Goal: Contribute content

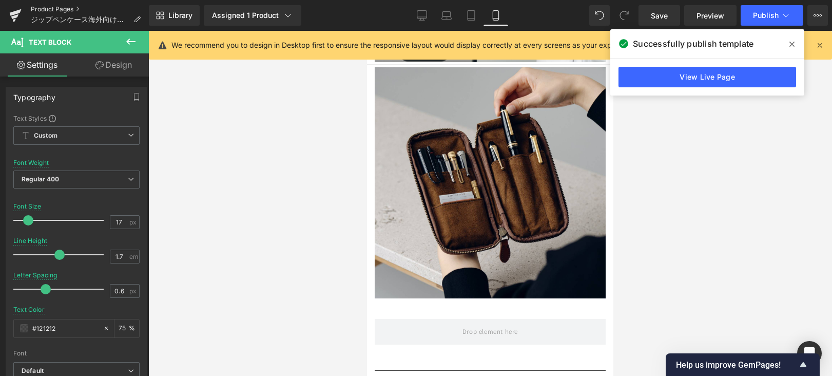
click at [71, 10] on link "Product Pages" at bounding box center [90, 9] width 118 height 8
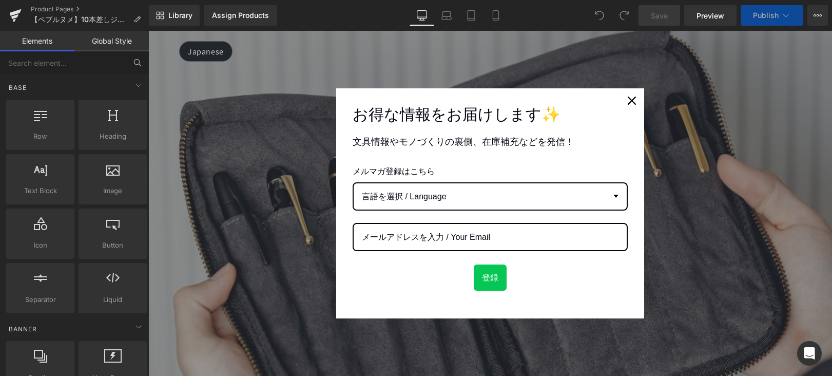
scroll to position [420, 0]
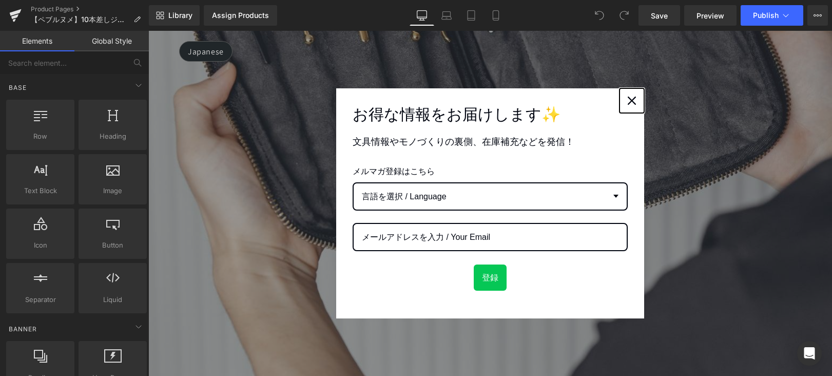
click at [628, 102] on icon "close icon" at bounding box center [632, 100] width 8 height 8
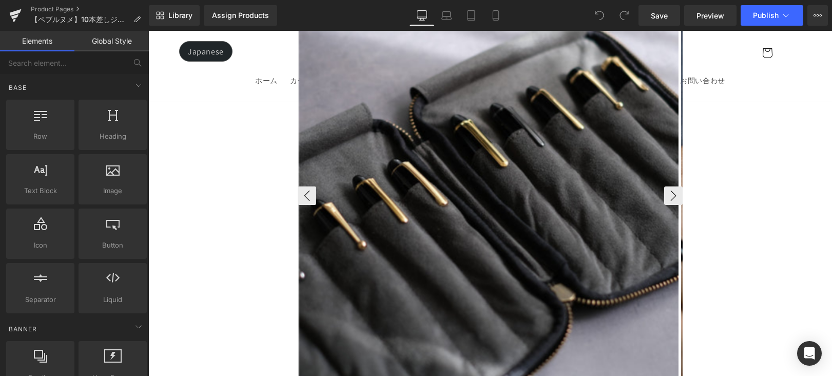
click at [587, 122] on img at bounding box center [489, 194] width 380 height 380
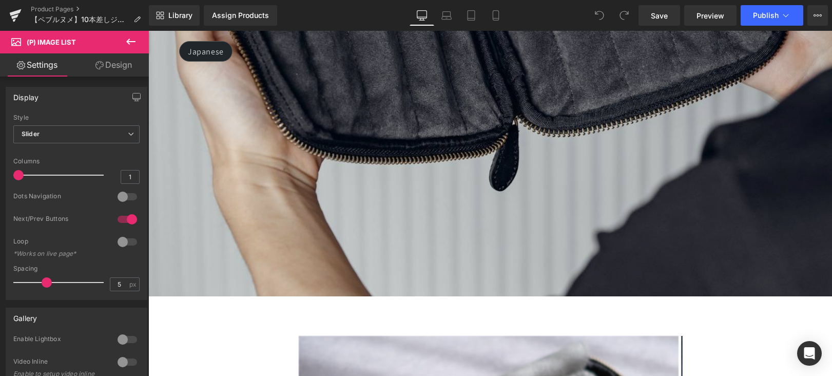
scroll to position [287, 0]
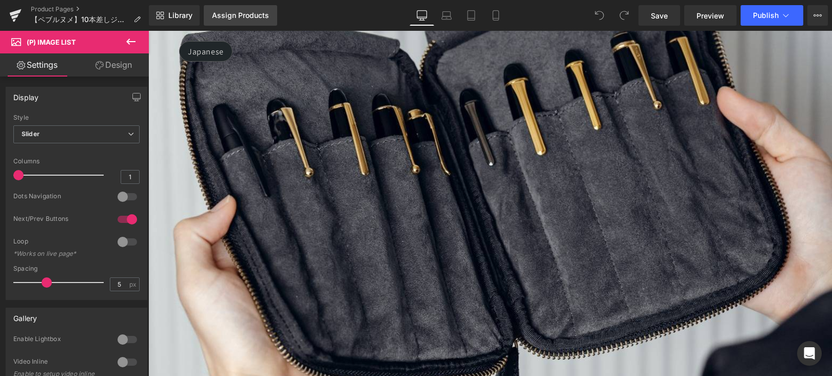
click at [258, 17] on div "Assign Products" at bounding box center [240, 15] width 57 height 8
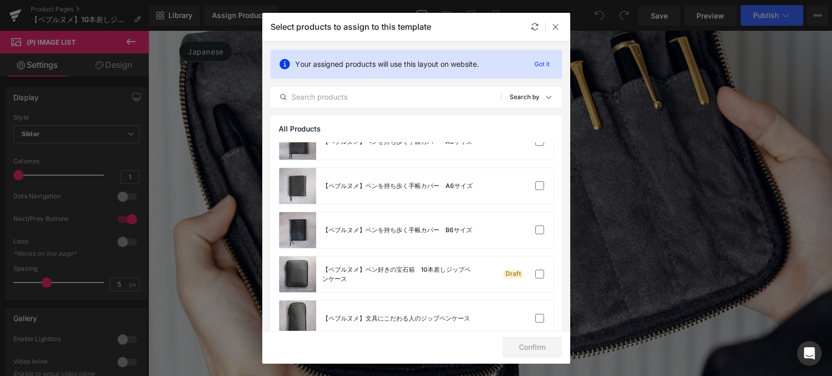
scroll to position [244, 0]
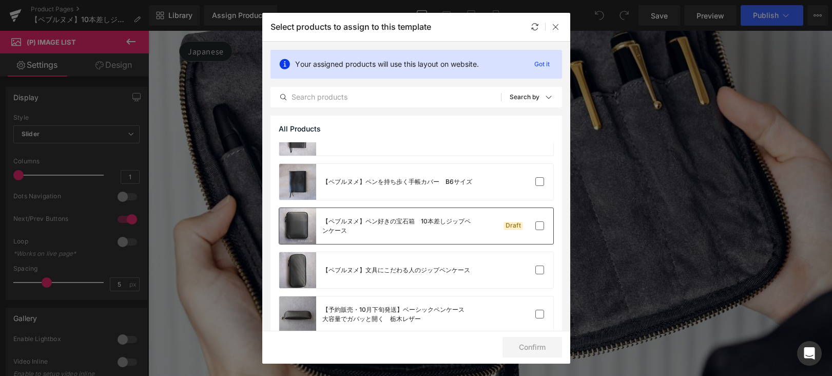
click at [469, 229] on div "【ペブルヌメ】ペン好きの宝石箱　10本差しジップペンケース" at bounding box center [399, 226] width 154 height 18
click at [540, 343] on button "Confirm" at bounding box center [532, 347] width 60 height 21
click at [539, 343] on button "Success" at bounding box center [526, 347] width 72 height 21
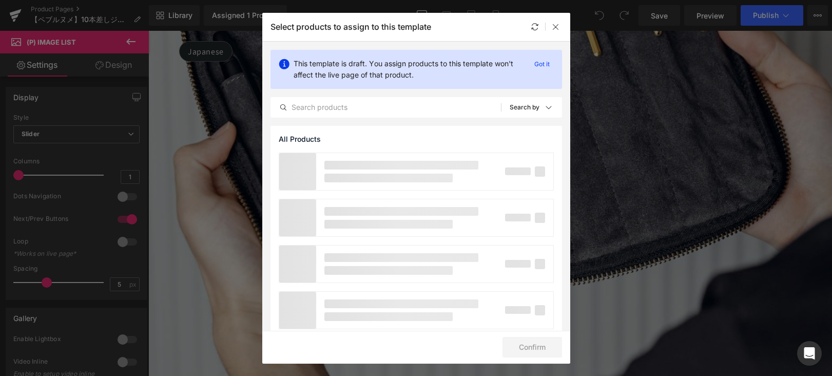
scroll to position [431, 0]
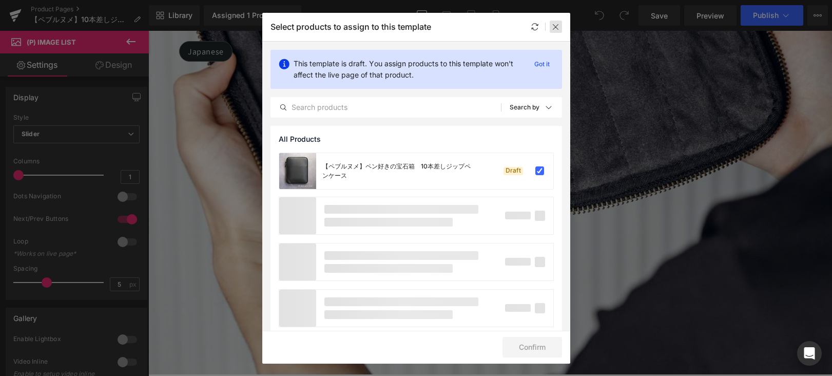
click at [556, 29] on icon at bounding box center [556, 27] width 8 height 8
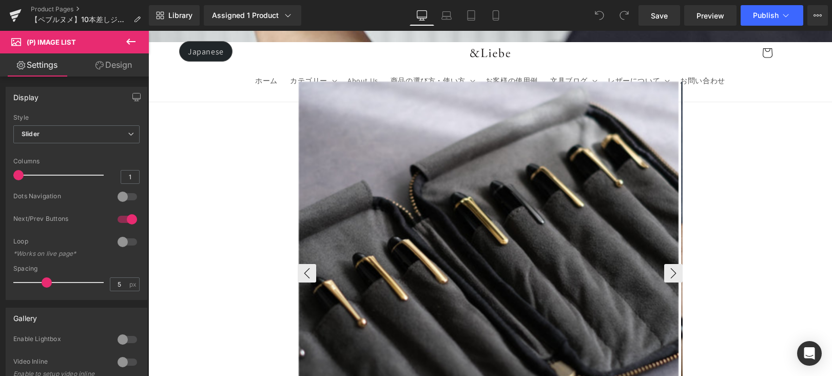
scroll to position [674, 0]
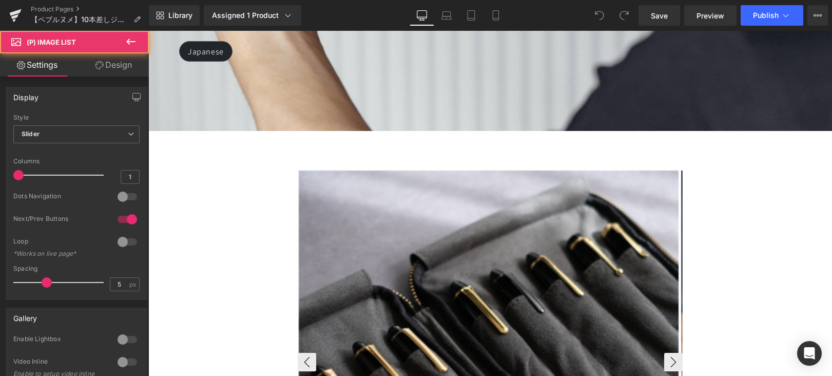
click at [535, 208] on img at bounding box center [489, 360] width 380 height 380
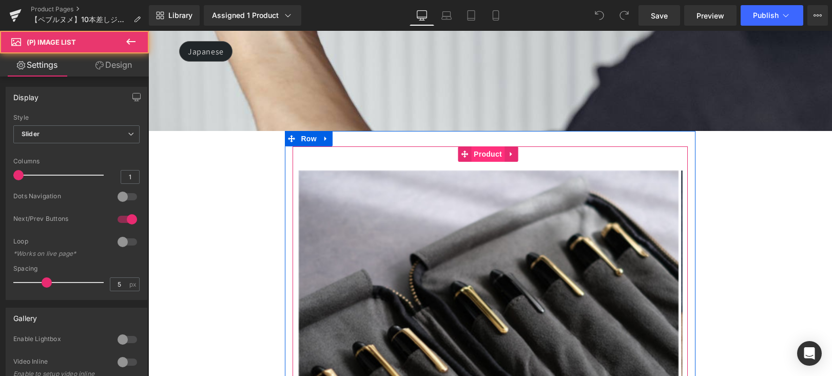
click at [484, 146] on span "Product" at bounding box center [487, 153] width 33 height 15
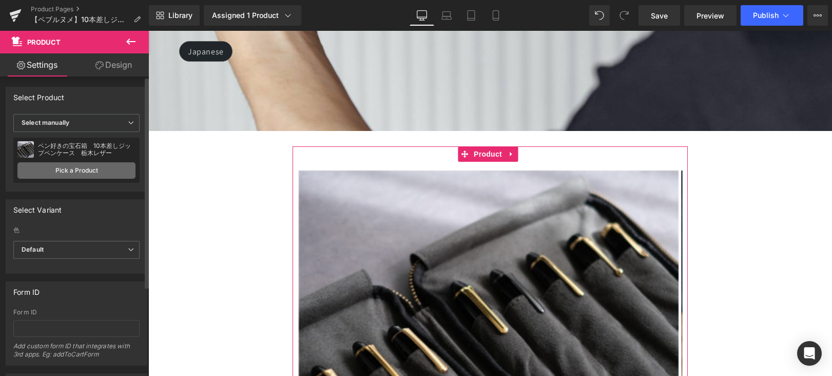
click at [115, 167] on link "Pick a Product" at bounding box center [76, 170] width 118 height 16
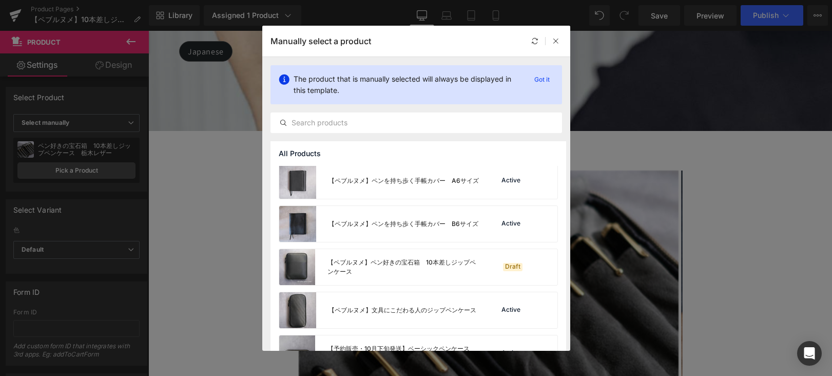
scroll to position [279, 0]
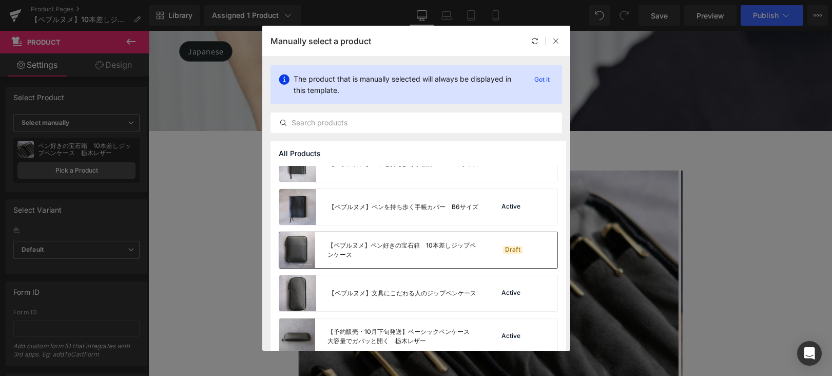
click at [398, 266] on div "【ペブルヌメ】ペン好きの宝石箱　10本差しジップペンケース" at bounding box center [379, 250] width 201 height 36
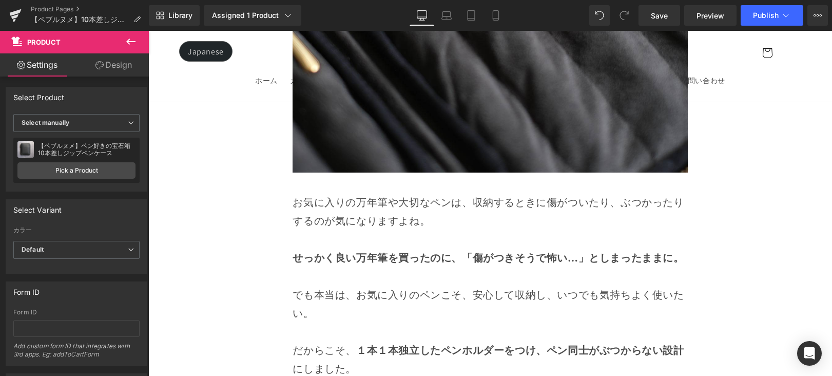
scroll to position [4813, 0]
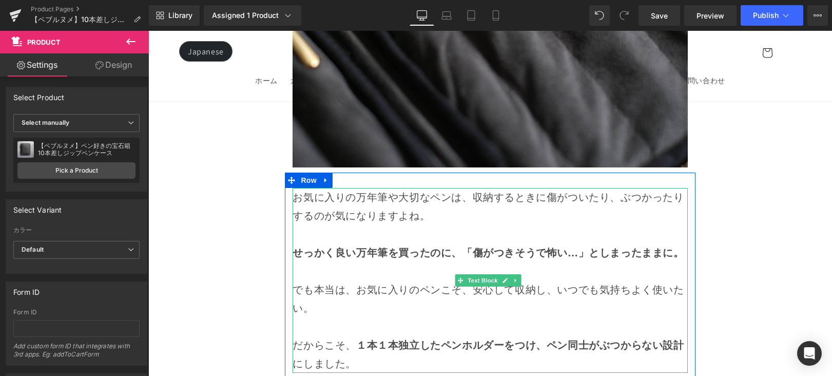
click at [567, 336] on p "だからこそ、 １本１本独立したペンホルダーをつけ、ペン同士がぶつからない設計 にしました。" at bounding box center [490, 354] width 395 height 37
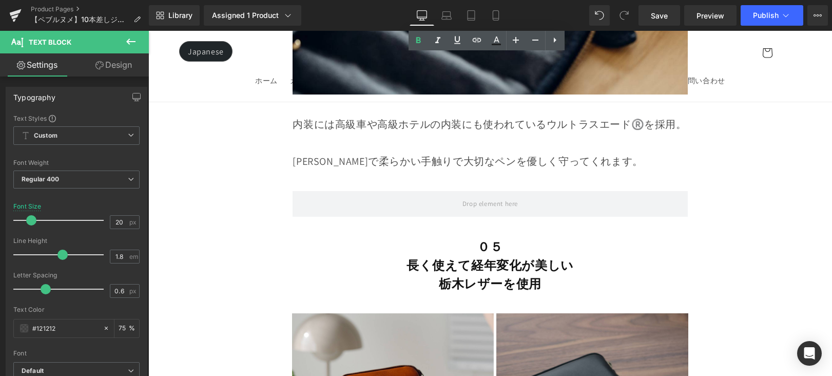
scroll to position [7937, 0]
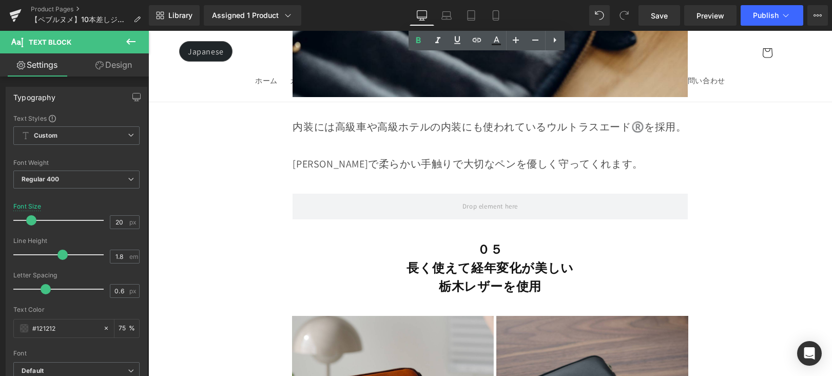
click at [491, 278] on strong "栃木レザーを使用" at bounding box center [490, 286] width 103 height 16
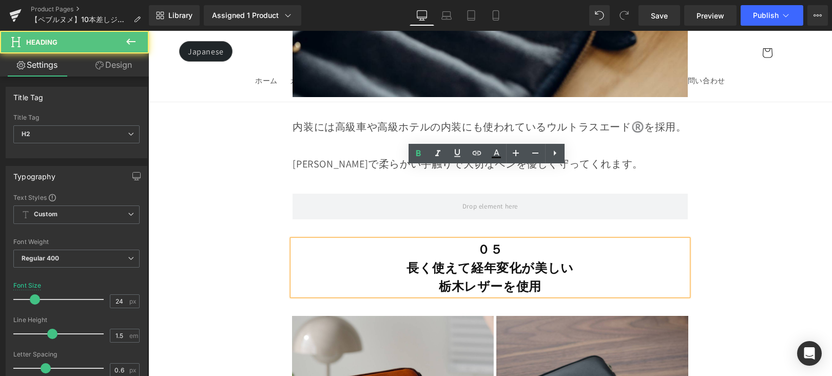
click at [472, 278] on strong "栃木レザーを使用" at bounding box center [490, 286] width 103 height 16
click at [401, 258] on h2 "長く使えて経年変化が美しい" at bounding box center [490, 267] width 395 height 18
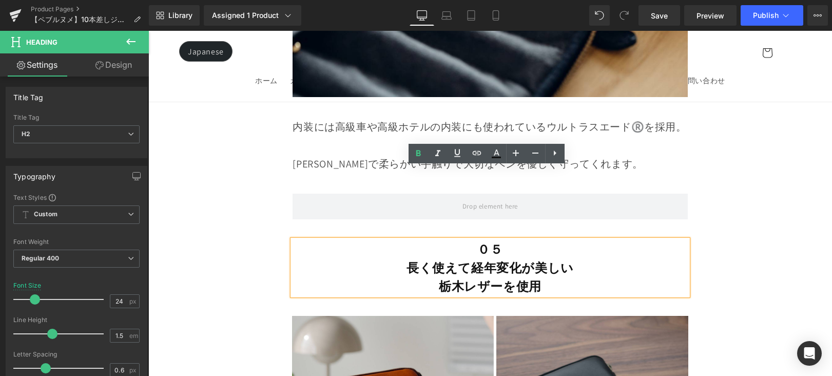
paste div
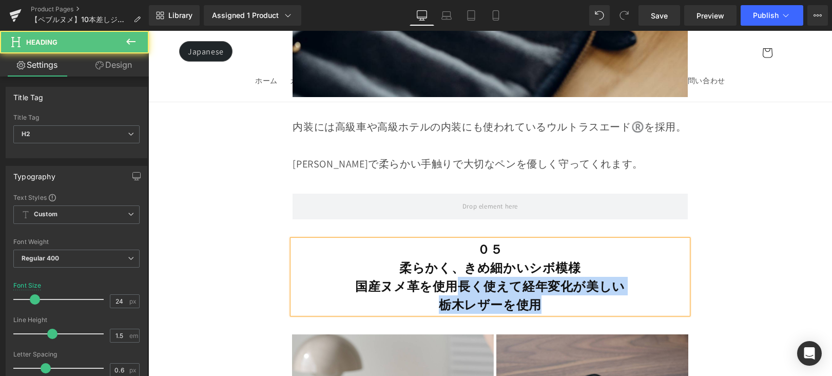
drag, startPoint x: 466, startPoint y: 216, endPoint x: 560, endPoint y: 228, distance: 95.7
click at [563, 240] on div "０５ 柔らかく、きめ細かいシボ模様 国産ヌメ革を使用長く使えて経年変化が美しい 栃木レザーを使用" at bounding box center [490, 277] width 395 height 74
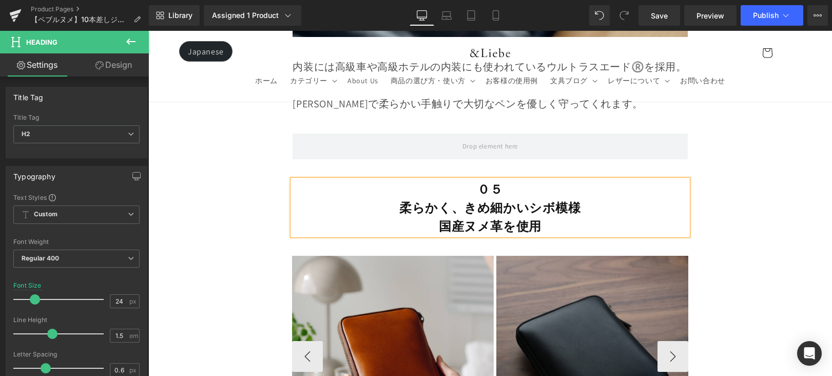
scroll to position [8038, 0]
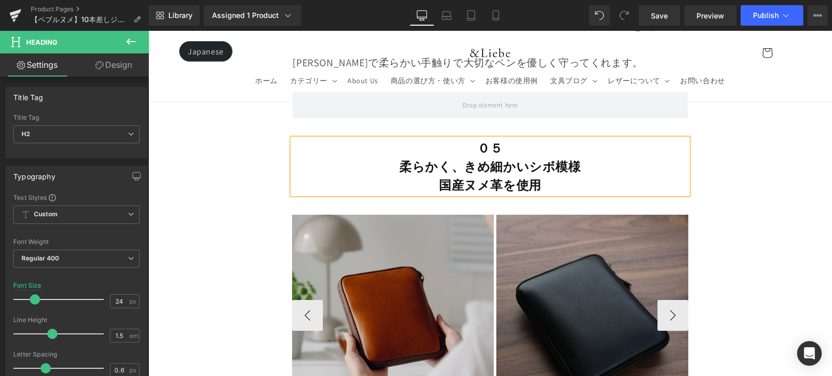
click at [373, 215] on img at bounding box center [393, 316] width 202 height 202
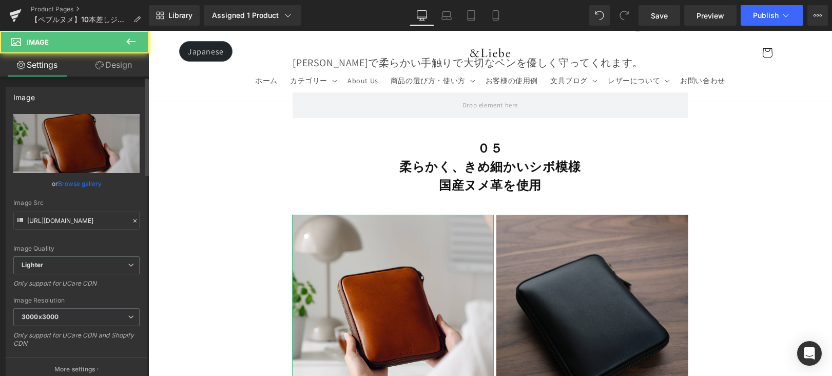
click at [87, 183] on link "Browse gallery" at bounding box center [80, 184] width 44 height 18
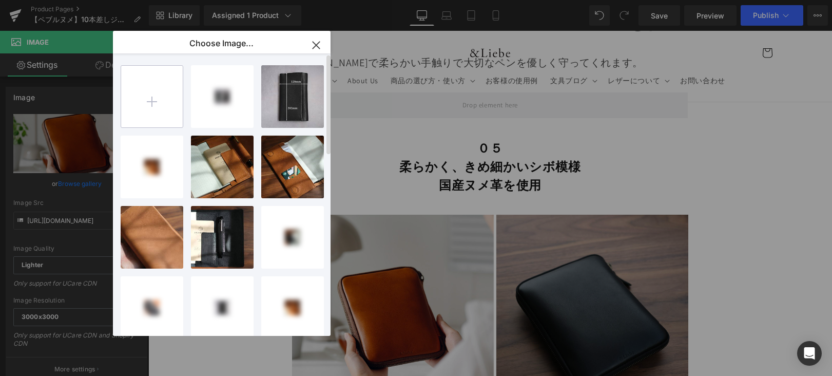
click at [162, 102] on input "file" at bounding box center [152, 97] width 62 height 62
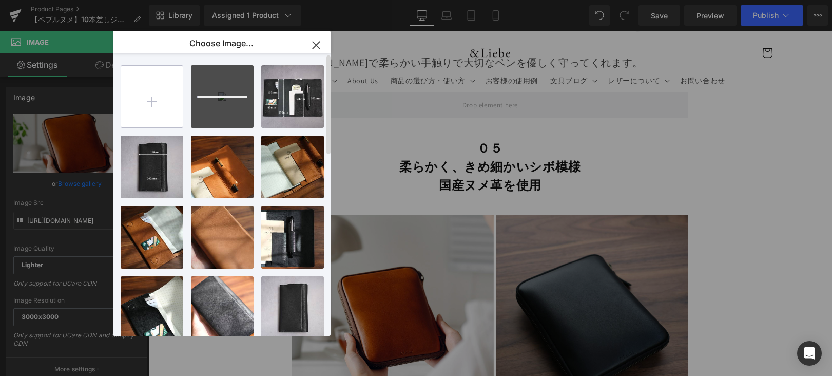
click at [159, 89] on input "file" at bounding box center [152, 97] width 62 height 62
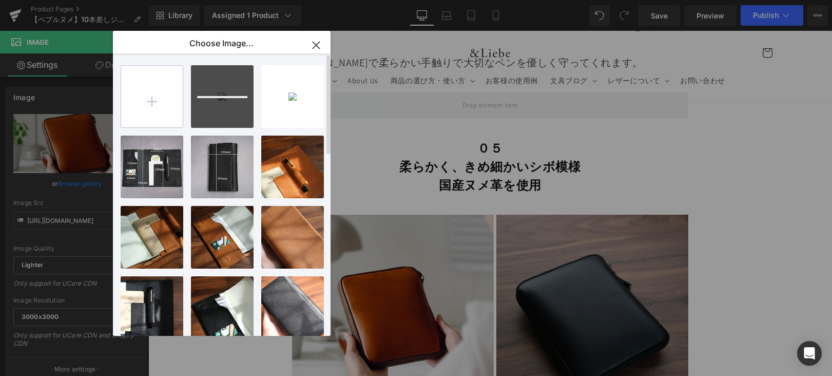
click at [164, 84] on input "file" at bounding box center [152, 97] width 62 height 62
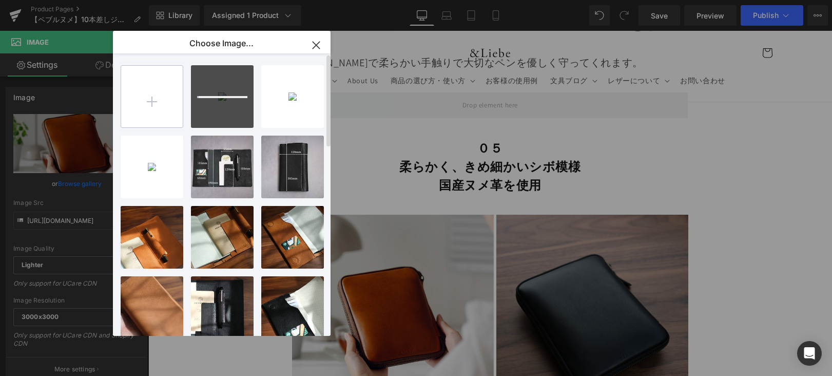
click at [150, 94] on input "file" at bounding box center [152, 97] width 62 height 62
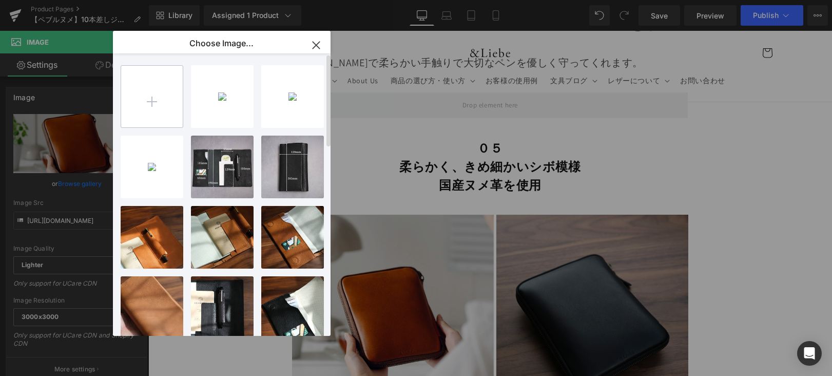
type input "C:\fakepath\7DF452F4-074C-4001-B738-6151D49E53CE-10312-0000034D00B08192.JPG"
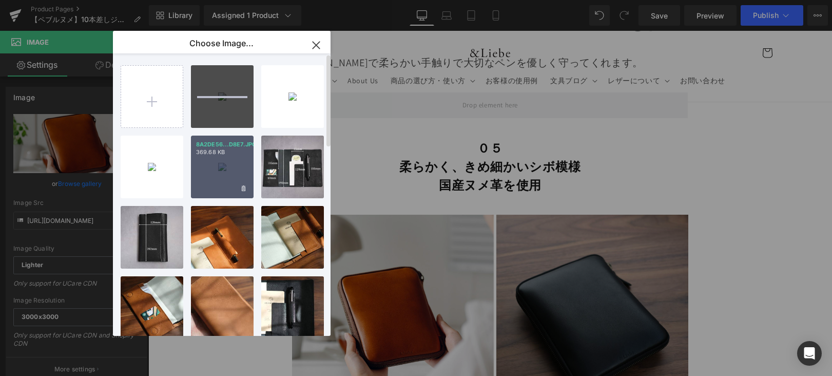
click at [200, 173] on div "8A2DE56...D8E7.JPG 369.68 KB" at bounding box center [222, 166] width 63 height 63
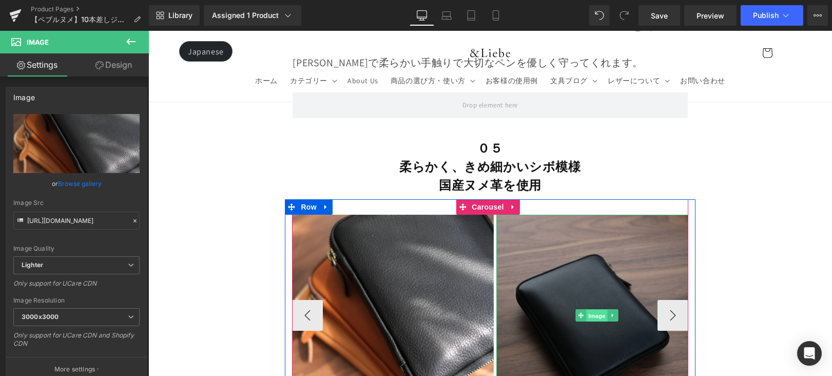
click at [587, 309] on span "Image" at bounding box center [597, 315] width 22 height 12
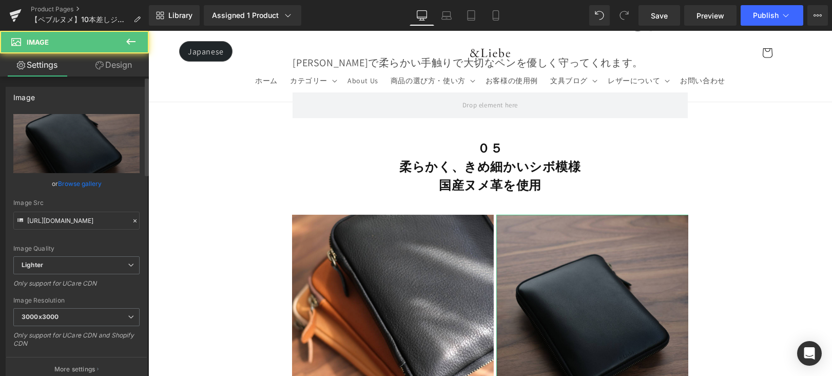
click at [88, 181] on link "Browse gallery" at bounding box center [80, 184] width 44 height 18
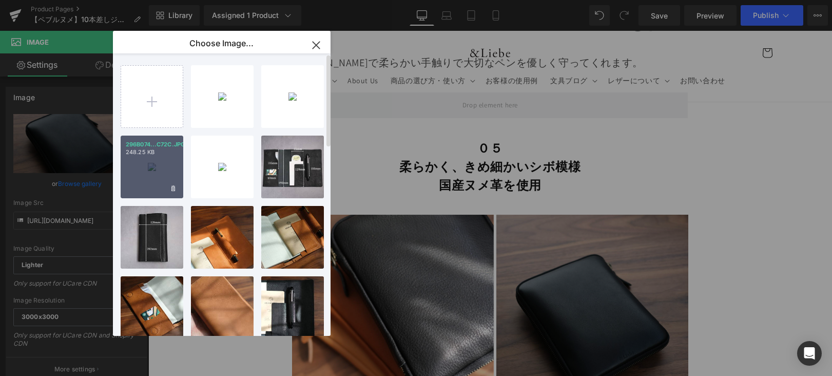
click at [163, 162] on div "296B074...C72C.JPG 248.25 KB" at bounding box center [152, 166] width 63 height 63
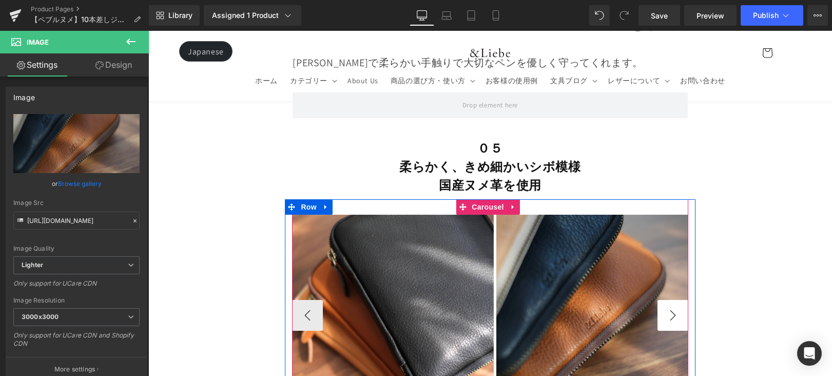
click at [669, 300] on button "›" at bounding box center [672, 315] width 31 height 31
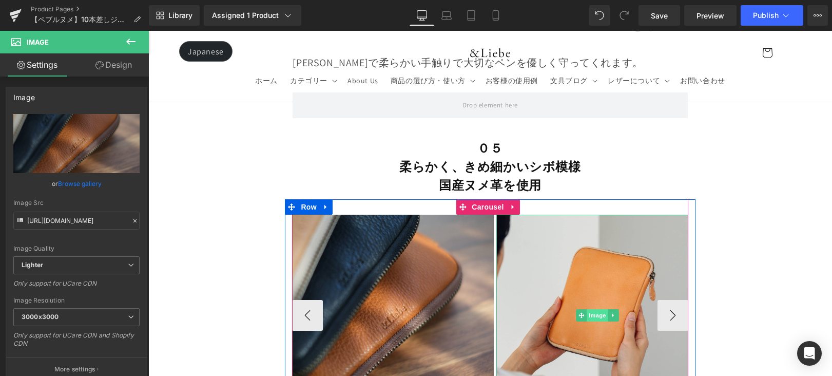
click at [604, 309] on span "Image" at bounding box center [598, 315] width 22 height 12
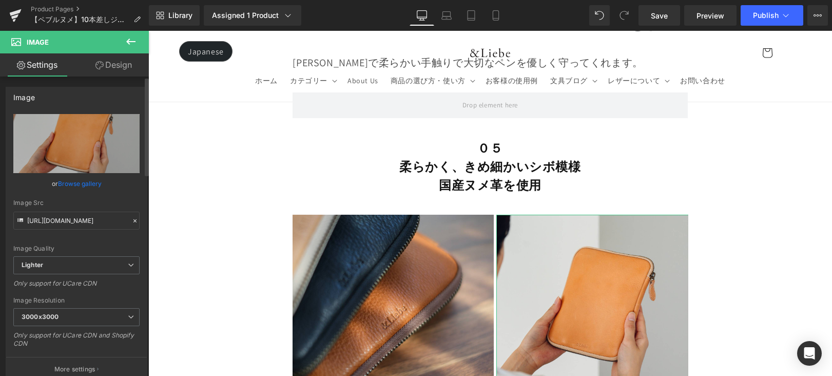
click at [95, 180] on link "Browse gallery" at bounding box center [80, 184] width 44 height 18
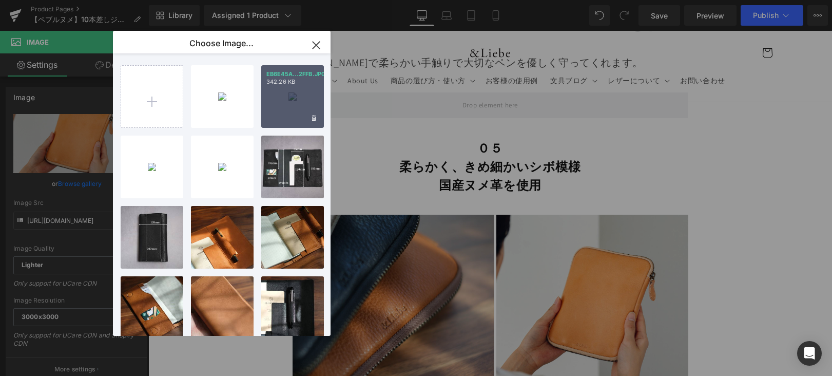
click at [288, 110] on div "EB6E45A...2FFB.JPG 342.26 KB" at bounding box center [292, 96] width 63 height 63
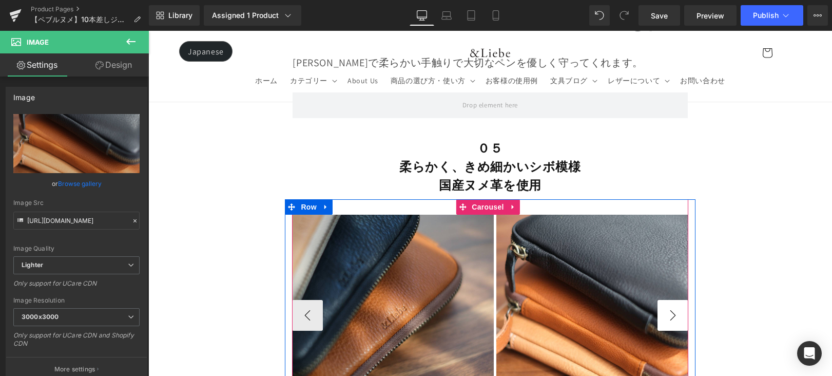
click at [657, 300] on button "›" at bounding box center [672, 315] width 31 height 31
click at [489, 199] on span "Carousel" at bounding box center [487, 206] width 37 height 15
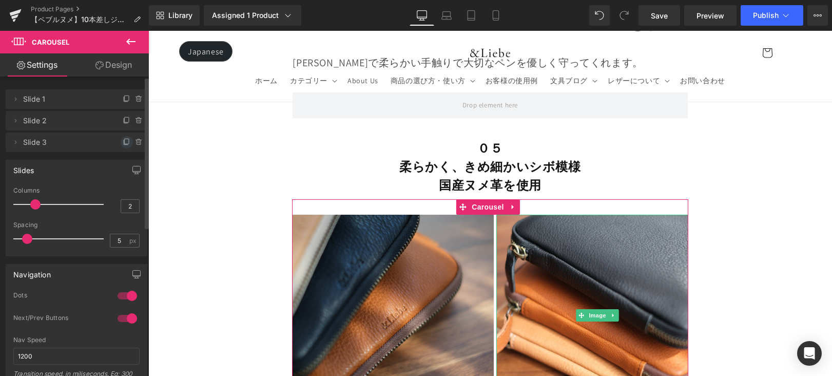
click at [123, 141] on icon at bounding box center [127, 142] width 8 height 8
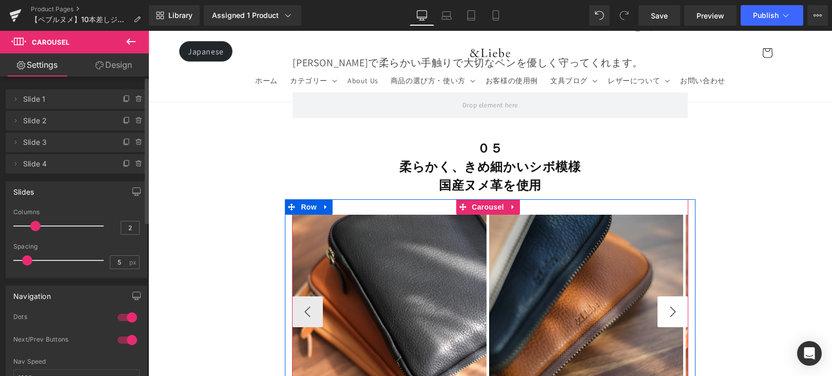
click at [663, 296] on button "›" at bounding box center [672, 311] width 31 height 31
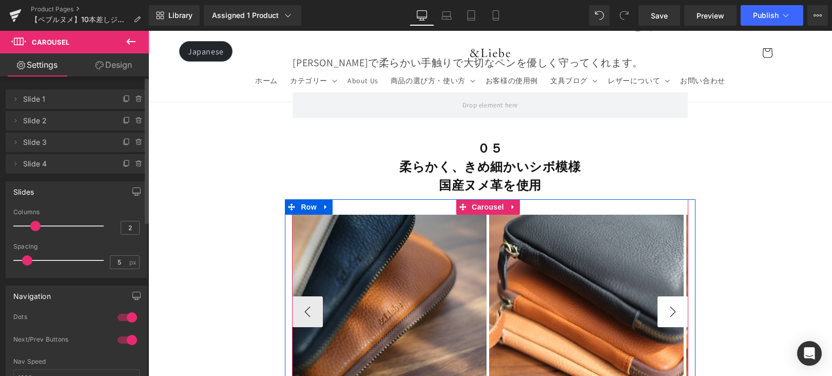
click at [663, 296] on button "›" at bounding box center [672, 311] width 31 height 31
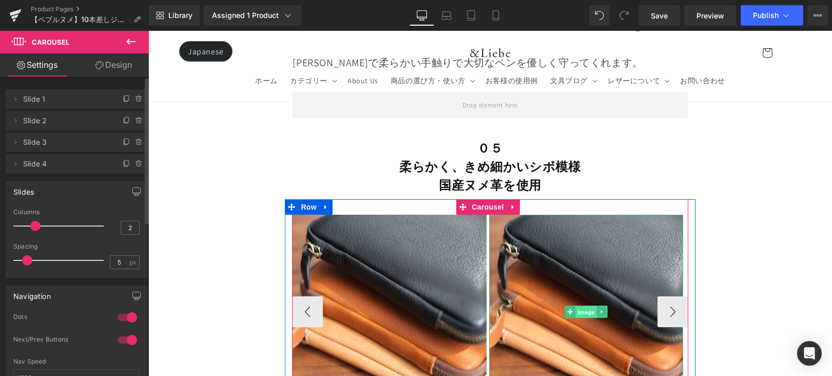
click at [586, 306] on span "Image" at bounding box center [586, 312] width 22 height 12
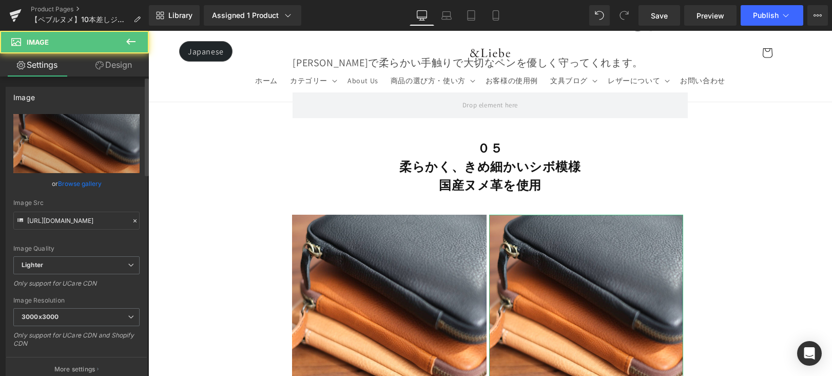
click at [81, 178] on link "Browse gallery" at bounding box center [80, 184] width 44 height 18
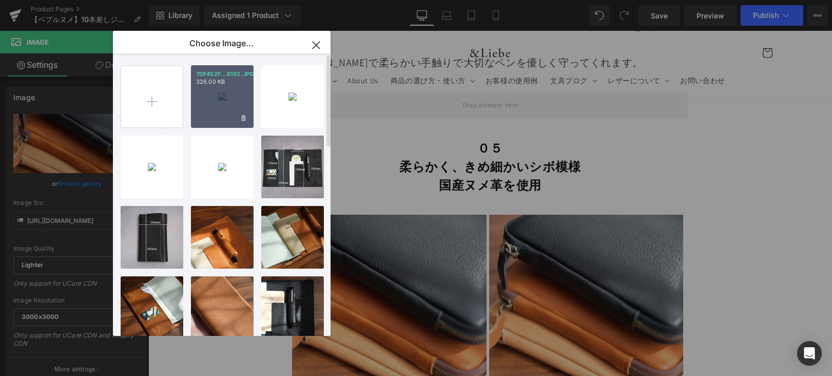
click at [222, 111] on div "7DF452F...8192.JPG 326.00 KB" at bounding box center [222, 96] width 63 height 63
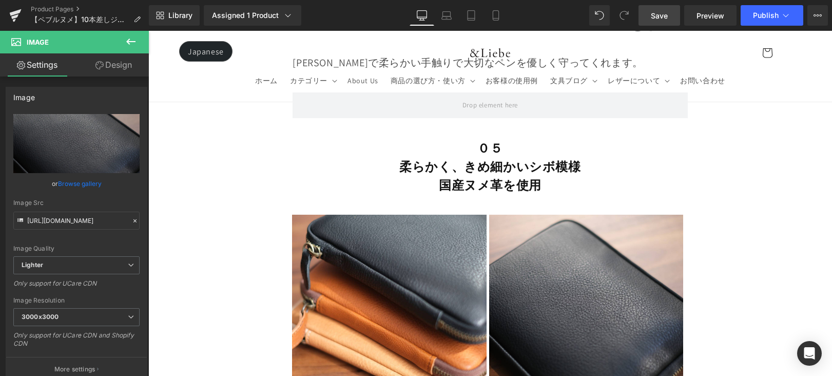
click at [664, 23] on link "Save" at bounding box center [659, 15] width 42 height 21
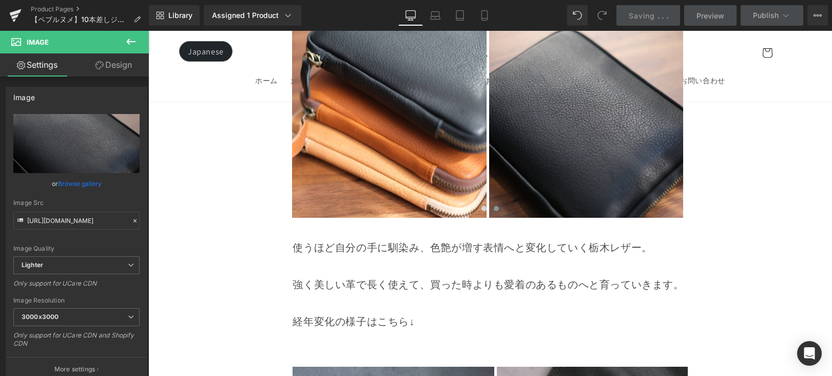
scroll to position [8177, 0]
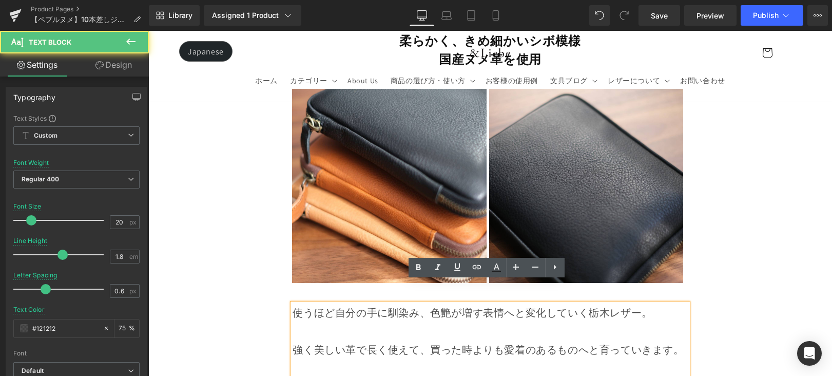
scroll to position [8179, 0]
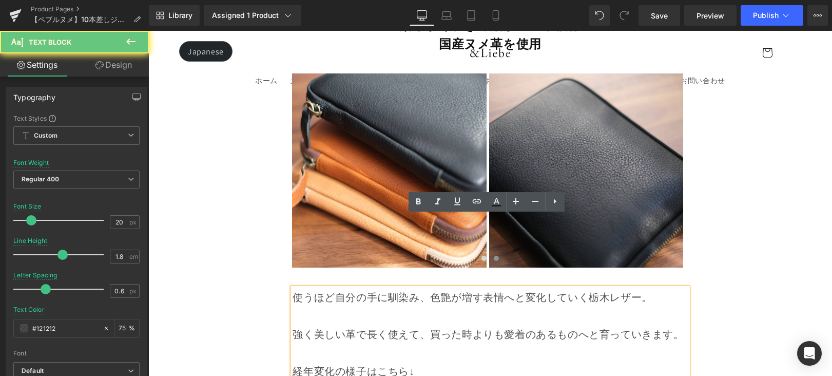
click at [420, 362] on p "経年変化の様子はこちら↓" at bounding box center [490, 371] width 395 height 18
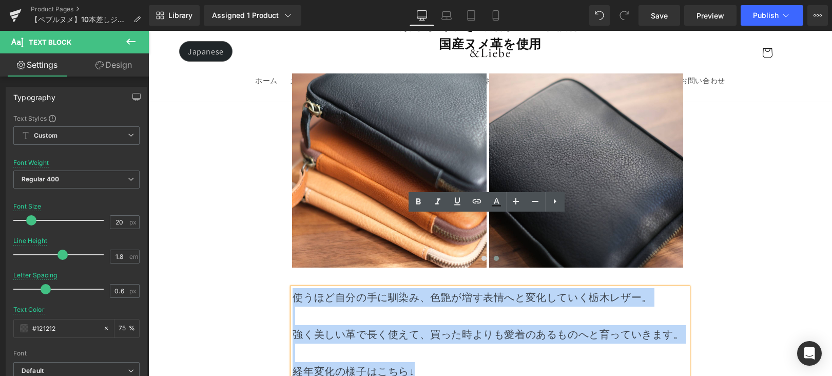
drag, startPoint x: 372, startPoint y: 281, endPoint x: 268, endPoint y: 227, distance: 116.8
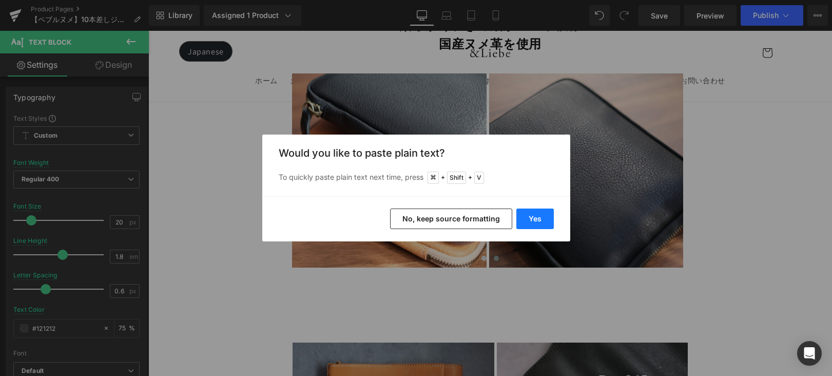
click at [535, 223] on button "Yes" at bounding box center [534, 218] width 37 height 21
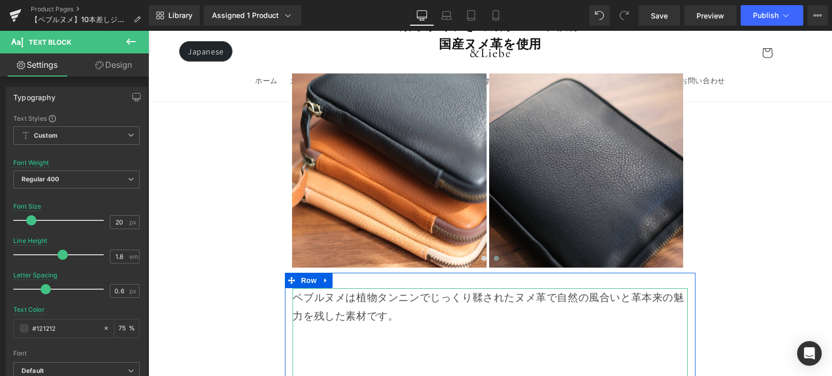
click at [433, 343] on p at bounding box center [490, 352] width 395 height 18
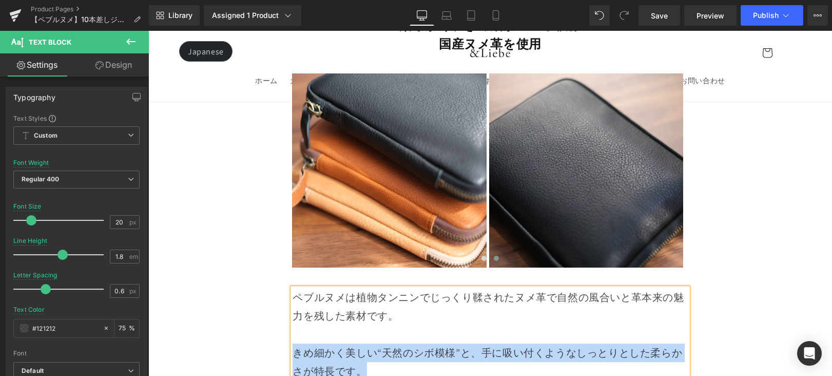
drag, startPoint x: 293, startPoint y: 280, endPoint x: 463, endPoint y: 295, distance: 170.5
click at [463, 343] on p "きめ細かく美しい“天然のシボ模様”と、手に吸い付くようなしっとりとした柔らかさが特長です。" at bounding box center [490, 361] width 395 height 37
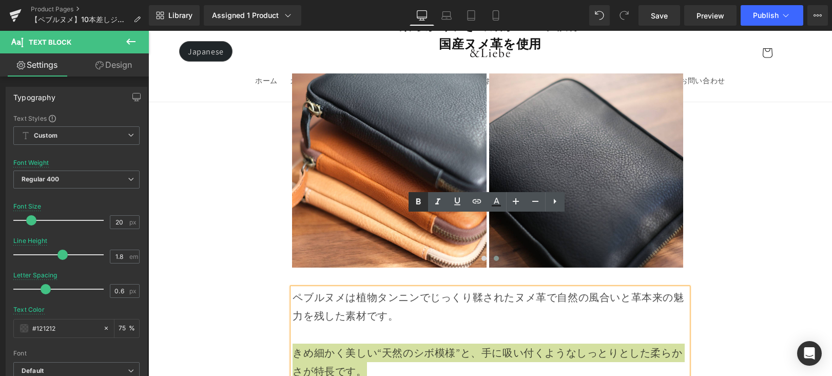
click at [418, 201] on icon at bounding box center [418, 202] width 5 height 6
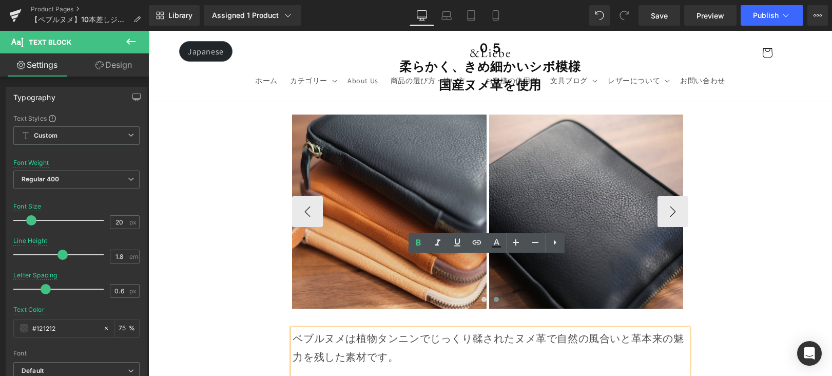
scroll to position [7995, 0]
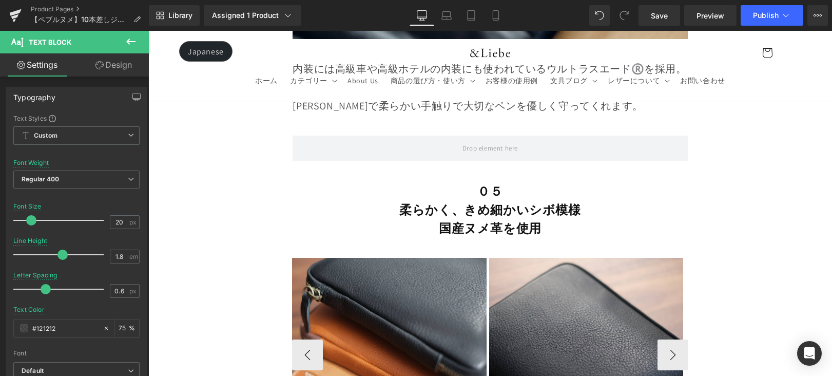
click at [419, 258] on img at bounding box center [389, 355] width 195 height 195
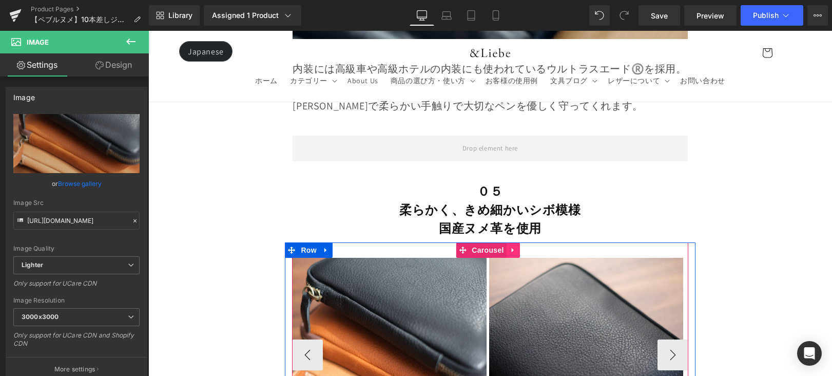
click at [515, 242] on link at bounding box center [513, 249] width 13 height 15
click at [516, 246] on icon at bounding box center [519, 249] width 7 height 7
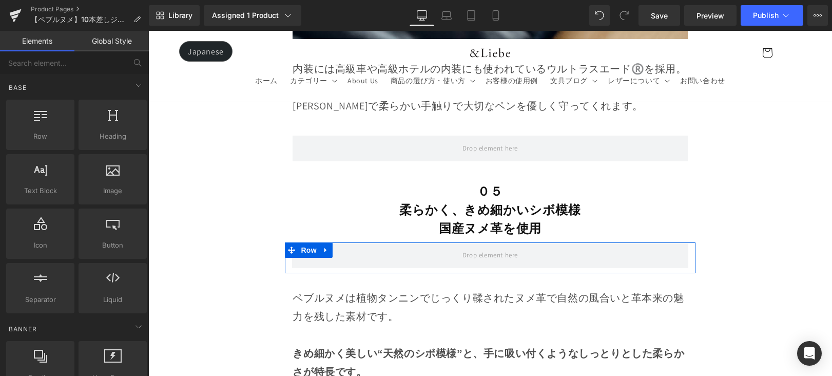
scroll to position [7980, 0]
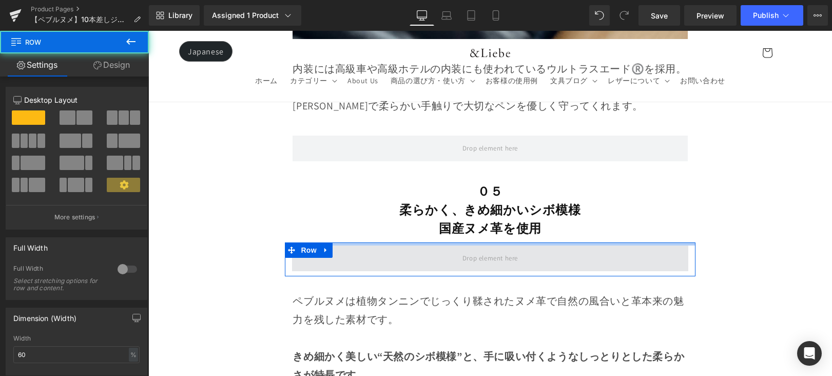
click at [462, 242] on div "Row" at bounding box center [490, 259] width 410 height 34
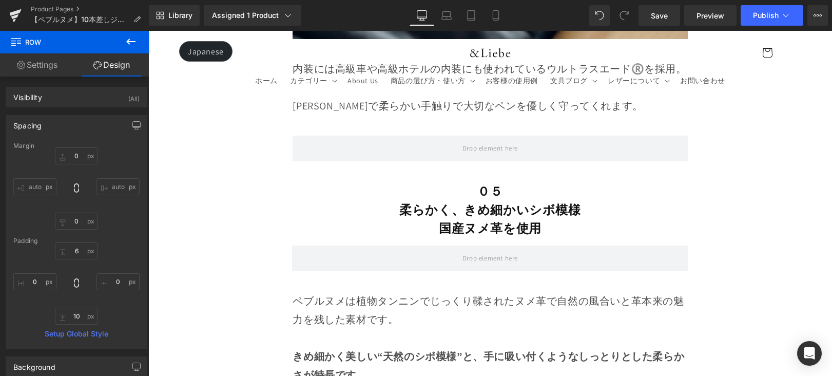
click at [138, 48] on button at bounding box center [131, 42] width 36 height 23
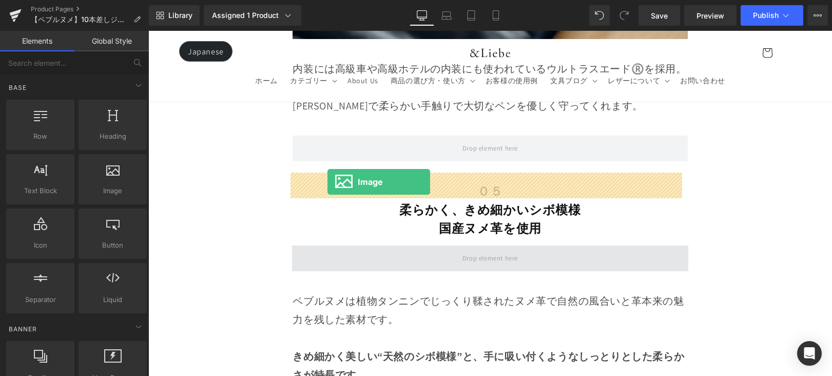
drag, startPoint x: 284, startPoint y: 213, endPoint x: 327, endPoint y: 182, distance: 53.7
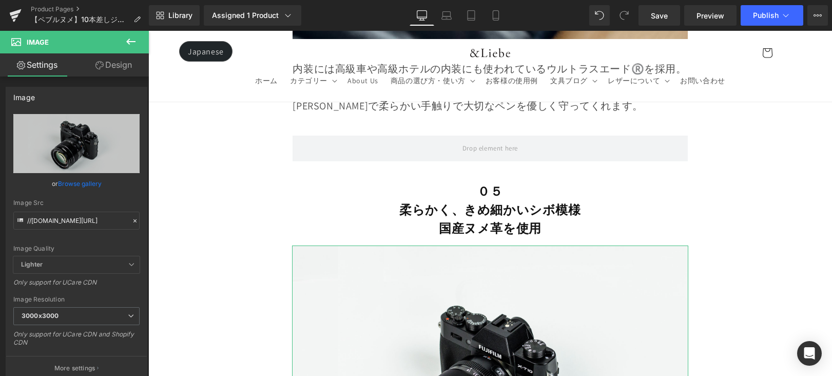
click at [91, 182] on link "Browse gallery" at bounding box center [80, 184] width 44 height 18
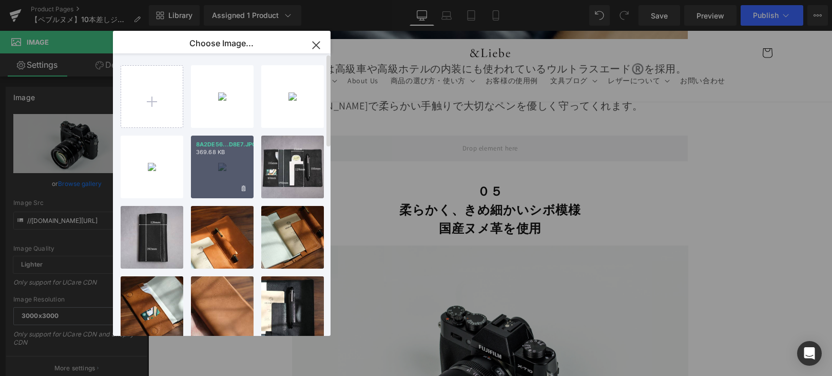
click at [239, 169] on div "8A2DE56...D8E7.JPG 369.68 KB" at bounding box center [222, 166] width 63 height 63
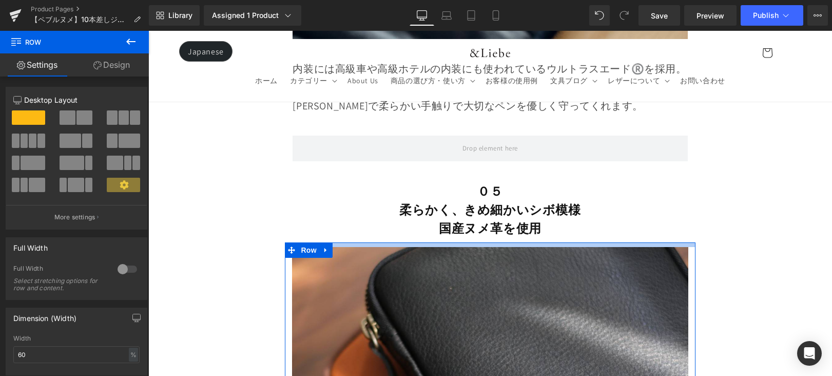
click at [505, 242] on div at bounding box center [490, 244] width 410 height 5
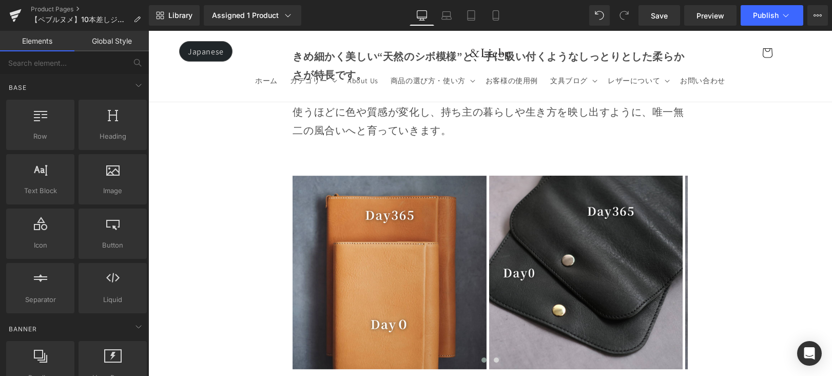
scroll to position [8662, 0]
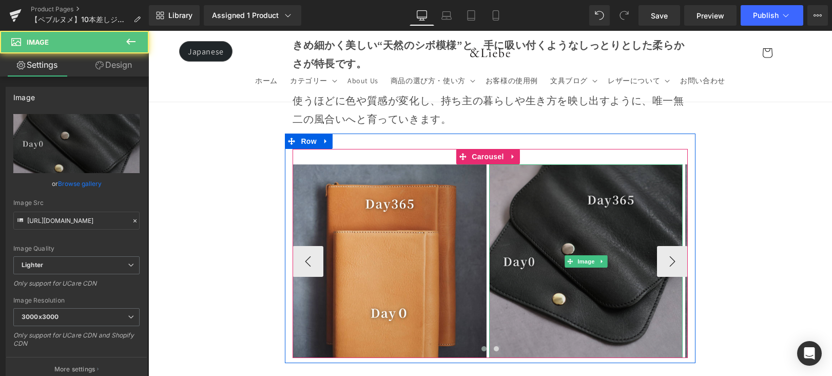
click at [609, 190] on img at bounding box center [586, 261] width 194 height 194
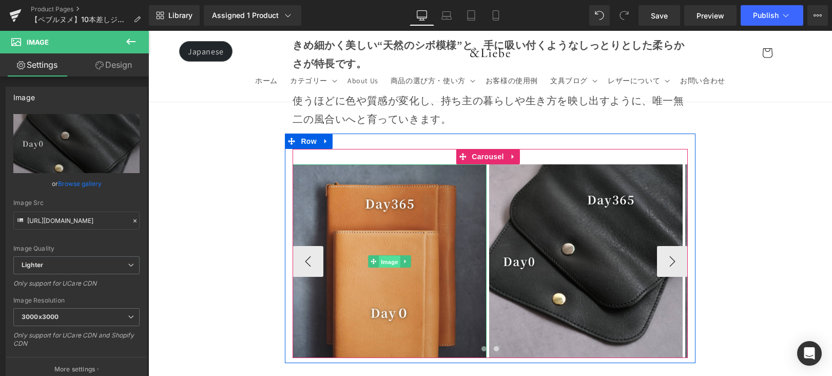
click at [381, 255] on span "Image" at bounding box center [390, 261] width 22 height 12
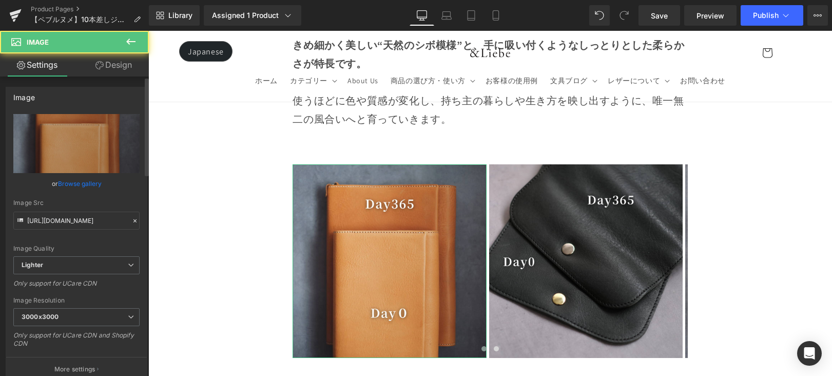
click at [63, 180] on link "Browse gallery" at bounding box center [80, 184] width 44 height 18
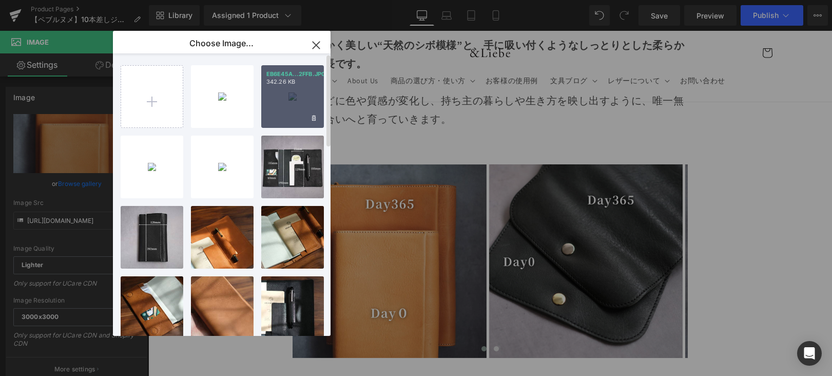
click at [293, 106] on div "EB6E45A...2FFB.JPG 342.26 KB" at bounding box center [292, 96] width 63 height 63
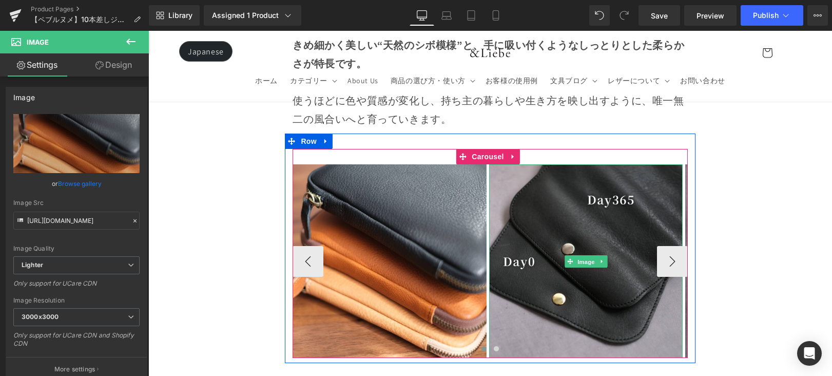
click at [581, 255] on span "Image" at bounding box center [586, 261] width 22 height 12
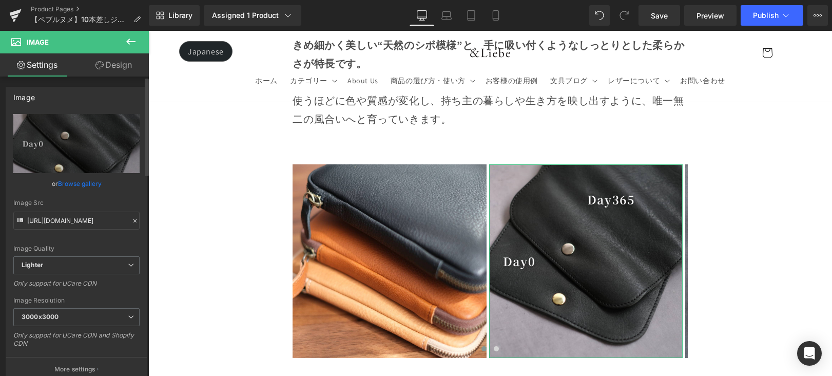
click at [76, 185] on link "Browse gallery" at bounding box center [80, 184] width 44 height 18
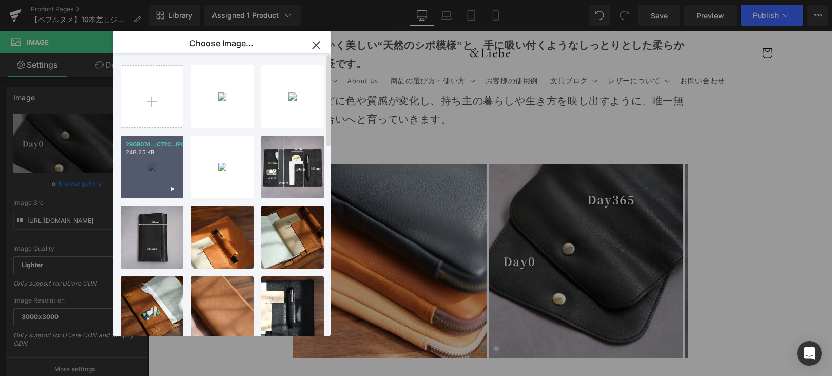
click at [150, 159] on div "296B074...C72C.JPG 248.25 KB" at bounding box center [152, 166] width 63 height 63
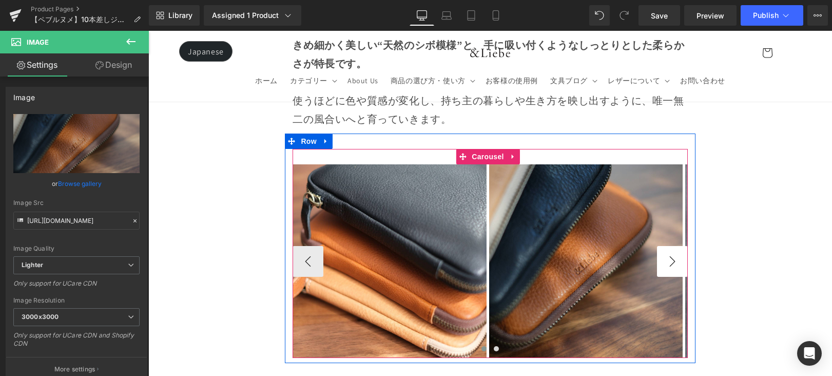
click at [669, 246] on button "›" at bounding box center [672, 261] width 31 height 31
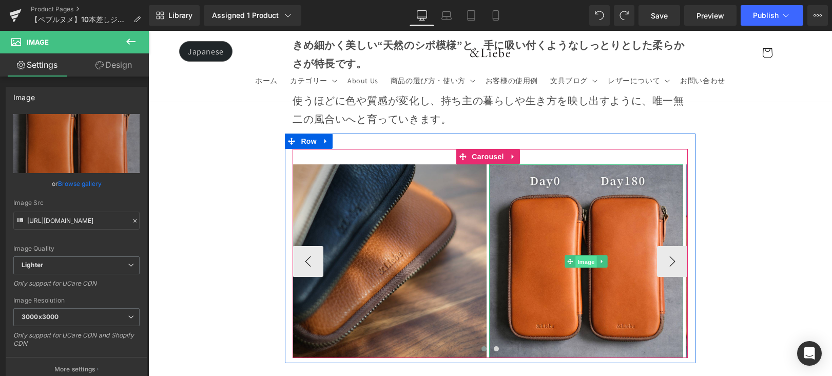
click at [586, 255] on span "Image" at bounding box center [586, 261] width 22 height 12
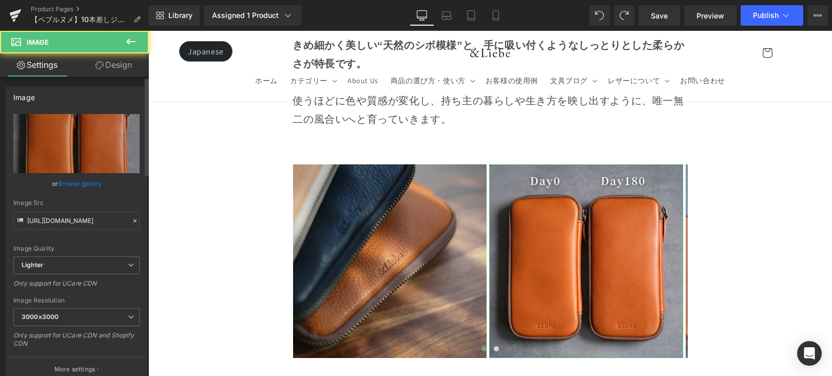
click at [82, 179] on link "Browse gallery" at bounding box center [80, 184] width 44 height 18
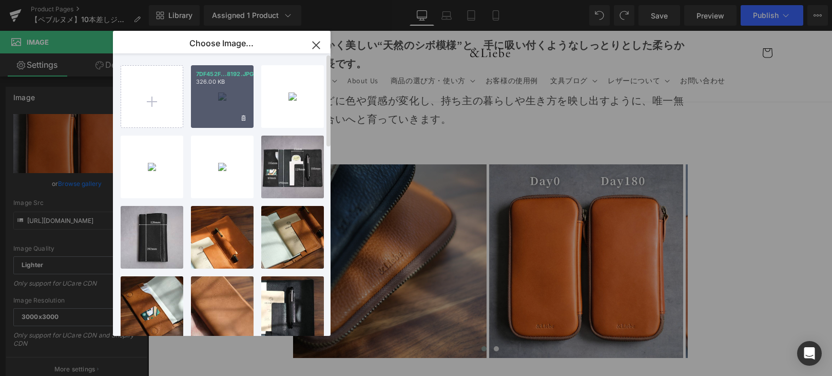
drag, startPoint x: 228, startPoint y: 105, endPoint x: 79, endPoint y: 74, distance: 152.0
click at [228, 105] on div "7DF452F...8192.JPG 326.00 KB" at bounding box center [222, 96] width 63 height 63
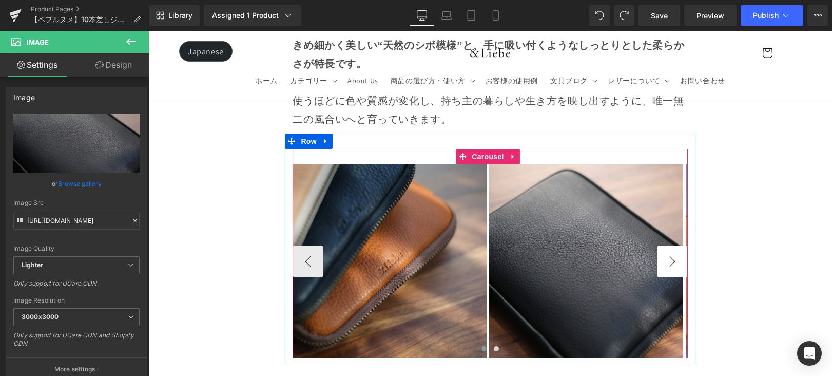
click at [657, 246] on button "›" at bounding box center [672, 261] width 31 height 31
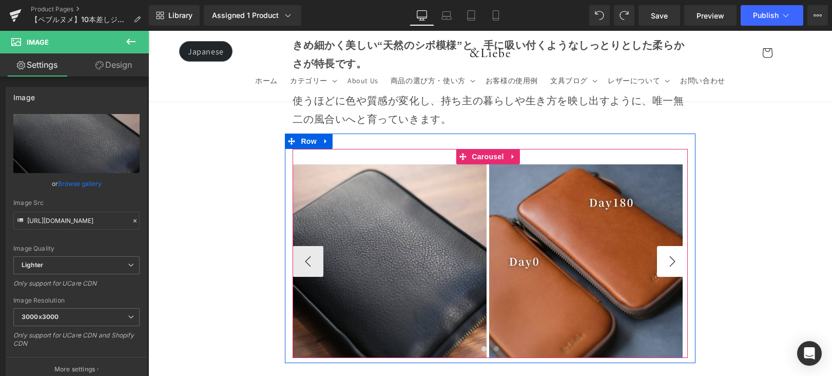
click at [657, 246] on button "›" at bounding box center [672, 261] width 31 height 31
click at [486, 149] on span "Carousel" at bounding box center [487, 156] width 37 height 15
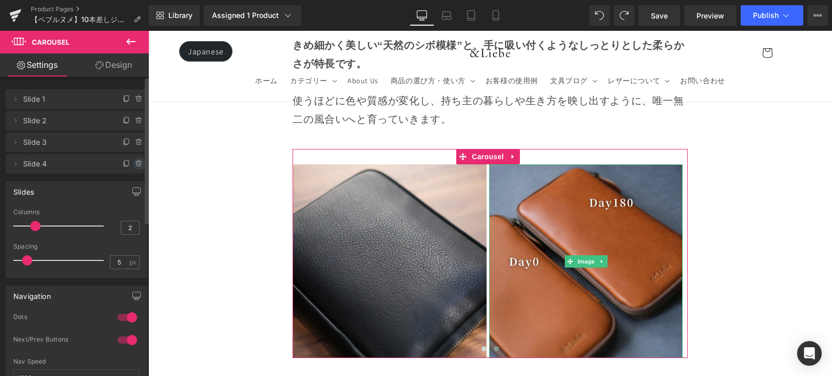
click at [139, 163] on span at bounding box center [139, 164] width 12 height 12
click at [133, 163] on button "Delete" at bounding box center [128, 164] width 32 height 13
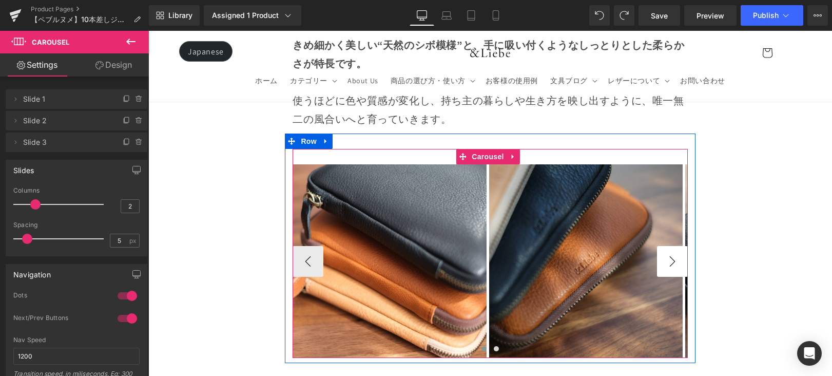
click at [665, 246] on button "›" at bounding box center [672, 261] width 31 height 31
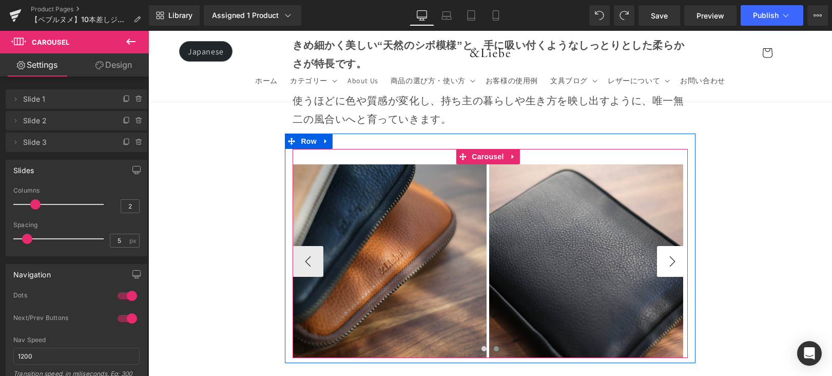
click at [665, 246] on button "›" at bounding box center [672, 261] width 31 height 31
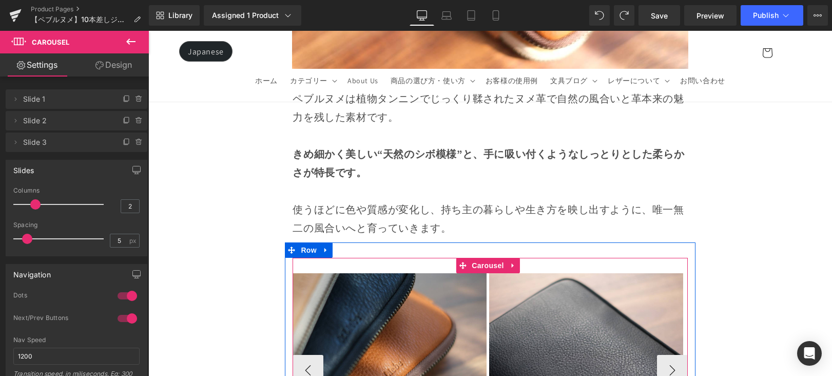
scroll to position [8446, 0]
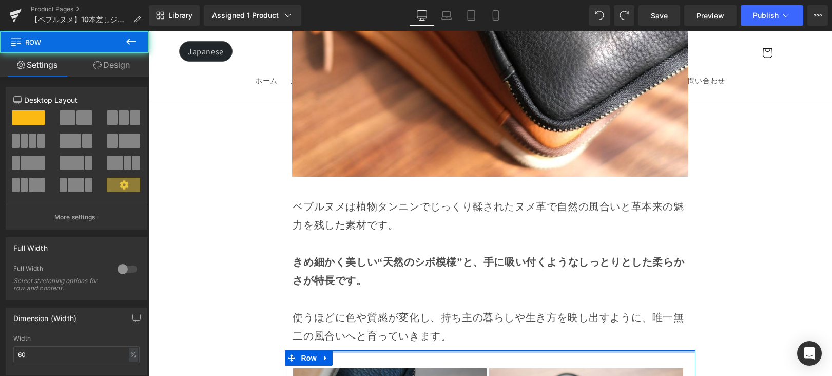
drag, startPoint x: 519, startPoint y: 280, endPoint x: 527, endPoint y: 267, distance: 15.0
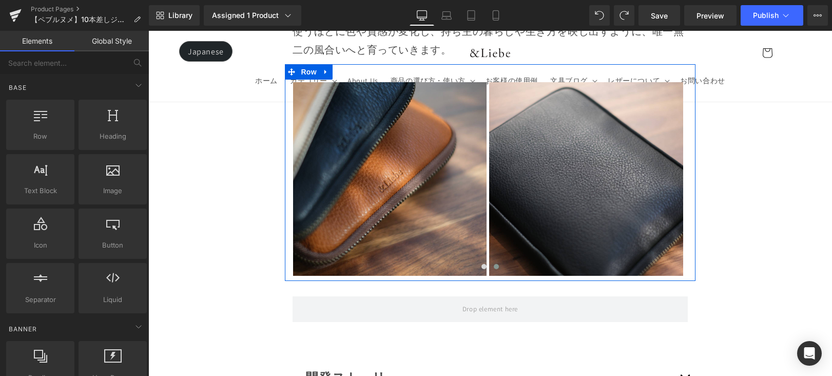
scroll to position [8738, 0]
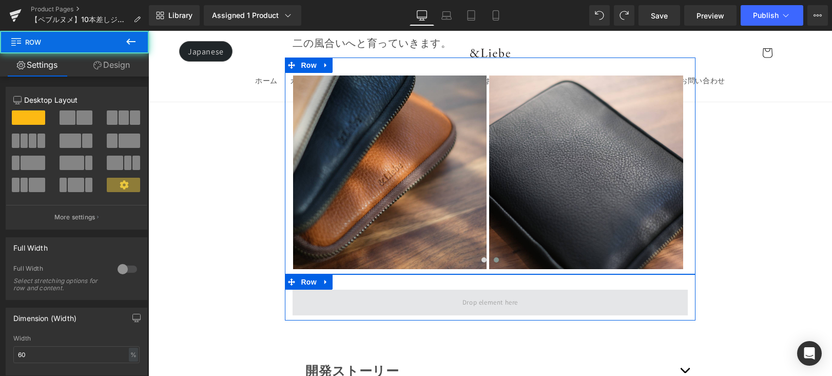
click at [593, 289] on span at bounding box center [490, 302] width 395 height 26
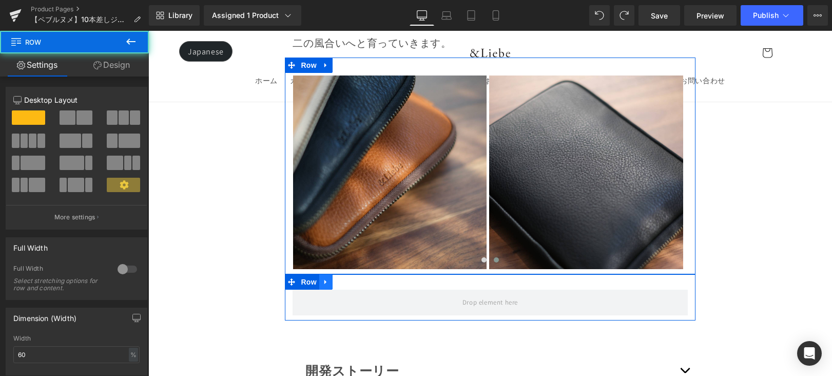
click at [324, 280] on icon at bounding box center [325, 282] width 2 height 5
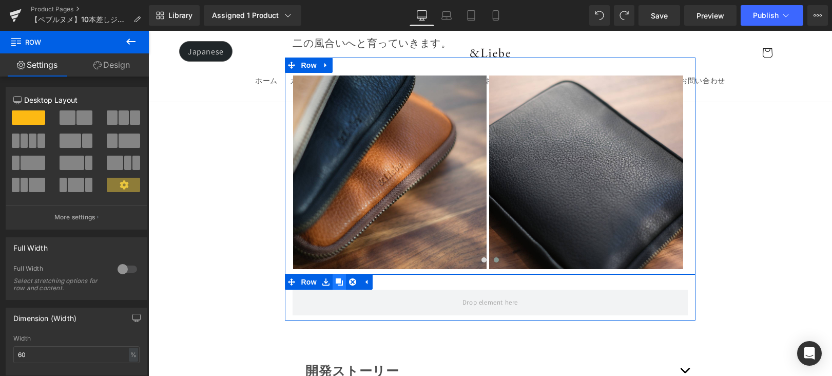
click at [336, 278] on icon at bounding box center [339, 281] width 7 height 7
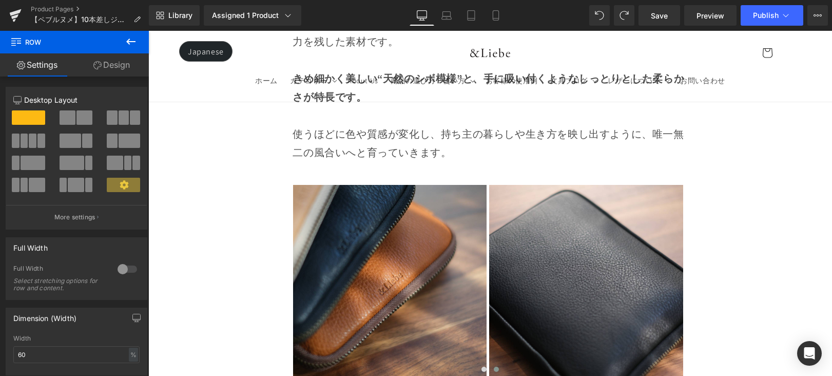
scroll to position [8643, 0]
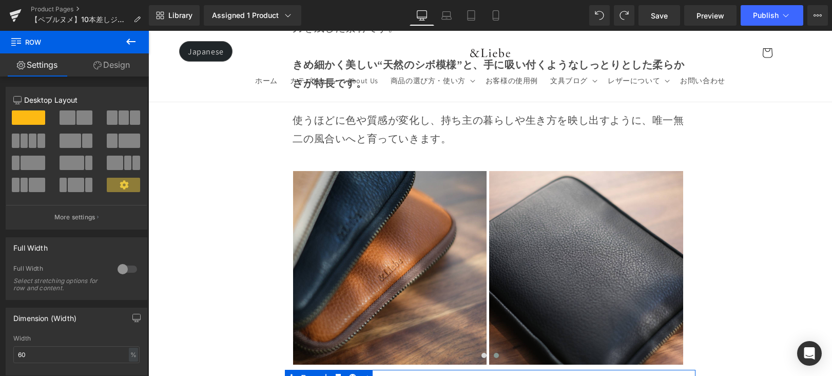
click at [139, 43] on button at bounding box center [131, 42] width 36 height 23
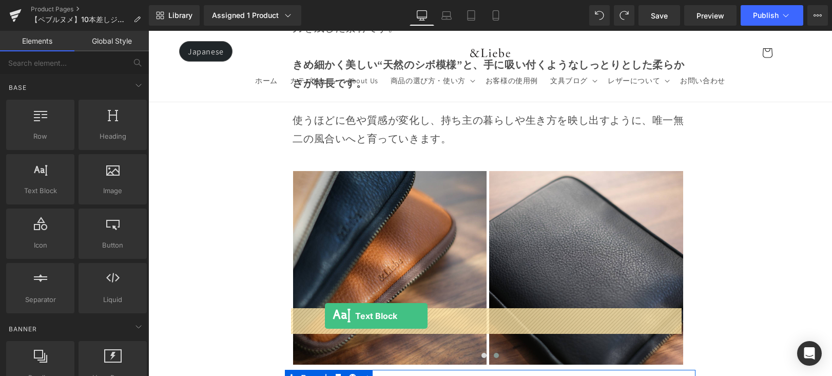
drag, startPoint x: 284, startPoint y: 260, endPoint x: 325, endPoint y: 316, distance: 68.7
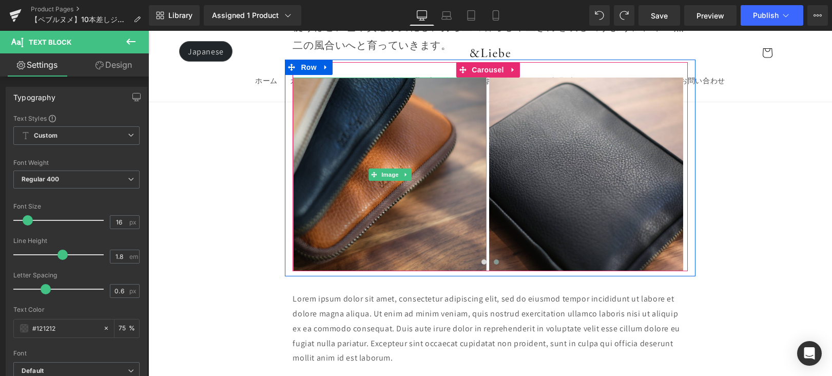
scroll to position [8740, 0]
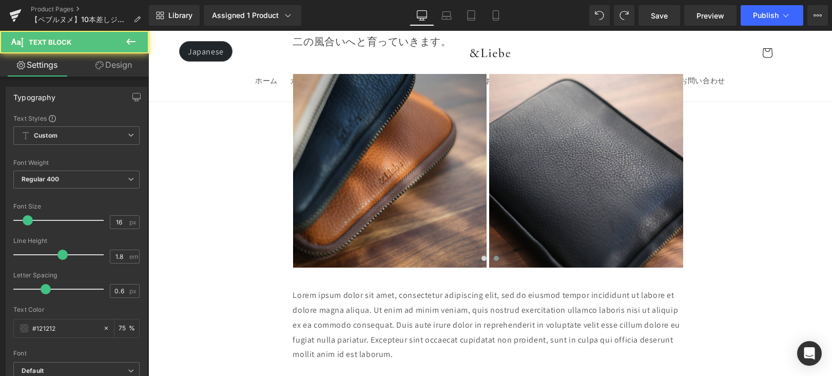
click at [343, 288] on p "Lorem ipsum dolor sit amet, consectetur adipiscing elit, sed do eiusmod tempor …" at bounding box center [490, 325] width 395 height 74
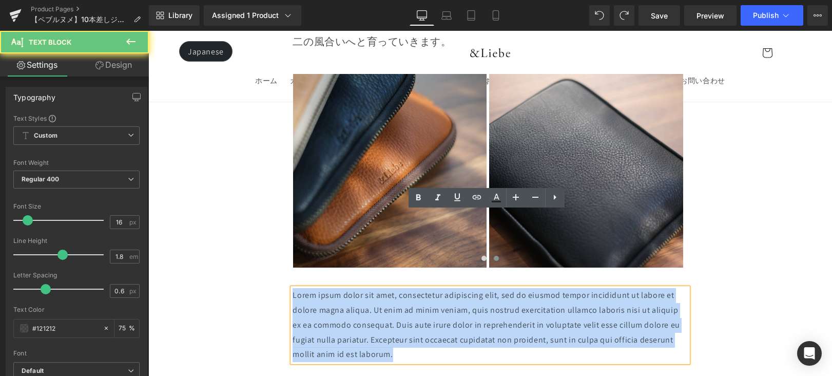
drag, startPoint x: 396, startPoint y: 277, endPoint x: 280, endPoint y: 220, distance: 128.5
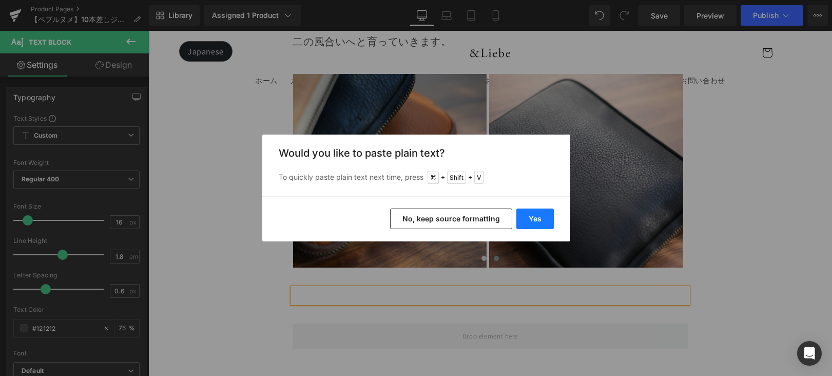
click at [548, 223] on button "Yes" at bounding box center [534, 218] width 37 height 21
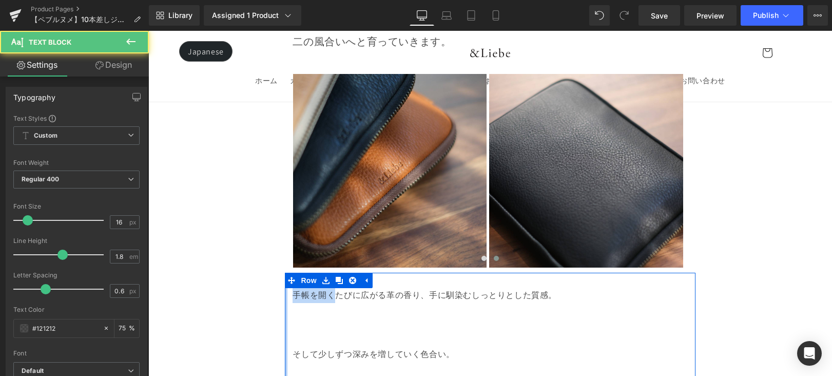
drag, startPoint x: 331, startPoint y: 220, endPoint x: 284, endPoint y: 220, distance: 47.2
click at [285, 273] on div "手帳を開くたびに広がる革の香り、手に馴染むしっとりとした質感。 そして少しずつ深みを増していく色合い。 「革を育てる」楽しさとともに、あなただけの特別な手帳タ…" at bounding box center [490, 379] width 410 height 212
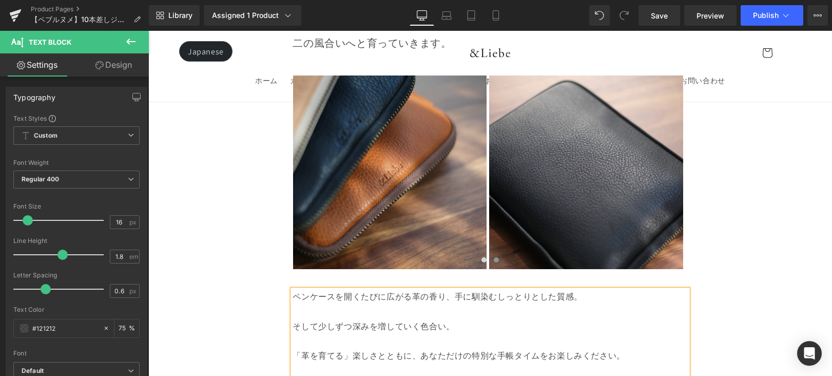
scroll to position [8738, 0]
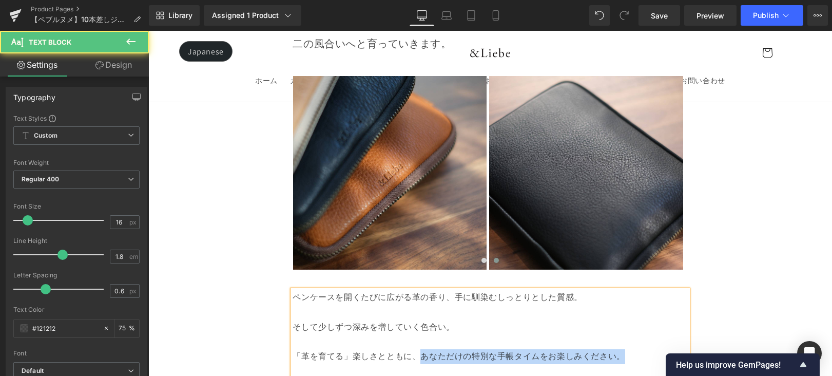
drag, startPoint x: 420, startPoint y: 281, endPoint x: 654, endPoint y: 277, distance: 234.6
click at [654, 349] on p "「革を育てる」楽しさとともに、あなただけの特別な手帳タイムをお楽しみください。" at bounding box center [490, 356] width 395 height 15
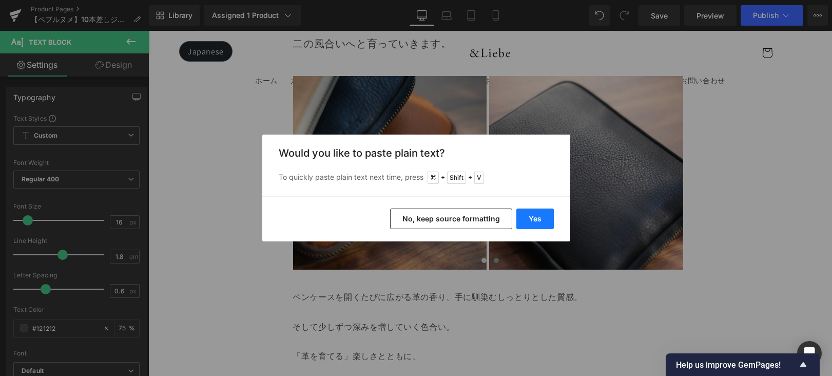
drag, startPoint x: 521, startPoint y: 222, endPoint x: 373, endPoint y: 191, distance: 151.5
click at [521, 222] on button "Yes" at bounding box center [534, 218] width 37 height 21
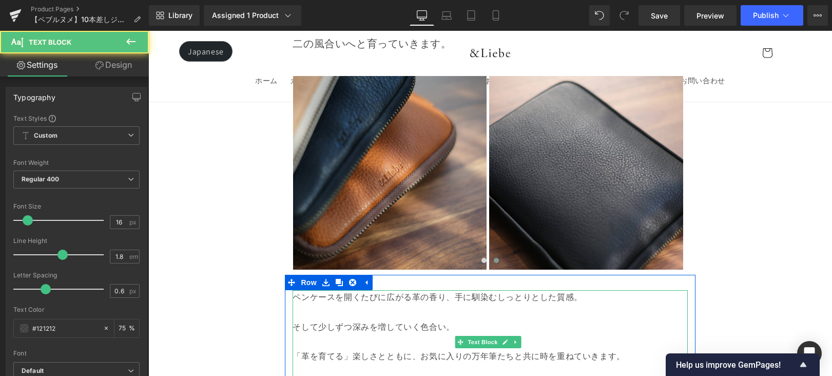
click at [497, 349] on p "「革を育てる」楽しさとともに、お気に入りの万年筆たちと共に時を重ねていきます。" at bounding box center [490, 356] width 395 height 15
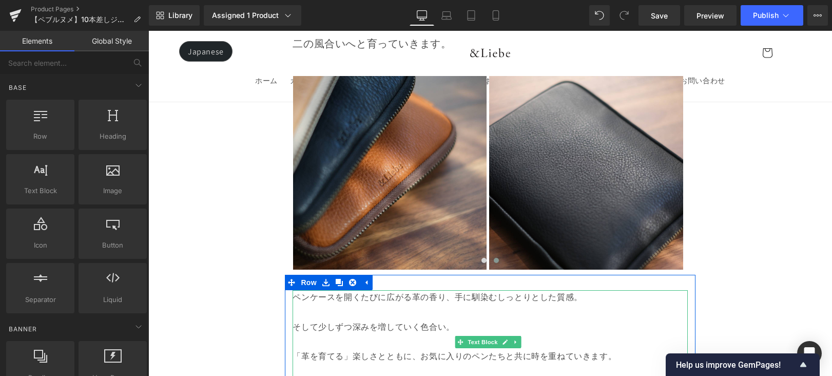
click at [402, 320] on p "そして少しずつ深みを増していく色合い。" at bounding box center [490, 327] width 395 height 15
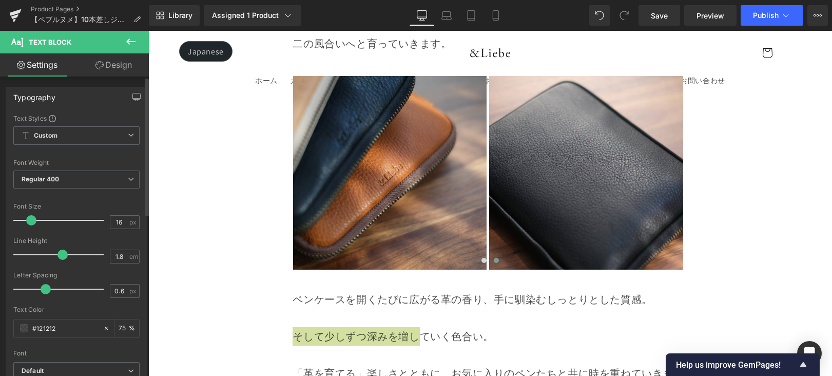
click at [31, 223] on span at bounding box center [31, 220] width 10 height 10
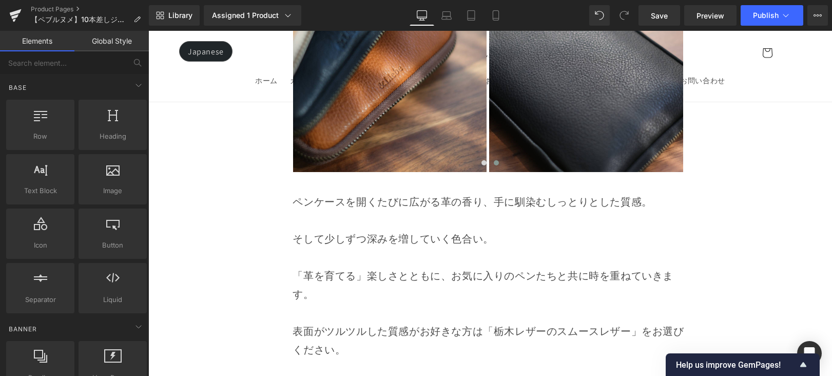
scroll to position [8836, 0]
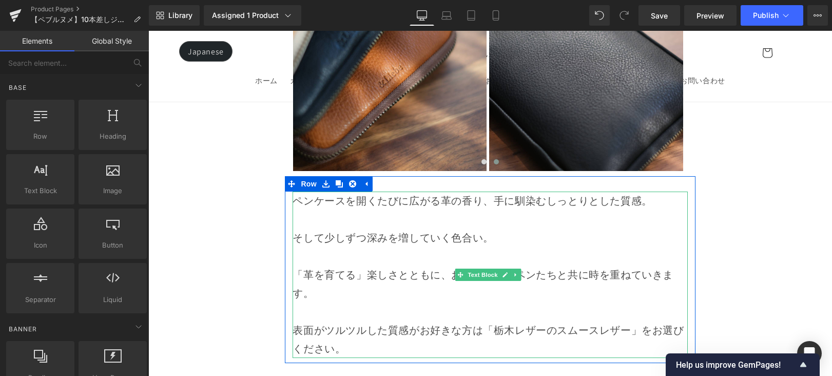
click at [445, 265] on p "「革を育てる」楽しさとともに、お気に入りのペンたちと共に時を重ねていきます。" at bounding box center [490, 283] width 395 height 37
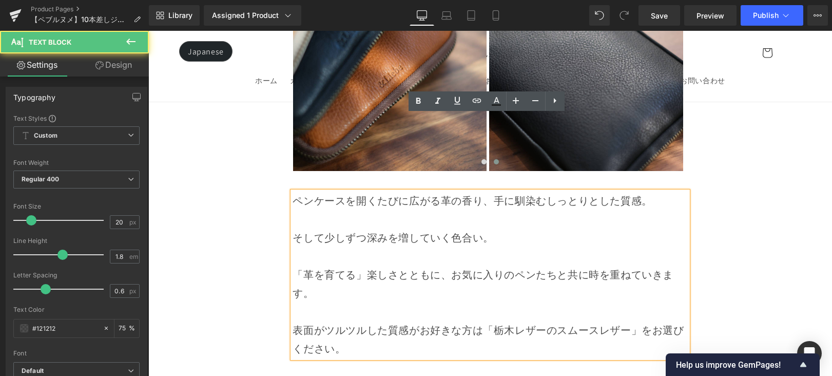
click at [451, 265] on p "「革を育てる」楽しさとともに、お気に入りのペンたちと共に時を重ねていきます。" at bounding box center [490, 283] width 395 height 37
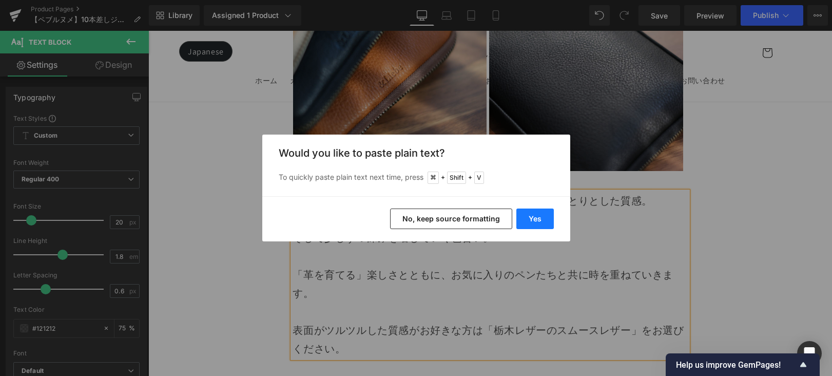
click at [527, 224] on button "Yes" at bounding box center [534, 218] width 37 height 21
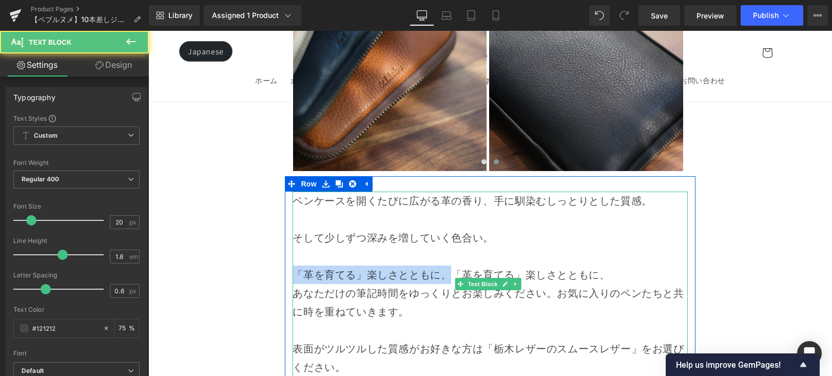
drag, startPoint x: 448, startPoint y: 201, endPoint x: 295, endPoint y: 200, distance: 152.4
click at [295, 265] on p "「革を育てる」楽しさとともに、「革を育てる」楽しさとともに、" at bounding box center [490, 274] width 395 height 18
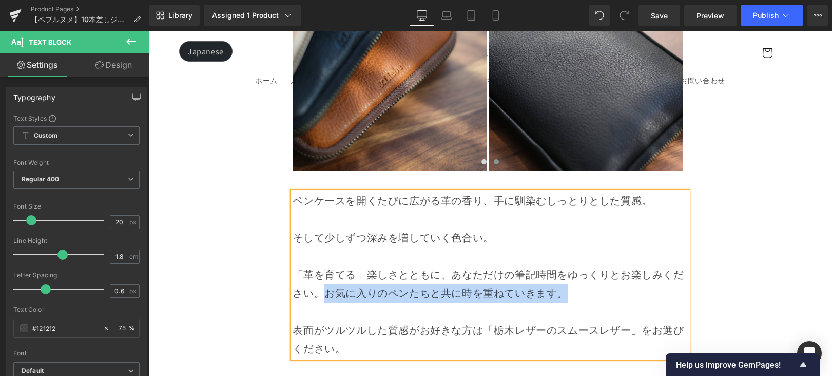
drag, startPoint x: 331, startPoint y: 214, endPoint x: 598, endPoint y: 223, distance: 267.6
click at [598, 265] on p "「革を育てる」楽しさとともに、 あなただけの筆記時間をゆっくりとお楽しみください。お気に入りのペンたちと共に時を重ねていきます。" at bounding box center [490, 283] width 395 height 37
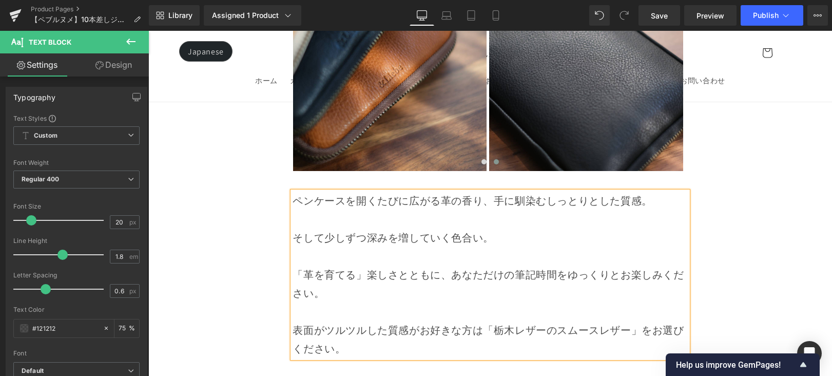
click at [411, 210] on p at bounding box center [490, 219] width 395 height 18
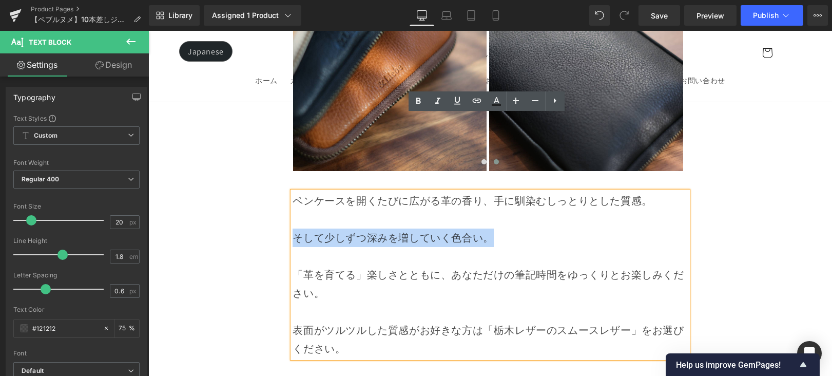
drag, startPoint x: 514, startPoint y: 165, endPoint x: 286, endPoint y: 157, distance: 228.0
click at [286, 191] on div "ペンケースを開くたびに広がる革の香り、手に馴染むしっとりとした質感。 そして少しずつ深みを増していく色合い。 「革を育てる」楽しさとともに、 あなただけの筆記…" at bounding box center [490, 274] width 410 height 166
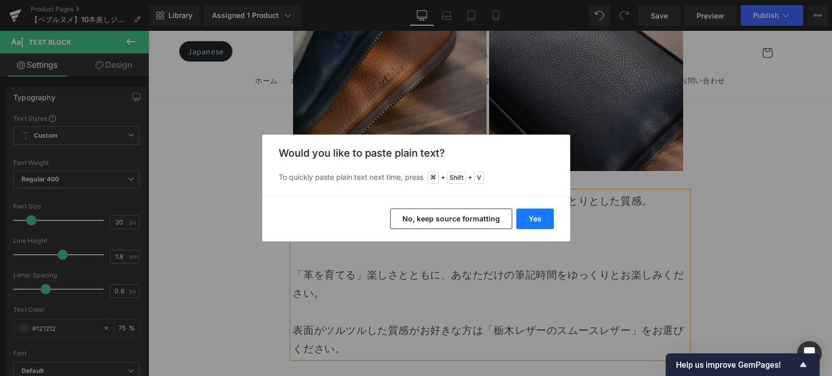
click at [529, 215] on button "Yes" at bounding box center [534, 218] width 37 height 21
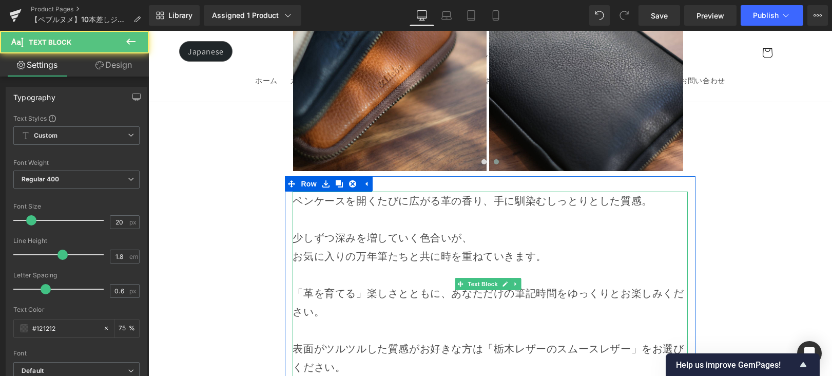
click at [294, 247] on p "お気に入りの万年筆たちと共に時を重ねていきます。" at bounding box center [490, 256] width 395 height 18
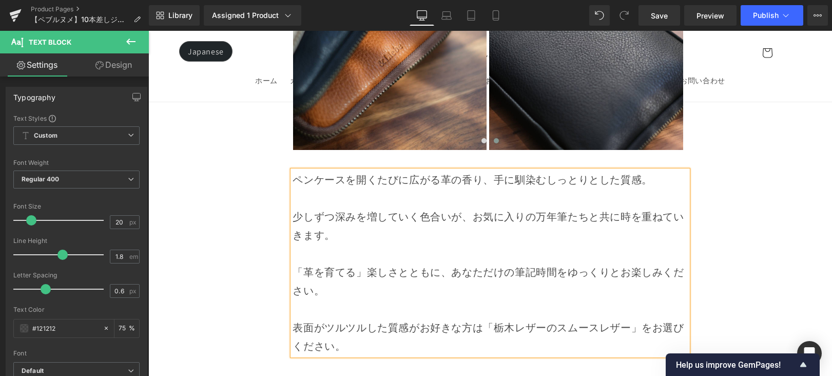
scroll to position [8865, 0]
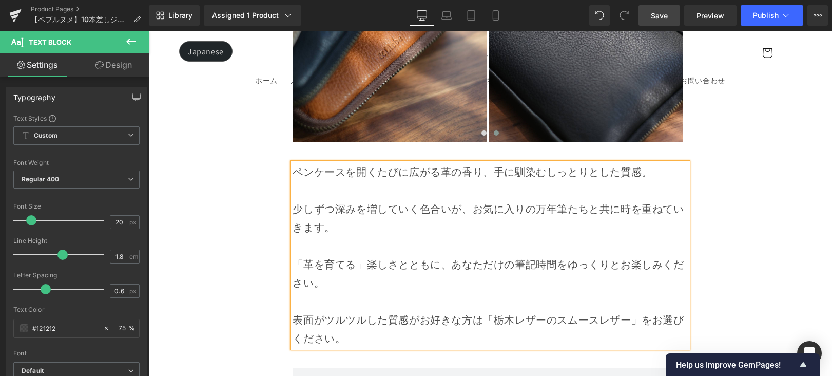
click at [664, 18] on span "Save" at bounding box center [659, 15] width 17 height 11
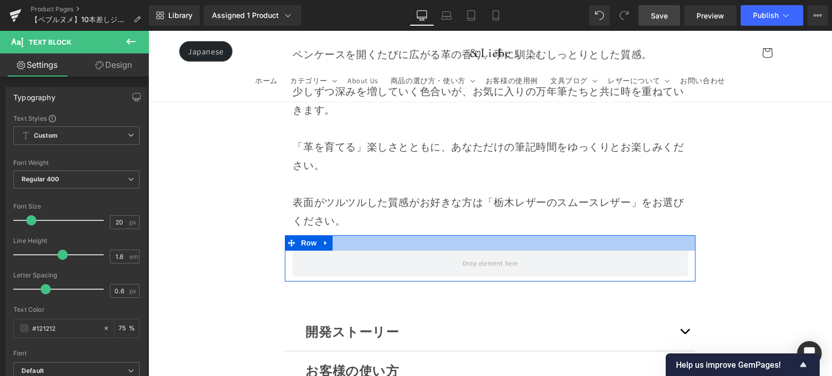
scroll to position [8973, 0]
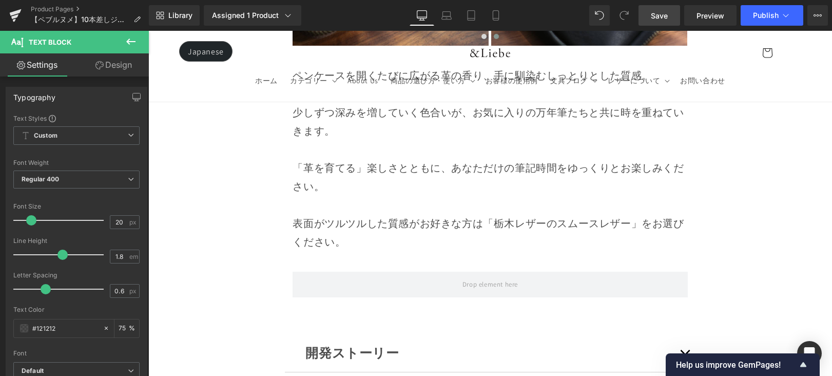
click at [489, 214] on p "表面がツルツルした質感がお好きな方は「栃木レザーのスムースレザー」をお選びください。" at bounding box center [490, 232] width 395 height 37
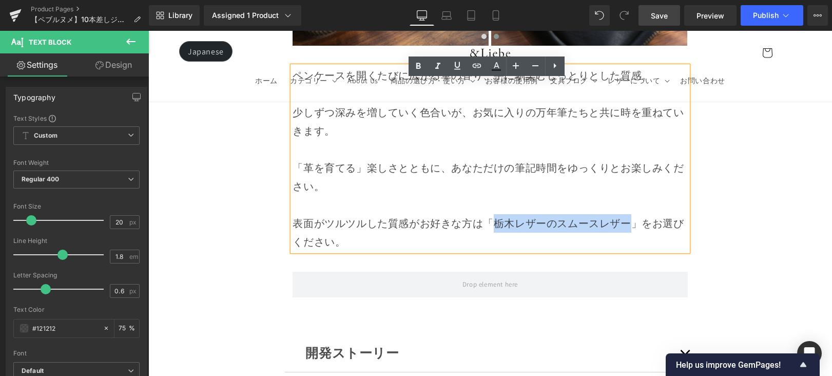
drag, startPoint x: 490, startPoint y: 146, endPoint x: 625, endPoint y: 150, distance: 134.5
click at [625, 214] on p "表面がツルツルした質感がお好きな方は「栃木レザーのスムースレザー」をお選びください。" at bounding box center [490, 232] width 395 height 37
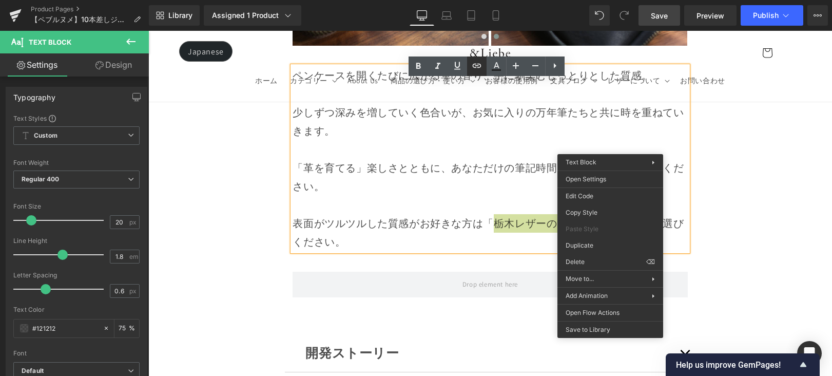
click at [468, 64] on link at bounding box center [477, 66] width 20 height 20
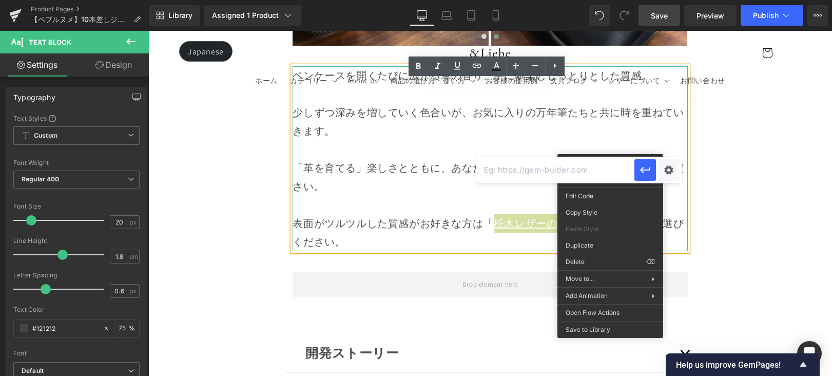
click at [511, 170] on input "text" at bounding box center [555, 170] width 158 height 26
paste input "https://andliebe.com/products/10%E6%9C%AC%E5%B7%AE%E3%81%97%E3%83%9A%E3%83%B3%E…"
type input "https://andliebe.com/products/10%E6%9C%AC%E5%B7%AE%E3%81%97%E3%83%9A%E3%83%B3%E…"
click at [642, 169] on icon "button" at bounding box center [645, 170] width 10 height 6
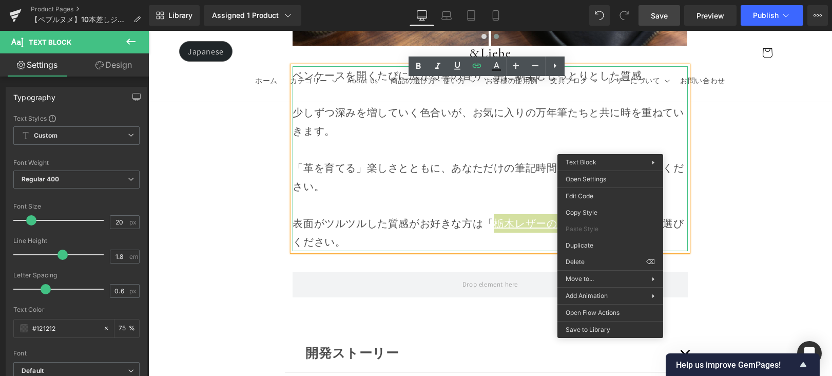
scroll to position [0, 0]
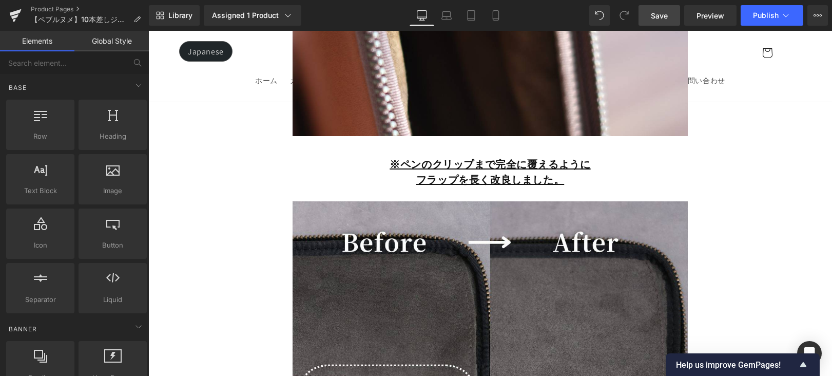
scroll to position [6683, 0]
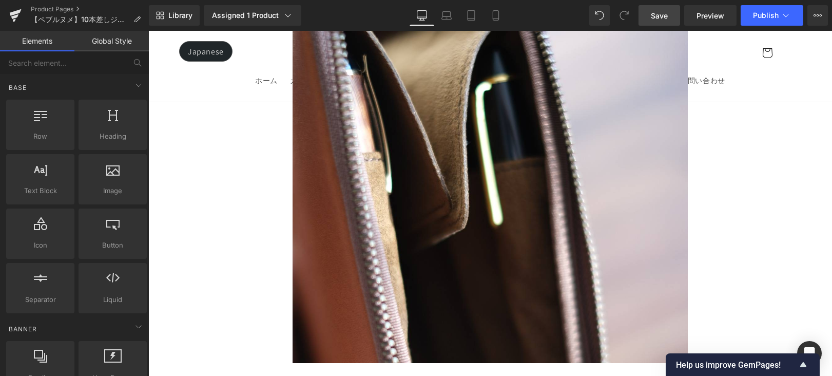
click at [667, 17] on span "Save" at bounding box center [659, 15] width 17 height 11
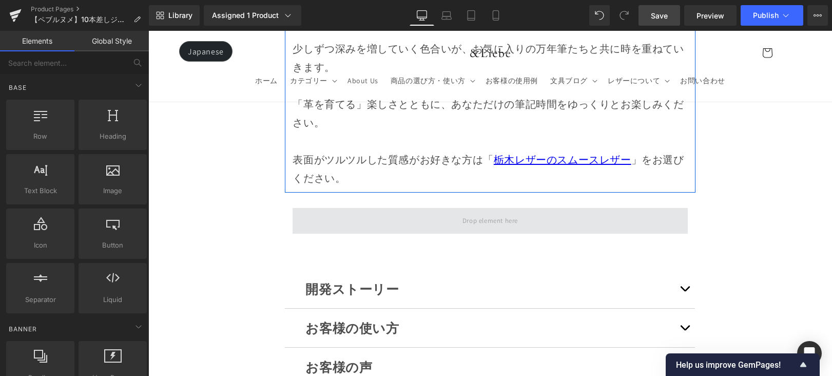
scroll to position [9029, 0]
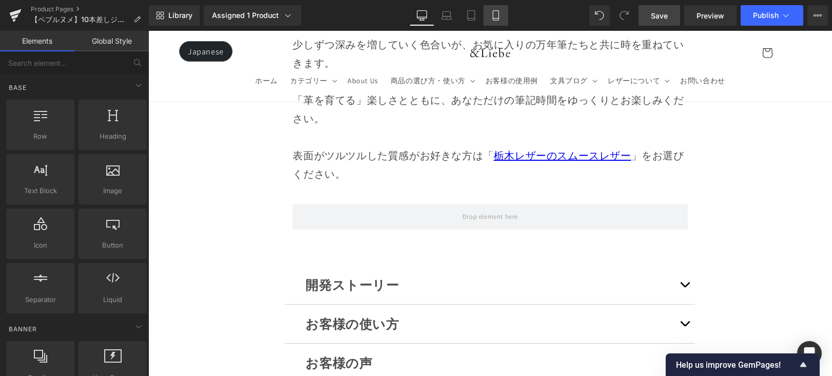
click at [498, 18] on icon at bounding box center [496, 16] width 6 height 10
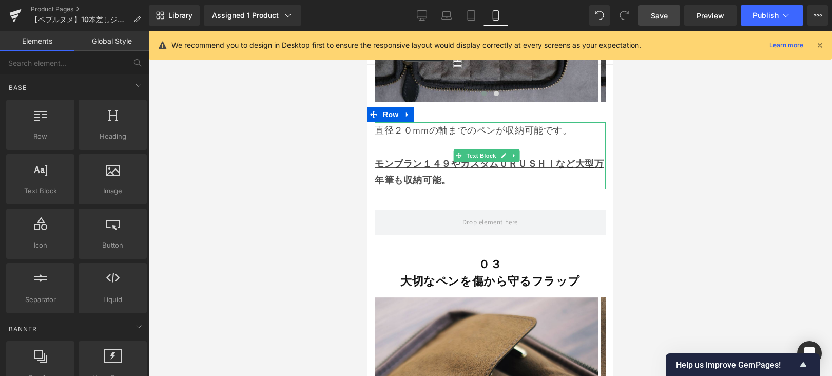
scroll to position [3677, 0]
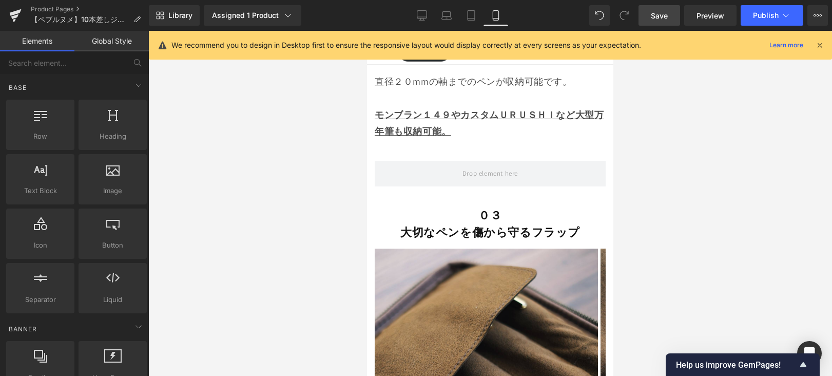
click at [530, 207] on h1 "０３" at bounding box center [490, 215] width 231 height 17
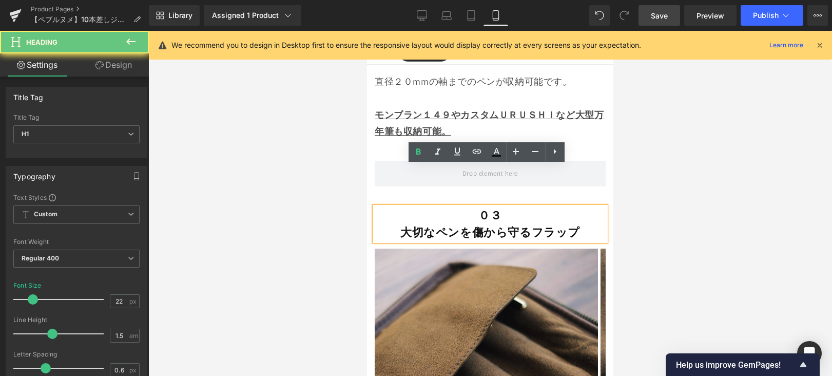
click at [529, 225] on strong "大切なペンを傷から守るフラップ" at bounding box center [490, 232] width 180 height 14
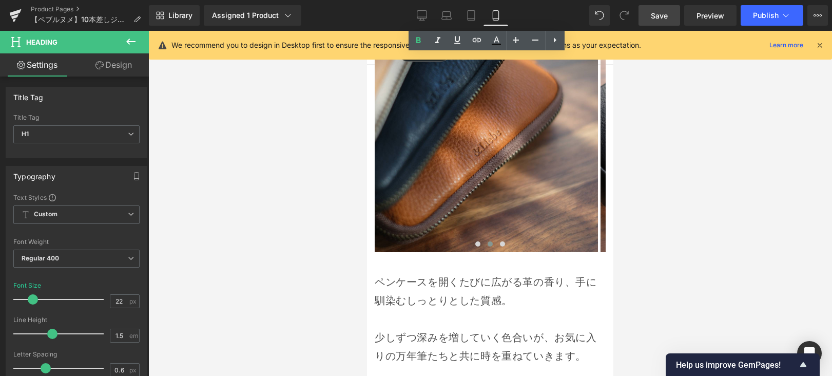
scroll to position [6386, 0]
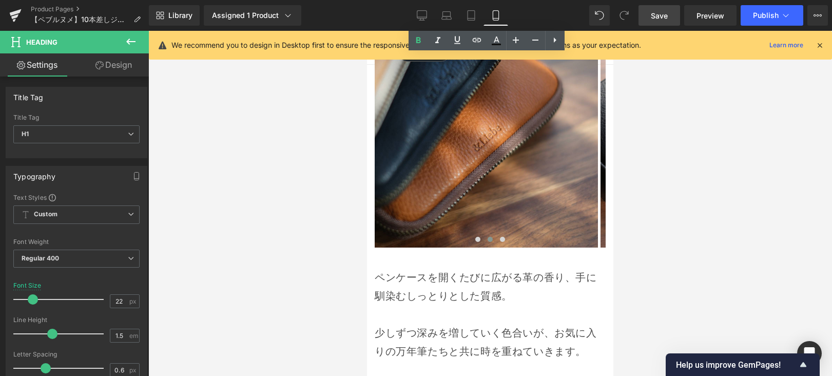
click at [517, 253] on div "ペンケースを開くたびに広がる革の香り、手に馴染むしっとりとした質感。 少しずつ深みを増していく色合いが、 お気に入りの万年筆たちと共に時を重ねていきます。 「…" at bounding box center [490, 365] width 246 height 224
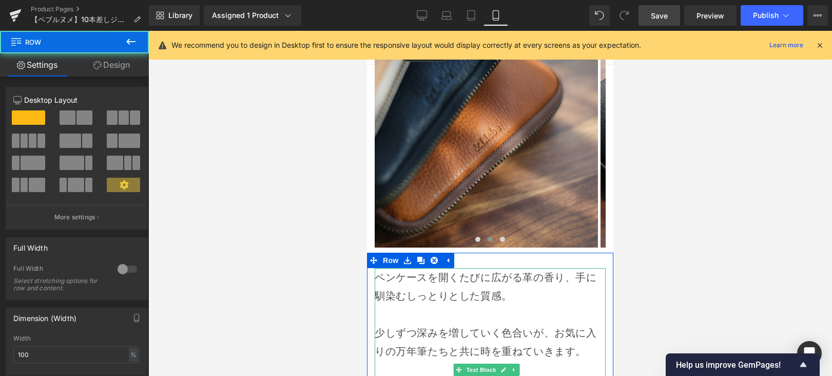
click at [515, 268] on p "ペンケースを開くたびに広がる革の香り、手に馴染むしっとりとした質感。" at bounding box center [490, 286] width 231 height 37
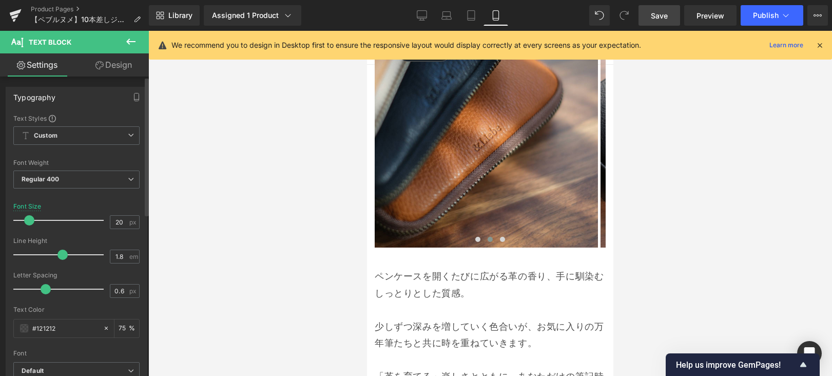
click at [30, 221] on span at bounding box center [29, 220] width 10 height 10
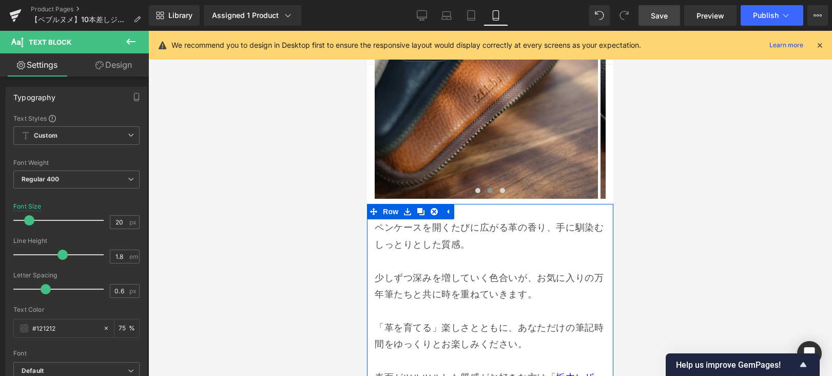
scroll to position [6453, 0]
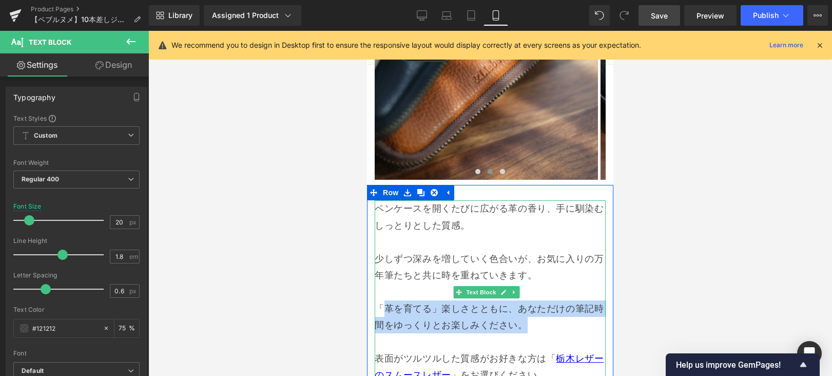
drag, startPoint x: 542, startPoint y: 259, endPoint x: 386, endPoint y: 245, distance: 157.1
click at [386, 300] on p "「革を育てる」楽しさとともに、 あなただけの筆記時間をゆっくりとお楽しみください。" at bounding box center [490, 316] width 231 height 33
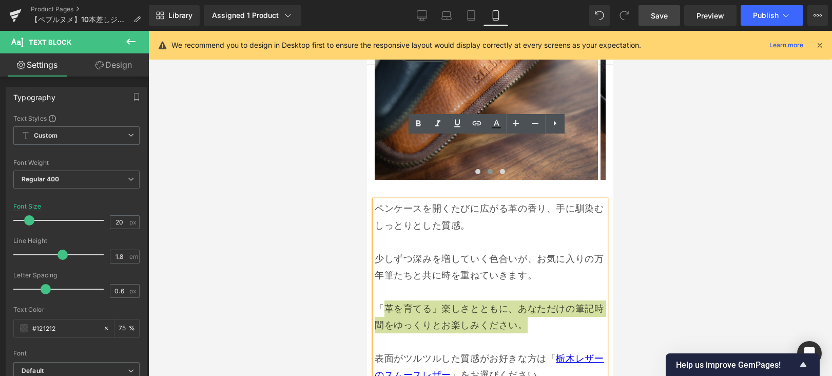
click at [690, 216] on div at bounding box center [490, 203] width 684 height 345
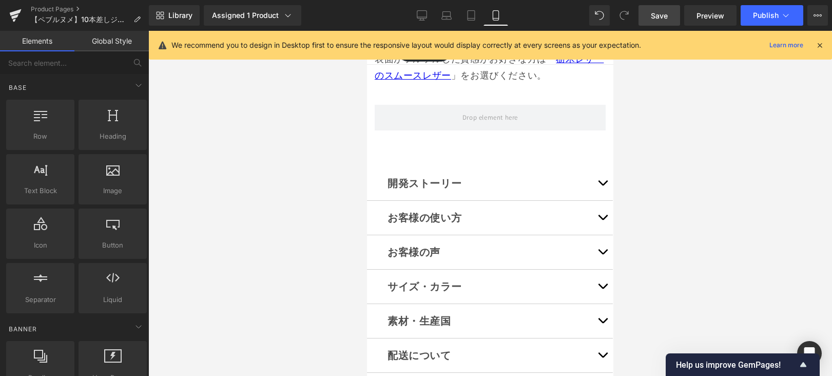
scroll to position [6656, 0]
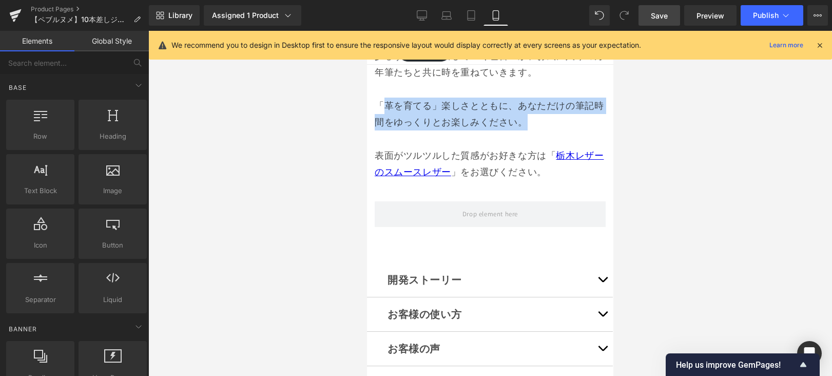
click at [592, 263] on button "button" at bounding box center [602, 280] width 21 height 34
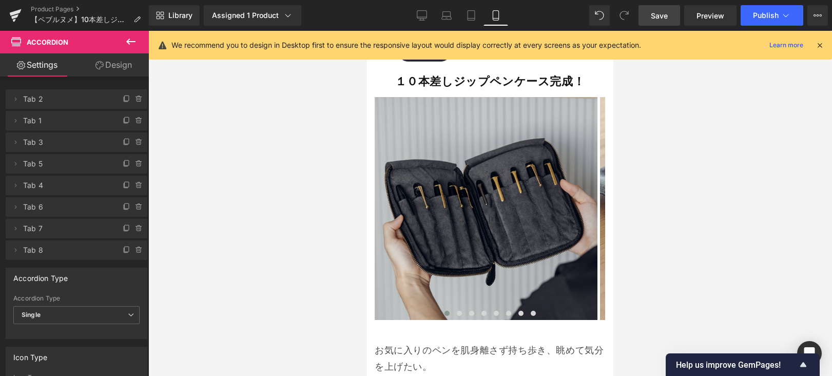
scroll to position [9380, 0]
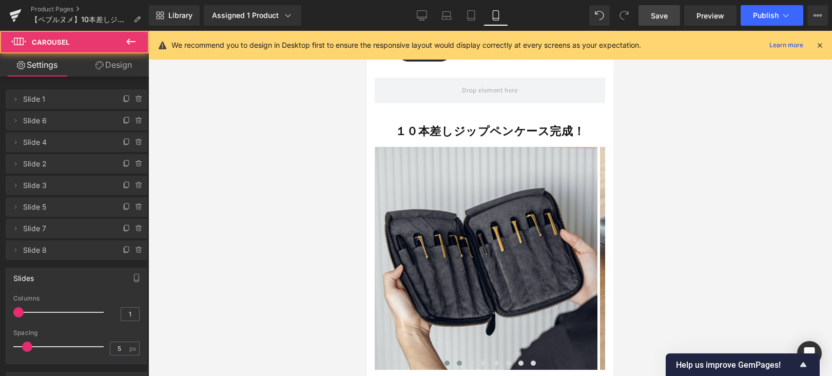
click at [453, 358] on button at bounding box center [459, 363] width 12 height 10
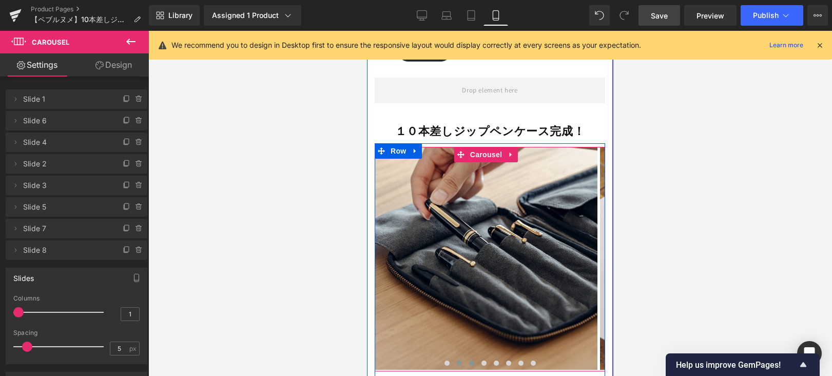
click at [466, 358] on button at bounding box center [472, 363] width 12 height 10
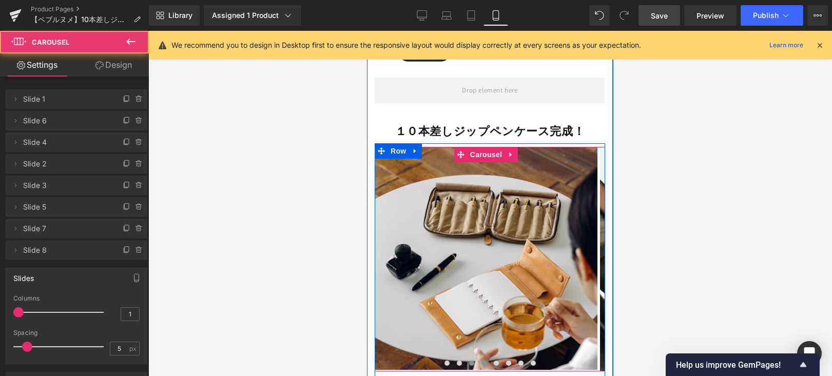
click at [481, 360] on span at bounding box center [483, 362] width 5 height 5
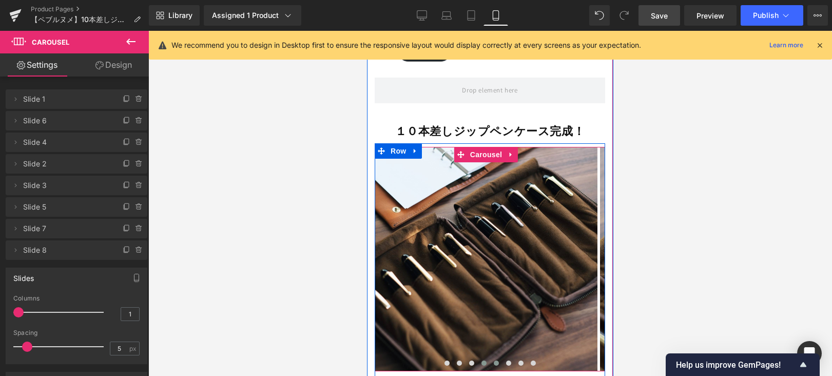
click at [494, 360] on span at bounding box center [496, 362] width 5 height 5
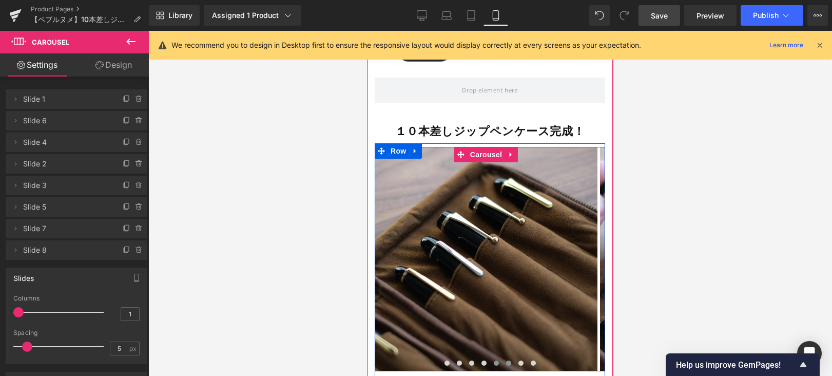
click at [506, 360] on span at bounding box center [508, 362] width 5 height 5
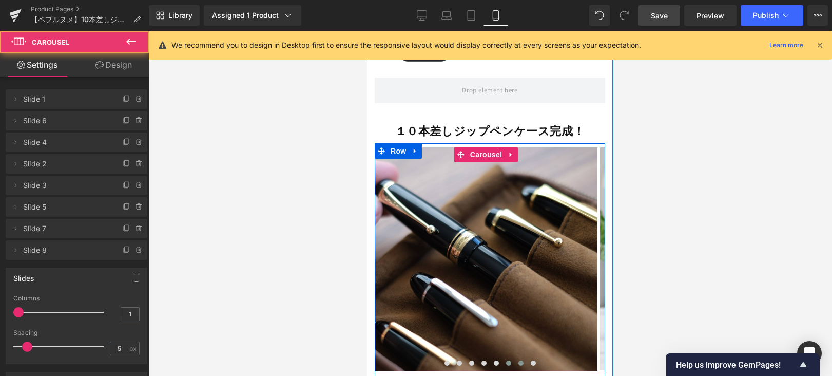
click at [519, 358] on button at bounding box center [521, 363] width 12 height 10
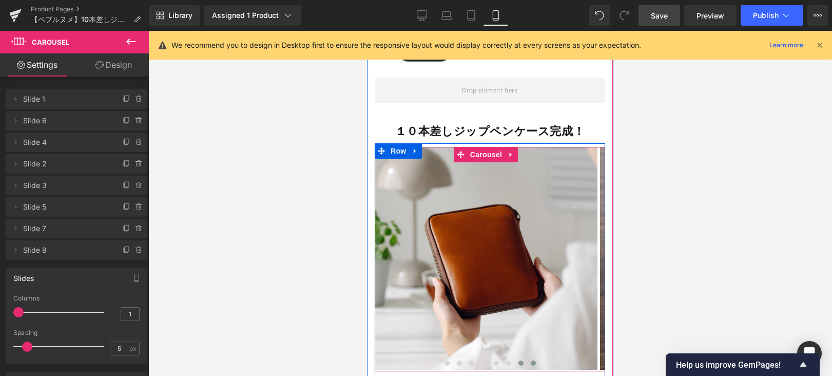
click at [533, 358] on button at bounding box center [533, 363] width 12 height 10
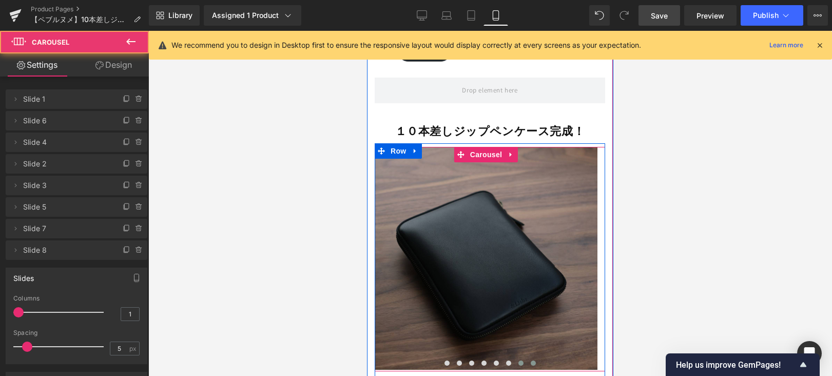
click at [519, 360] on span at bounding box center [520, 362] width 5 height 5
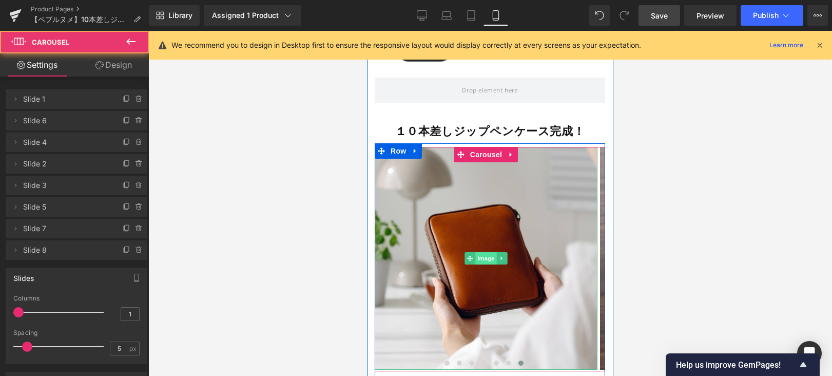
click at [482, 252] on span "Image" at bounding box center [486, 258] width 22 height 12
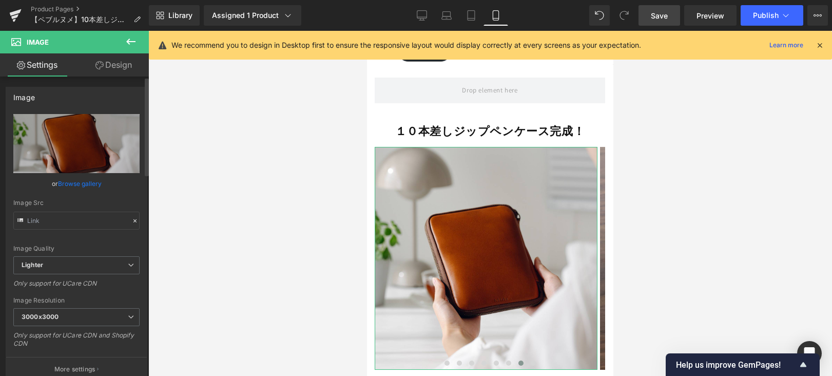
click at [70, 182] on link "Browse gallery" at bounding box center [80, 184] width 44 height 18
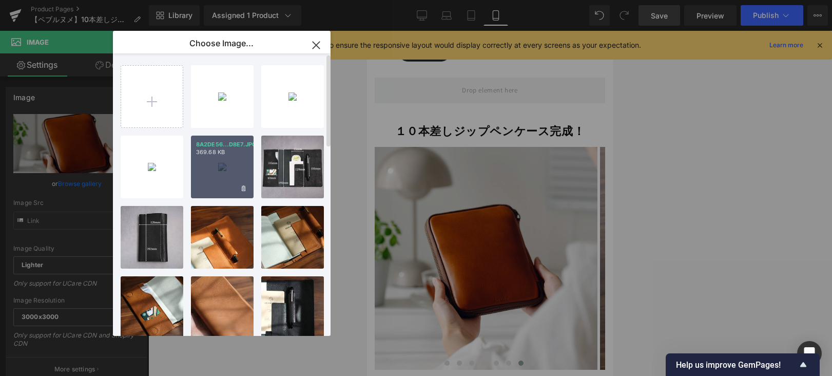
click at [207, 173] on div "8A2DE56...D8E7.JPG 369.68 KB" at bounding box center [222, 166] width 63 height 63
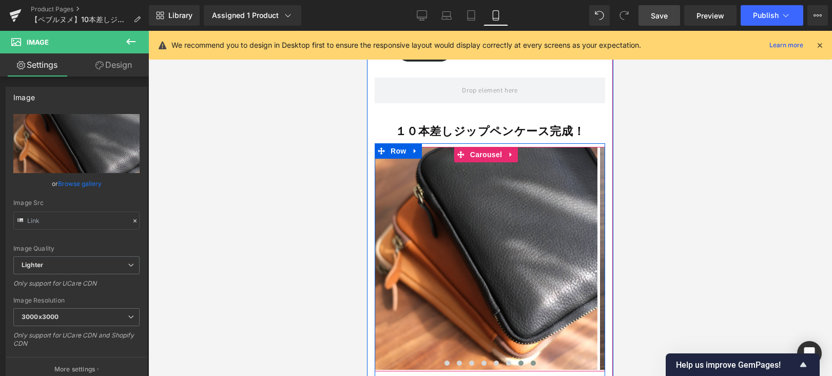
click at [531, 360] on span at bounding box center [533, 362] width 5 height 5
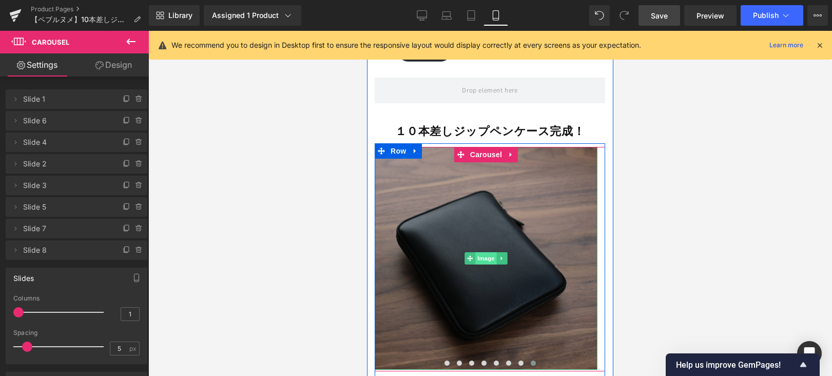
click at [482, 252] on span "Image" at bounding box center [486, 258] width 22 height 12
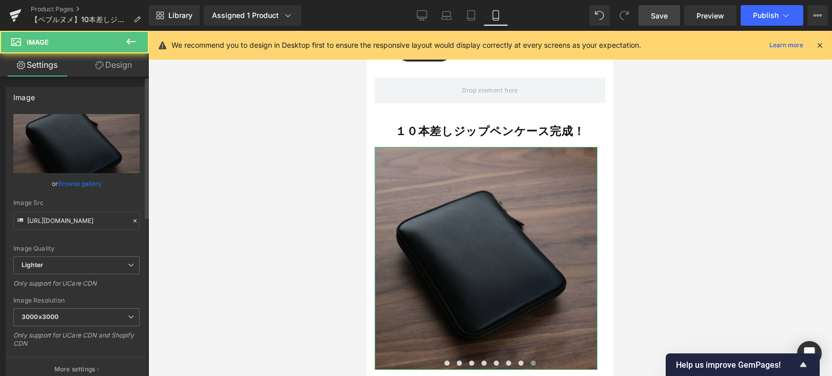
click at [62, 181] on link "Browse gallery" at bounding box center [80, 184] width 44 height 18
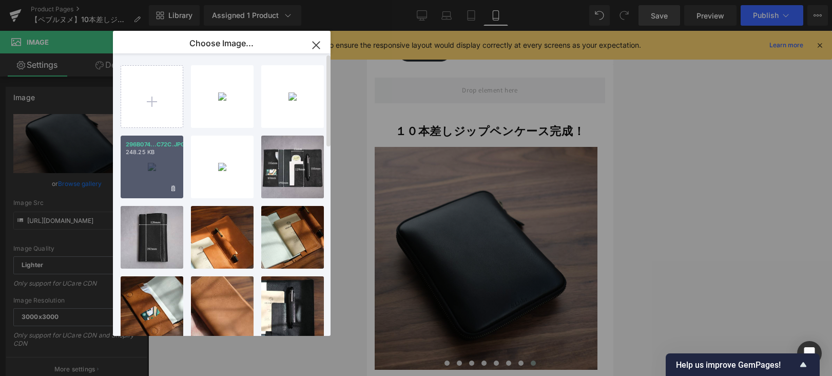
click at [156, 166] on div "296B074...C72C.JPG 248.25 KB" at bounding box center [152, 166] width 63 height 63
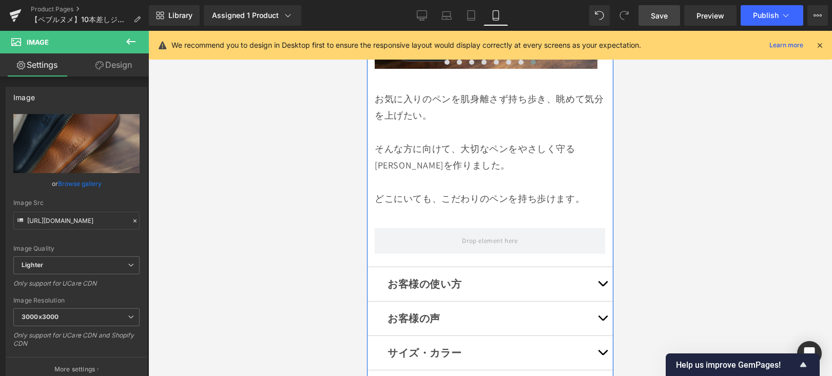
click at [603, 286] on span "button" at bounding box center [603, 286] width 0 height 0
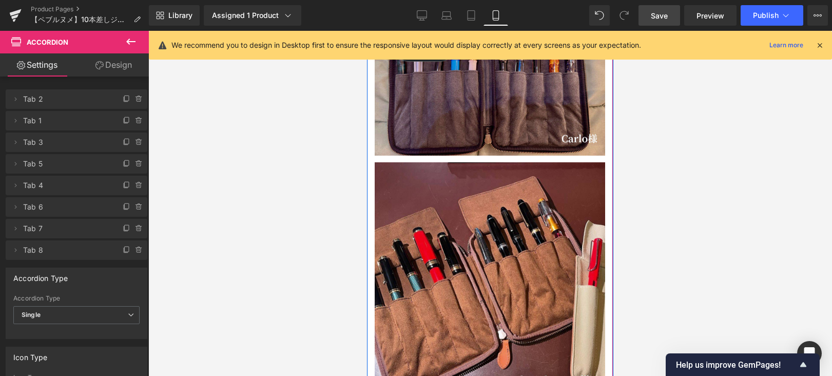
scroll to position [9420, 0]
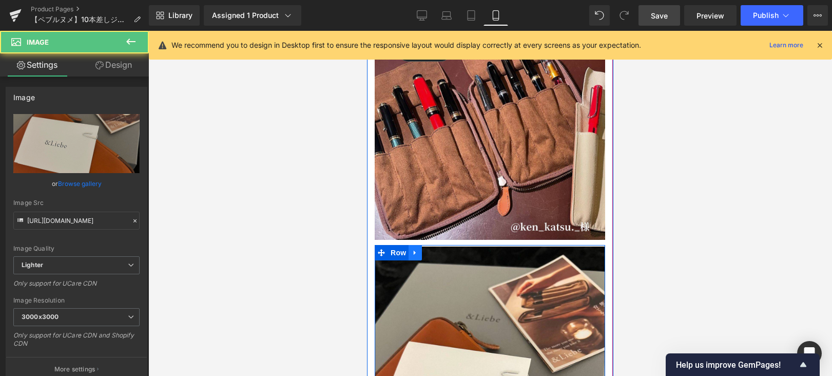
click at [411, 245] on link at bounding box center [415, 252] width 13 height 15
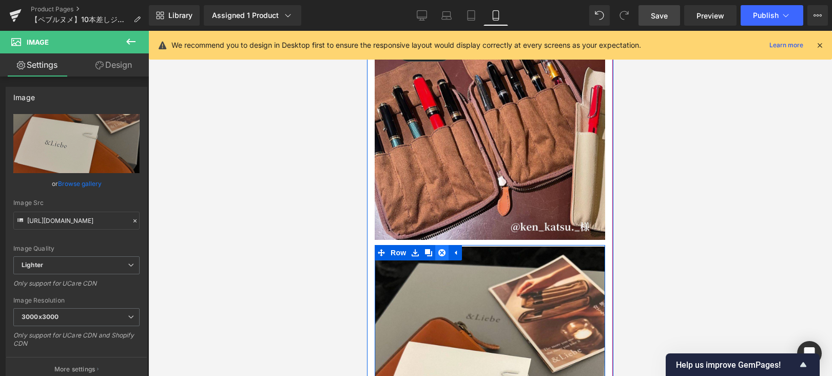
click at [440, 249] on icon at bounding box center [441, 252] width 7 height 7
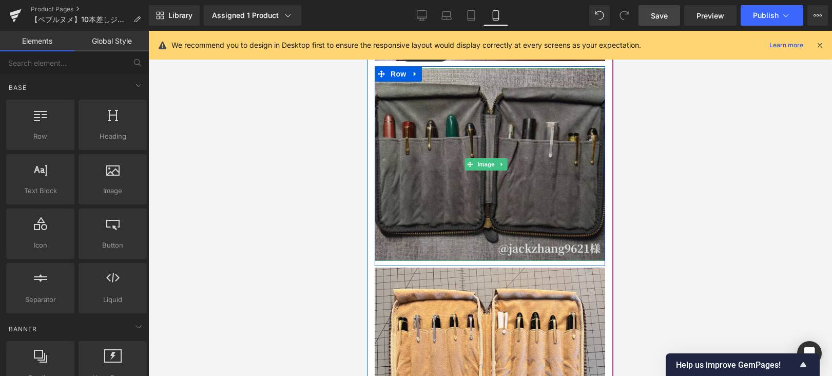
scroll to position [9774, 0]
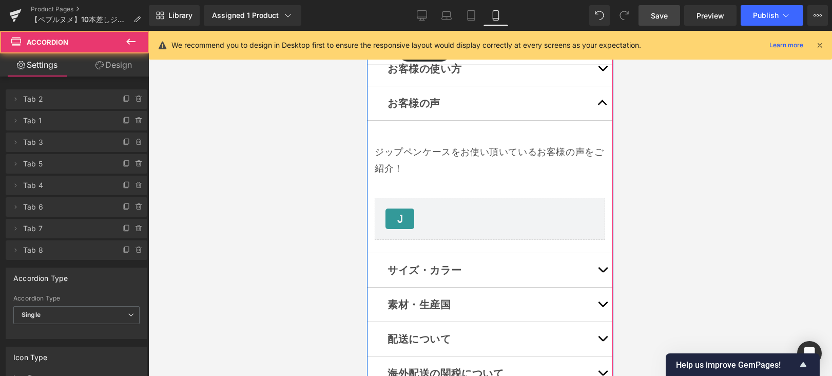
click at [595, 253] on button "button" at bounding box center [602, 270] width 21 height 34
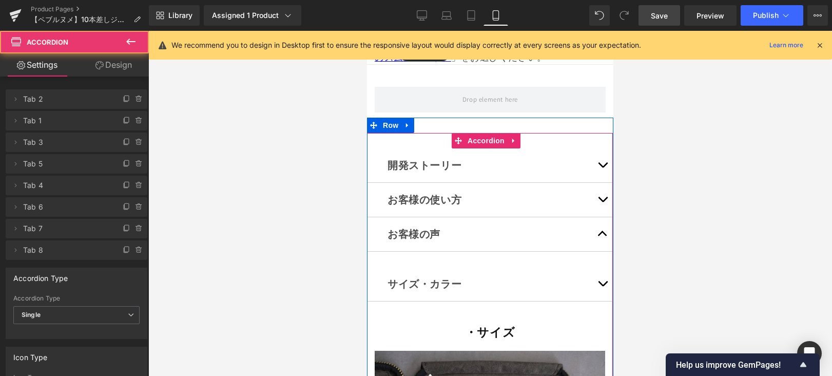
scroll to position [6769, 0]
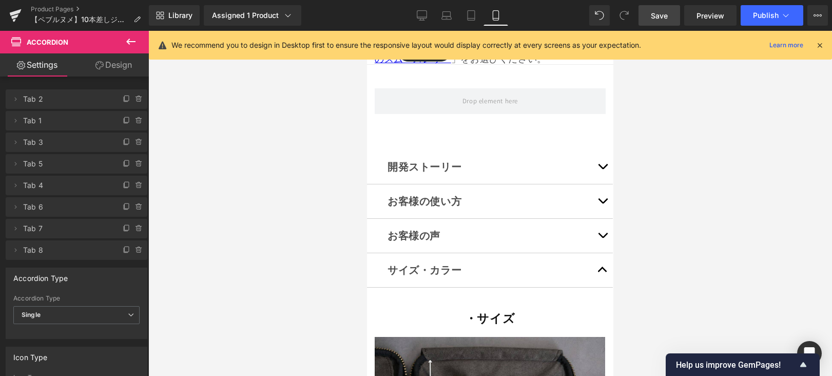
click at [662, 13] on span "Save" at bounding box center [659, 15] width 17 height 11
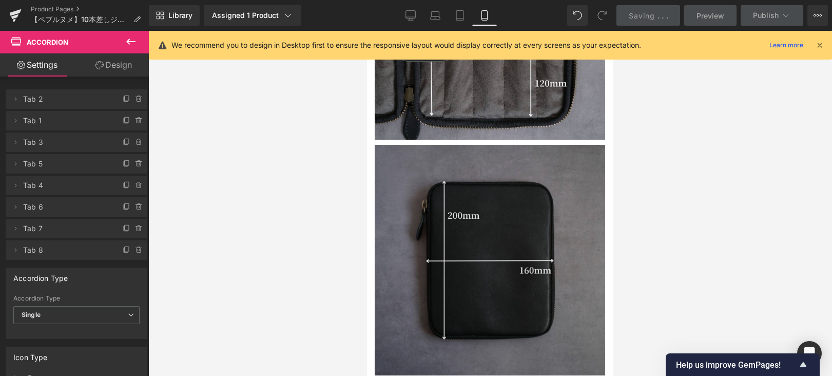
scroll to position [7215, 0]
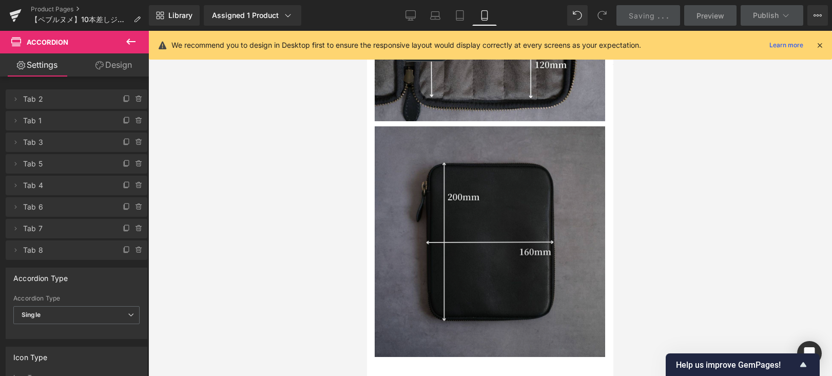
click at [556, 172] on img at bounding box center [490, 241] width 230 height 230
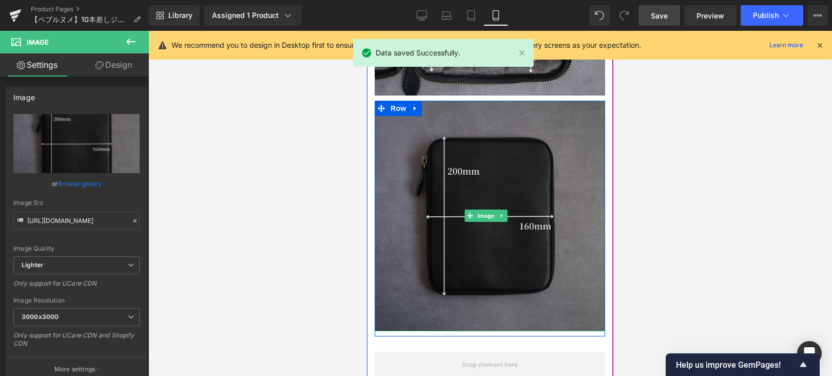
scroll to position [7221, 0]
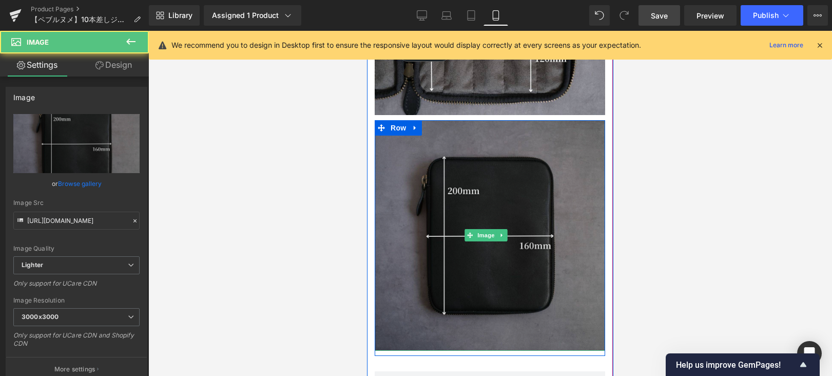
click at [547, 120] on img at bounding box center [490, 235] width 230 height 230
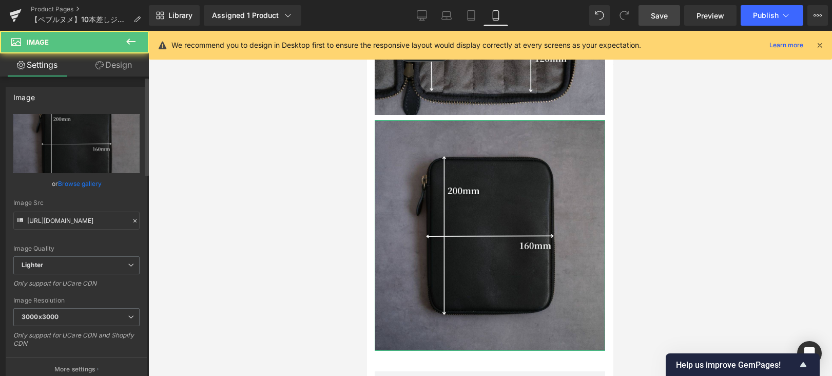
click at [63, 185] on link "Browse gallery" at bounding box center [80, 184] width 44 height 18
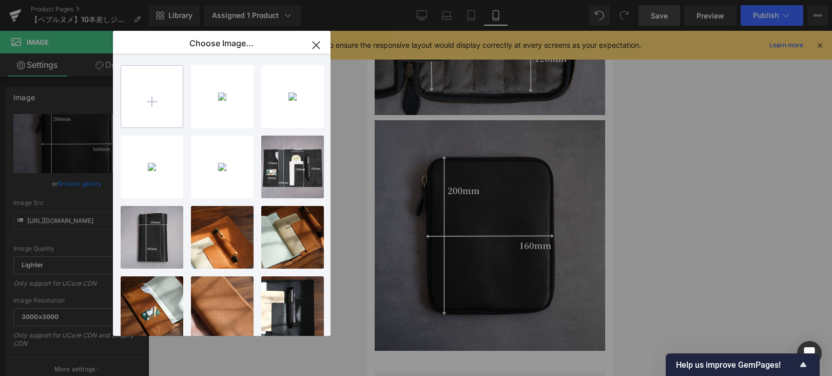
click at [158, 108] on input "file" at bounding box center [152, 97] width 62 height 62
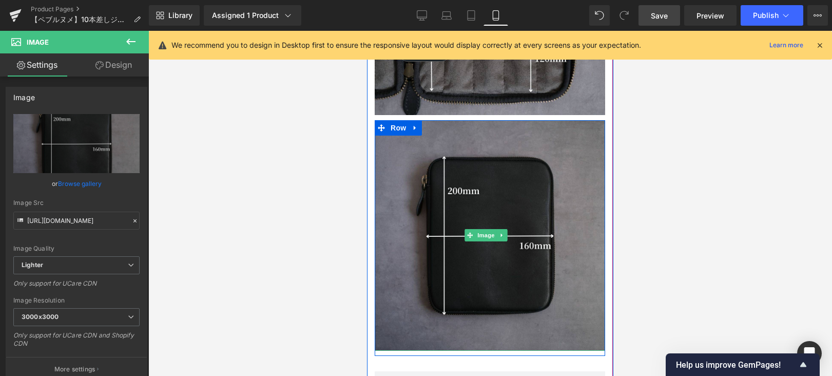
click at [467, 232] on icon at bounding box center [470, 235] width 6 height 6
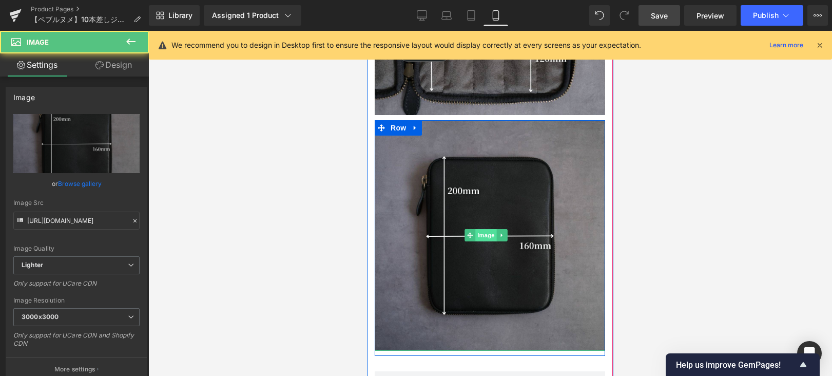
click at [477, 229] on span "Image" at bounding box center [486, 235] width 22 height 12
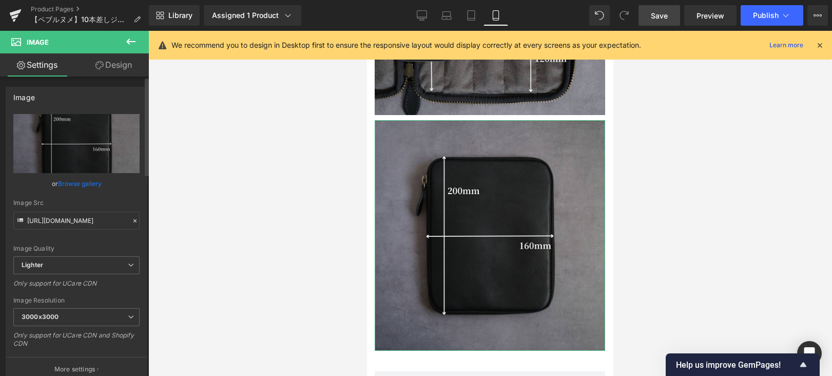
click at [93, 184] on link "Browse gallery" at bounding box center [80, 184] width 44 height 18
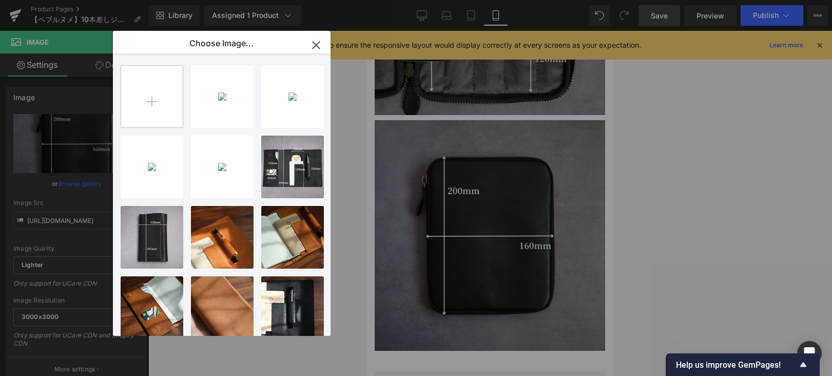
click at [157, 101] on input "file" at bounding box center [152, 97] width 62 height 62
type input "C:\fakepath\10本差しのLP (8).jpg"
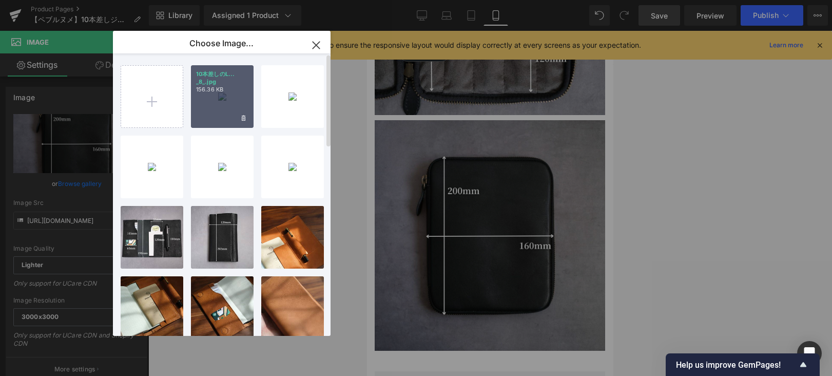
click at [235, 106] on div "10本差しのL... _8_.jpg 156.36 KB" at bounding box center [222, 96] width 63 height 63
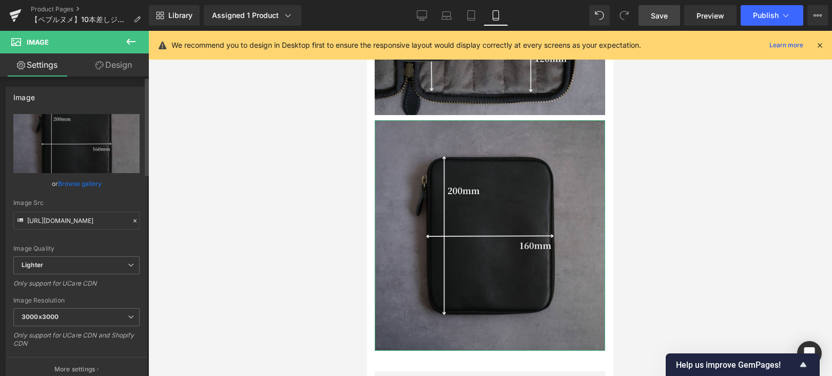
click at [86, 186] on link "Browse gallery" at bounding box center [80, 184] width 44 height 18
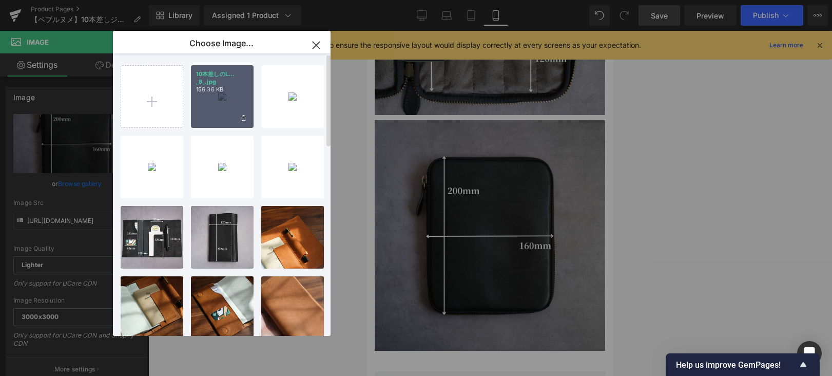
click at [218, 91] on p "156.36 KB" at bounding box center [222, 90] width 52 height 8
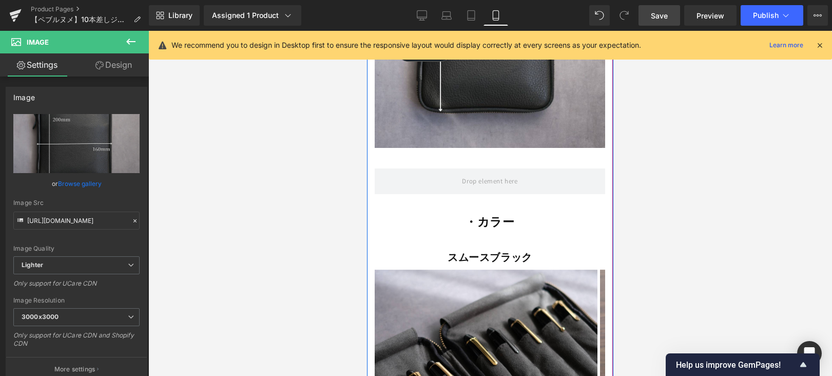
scroll to position [7474, 0]
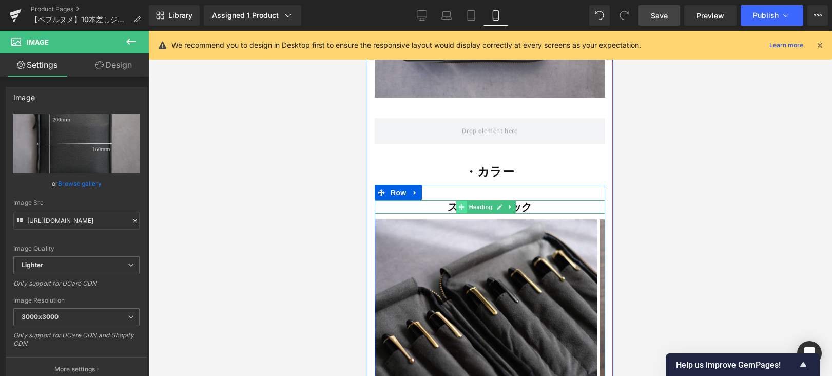
click at [463, 201] on span at bounding box center [461, 207] width 11 height 12
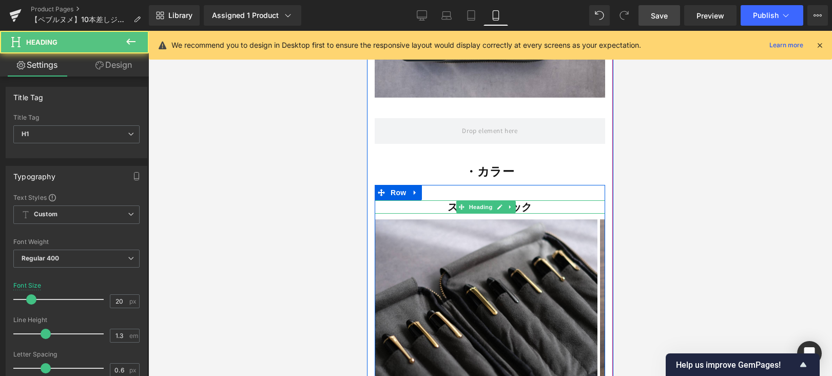
click at [448, 200] on span "スムースブラック" at bounding box center [490, 206] width 85 height 13
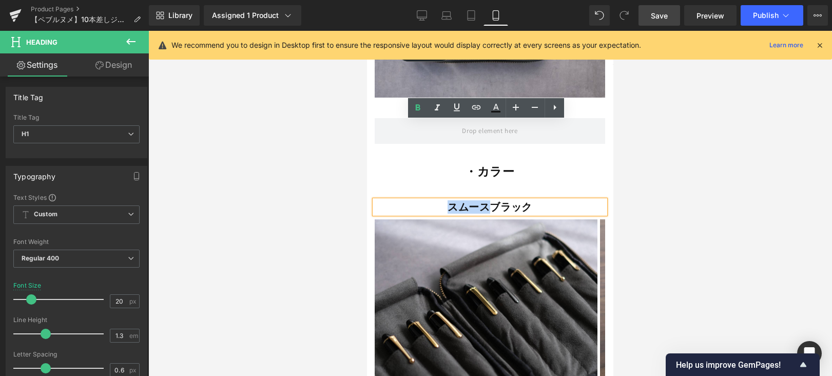
drag, startPoint x: 486, startPoint y: 127, endPoint x: 423, endPoint y: 127, distance: 62.6
click at [423, 200] on h1 "スムースブラック" at bounding box center [490, 206] width 230 height 13
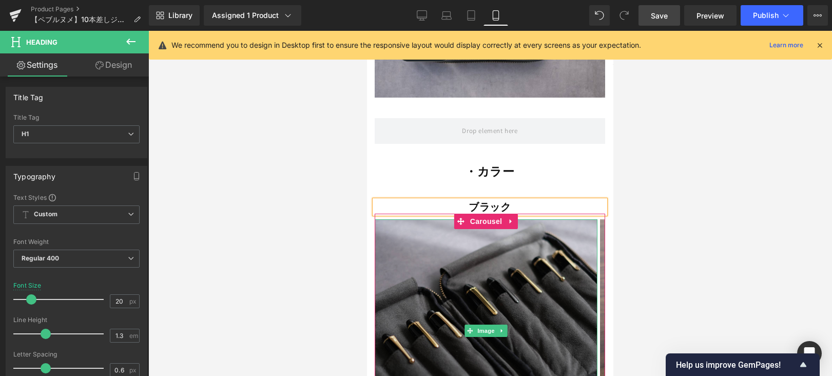
click at [529, 219] on img at bounding box center [486, 330] width 223 height 223
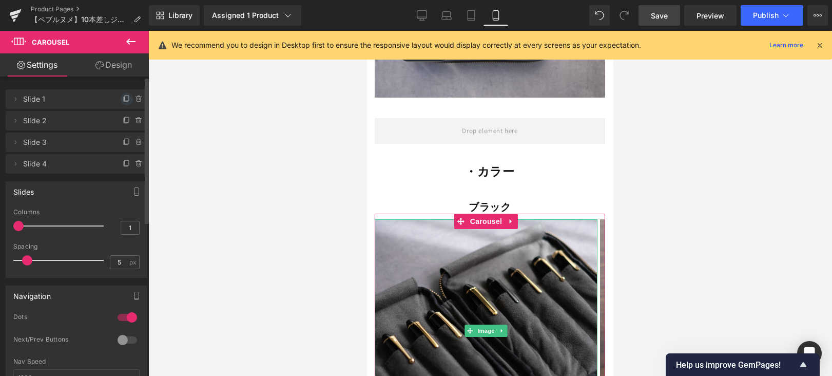
click at [123, 102] on icon at bounding box center [127, 99] width 8 height 8
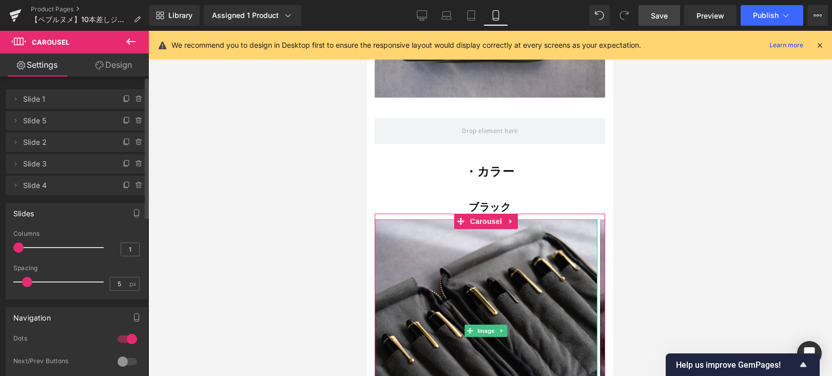
click at [79, 100] on span "Slide 1" at bounding box center [66, 99] width 86 height 20
click at [37, 100] on span "Slide 1" at bounding box center [66, 99] width 86 height 20
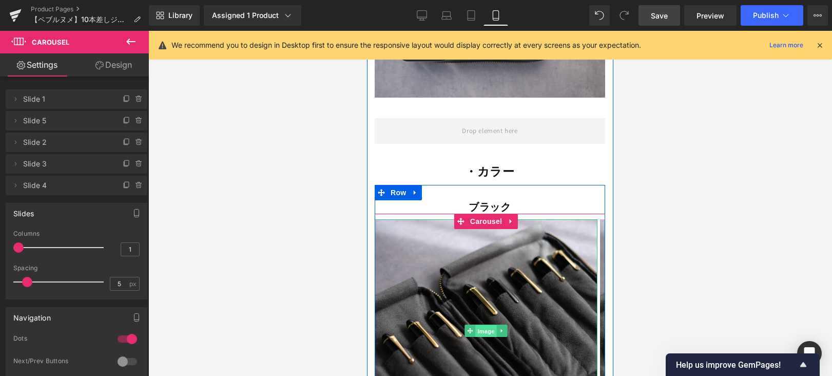
click at [489, 324] on span "Image" at bounding box center [486, 330] width 22 height 12
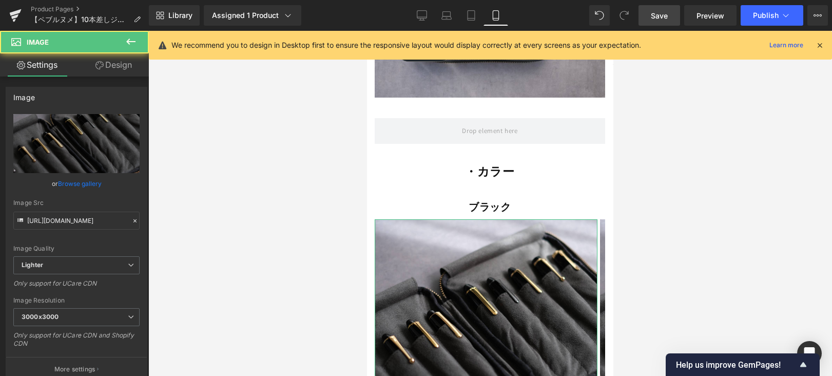
click at [83, 179] on link "Browse gallery" at bounding box center [80, 184] width 44 height 18
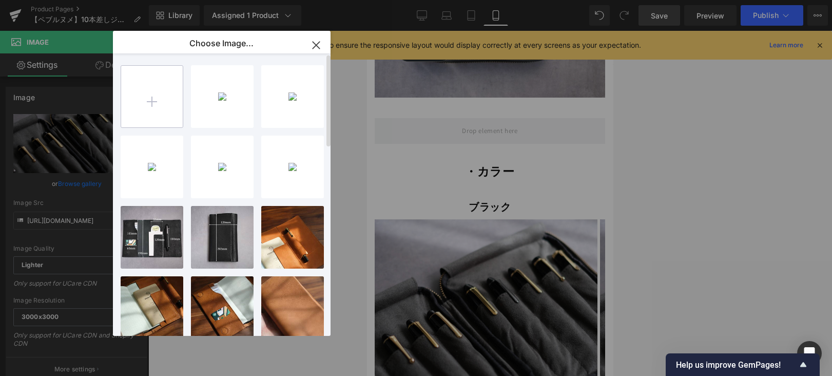
click at [170, 99] on input "file" at bounding box center [152, 97] width 62 height 62
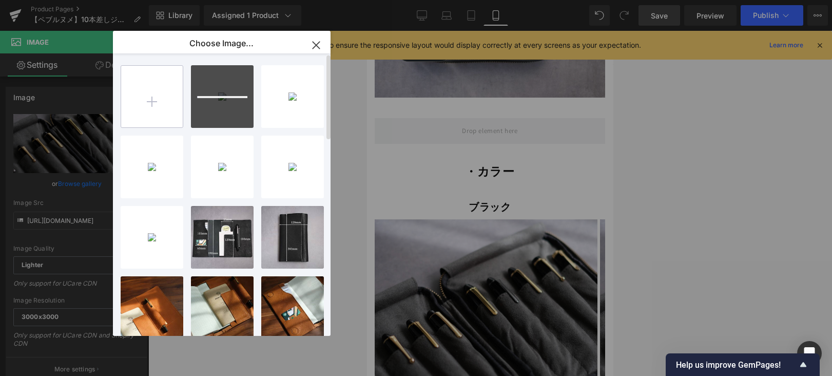
click at [158, 92] on input "file" at bounding box center [152, 97] width 62 height 62
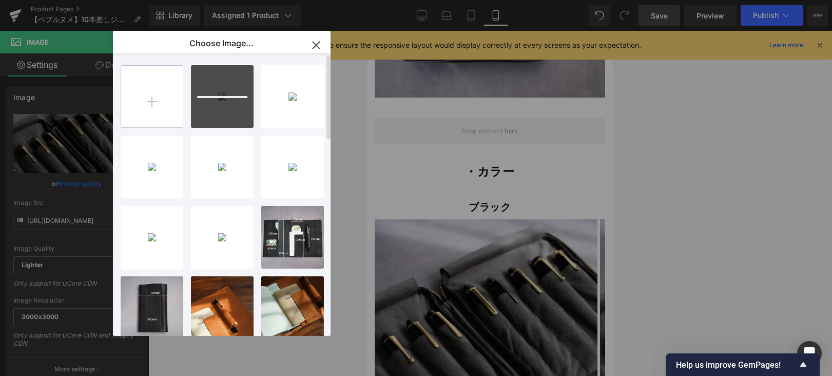
click at [148, 113] on input "file" at bounding box center [152, 97] width 62 height 62
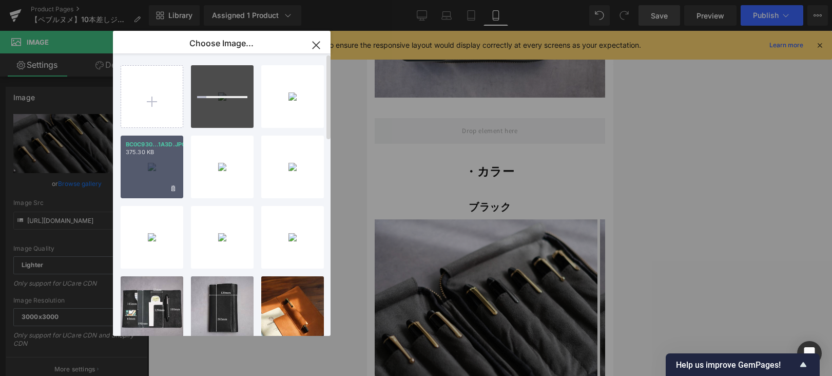
click at [144, 166] on div "BC0C930...1A3D.JPG 375.30 KB" at bounding box center [152, 166] width 63 height 63
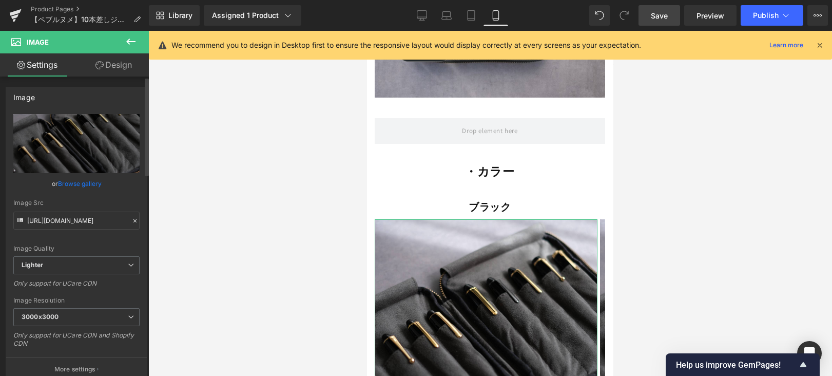
click at [95, 187] on link "Browse gallery" at bounding box center [80, 184] width 44 height 18
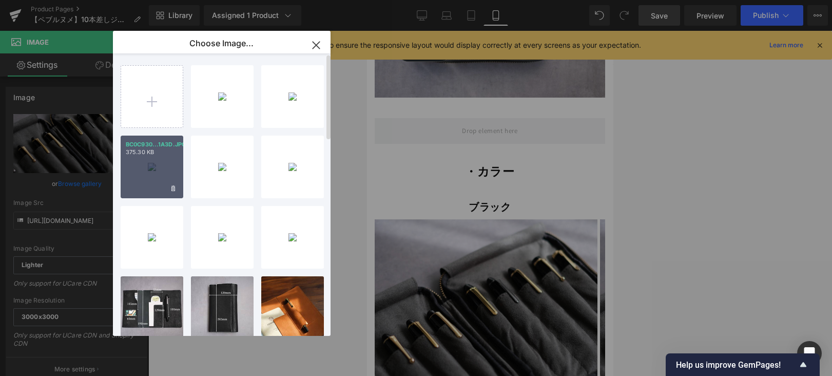
click at [145, 153] on p "375.30 KB" at bounding box center [152, 152] width 52 height 8
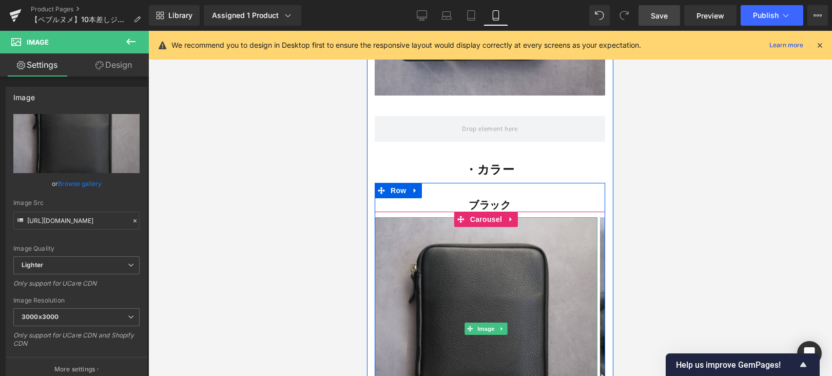
scroll to position [7493, 0]
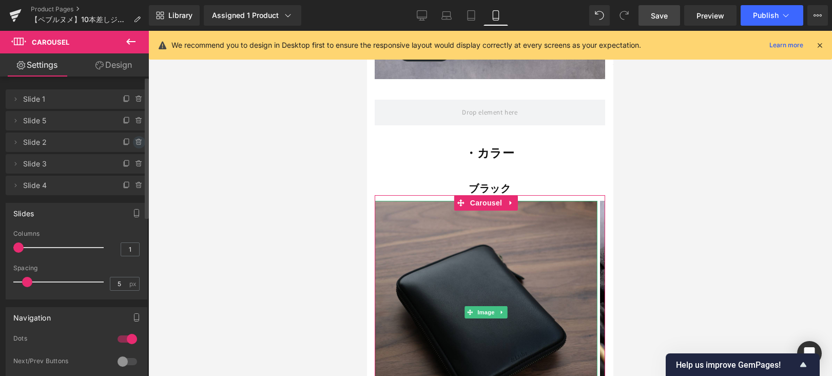
click at [137, 145] on icon at bounding box center [139, 142] width 8 height 8
click at [137, 146] on button "Delete" at bounding box center [128, 142] width 32 height 13
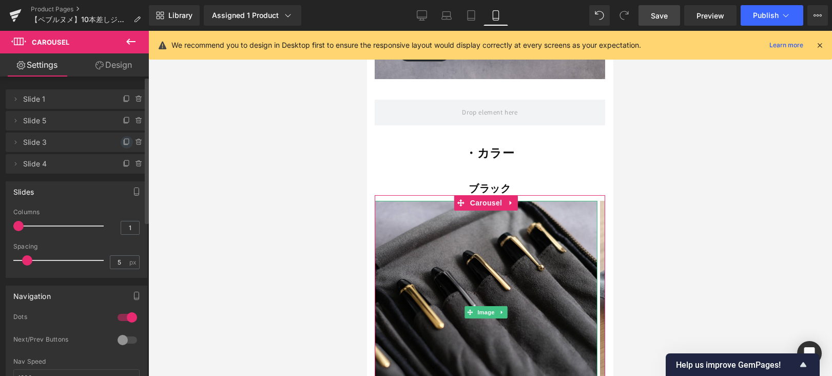
click at [123, 142] on icon at bounding box center [127, 142] width 8 height 8
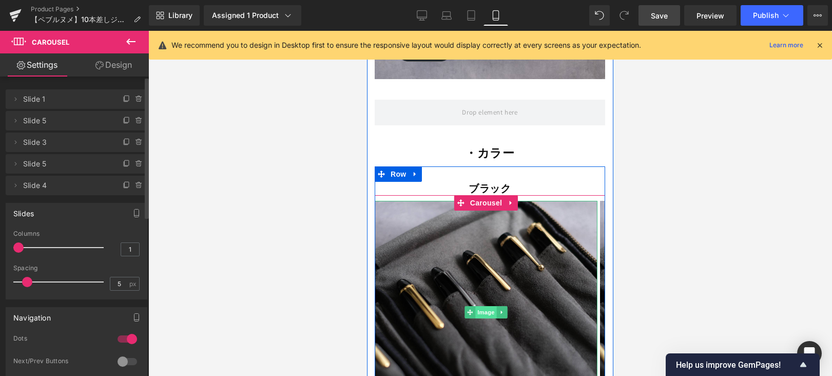
click at [490, 306] on span "Image" at bounding box center [486, 312] width 22 height 12
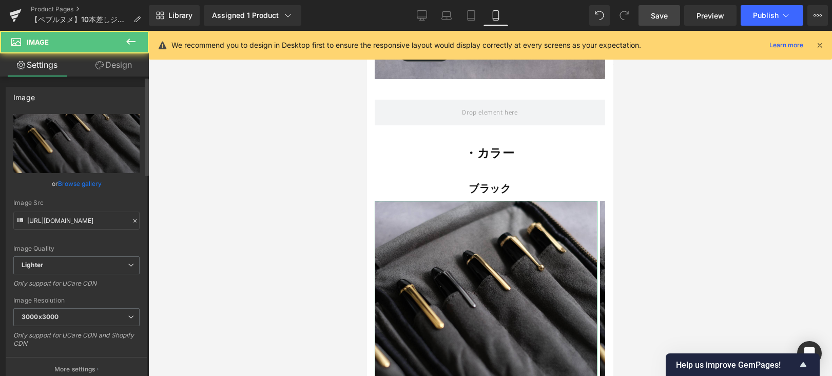
click at [86, 180] on link "Browse gallery" at bounding box center [80, 184] width 44 height 18
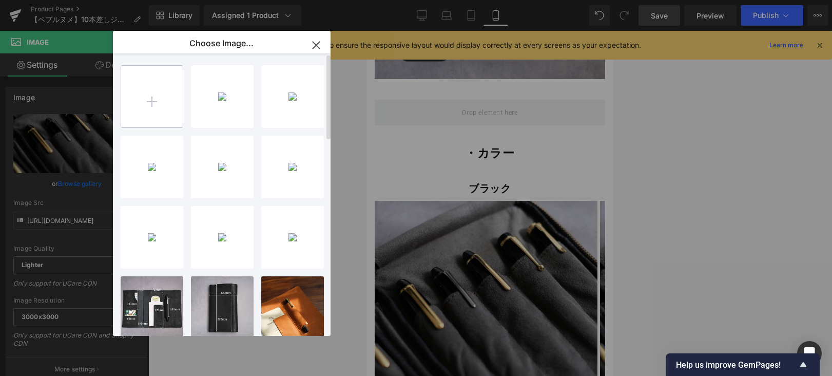
click at [156, 101] on input "file" at bounding box center [152, 97] width 62 height 62
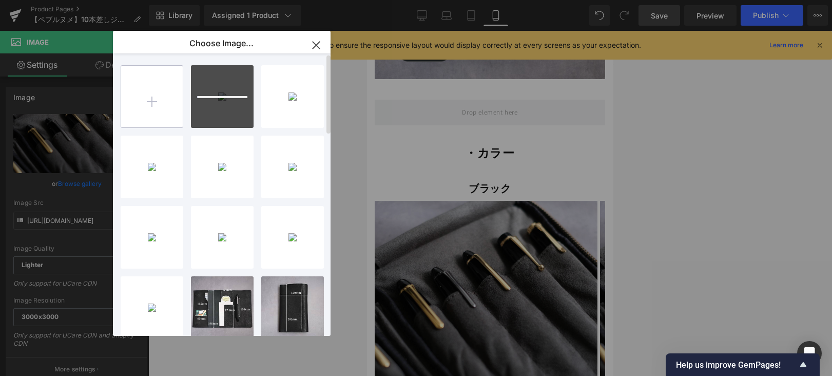
click at [143, 108] on input "file" at bounding box center [152, 97] width 62 height 62
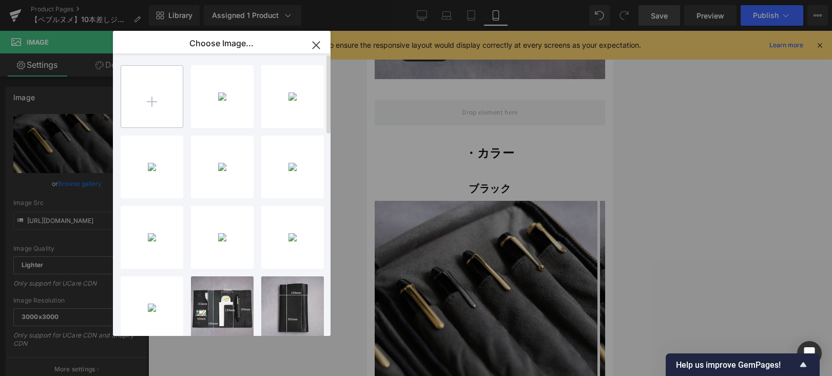
type input "C:\fakepath\11.jpg"
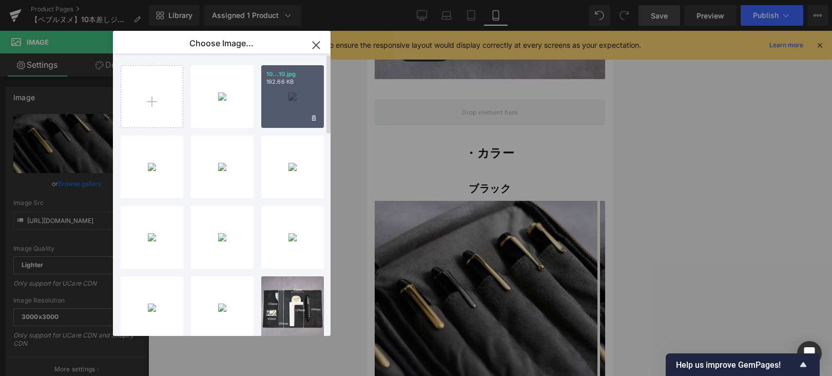
click at [294, 91] on div "10...10.jpg 192.66 KB" at bounding box center [292, 96] width 63 height 63
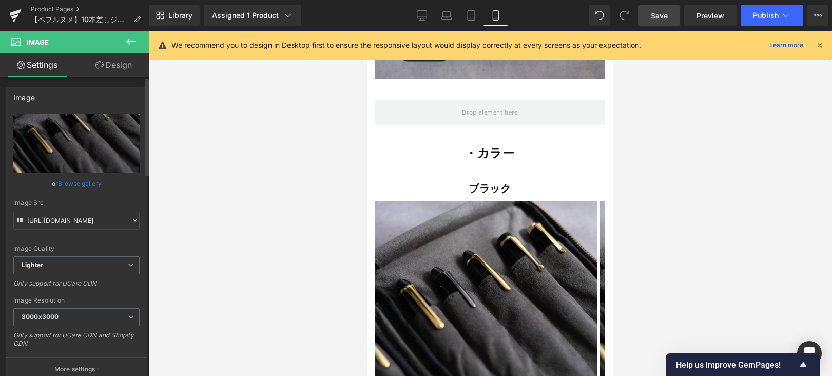
click at [94, 184] on link "Browse gallery" at bounding box center [80, 184] width 44 height 18
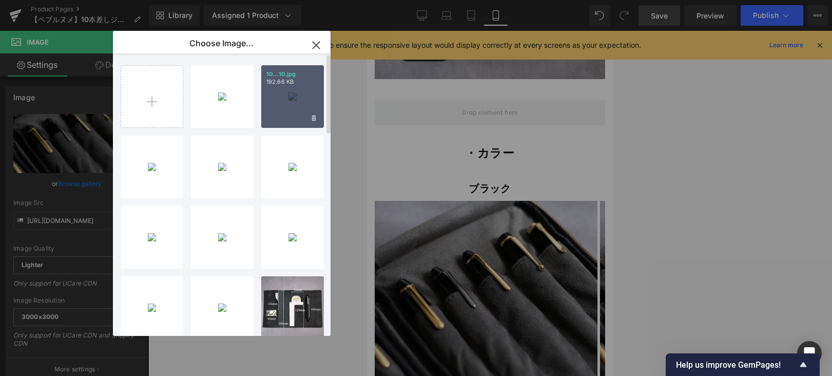
click at [289, 98] on div "10...10.jpg 192.66 KB" at bounding box center [292, 96] width 63 height 63
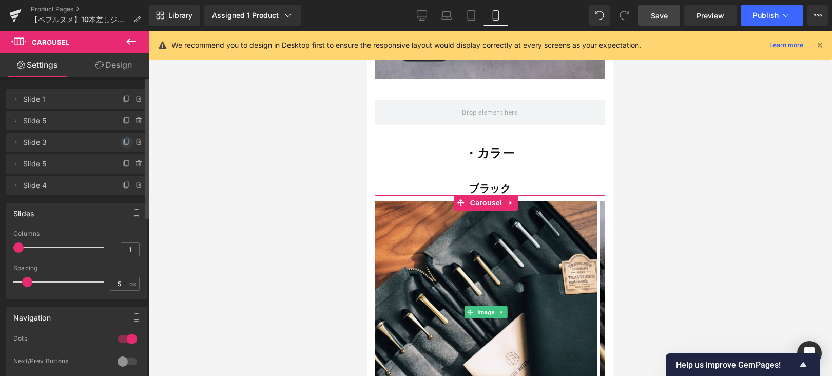
click at [125, 144] on icon at bounding box center [127, 141] width 4 height 5
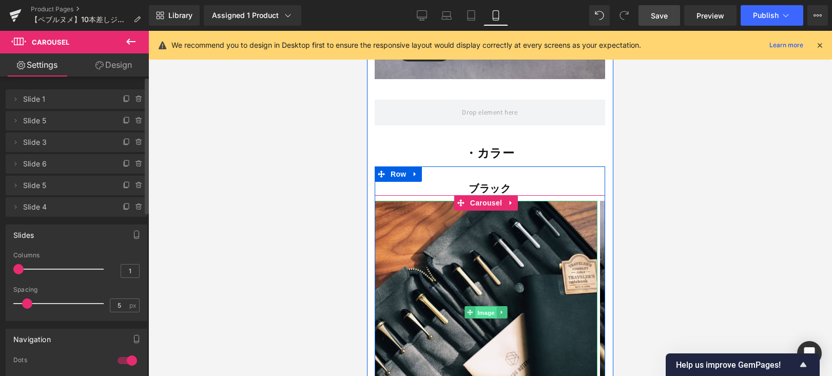
click at [483, 306] on span "Image" at bounding box center [486, 312] width 22 height 12
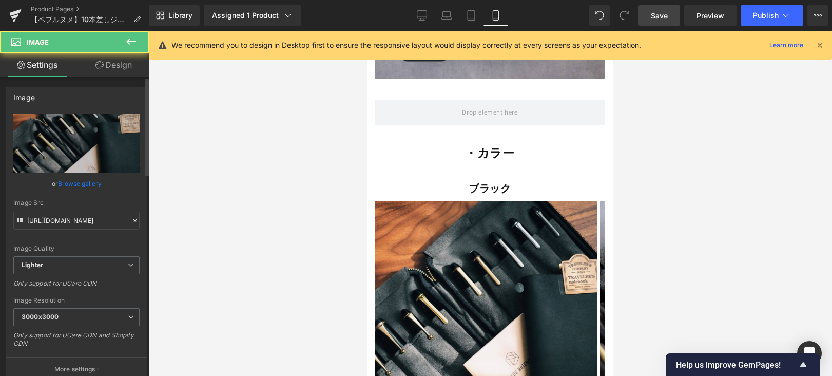
click at [71, 183] on link "Browse gallery" at bounding box center [80, 184] width 44 height 18
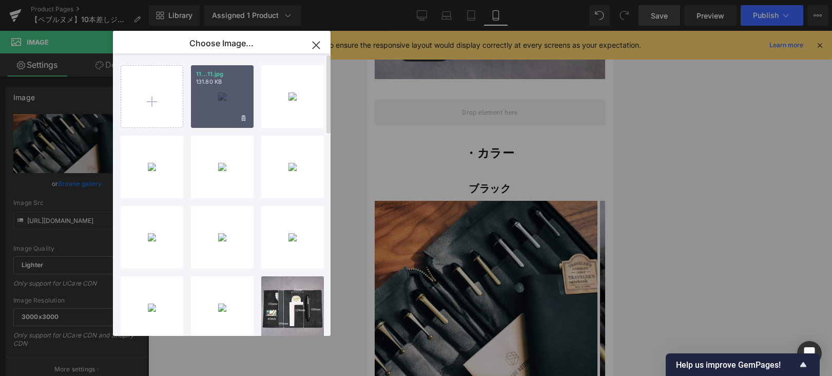
click at [209, 89] on div "11...11.jpg 131.80 KB" at bounding box center [222, 96] width 63 height 63
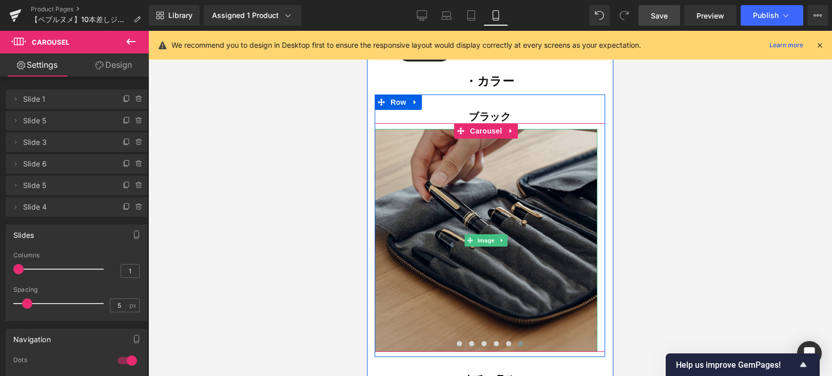
scroll to position [7704, 0]
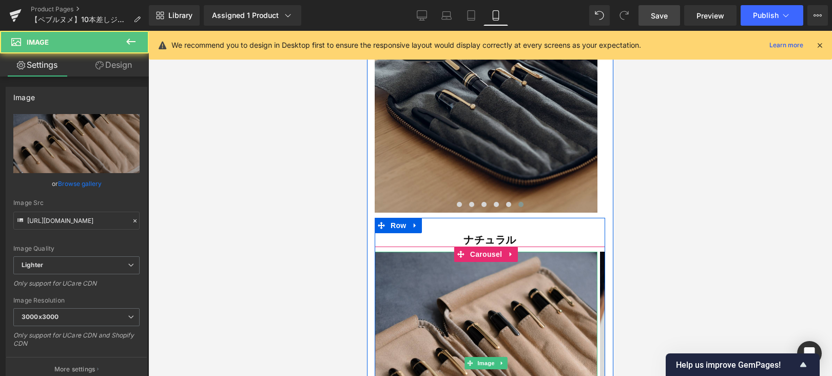
click at [503, 269] on img at bounding box center [486, 362] width 223 height 223
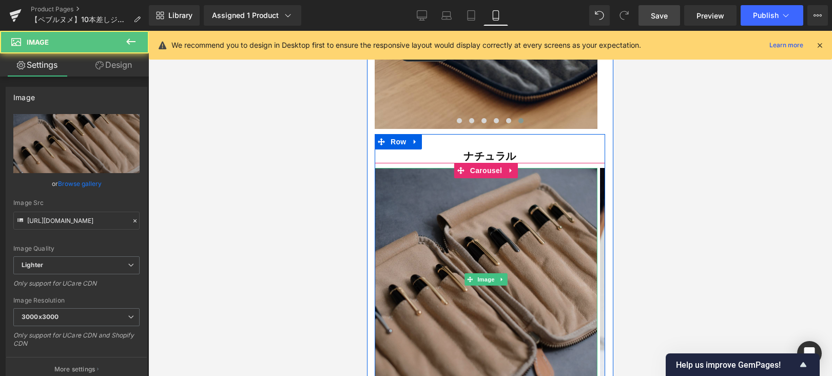
scroll to position [7788, 0]
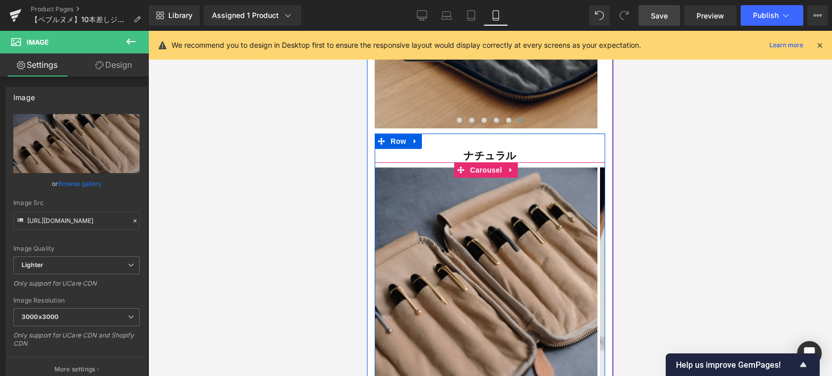
click at [481, 375] on span at bounding box center [483, 381] width 5 height 5
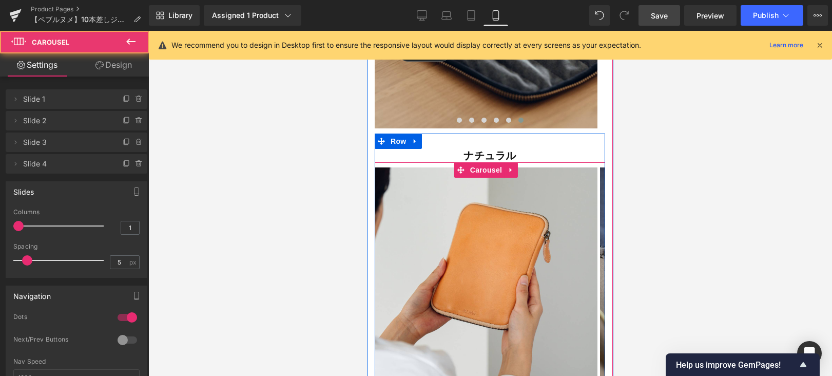
click at [494, 375] on span at bounding box center [496, 381] width 5 height 5
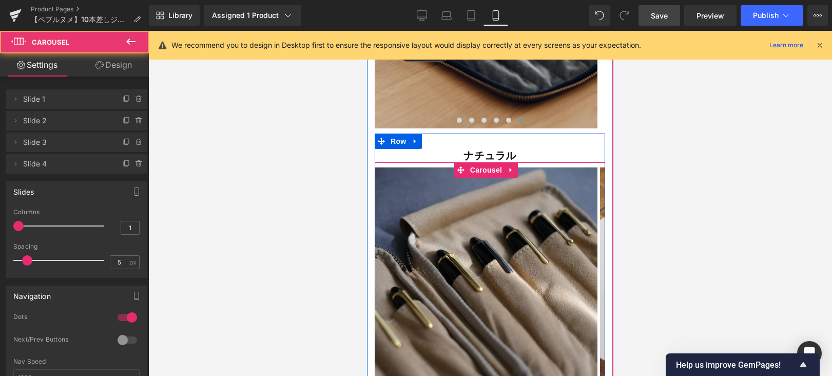
click at [506, 375] on span at bounding box center [508, 381] width 5 height 5
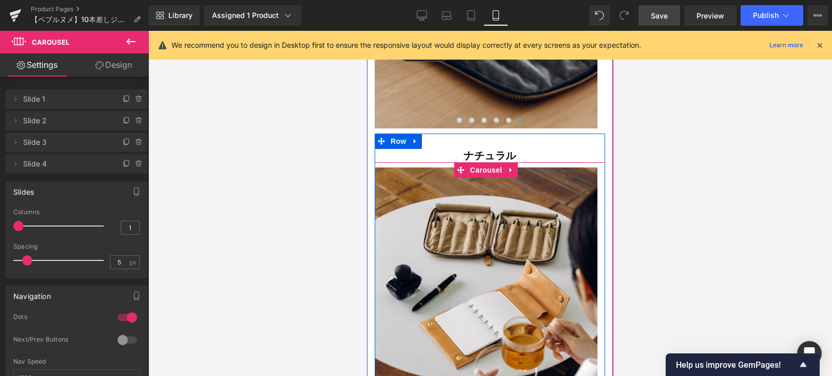
click at [481, 375] on span at bounding box center [483, 381] width 5 height 5
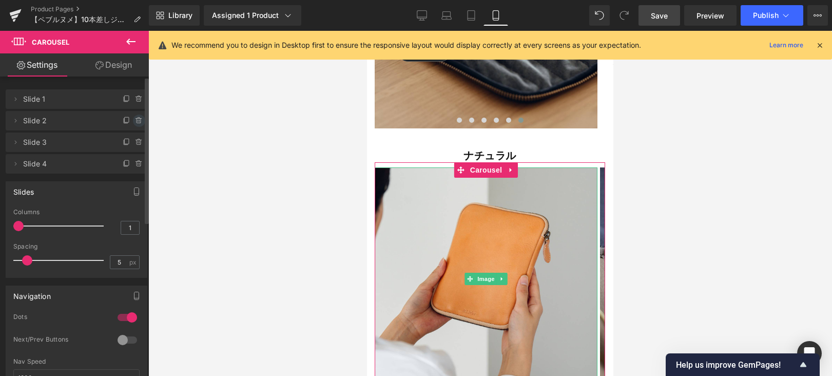
click at [135, 121] on icon at bounding box center [139, 121] width 8 height 8
click at [133, 120] on button "Delete" at bounding box center [128, 120] width 32 height 13
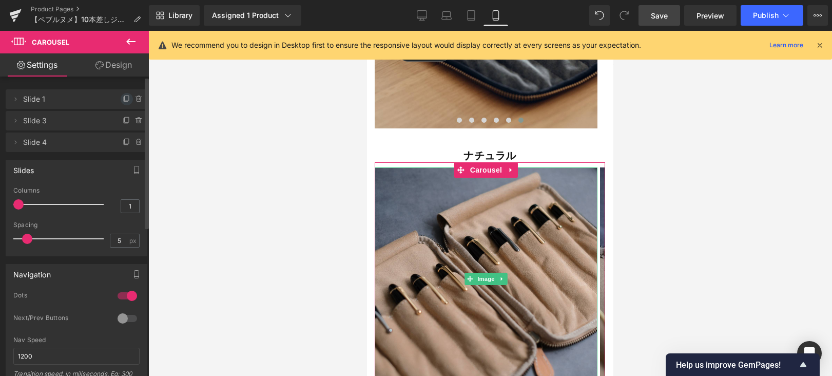
click at [125, 98] on icon at bounding box center [127, 97] width 4 height 5
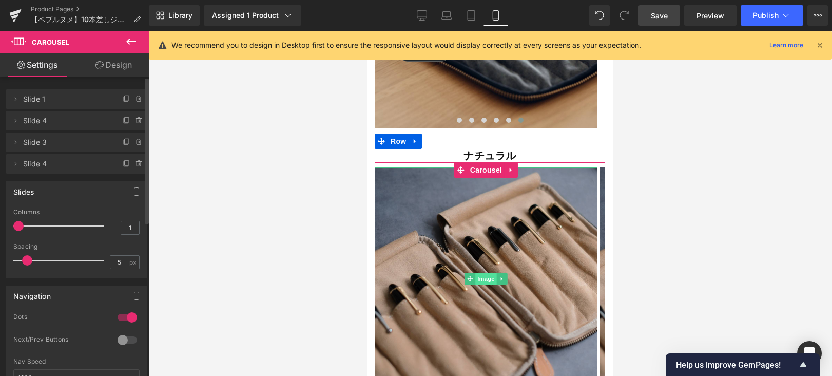
click at [487, 273] on span "Image" at bounding box center [486, 279] width 22 height 12
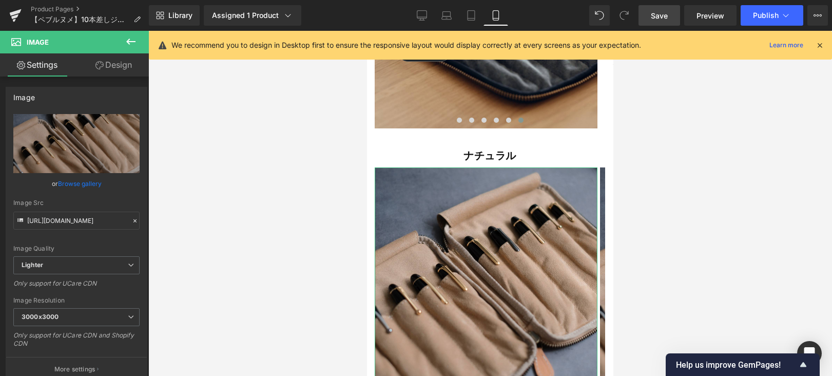
click at [87, 181] on link "Browse gallery" at bounding box center [80, 184] width 44 height 18
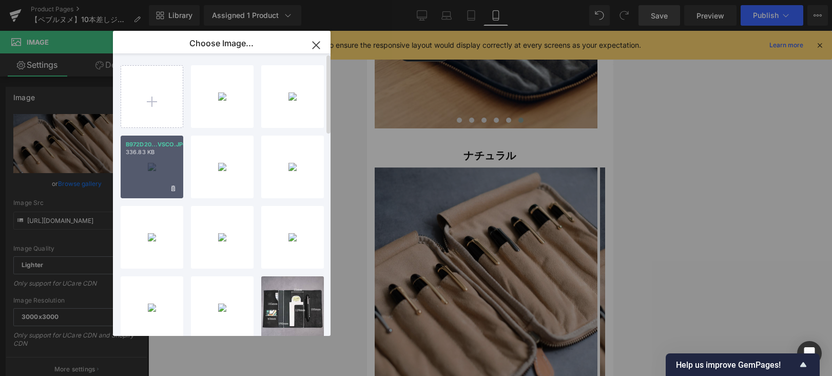
click at [153, 154] on p "336.83 KB" at bounding box center [152, 152] width 52 height 8
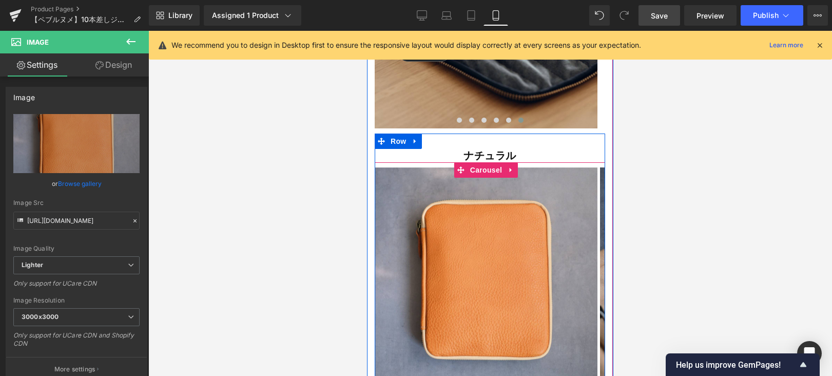
click at [481, 375] on span at bounding box center [483, 381] width 5 height 5
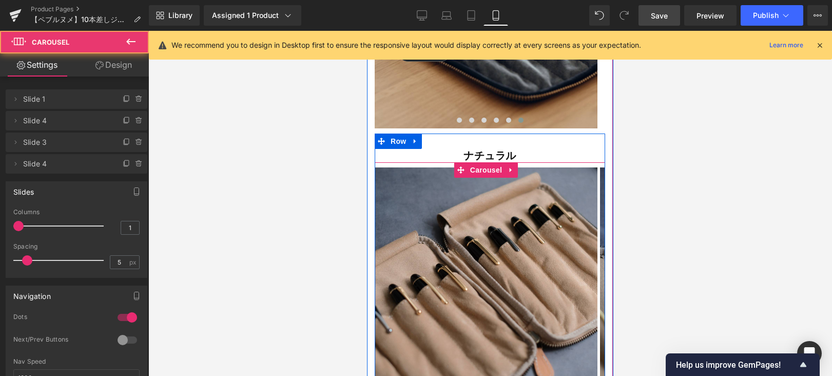
click at [494, 375] on span at bounding box center [496, 381] width 5 height 5
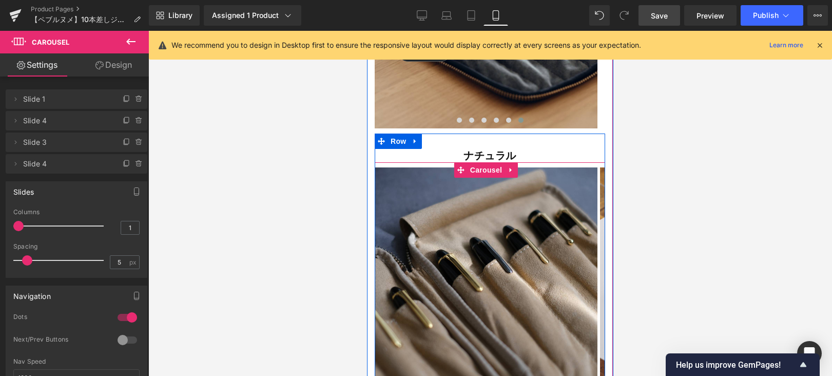
click at [507, 375] on span at bounding box center [508, 381] width 5 height 5
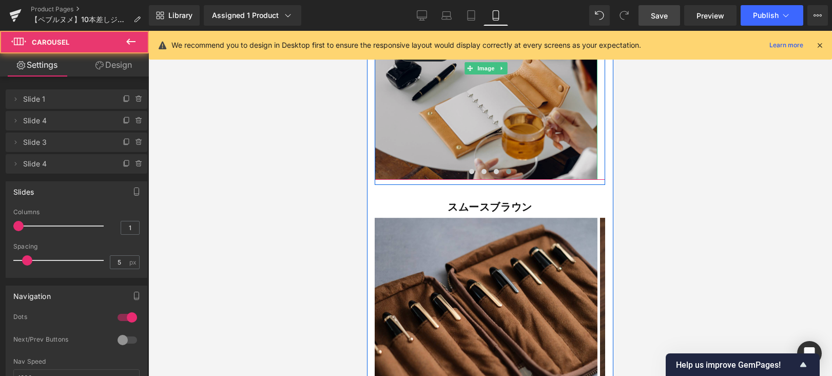
scroll to position [7999, 0]
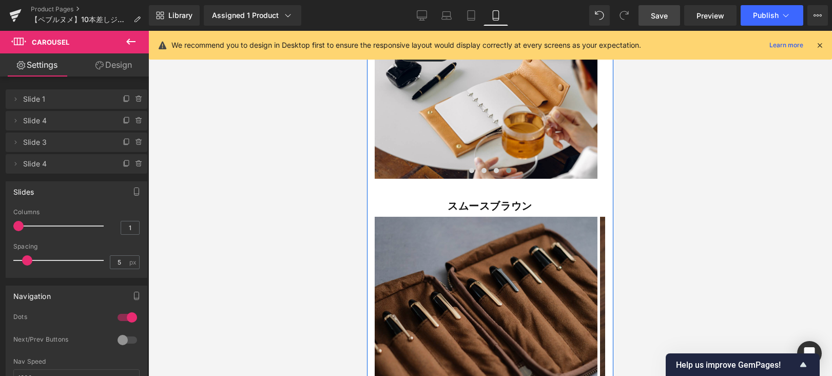
click at [498, 275] on img at bounding box center [486, 328] width 223 height 223
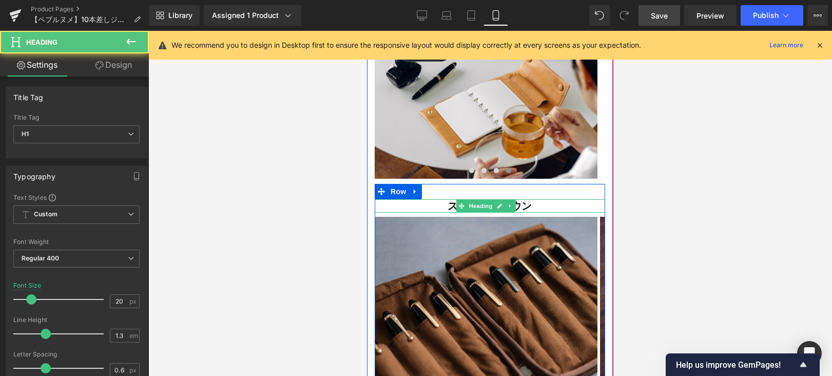
click at [442, 199] on h1 "スムースブラウン" at bounding box center [490, 205] width 230 height 13
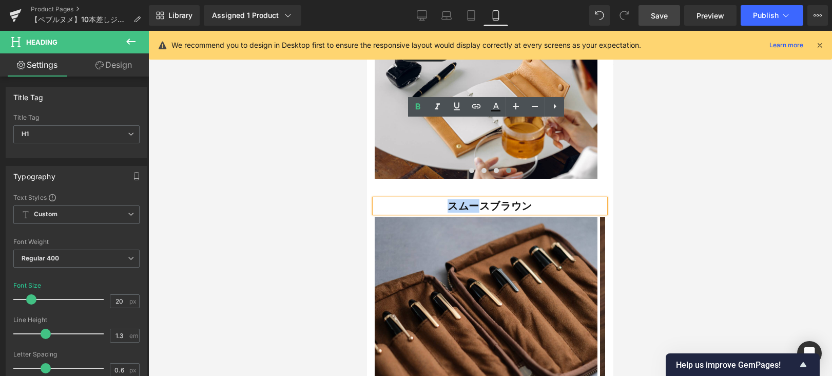
drag, startPoint x: 480, startPoint y: 126, endPoint x: 443, endPoint y: 127, distance: 37.0
click at [443, 199] on h1 "スムースブラウン" at bounding box center [490, 205] width 230 height 13
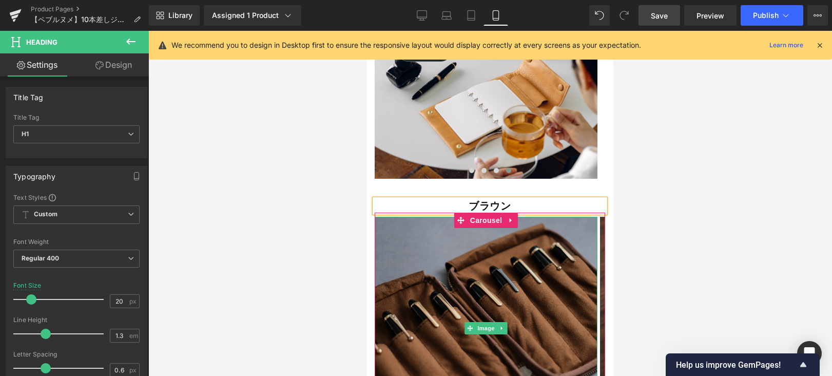
click at [513, 217] on img at bounding box center [486, 328] width 223 height 223
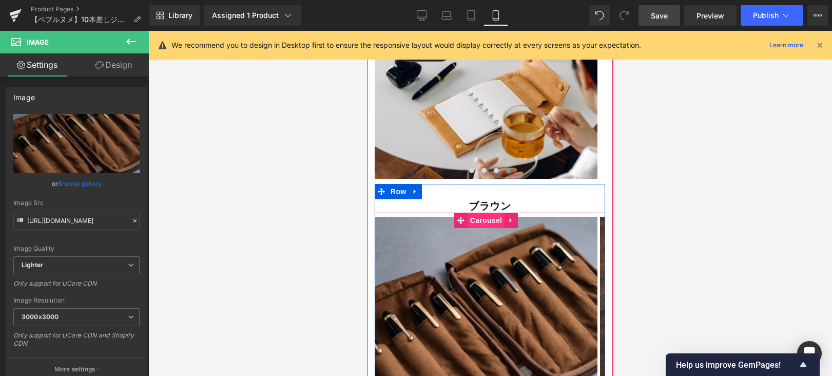
click at [475, 212] on span "Carousel" at bounding box center [486, 219] width 37 height 15
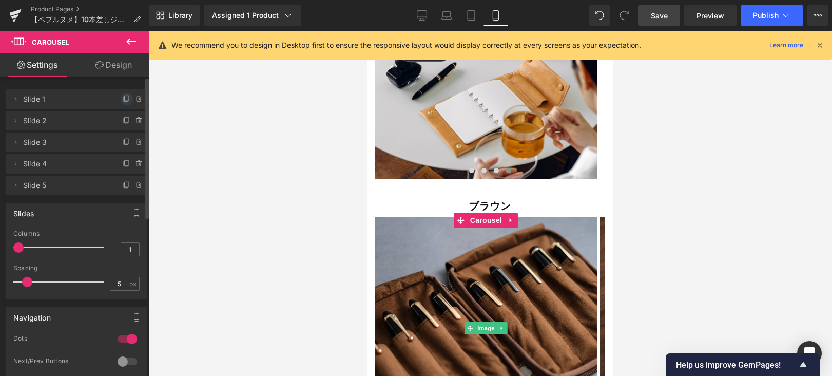
click at [123, 98] on icon at bounding box center [127, 99] width 8 height 8
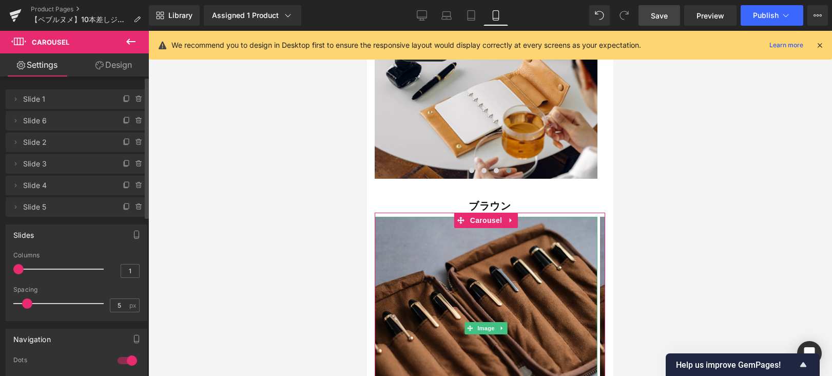
click at [55, 102] on span "Slide 1" at bounding box center [66, 99] width 86 height 20
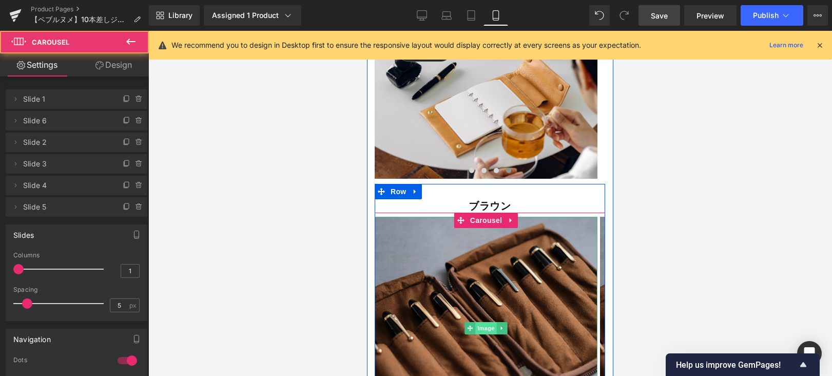
click at [474, 322] on link "Image" at bounding box center [480, 328] width 32 height 12
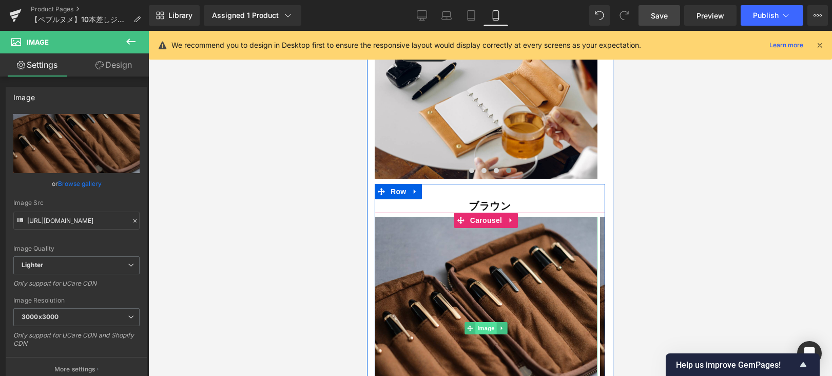
click at [485, 322] on span "Image" at bounding box center [486, 328] width 22 height 12
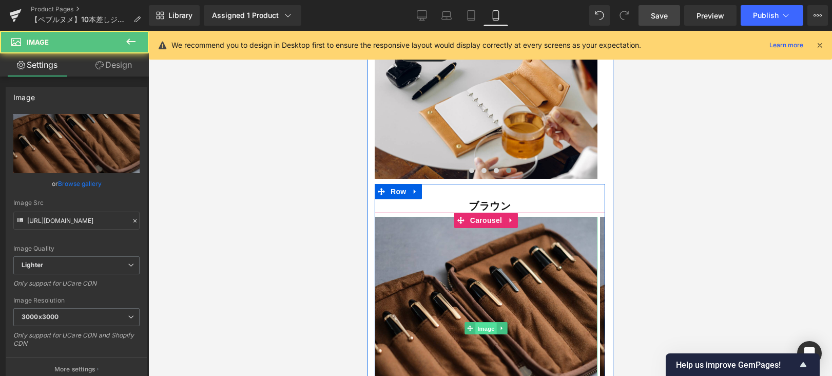
click at [484, 322] on span "Image" at bounding box center [486, 328] width 22 height 12
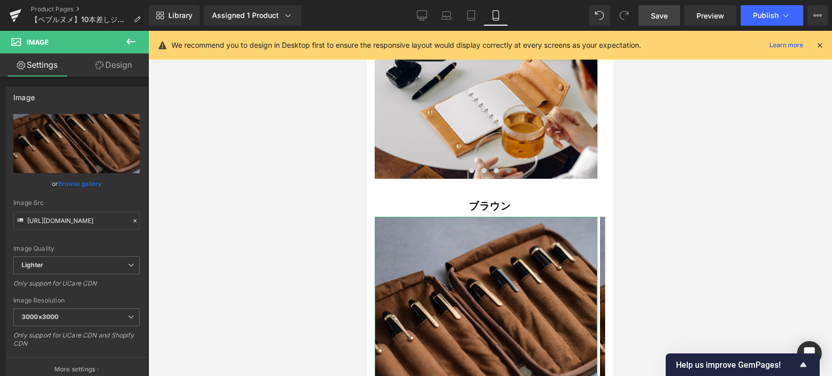
click at [91, 181] on link "Browse gallery" at bounding box center [80, 184] width 44 height 18
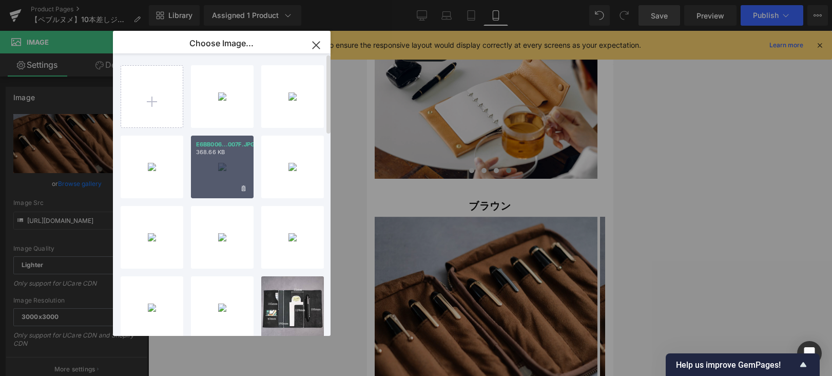
click at [214, 163] on div "E6BB006...007F.JPG 368.66 KB" at bounding box center [222, 166] width 63 height 63
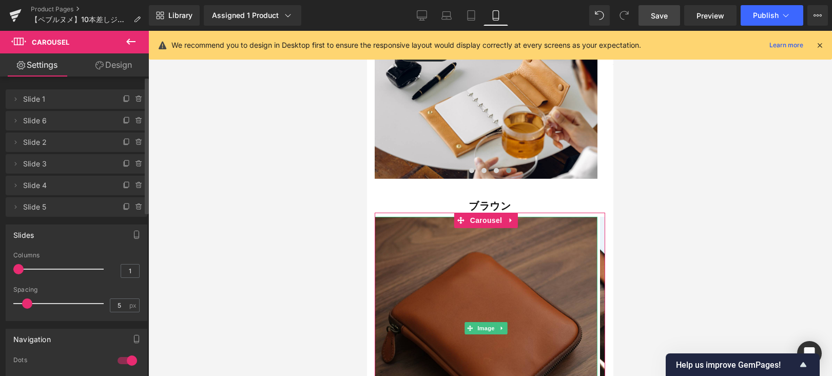
click at [139, 142] on icon at bounding box center [139, 142] width 0 height 2
click at [136, 143] on button "Delete" at bounding box center [128, 142] width 32 height 13
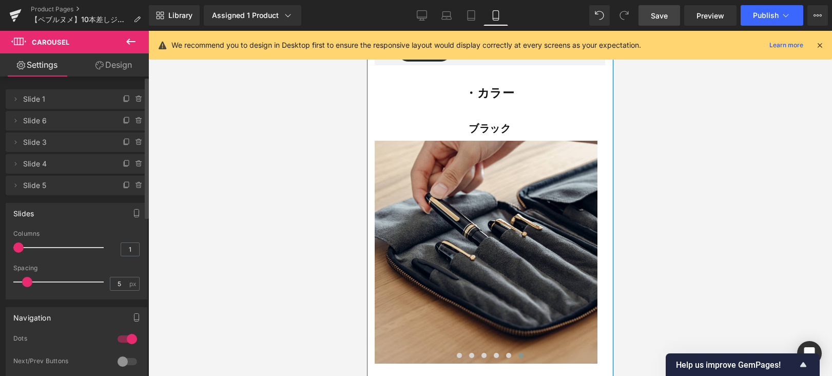
scroll to position [7421, 0]
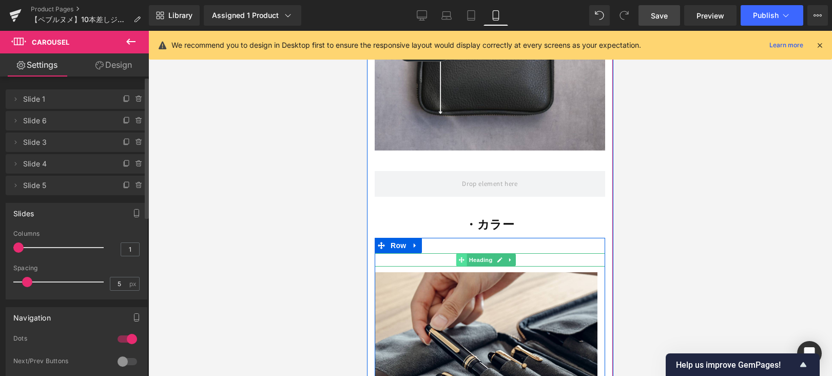
click at [457, 254] on span at bounding box center [461, 260] width 11 height 12
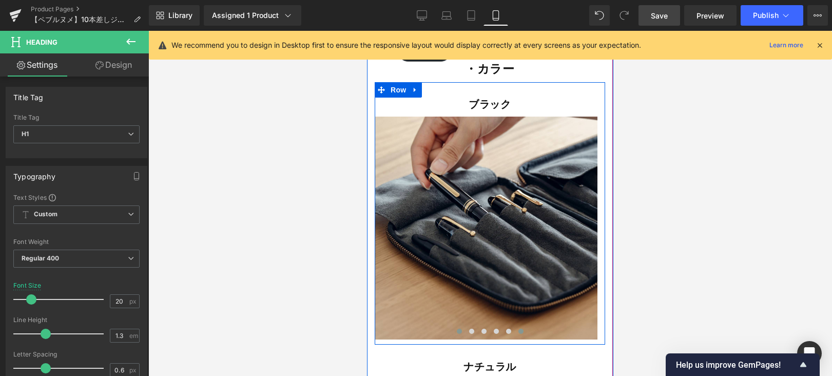
scroll to position [7645, 0]
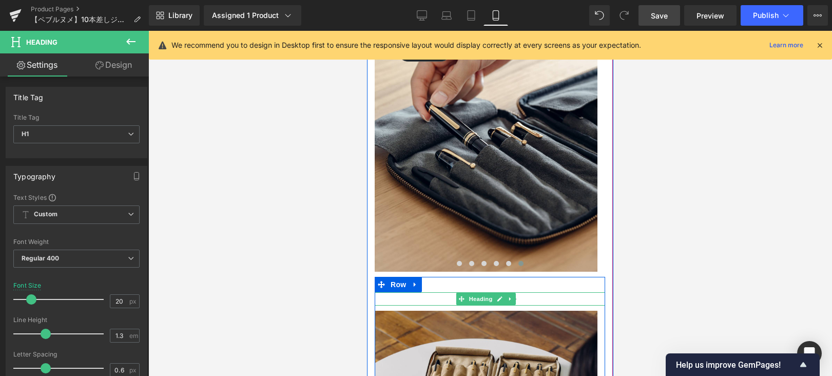
click at [470, 293] on span "Heading" at bounding box center [481, 299] width 28 height 12
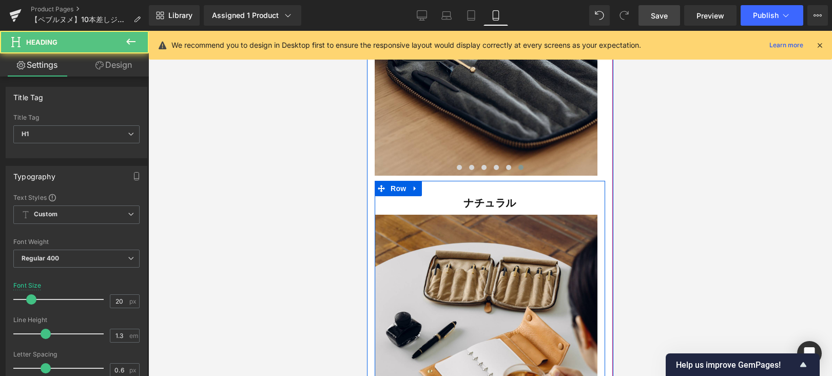
scroll to position [7849, 0]
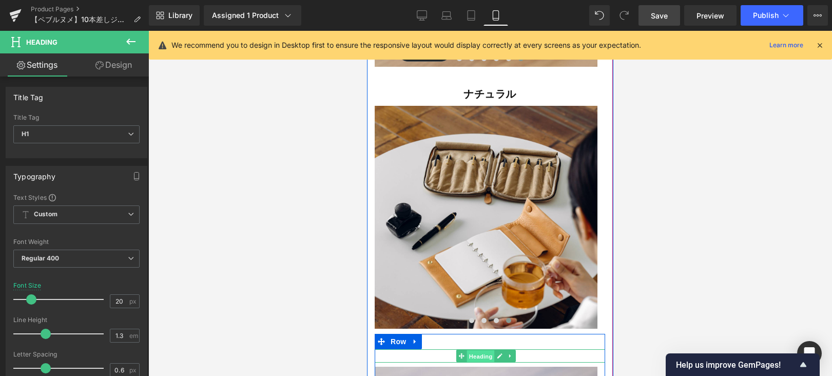
click at [480, 350] on span "Heading" at bounding box center [481, 356] width 28 height 12
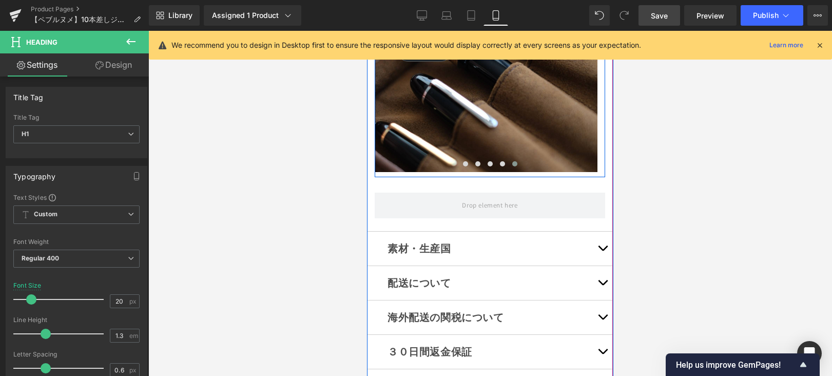
scroll to position [8270, 0]
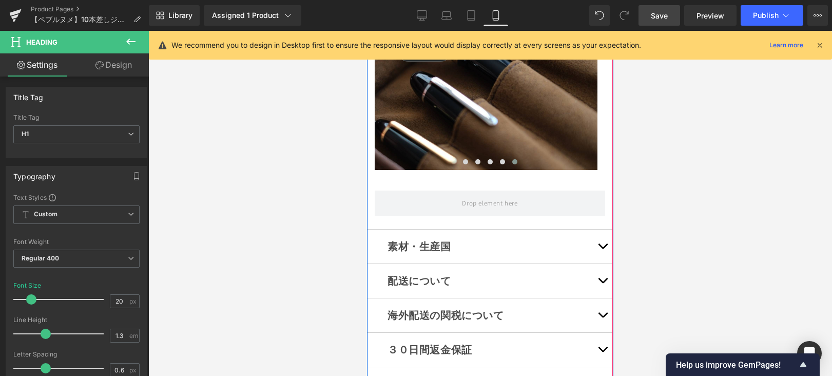
click at [592, 229] on button "button" at bounding box center [602, 246] width 21 height 34
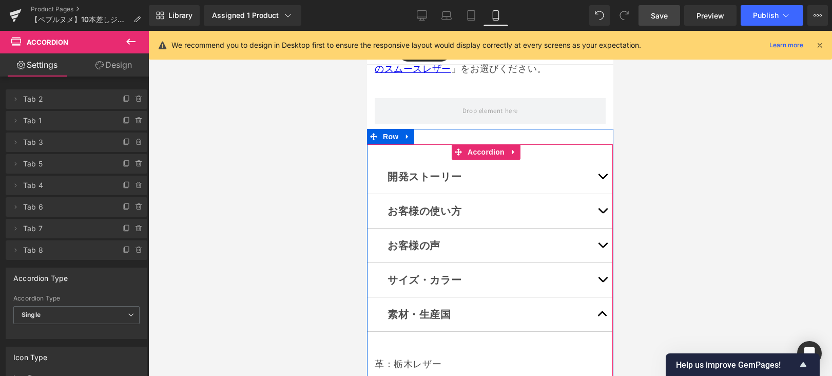
scroll to position [6759, 0]
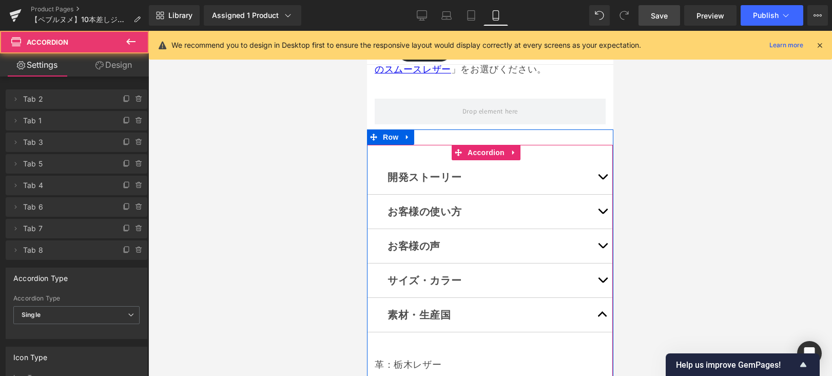
click at [592, 263] on button "button" at bounding box center [602, 280] width 21 height 34
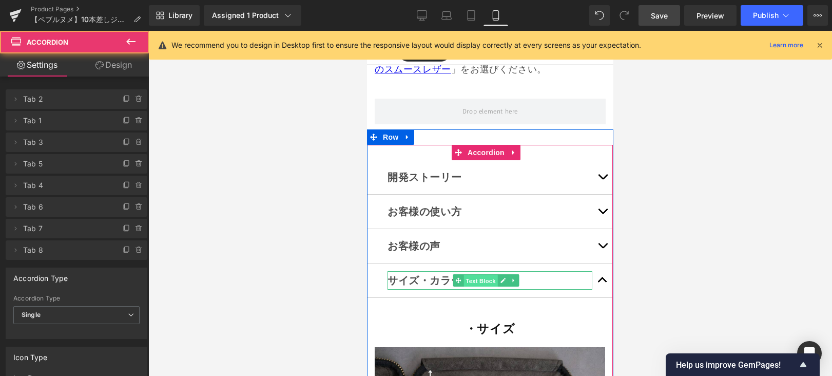
click at [481, 275] on span "Text Block" at bounding box center [480, 281] width 34 height 12
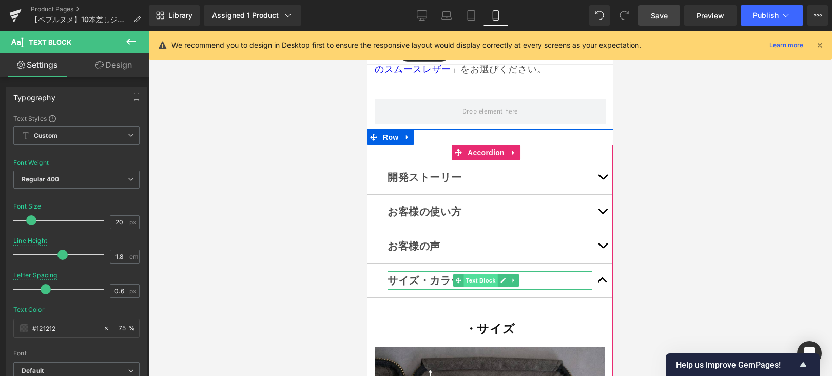
click at [467, 274] on span "Text Block" at bounding box center [480, 280] width 34 height 12
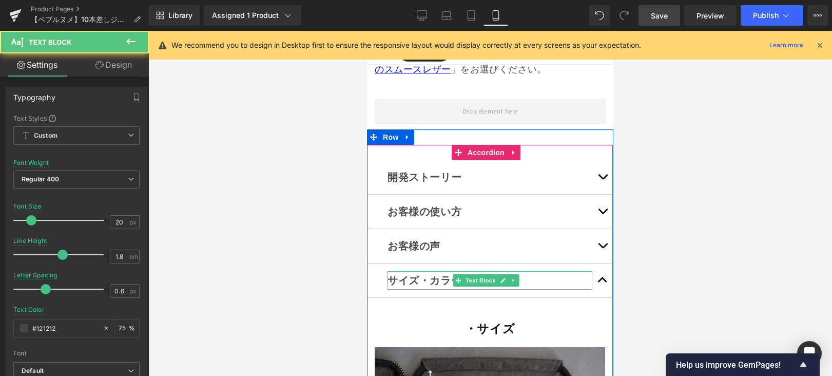
click at [418, 274] on strong "サイズ・カラー" at bounding box center [424, 280] width 74 height 13
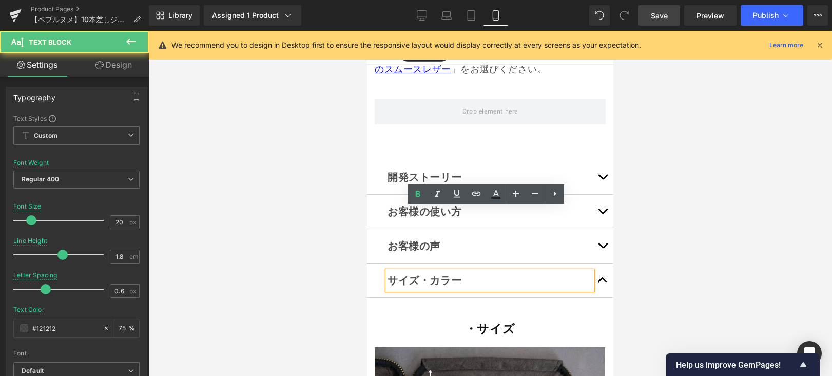
click at [476, 271] on p "サイズ・カラー" at bounding box center [489, 280] width 205 height 18
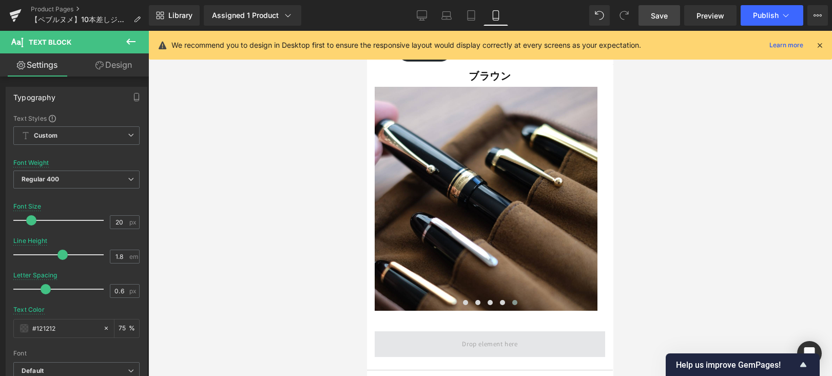
scroll to position [8158, 0]
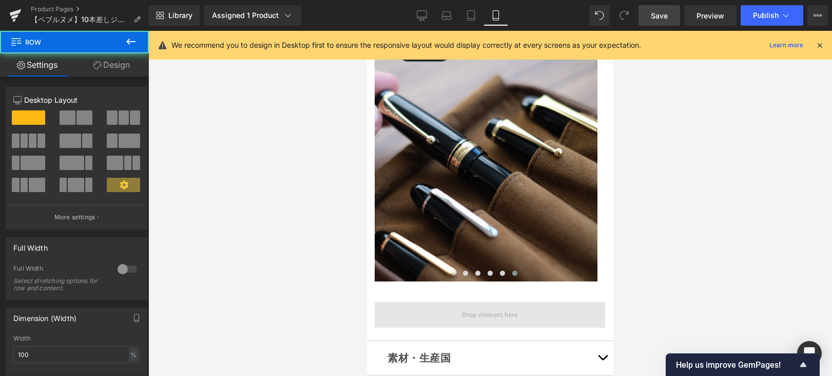
click at [526, 302] on span at bounding box center [490, 315] width 230 height 26
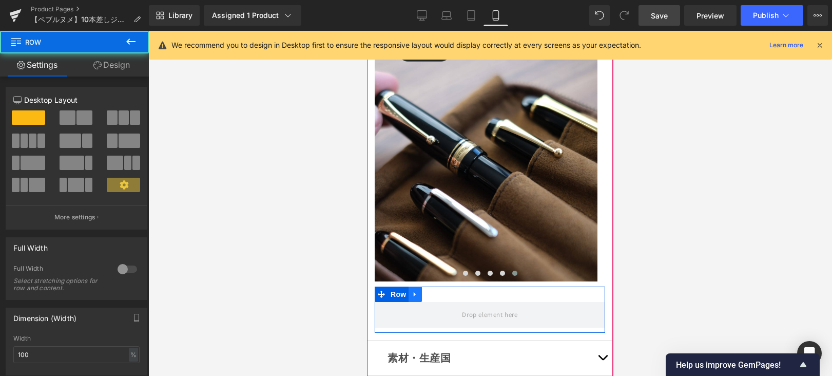
click at [416, 290] on icon at bounding box center [415, 294] width 7 height 8
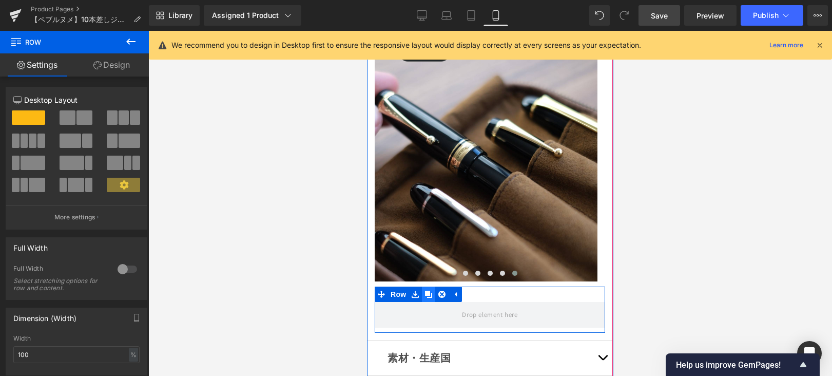
click at [425, 290] on icon at bounding box center [428, 293] width 7 height 7
click at [425, 286] on link at bounding box center [428, 293] width 13 height 15
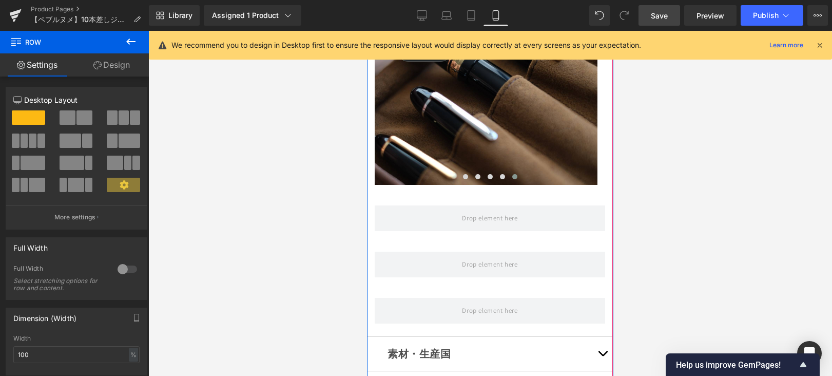
scroll to position [8252, 0]
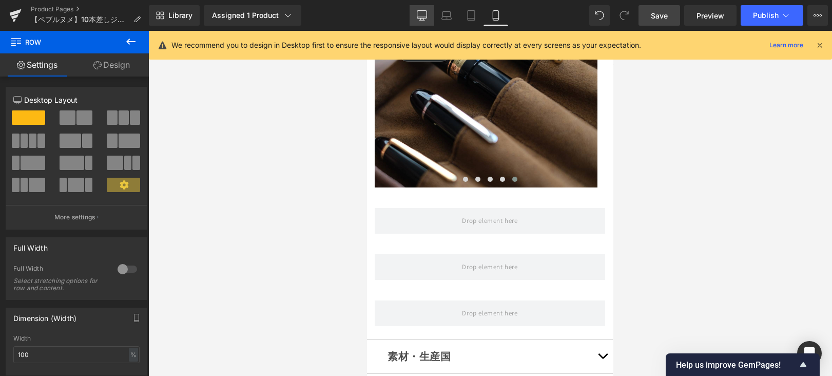
click at [424, 24] on link "Desktop" at bounding box center [422, 15] width 25 height 21
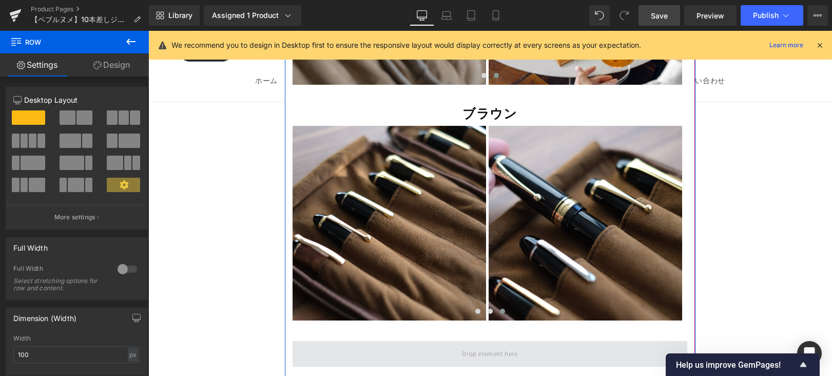
scroll to position [10841, 0]
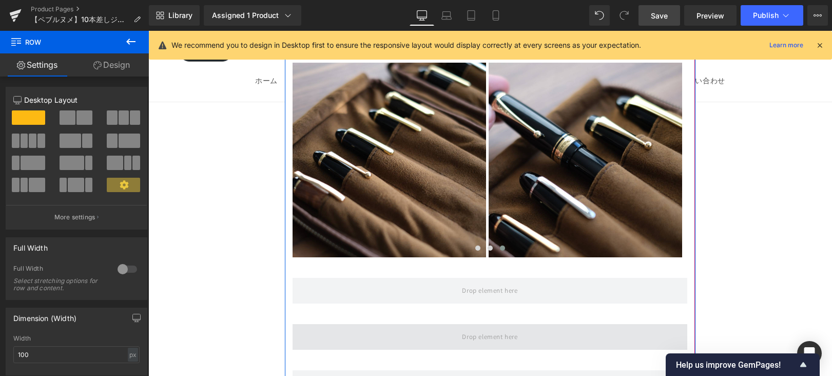
click at [489, 328] on span at bounding box center [489, 336] width 63 height 17
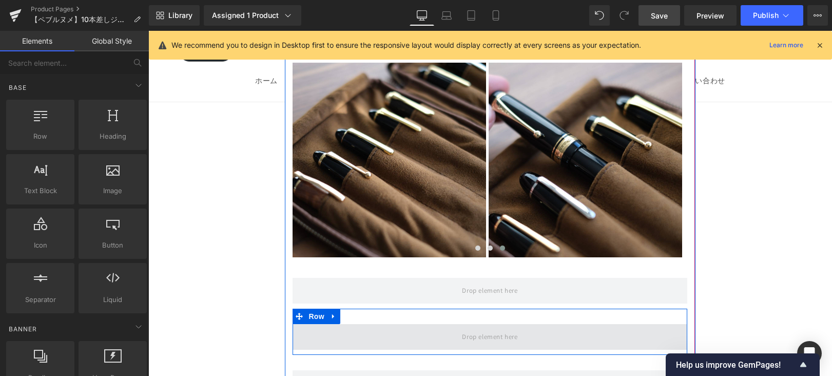
click at [489, 328] on span at bounding box center [489, 336] width 63 height 17
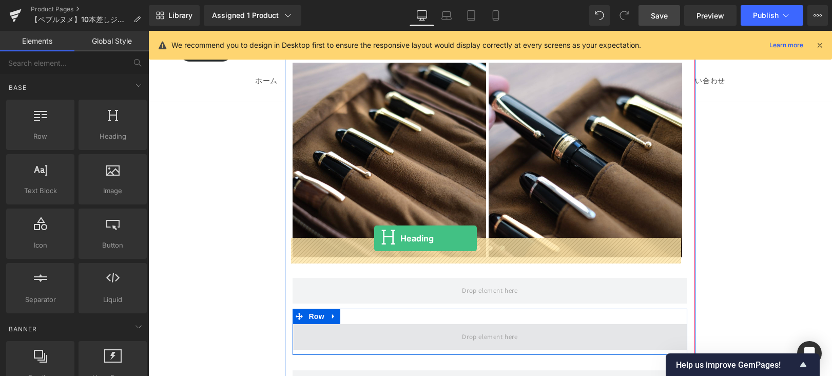
drag, startPoint x: 288, startPoint y: 155, endPoint x: 374, endPoint y: 238, distance: 119.4
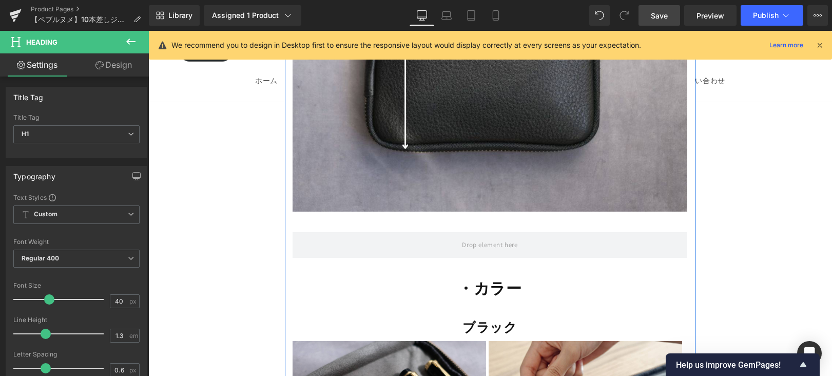
scroll to position [10090, 0]
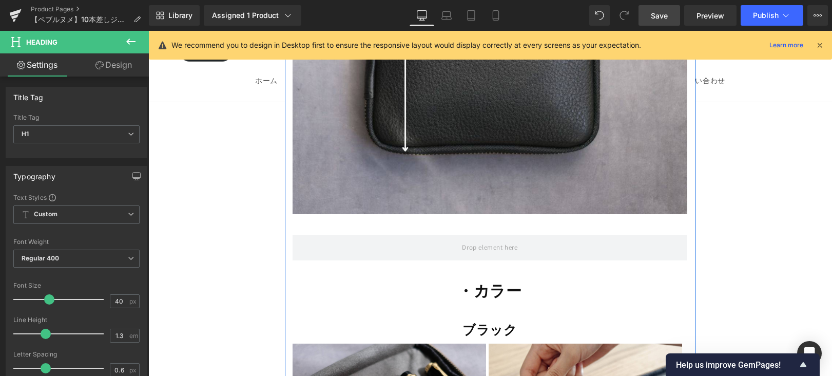
click at [475, 281] on div "・カラー Heading" at bounding box center [490, 291] width 394 height 20
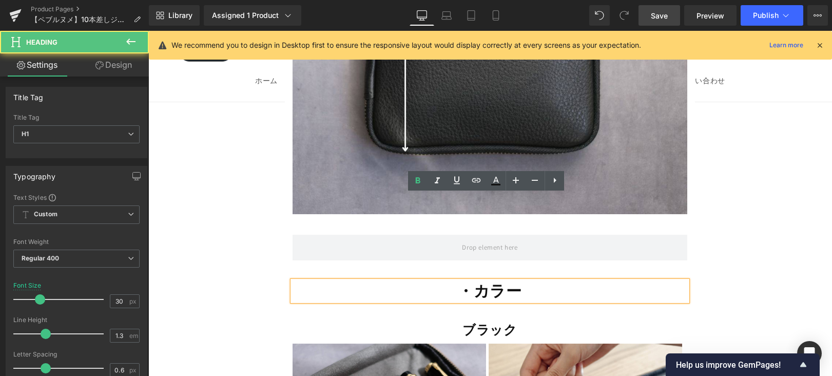
click at [474, 280] on span "・カラー" at bounding box center [490, 290] width 64 height 21
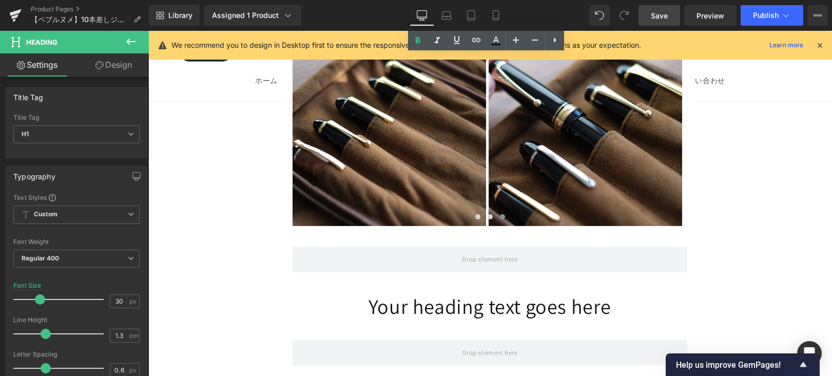
scroll to position [10881, 0]
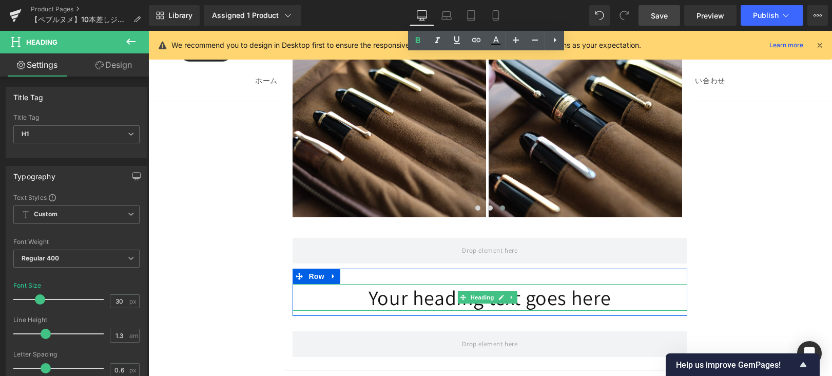
click at [420, 284] on h1 "Your heading text goes here" at bounding box center [490, 297] width 394 height 27
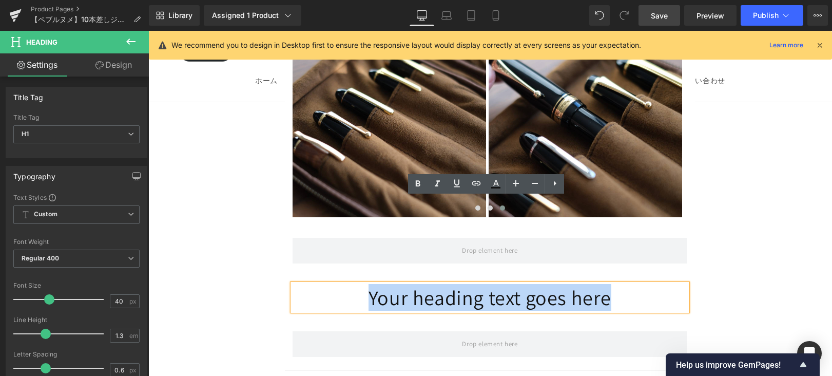
drag, startPoint x: 477, startPoint y: 213, endPoint x: 611, endPoint y: 214, distance: 133.4
click at [611, 284] on h1 "Your heading text goes here" at bounding box center [490, 297] width 394 height 27
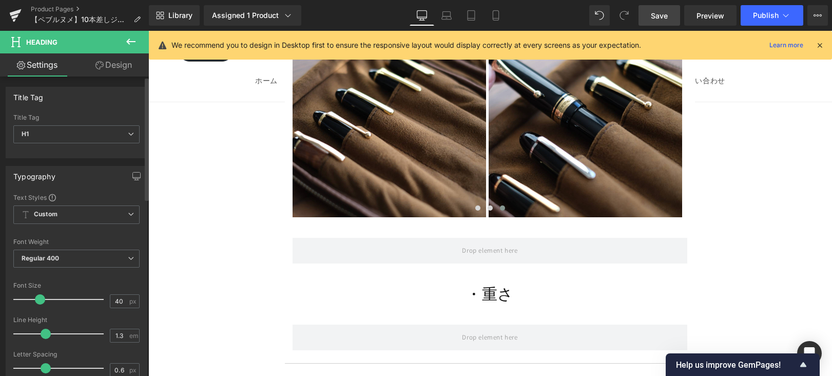
drag, startPoint x: 46, startPoint y: 300, endPoint x: 39, endPoint y: 301, distance: 6.8
click at [39, 301] on span at bounding box center [40, 299] width 10 height 10
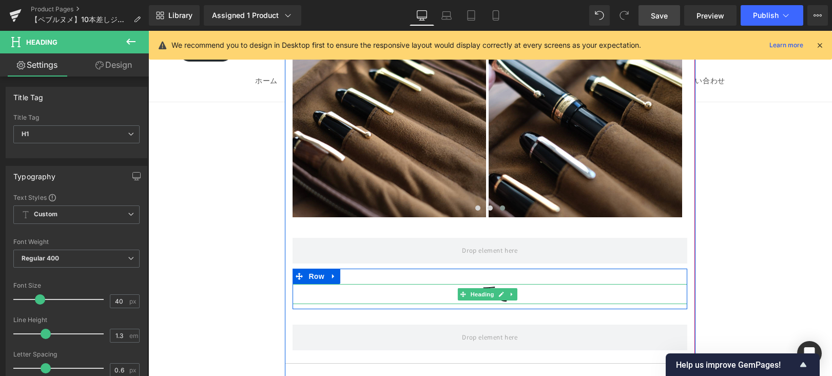
click at [440, 284] on h1 "・重さ" at bounding box center [490, 294] width 394 height 20
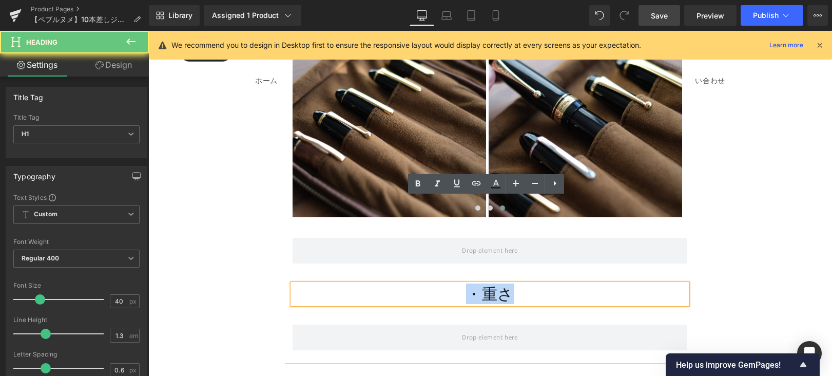
drag, startPoint x: 510, startPoint y: 208, endPoint x: 537, endPoint y: 207, distance: 27.2
click at [545, 284] on h1 "・重さ" at bounding box center [490, 294] width 394 height 20
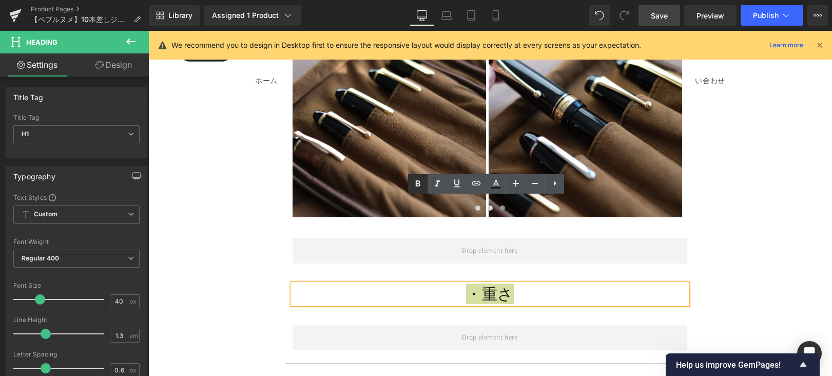
click at [418, 188] on icon at bounding box center [418, 184] width 12 height 12
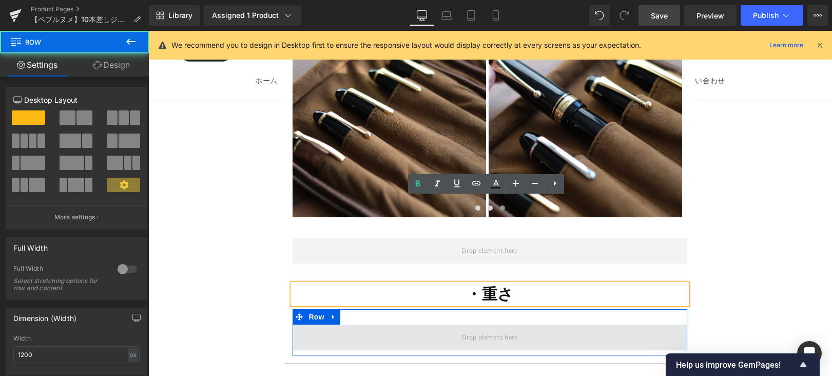
click at [435, 324] on span at bounding box center [490, 337] width 394 height 26
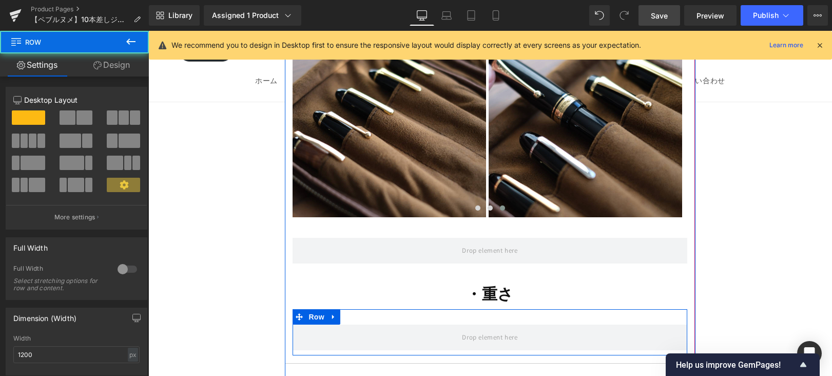
click at [334, 313] on icon at bounding box center [333, 317] width 7 height 8
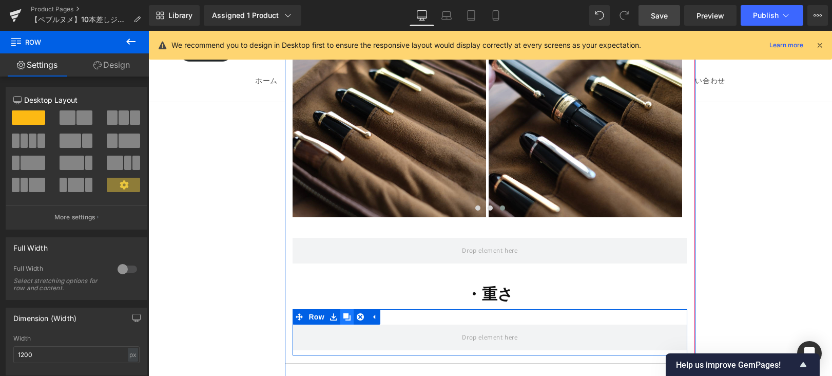
click at [343, 313] on icon at bounding box center [346, 316] width 7 height 7
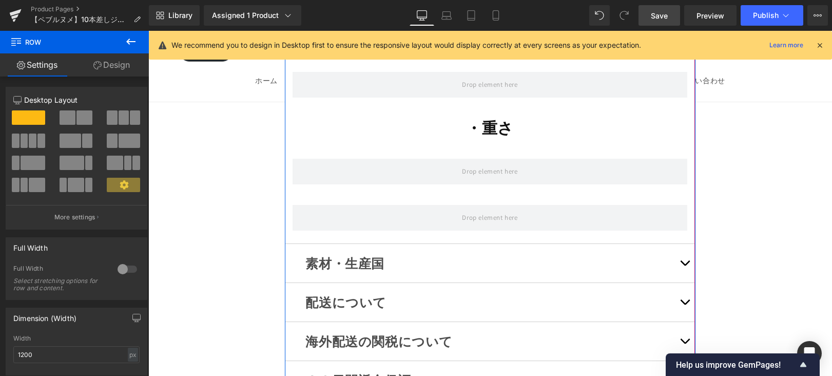
scroll to position [10890, 0]
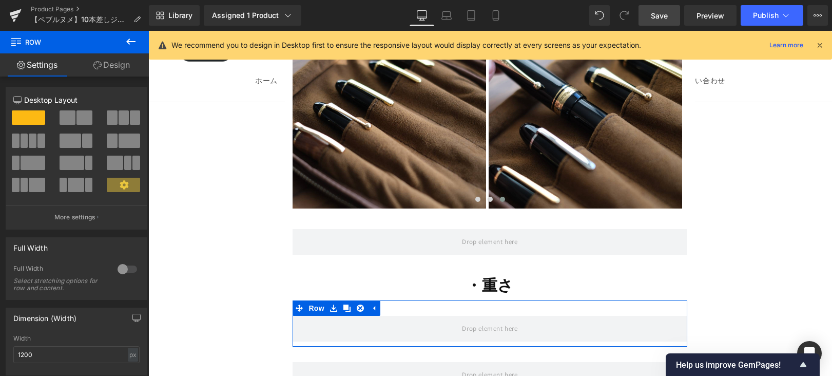
click at [134, 54] on link "Design" at bounding box center [111, 64] width 74 height 23
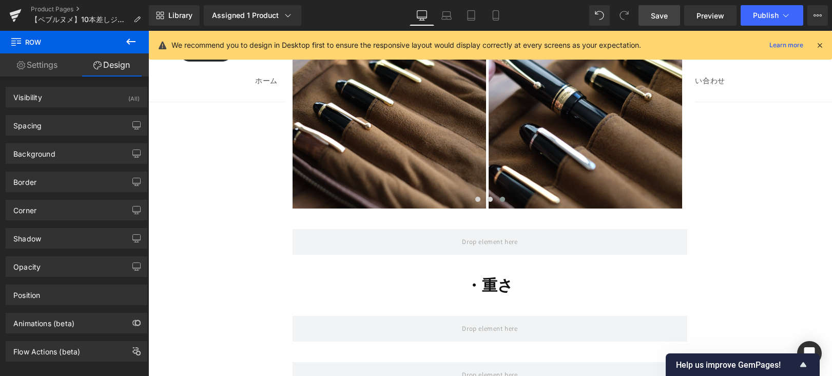
click at [126, 44] on icon at bounding box center [131, 41] width 12 height 12
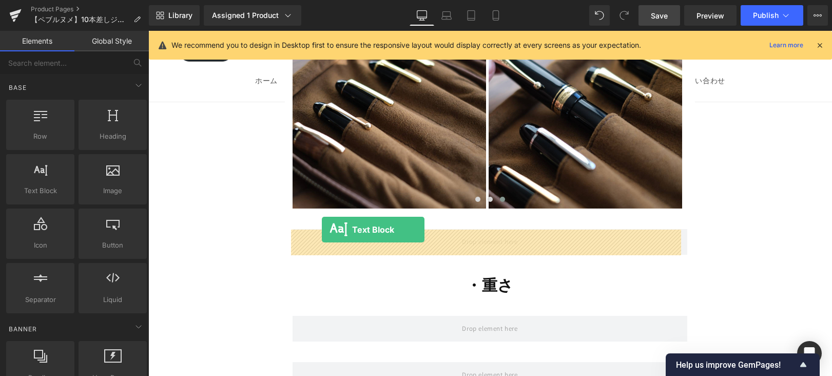
drag, startPoint x: 278, startPoint y: 208, endPoint x: 322, endPoint y: 229, distance: 48.7
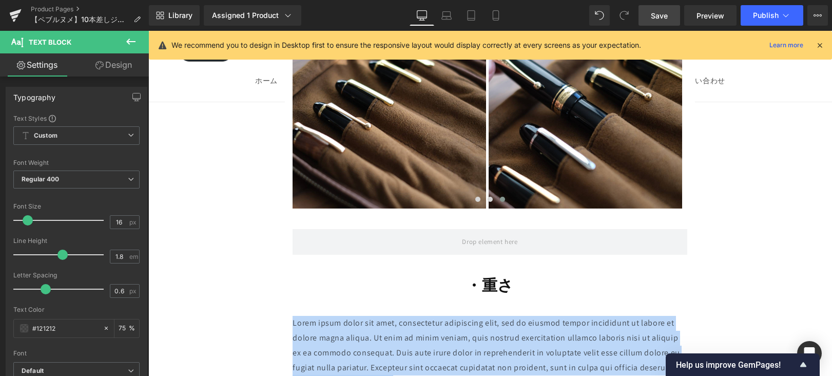
drag, startPoint x: 358, startPoint y: 285, endPoint x: 250, endPoint y: 234, distance: 120.1
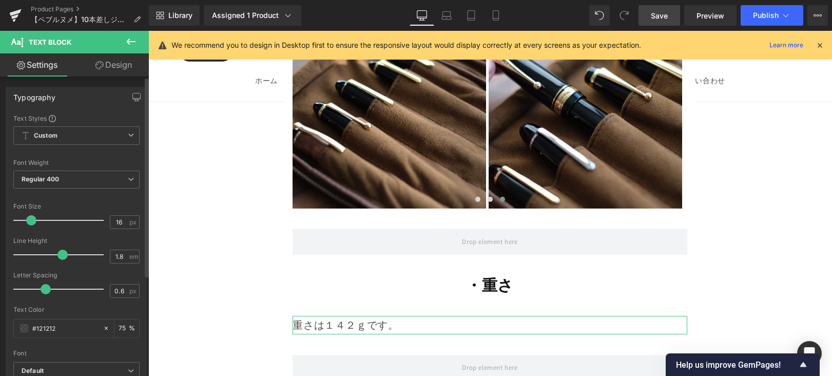
click at [31, 220] on div at bounding box center [60, 220] width 85 height 21
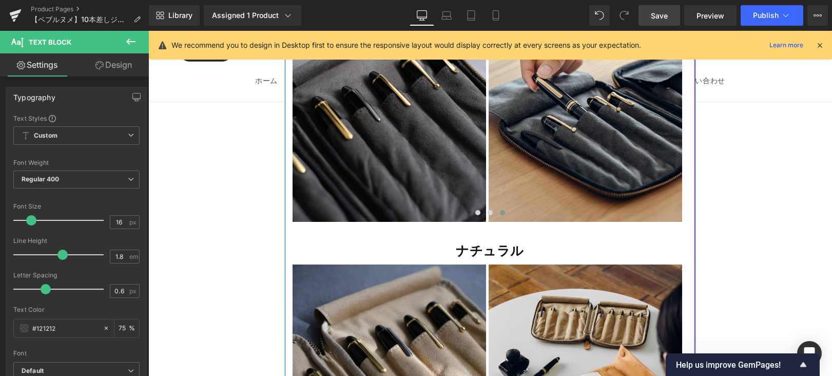
scroll to position [10300, 0]
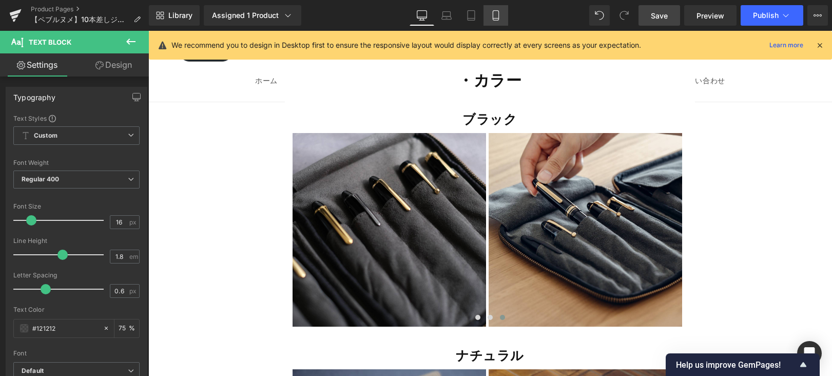
click at [499, 16] on icon at bounding box center [496, 15] width 10 height 10
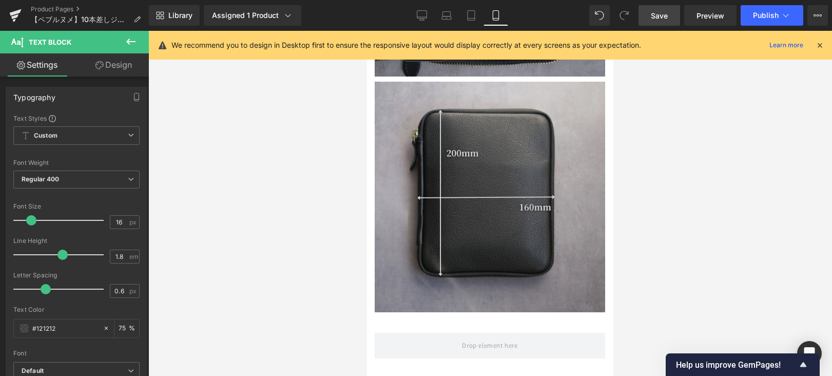
scroll to position [7395, 0]
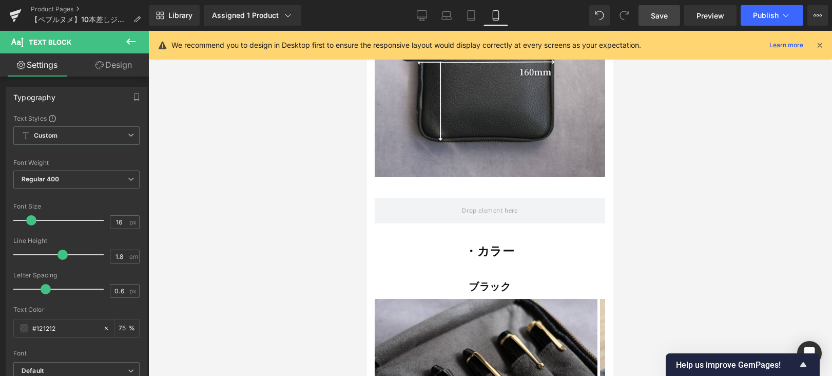
click at [484, 244] on div "・カラー Heading" at bounding box center [490, 251] width 230 height 15
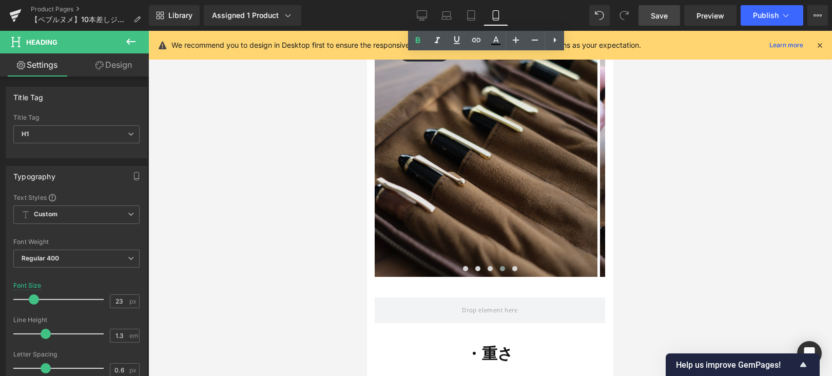
scroll to position [8255, 0]
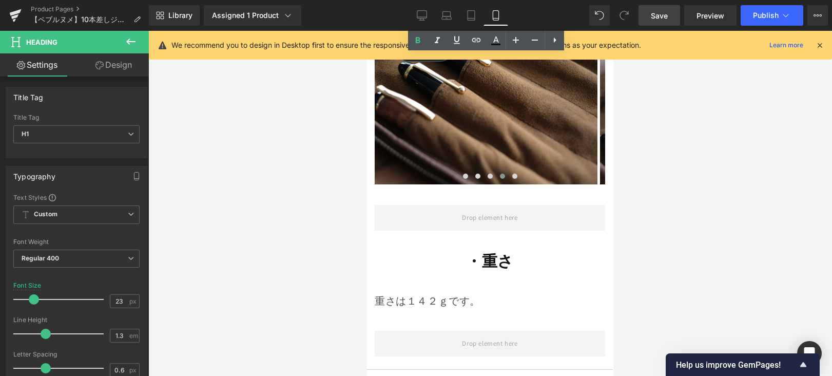
click at [476, 251] on div "・重さ Heading" at bounding box center [490, 261] width 230 height 20
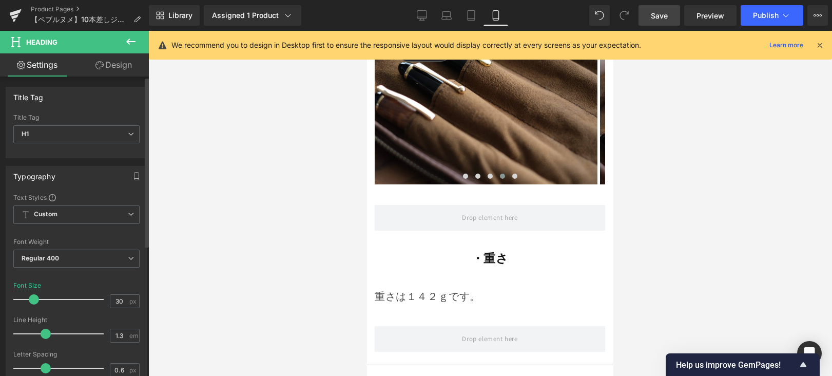
click at [33, 303] on div at bounding box center [60, 299] width 85 height 21
drag, startPoint x: 44, startPoint y: 370, endPoint x: 67, endPoint y: 370, distance: 23.6
click at [67, 370] on span at bounding box center [71, 367] width 10 height 10
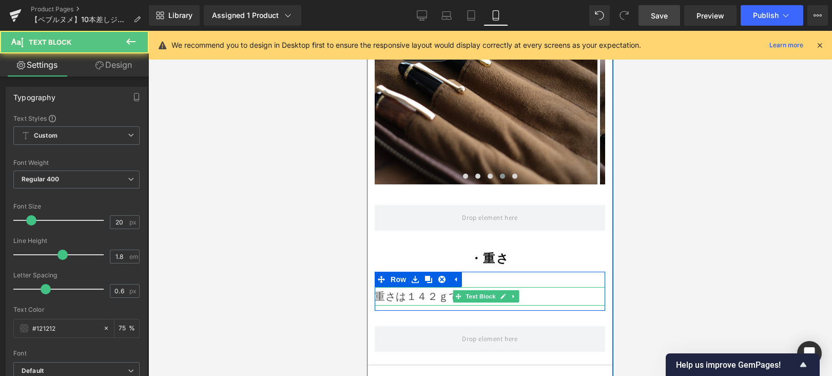
click at [391, 287] on p "重さは１４２ｇです。" at bounding box center [490, 296] width 230 height 18
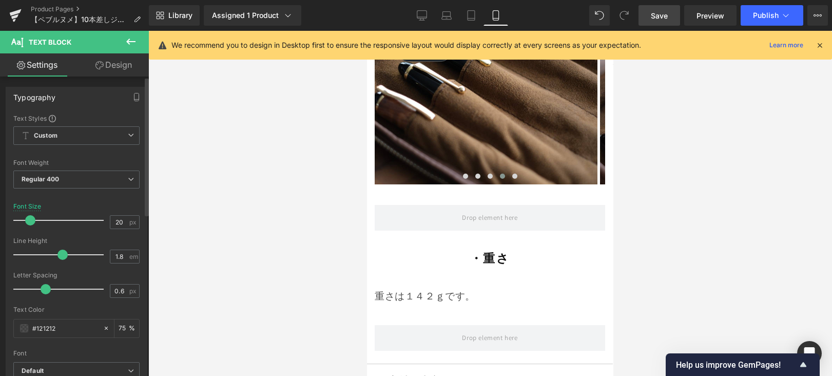
click at [32, 219] on span at bounding box center [30, 220] width 10 height 10
click at [273, 207] on div at bounding box center [490, 203] width 684 height 345
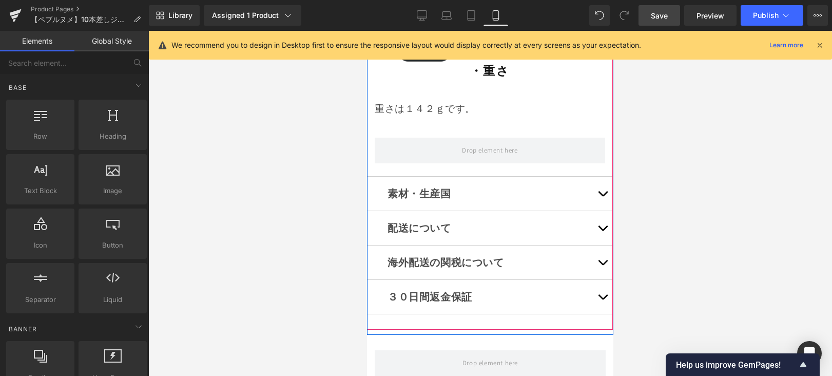
click at [600, 177] on button "button" at bounding box center [602, 194] width 21 height 34
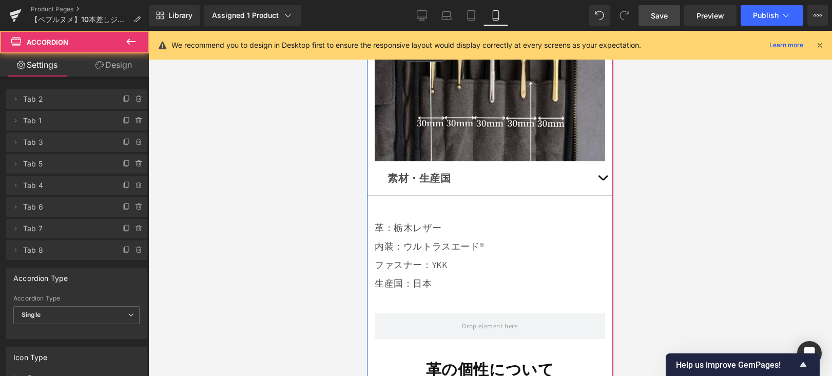
scroll to position [6895, 0]
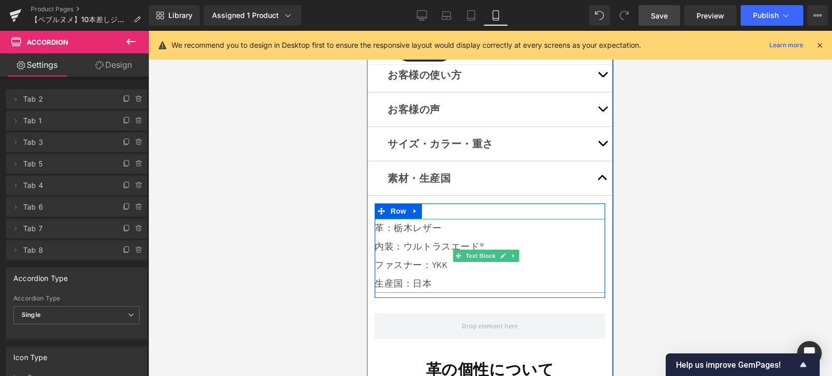
click at [432, 256] on p "ファスナー：YKK" at bounding box center [490, 265] width 230 height 18
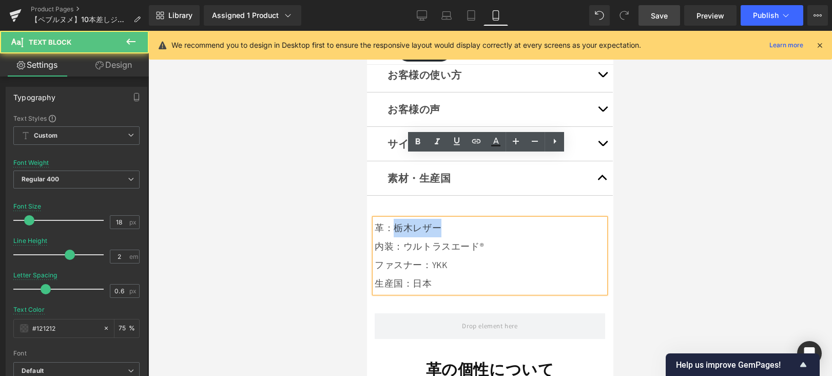
drag, startPoint x: 445, startPoint y: 166, endPoint x: 398, endPoint y: 164, distance: 47.2
click at [397, 219] on p "革：栃木レザー" at bounding box center [490, 228] width 230 height 18
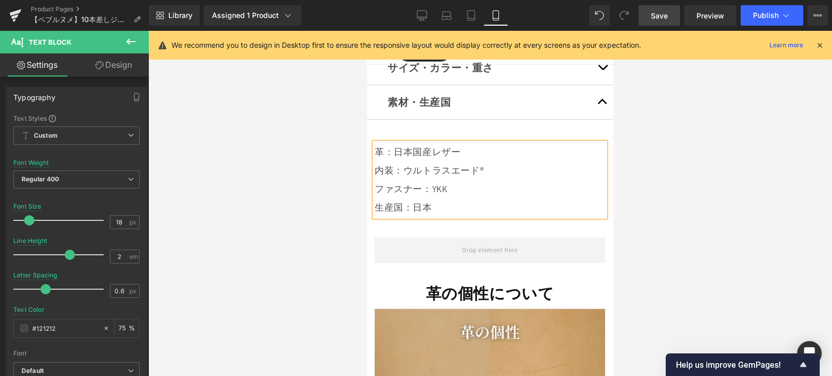
scroll to position [6984, 0]
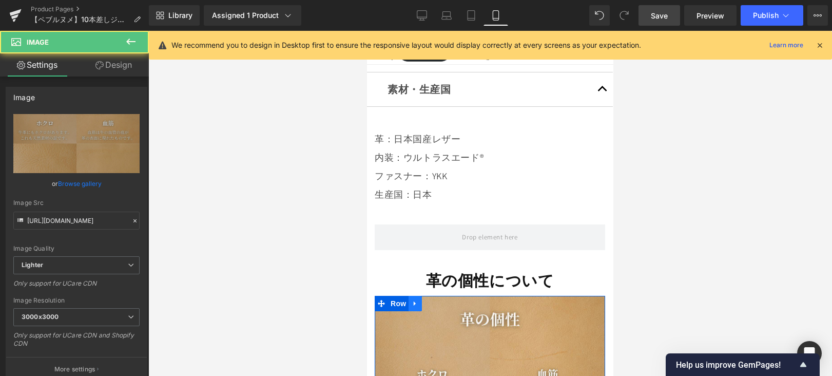
click at [419, 299] on icon at bounding box center [415, 303] width 7 height 8
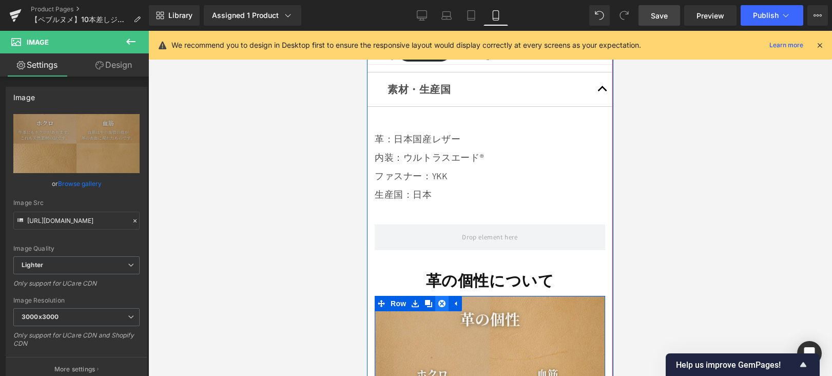
click at [442, 299] on icon at bounding box center [441, 303] width 7 height 8
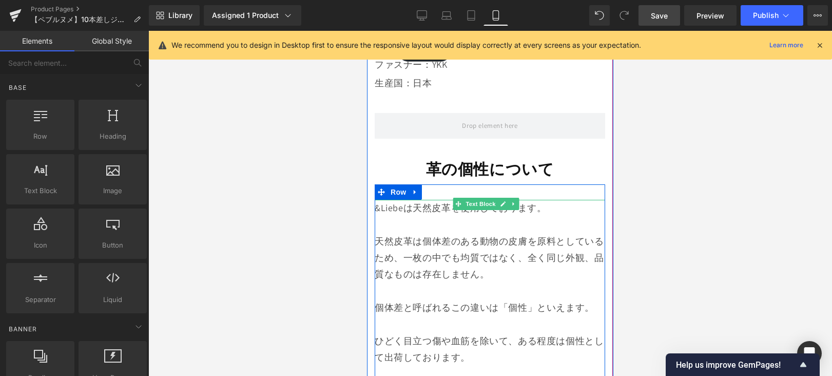
scroll to position [7092, 0]
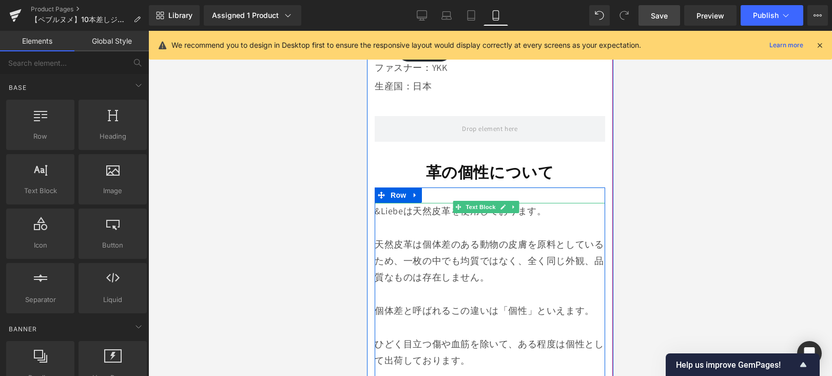
click at [403, 219] on p at bounding box center [490, 227] width 230 height 16
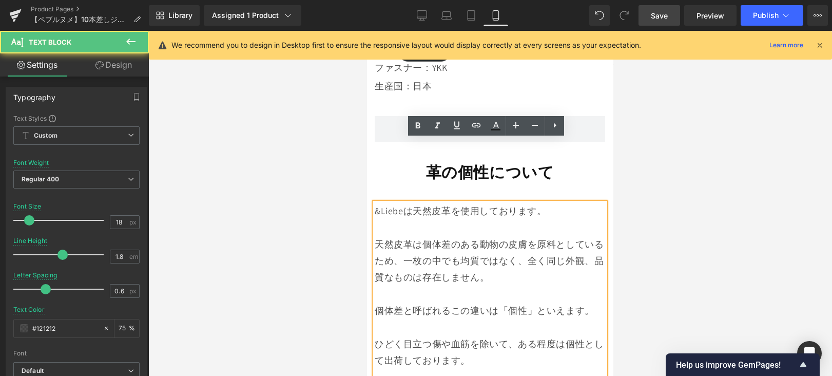
drag, startPoint x: 374, startPoint y: 145, endPoint x: 464, endPoint y: 243, distance: 133.3
click at [464, 243] on div "&Liebeは天然皮革を使用しております。 天然皮革は個体差のある動物の皮膚を原料としているため、一枚の中でも均質ではなく、全く同じ外観、品質なものは存在しま…" at bounding box center [490, 378] width 230 height 350
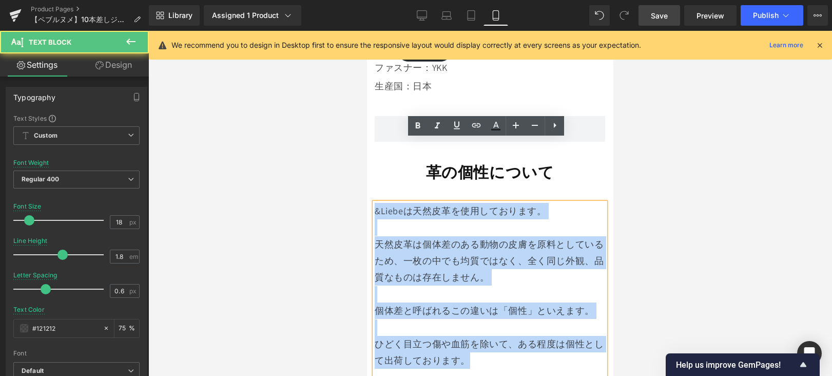
drag, startPoint x: 469, startPoint y: 272, endPoint x: 357, endPoint y: 140, distance: 172.6
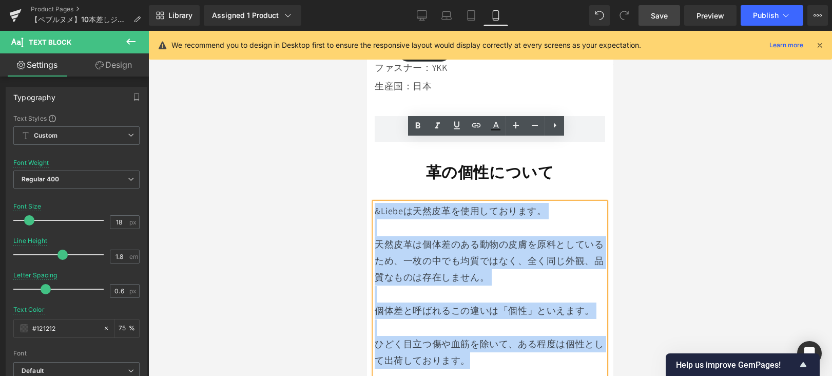
scroll to position [6943, 0]
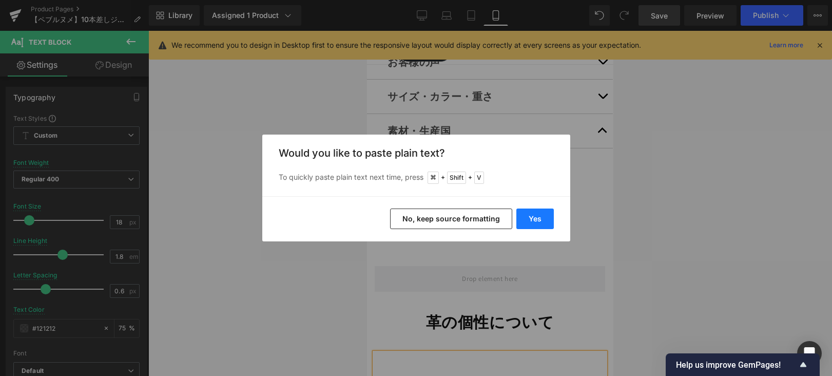
click at [530, 213] on button "Yes" at bounding box center [534, 218] width 37 height 21
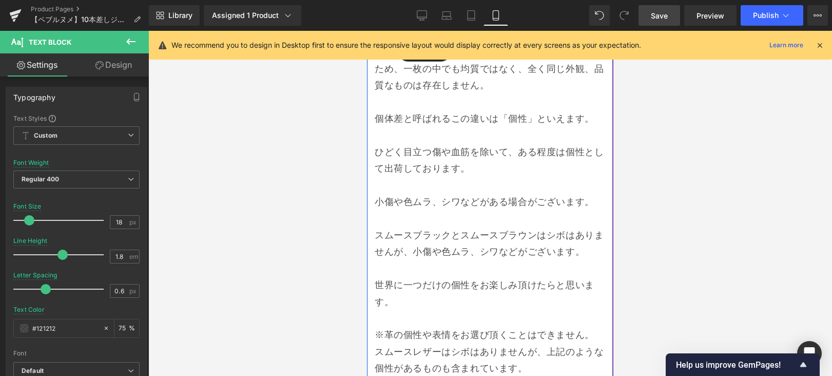
scroll to position [7329, 0]
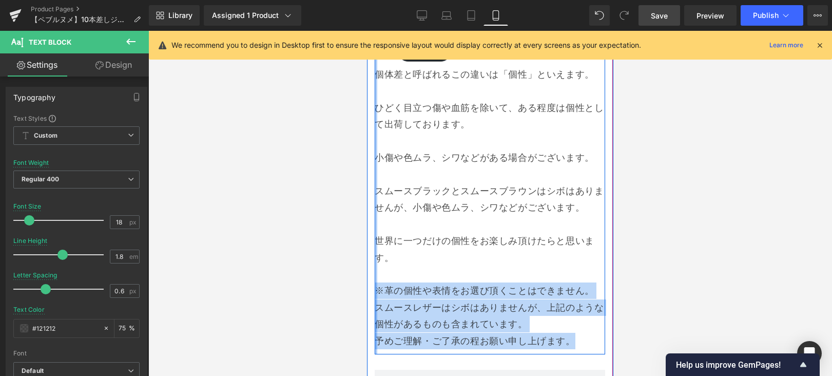
drag, startPoint x: 573, startPoint y: 280, endPoint x: 375, endPoint y: 229, distance: 205.0
click at [375, 229] on div "&Liebeは天然皮革を使用しております。 天然皮革は個体差のある動物の皮膚を原料としているため、一枚の中でも均質ではなく、全く同じ外観、品質なものは存在しま…" at bounding box center [490, 152] width 230 height 403
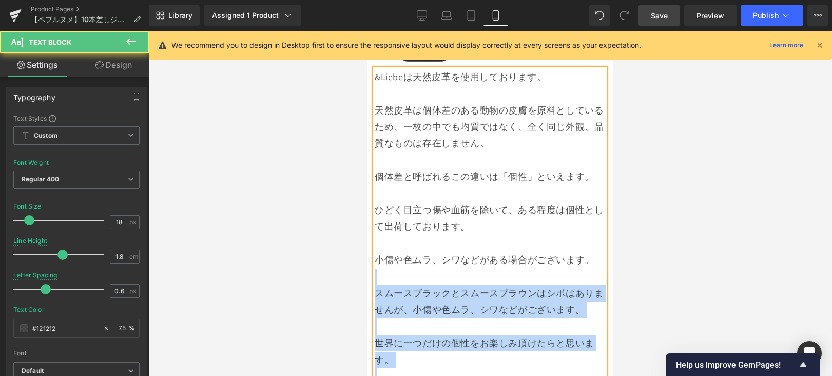
scroll to position [7258, 0]
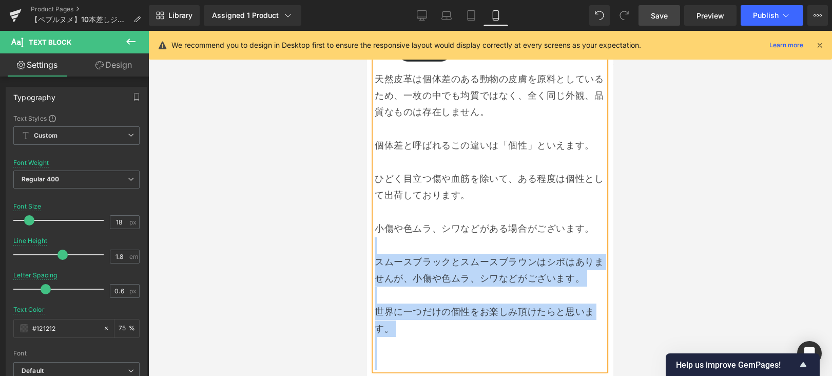
drag, startPoint x: 402, startPoint y: 297, endPoint x: 533, endPoint y: 340, distance: 137.8
click at [533, 340] on article "革：日本国産レザー 内装：ウルトラスエード®︎ ファスナー：YKK 生産国：日本 Text Block Row Row 革の個性について Heading Ro…" at bounding box center [490, 131] width 246 height 596
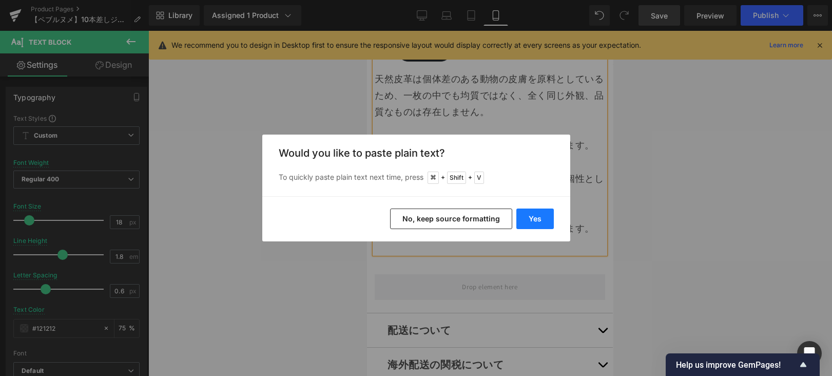
click at [541, 215] on button "Yes" at bounding box center [534, 218] width 37 height 21
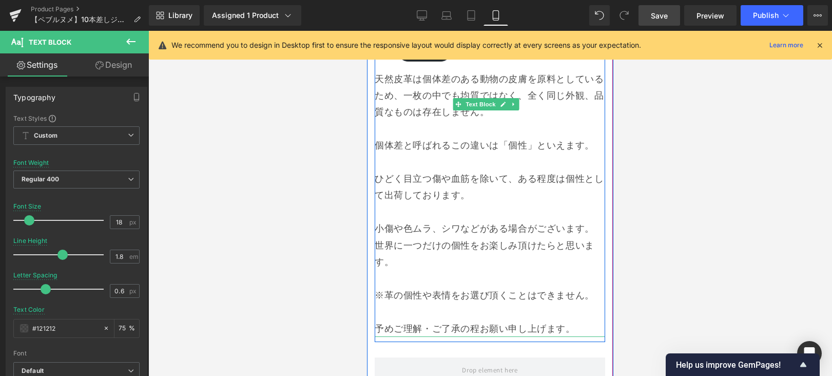
click at [590, 220] on p "小傷や色ムラ、シワなどがある場合がございます。" at bounding box center [490, 228] width 230 height 16
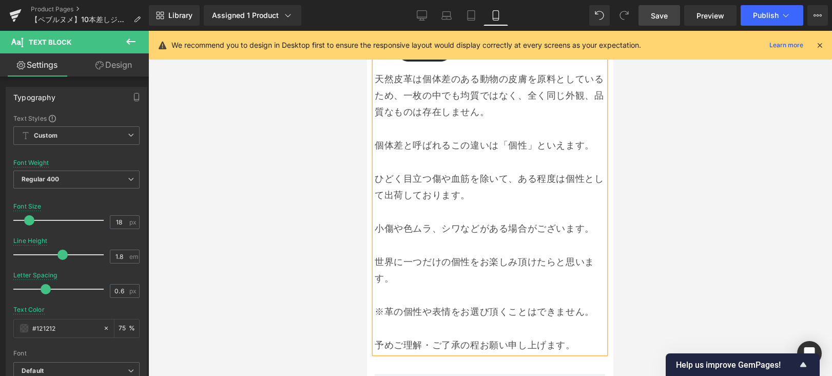
scroll to position [7355, 0]
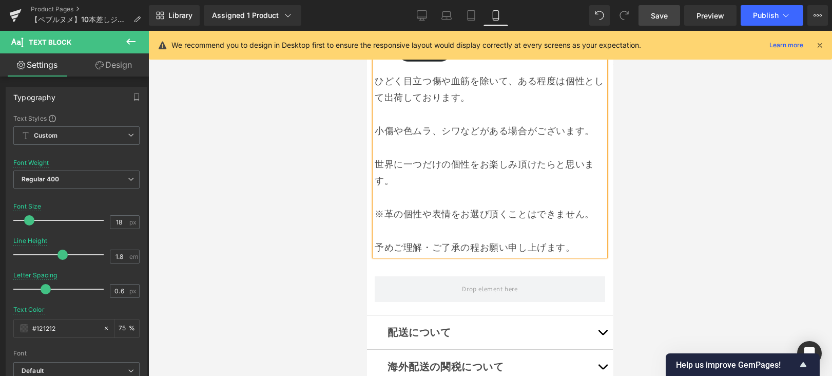
click at [592, 315] on button "button" at bounding box center [602, 332] width 21 height 34
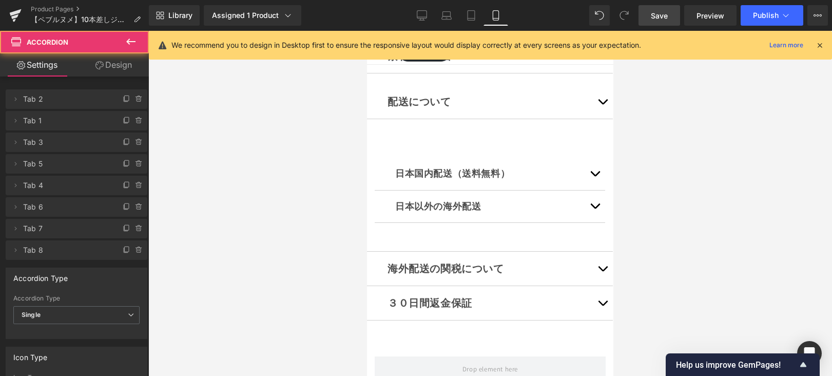
scroll to position [6775, 0]
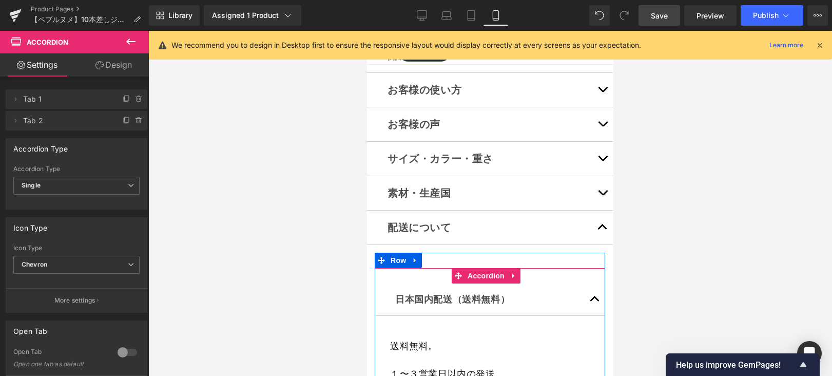
scroll to position [6973, 0]
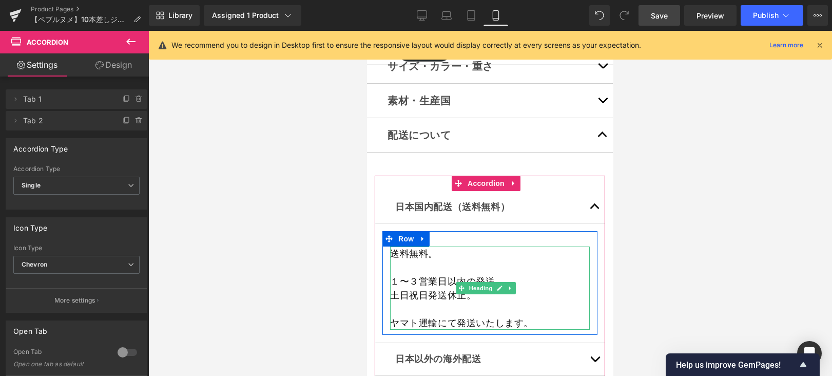
click at [417, 274] on h1 "１〜３営業日以内の発送。 土日祝日発送休止。" at bounding box center [490, 288] width 200 height 28
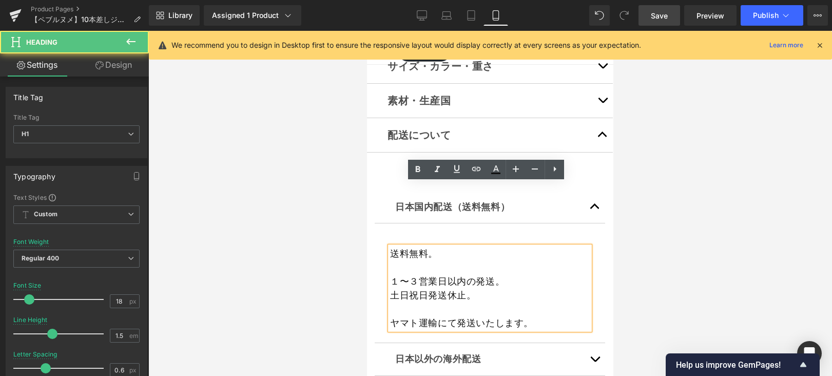
click at [419, 274] on h1 "１〜３営業日以内の発送。 土日祝日発送休止。" at bounding box center [490, 288] width 200 height 28
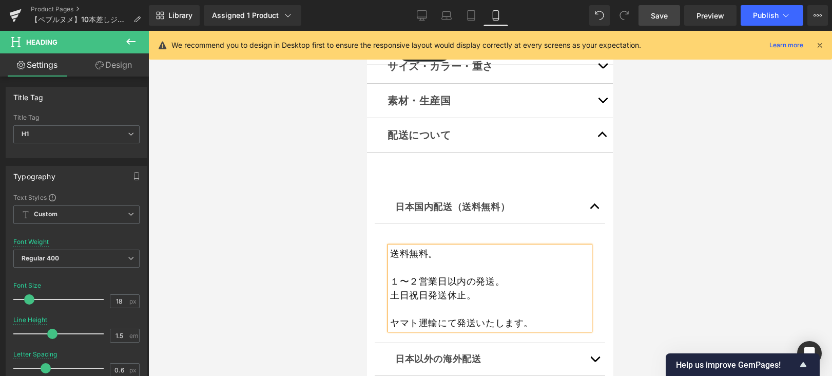
click at [586, 343] on button "button" at bounding box center [595, 359] width 21 height 32
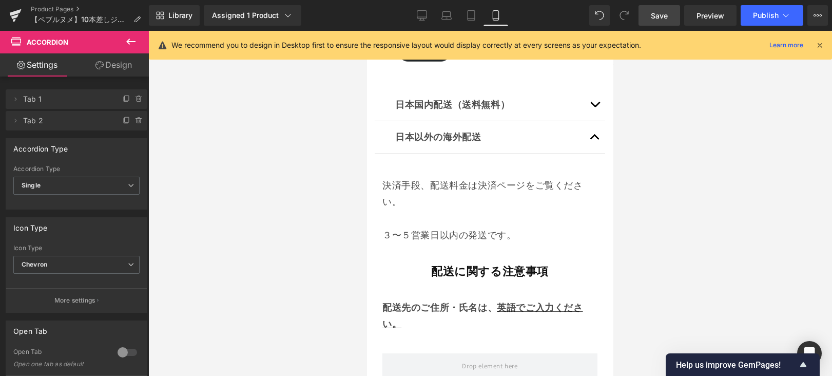
scroll to position [7077, 0]
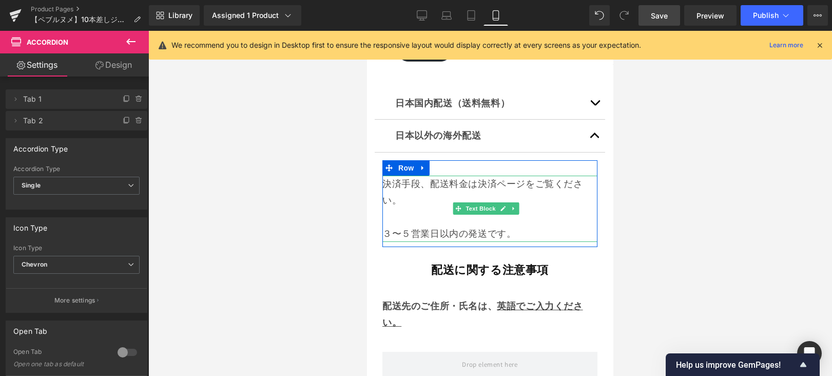
click at [389, 225] on p "３〜５営業日以内の発送です。" at bounding box center [489, 233] width 215 height 16
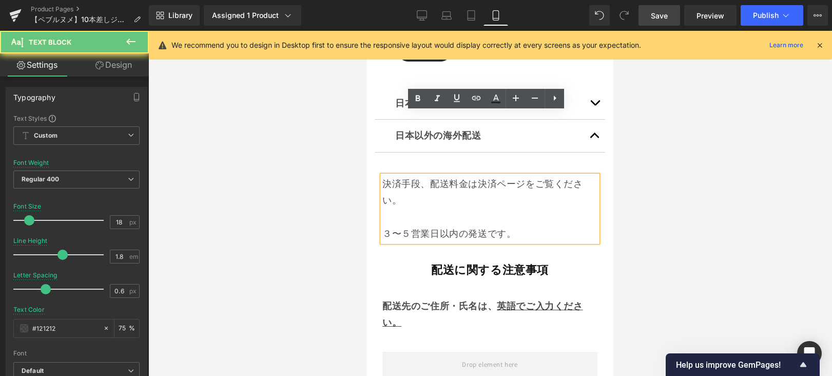
click at [390, 225] on p "３〜５営業日以内の発送です。" at bounding box center [489, 233] width 215 height 16
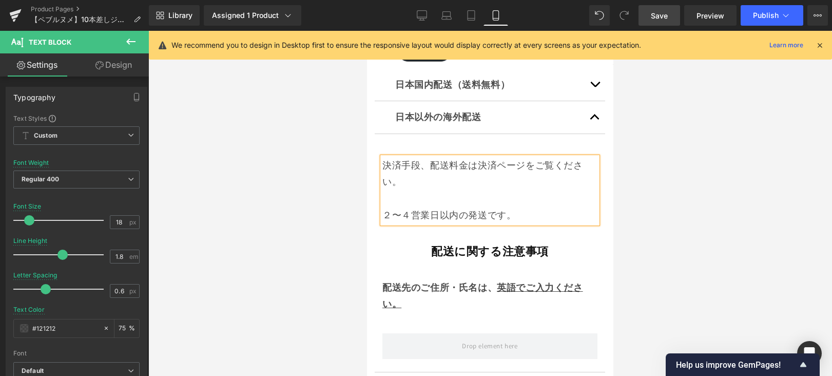
scroll to position [7187, 0]
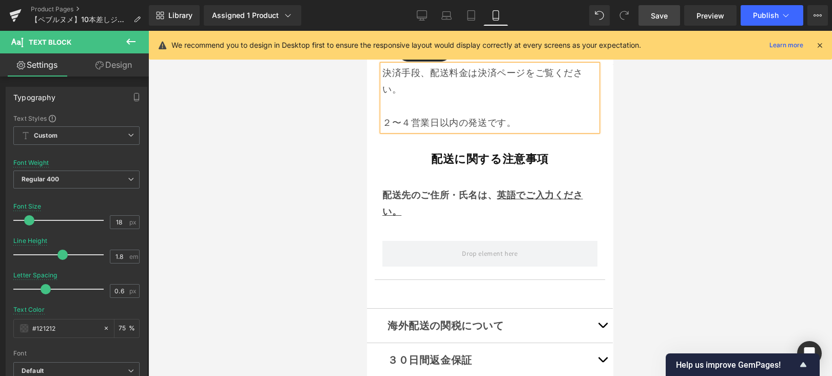
click at [601, 308] on button "button" at bounding box center [602, 325] width 21 height 34
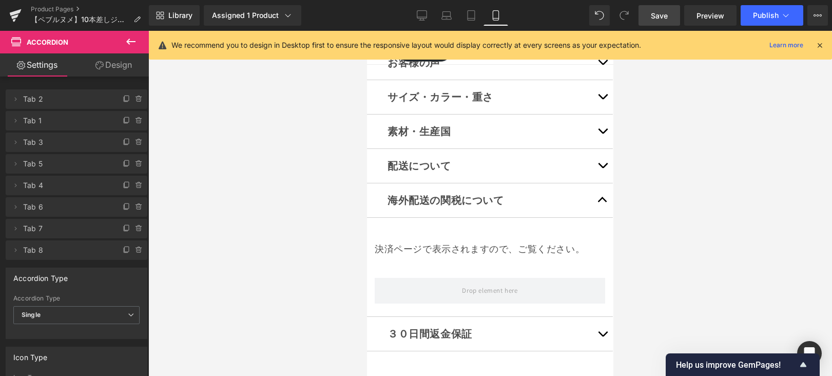
click at [596, 317] on button "button" at bounding box center [602, 334] width 21 height 34
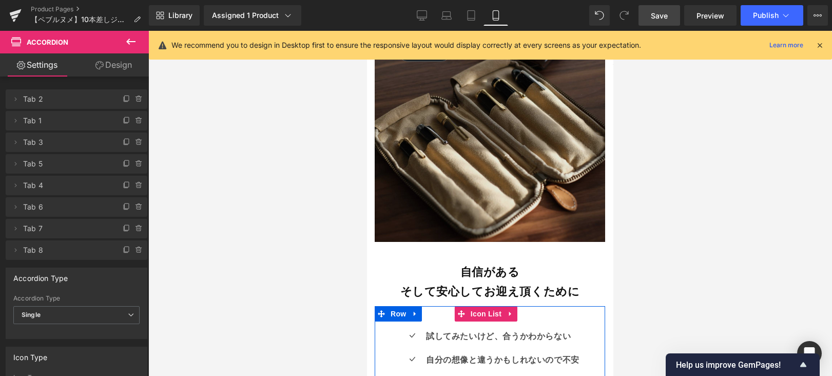
scroll to position [6994, 0]
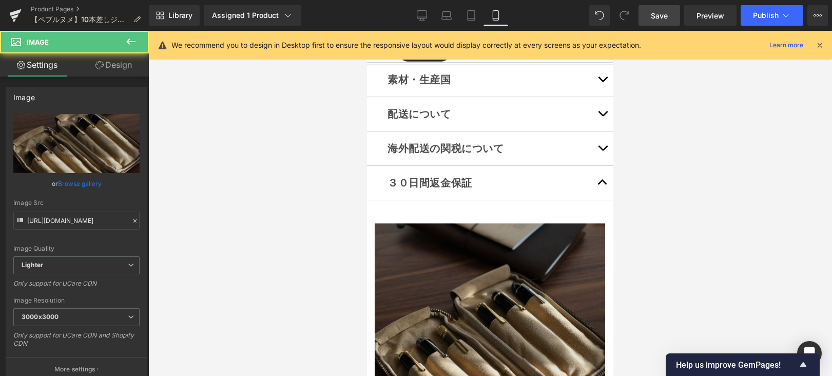
click at [517, 228] on img at bounding box center [490, 338] width 230 height 231
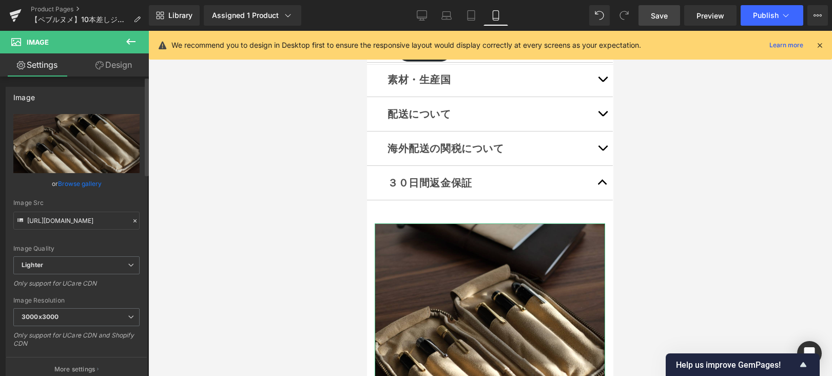
click at [83, 182] on link "Browse gallery" at bounding box center [80, 184] width 44 height 18
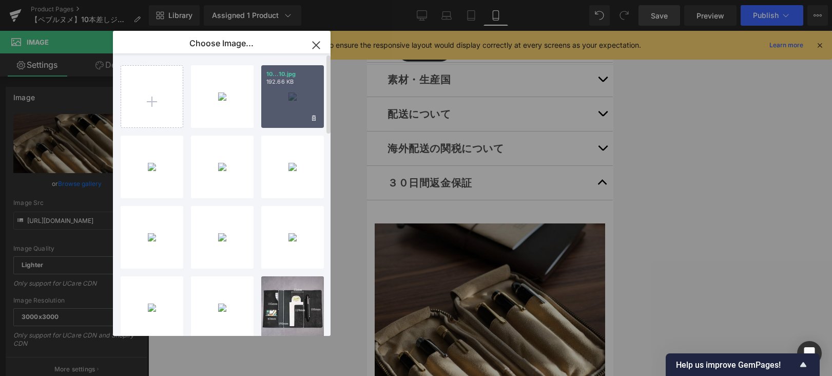
click at [291, 101] on div "10...10.jpg 192.66 KB" at bounding box center [292, 96] width 63 height 63
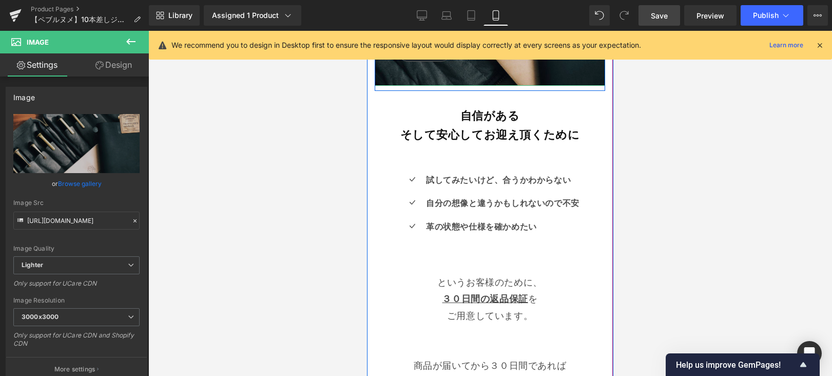
scroll to position [7131, 0]
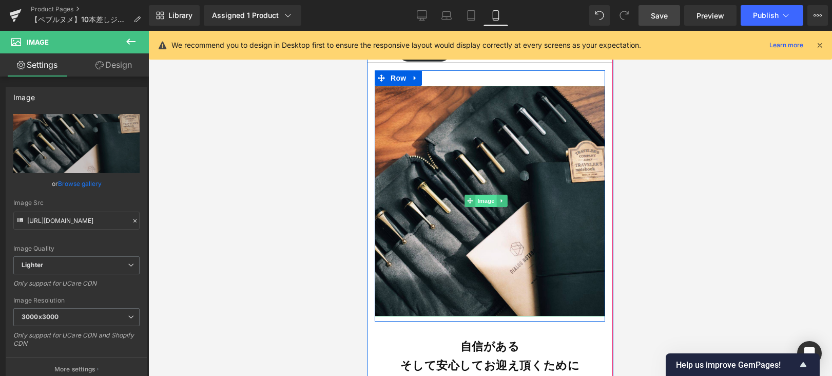
click at [474, 195] on link "Image" at bounding box center [480, 201] width 32 height 12
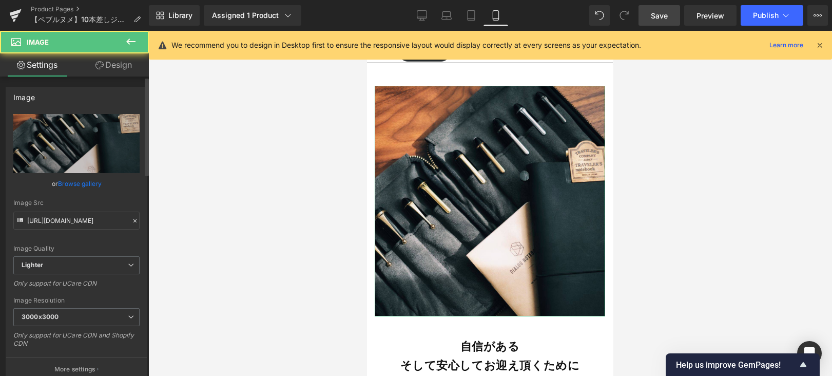
click at [86, 184] on link "Browse gallery" at bounding box center [80, 184] width 44 height 18
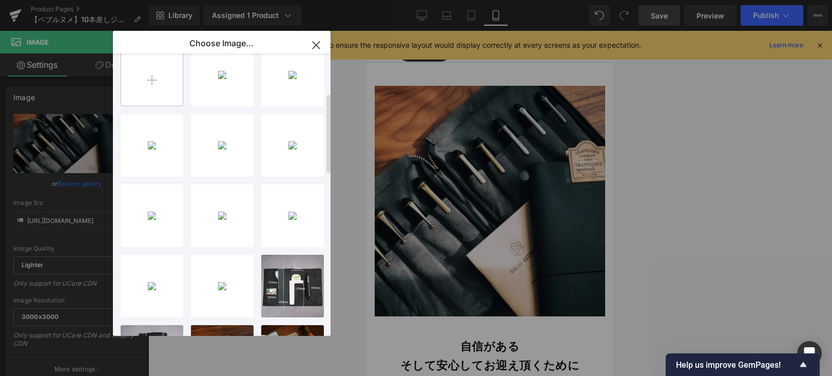
scroll to position [0, 0]
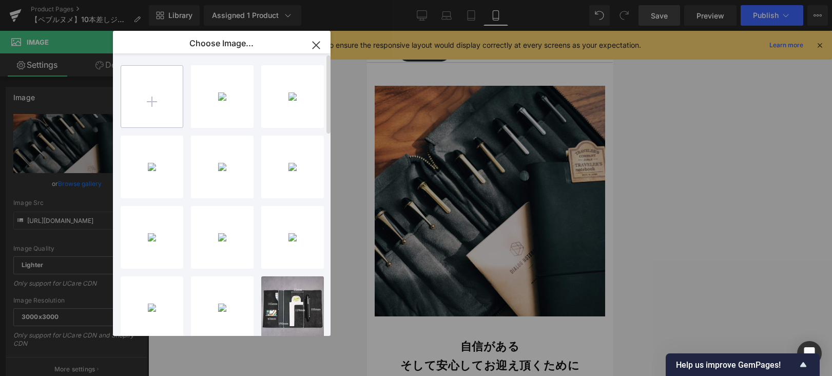
click at [166, 99] on input "file" at bounding box center [152, 97] width 62 height 62
type input "C:\fakepath\317B9E4F-CAE3-4FE5-B79D-B48F62ADFAAA-5326-0000023C3D5E320D.JPG"
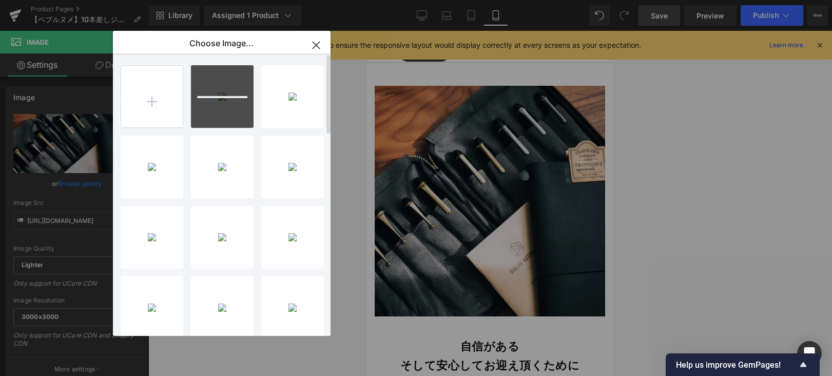
click at [207, 104] on div at bounding box center [222, 96] width 63 height 63
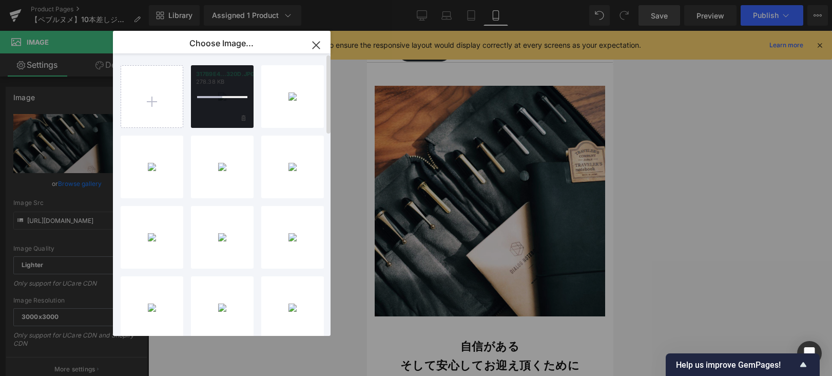
click at [215, 102] on div at bounding box center [222, 96] width 63 height 63
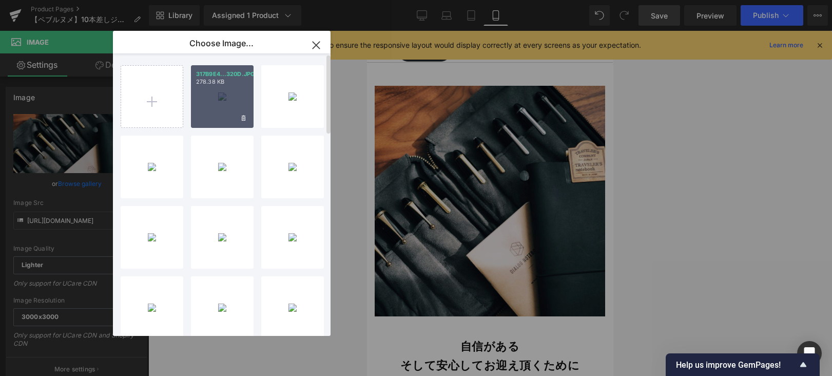
click at [215, 102] on div "317B9E4...320D.JPG 278.38 KB" at bounding box center [222, 96] width 63 height 63
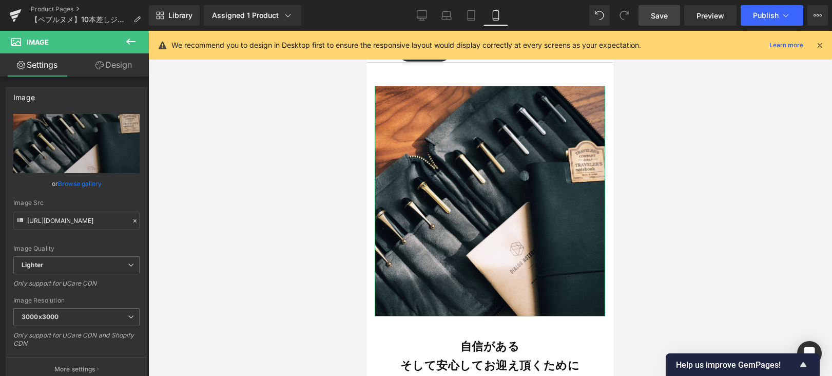
drag, startPoint x: 91, startPoint y: 180, endPoint x: 167, endPoint y: 116, distance: 99.4
click at [92, 179] on link "Browse gallery" at bounding box center [80, 184] width 44 height 18
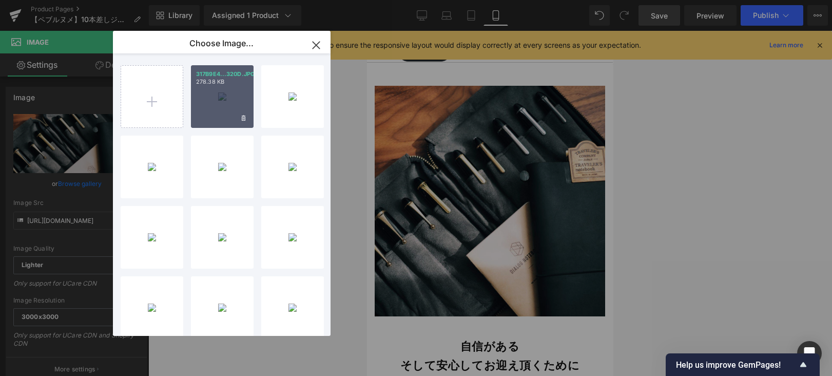
click at [224, 98] on div "317B9E4...320D.JPG 278.38 KB" at bounding box center [222, 96] width 63 height 63
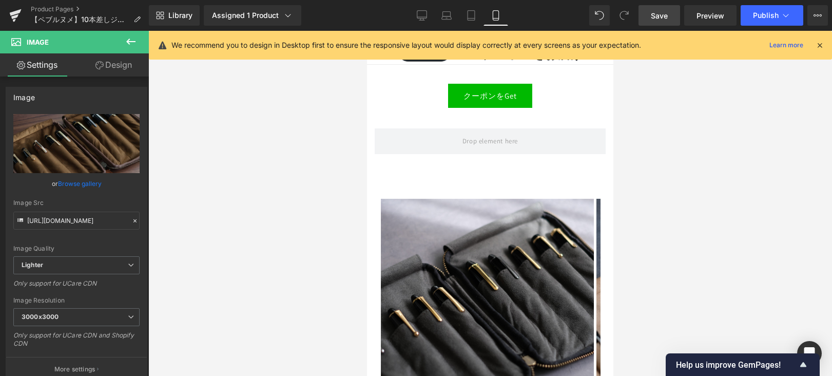
scroll to position [8515, 0]
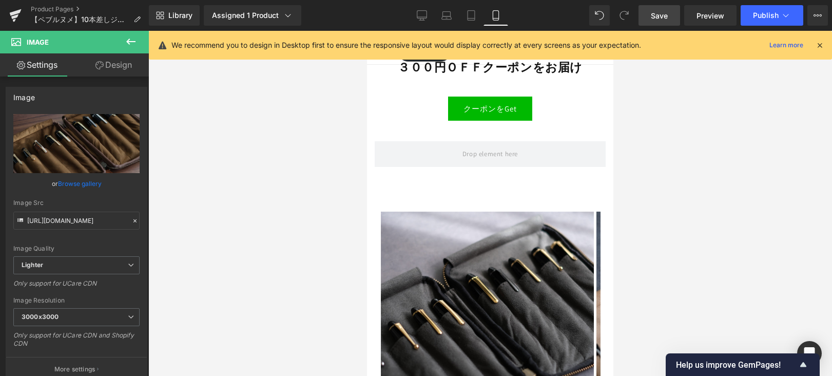
click at [417, 211] on img at bounding box center [487, 317] width 213 height 213
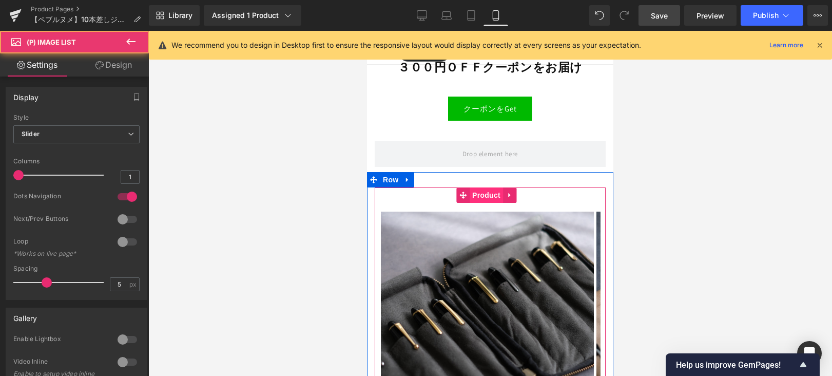
click at [493, 187] on span "Product" at bounding box center [486, 194] width 33 height 15
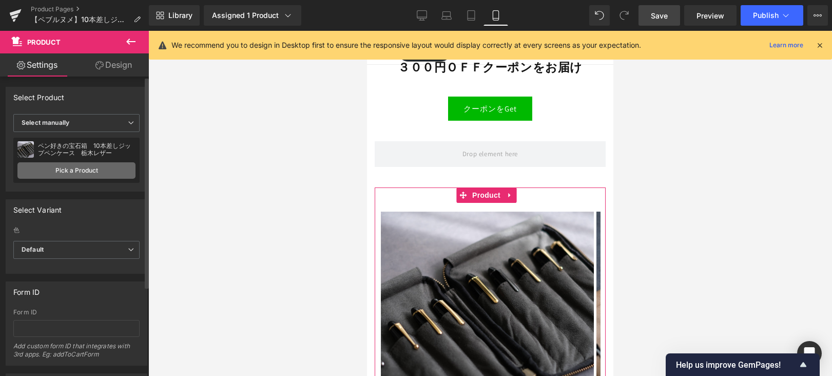
click at [88, 169] on link "Pick a Product" at bounding box center [76, 170] width 118 height 16
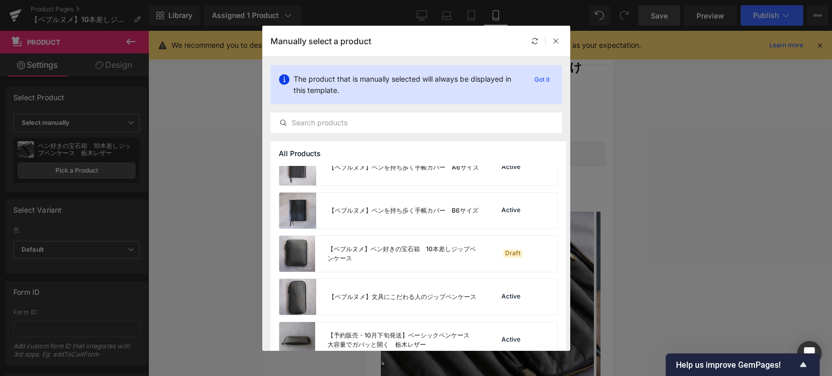
scroll to position [294, 0]
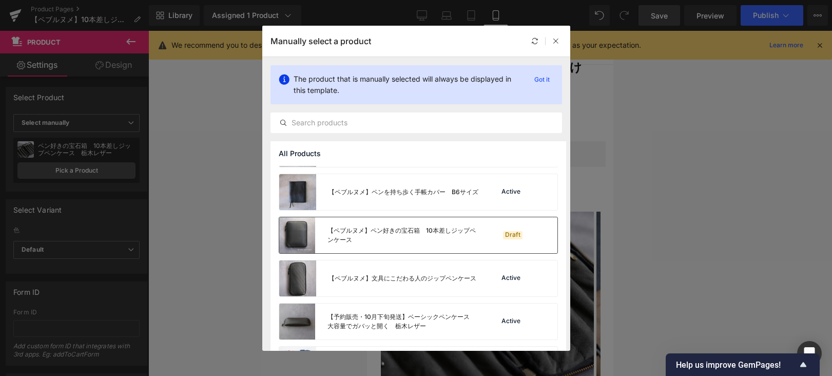
click at [374, 242] on div "【ペブルヌメ】ペン好きの宝石箱　10本差しジップペンケース" at bounding box center [403, 235] width 152 height 18
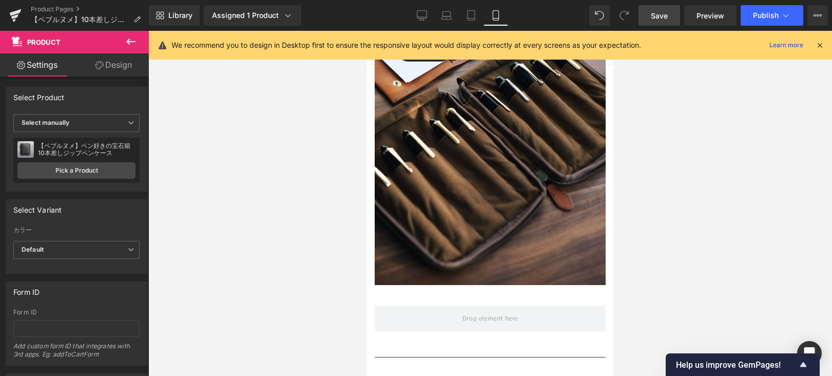
scroll to position [1228, 0]
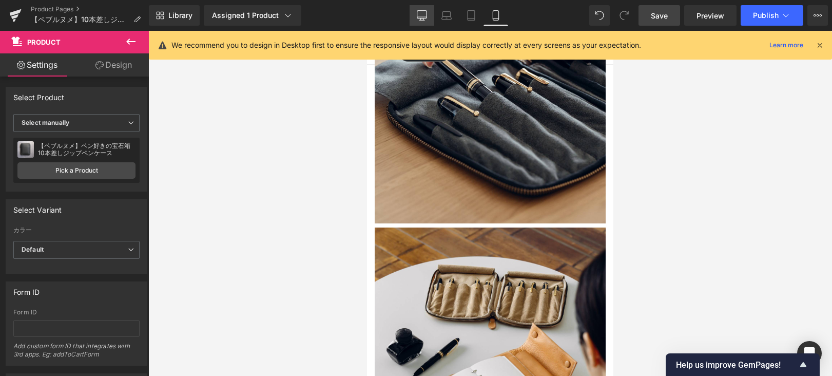
click at [419, 15] on icon at bounding box center [422, 15] width 10 height 10
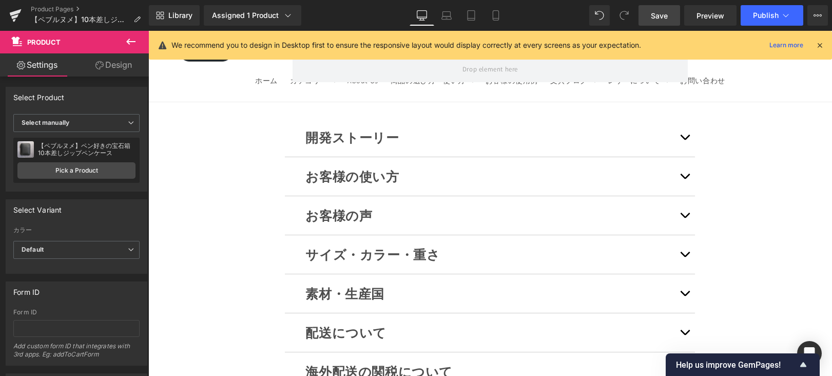
scroll to position [9069, 0]
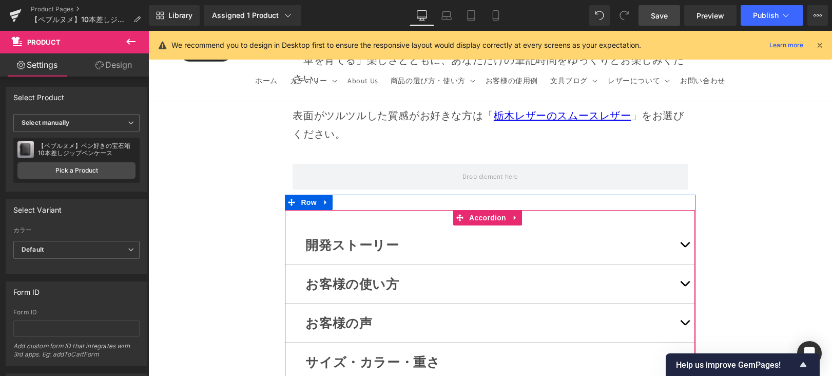
click at [680, 342] on button "button" at bounding box center [684, 361] width 21 height 38
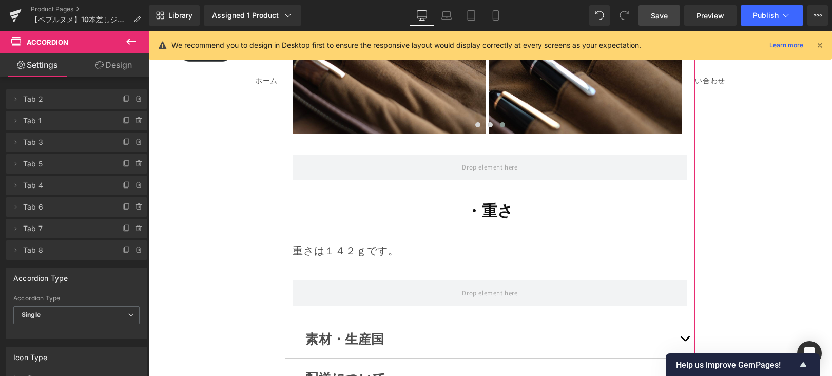
scroll to position [10914, 0]
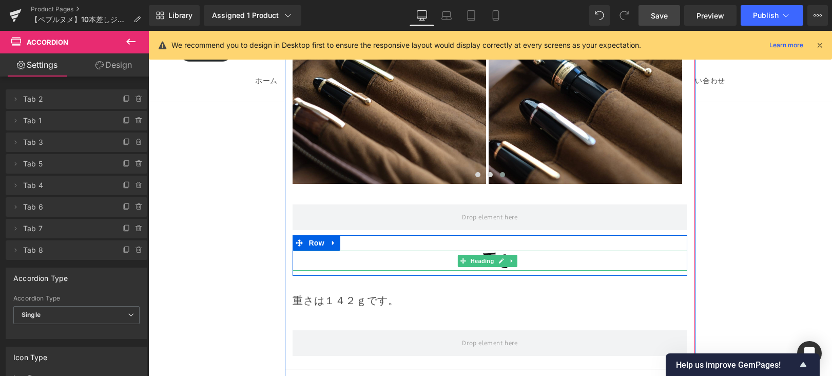
click at [505, 250] on strong "・重さ" at bounding box center [490, 260] width 48 height 21
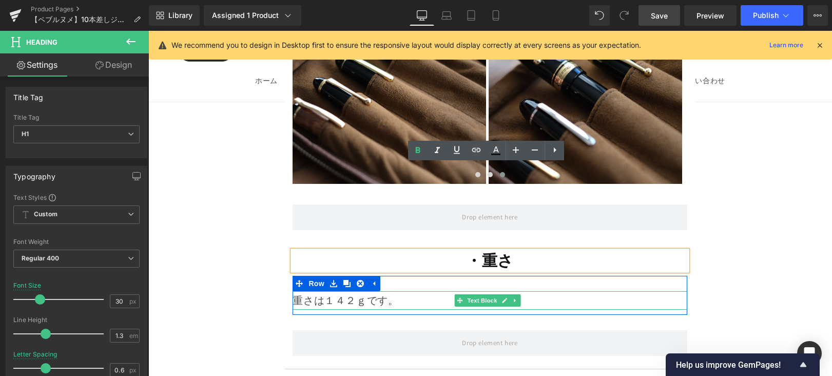
click at [357, 291] on p "重さは１４２ｇです。" at bounding box center [490, 300] width 394 height 18
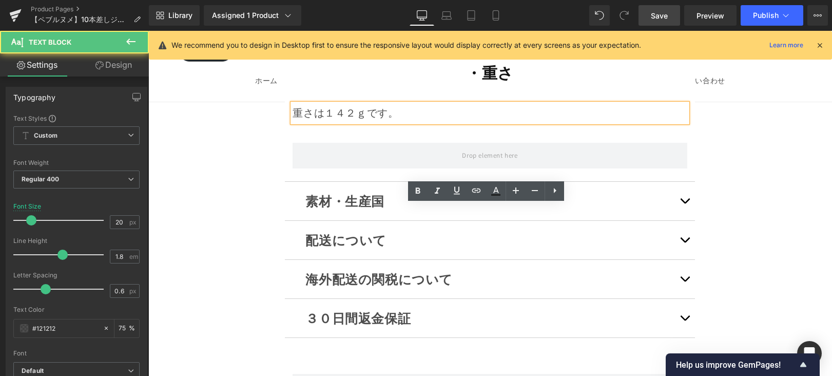
scroll to position [11108, 0]
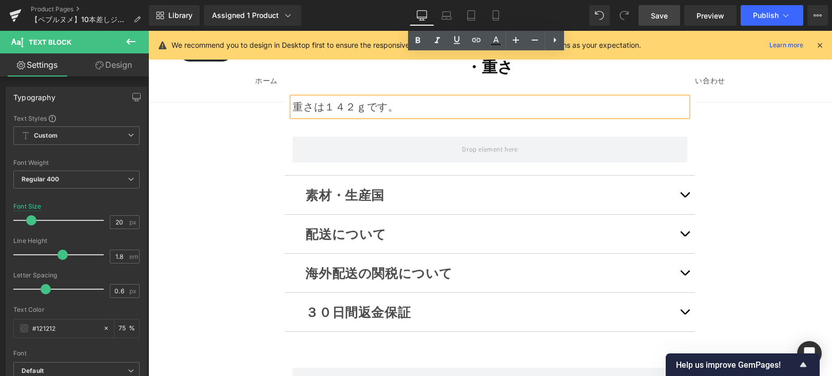
click at [681, 176] on button "button" at bounding box center [684, 195] width 21 height 38
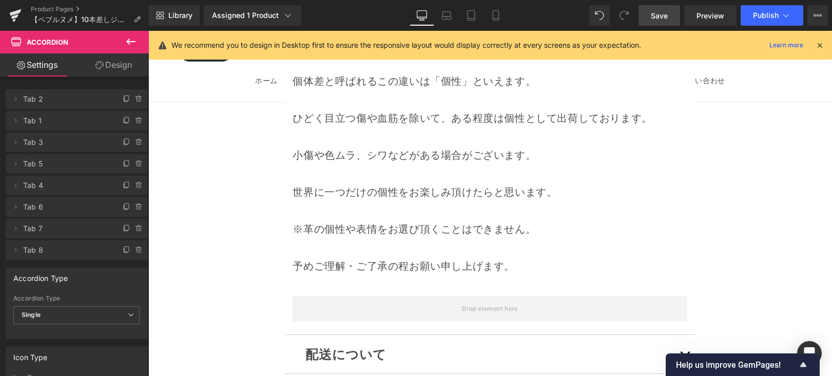
scroll to position [9784, 0]
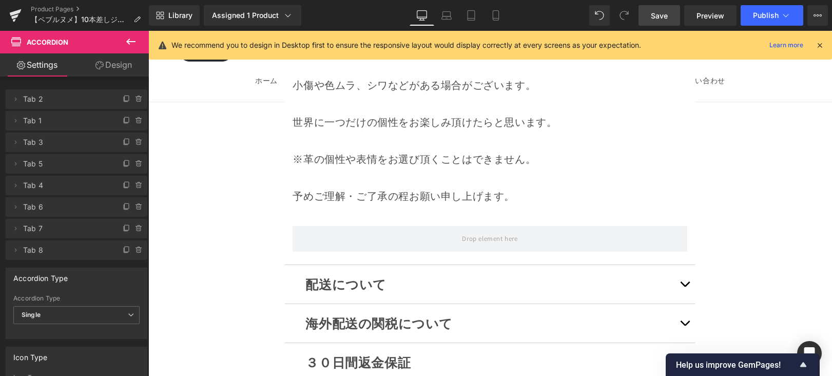
click at [627, 126] on div "&Liebeは天然皮革を使用しております。 天然皮革は個体差のある動物の皮膚を原料としているため、一枚の中でも均質ではなく、全く同じ外観、品質なものは存在しま…" at bounding box center [490, 58] width 394 height 296
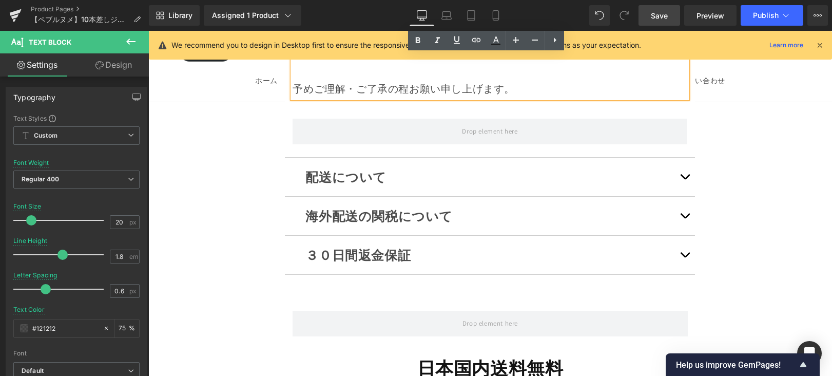
scroll to position [9947, 0]
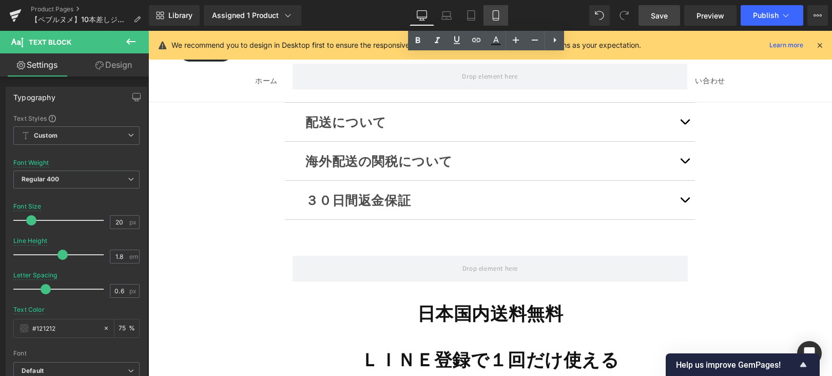
click at [499, 19] on icon at bounding box center [496, 15] width 10 height 10
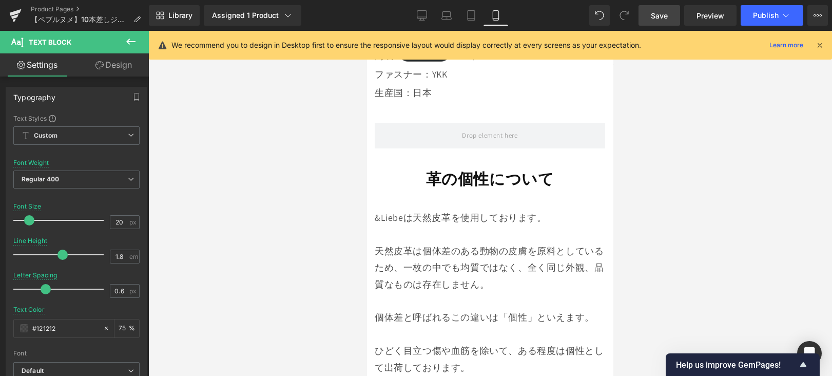
scroll to position [7085, 0]
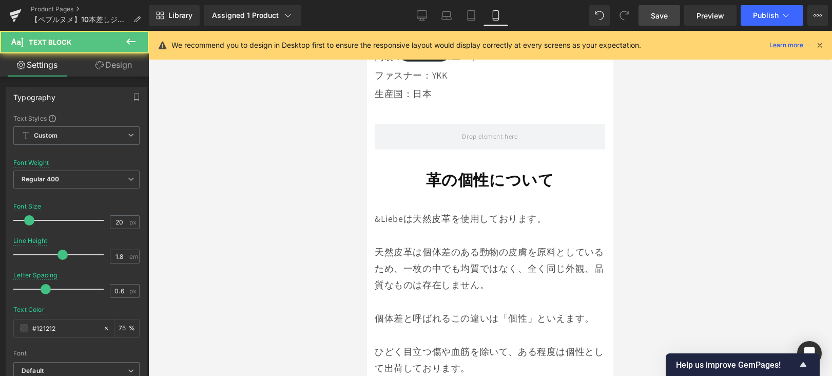
click at [538, 244] on p "天然皮革は個体差のある動物の皮膚を原料としているため、一枚の中でも均質ではなく、全く同じ外観、品質なものは存在しません。" at bounding box center [490, 269] width 230 height 50
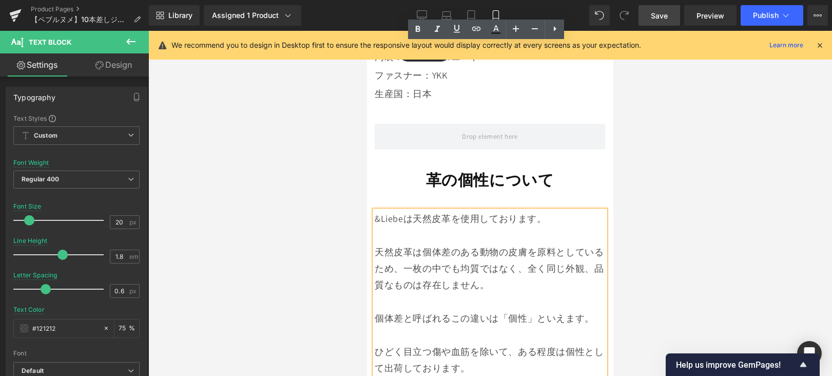
scroll to position [7432, 0]
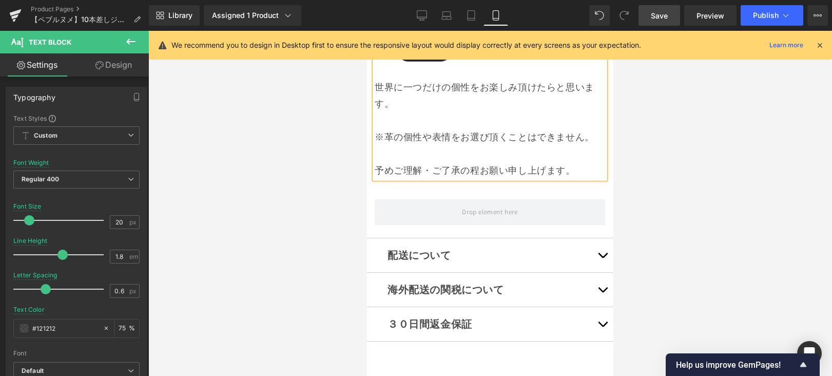
click at [649, 23] on link "Save" at bounding box center [659, 15] width 42 height 21
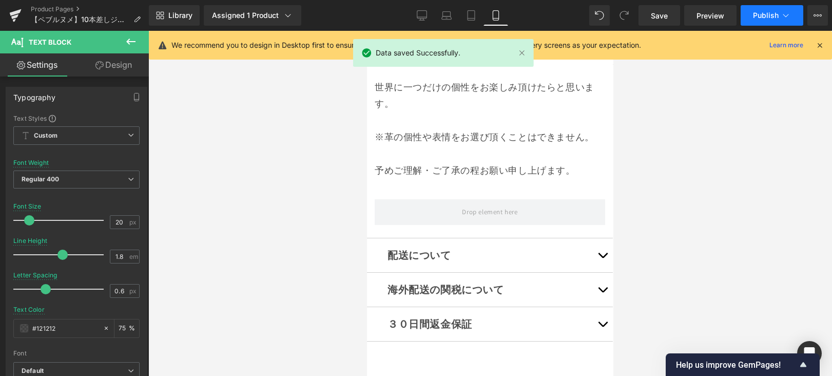
click at [771, 14] on span "Publish" at bounding box center [766, 15] width 26 height 8
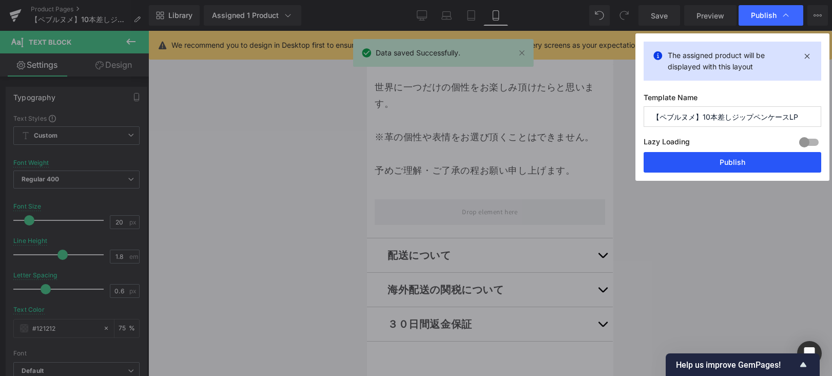
click at [680, 157] on button "Publish" at bounding box center [733, 162] width 178 height 21
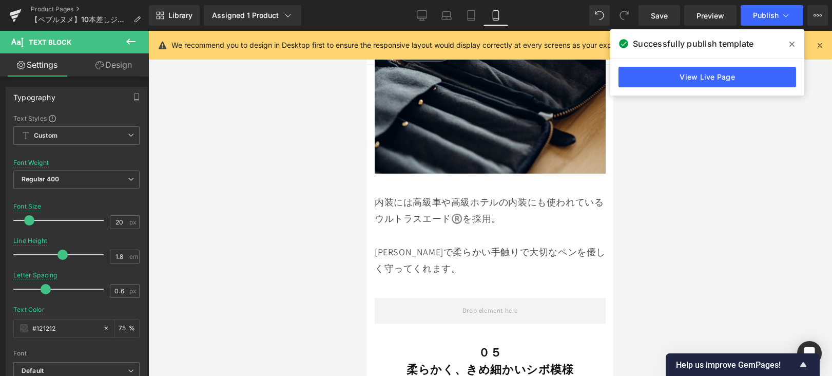
scroll to position [5349, 0]
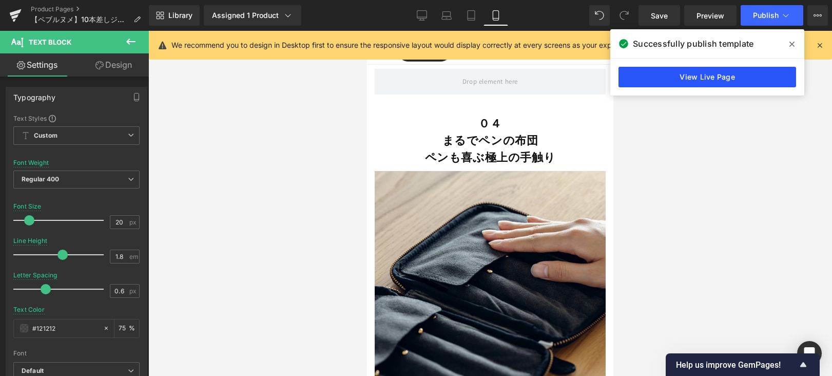
click at [649, 79] on link "View Live Page" at bounding box center [707, 77] width 178 height 21
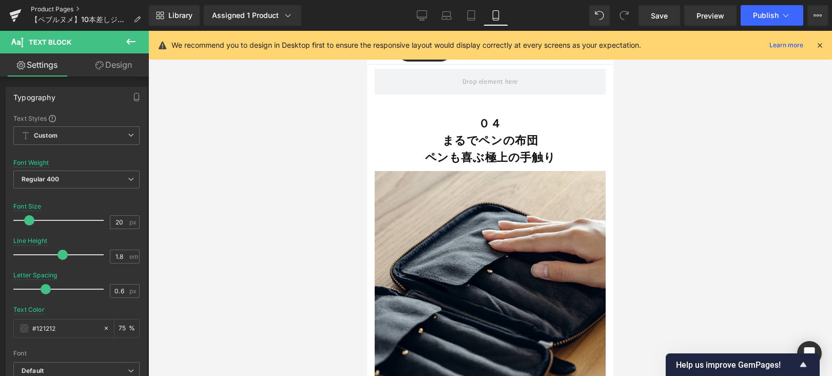
click at [72, 9] on link "Product Pages" at bounding box center [90, 9] width 118 height 8
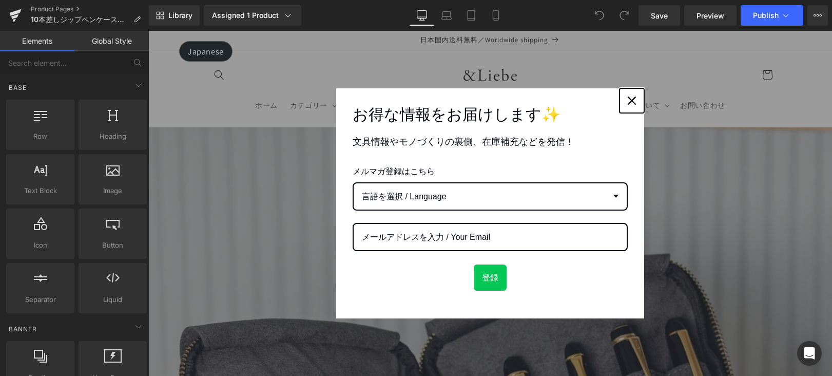
drag, startPoint x: 627, startPoint y: 99, endPoint x: 636, endPoint y: 159, distance: 60.3
click at [628, 99] on icon "close icon" at bounding box center [632, 100] width 8 height 8
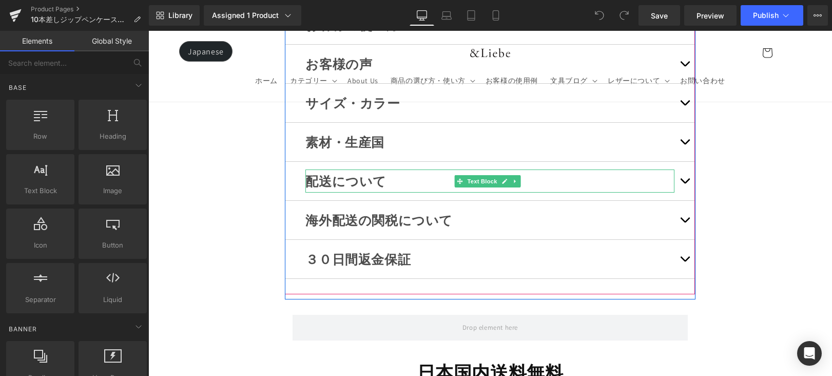
scroll to position [8907, 0]
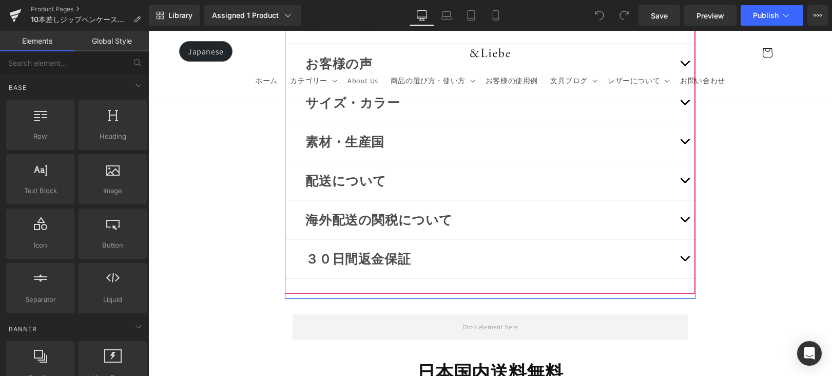
click at [678, 239] on button "button" at bounding box center [684, 258] width 21 height 38
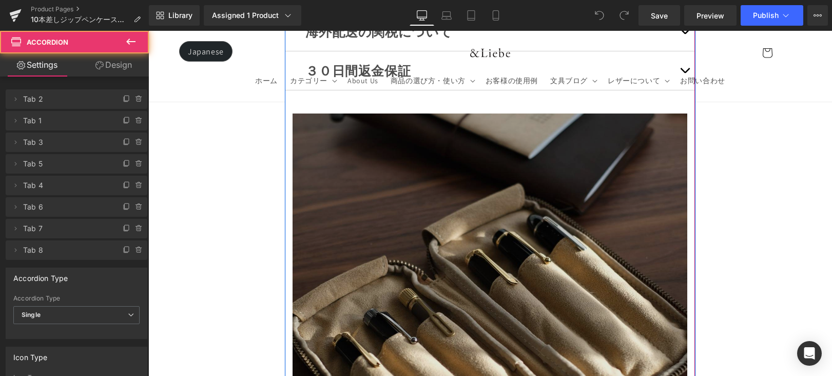
scroll to position [9116, 0]
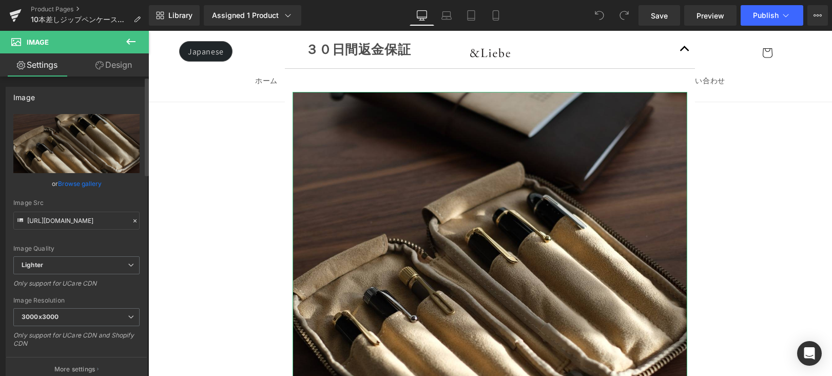
click at [76, 181] on link "Browse gallery" at bounding box center [80, 184] width 44 height 18
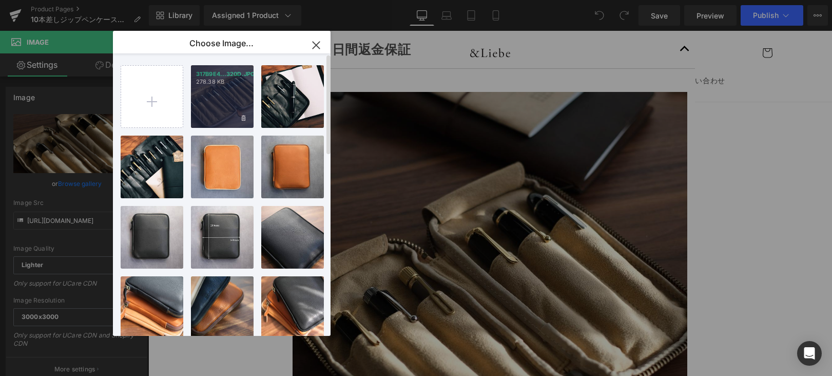
click at [220, 108] on div "317B9E4...320D.JPG 278.38 KB" at bounding box center [222, 96] width 63 height 63
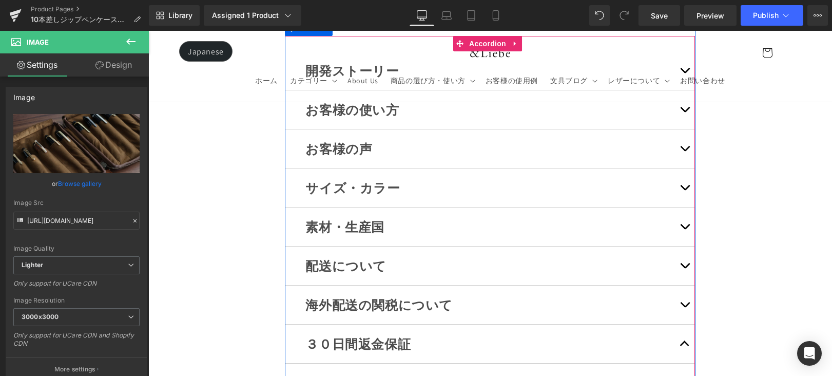
scroll to position [8818, 0]
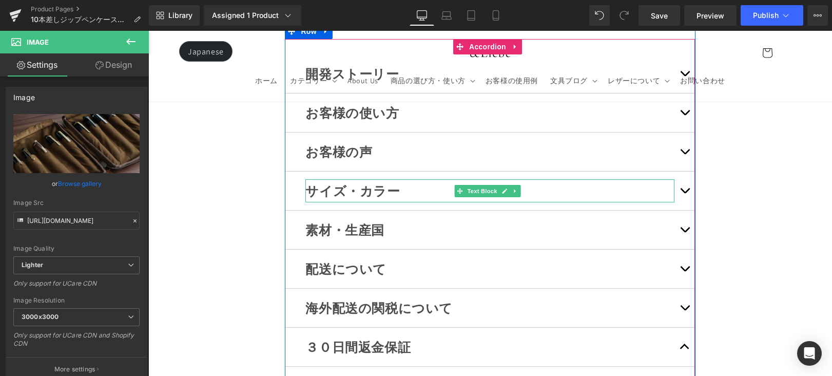
click at [651, 179] on p "サイズ・カラー" at bounding box center [489, 190] width 369 height 23
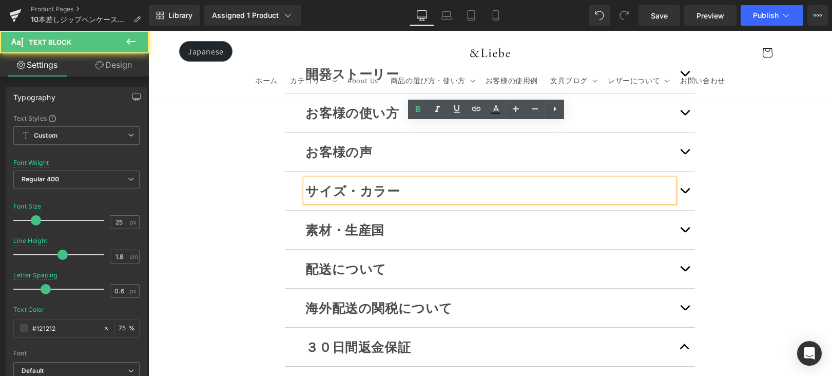
click at [436, 179] on p "サイズ・カラー" at bounding box center [489, 190] width 369 height 23
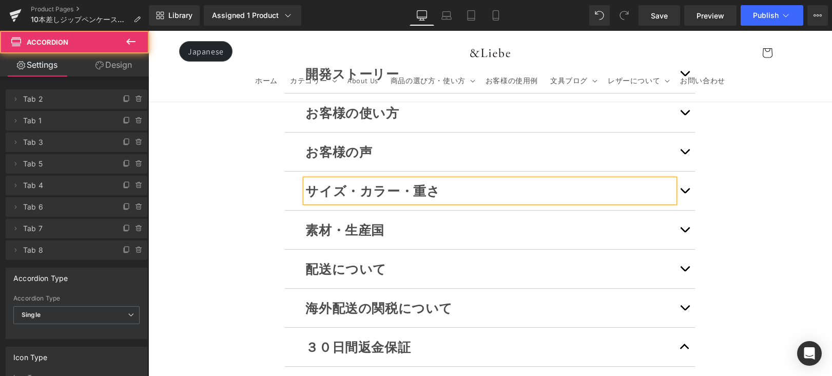
click at [680, 171] on button "button" at bounding box center [684, 190] width 21 height 38
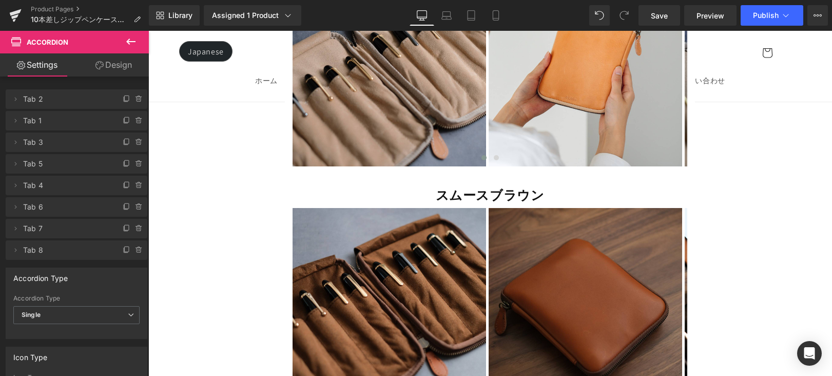
scroll to position [10500, 0]
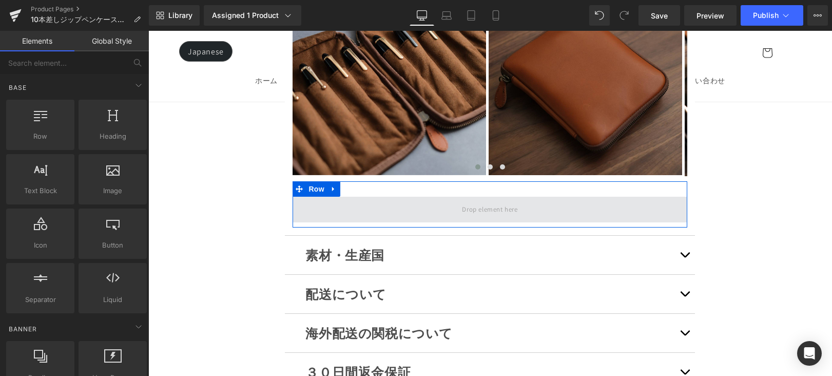
click at [491, 201] on span at bounding box center [489, 209] width 63 height 17
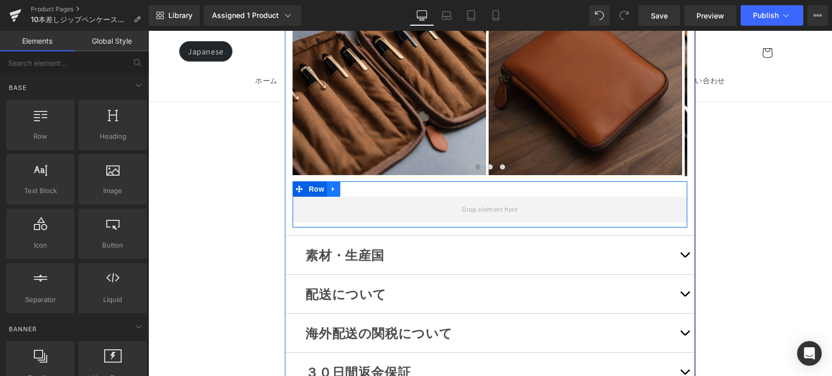
click at [327, 181] on link at bounding box center [333, 188] width 13 height 15
click at [343, 185] on icon at bounding box center [346, 188] width 7 height 7
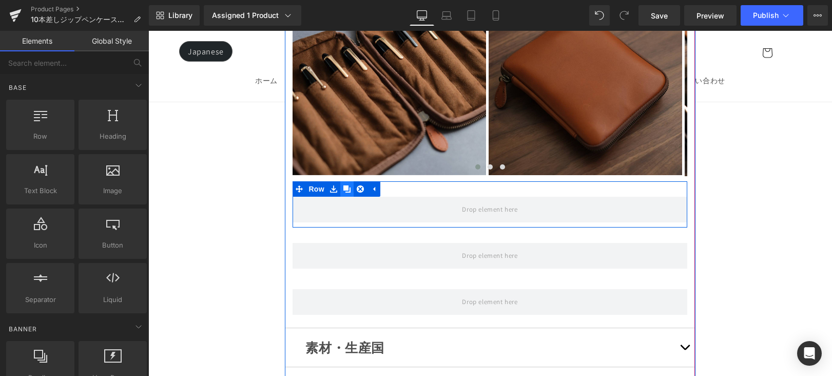
click at [343, 185] on icon at bounding box center [346, 188] width 7 height 7
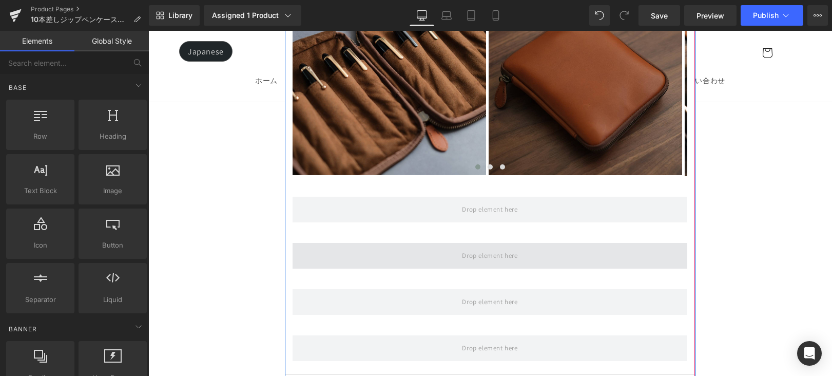
click at [356, 243] on span at bounding box center [490, 256] width 394 height 26
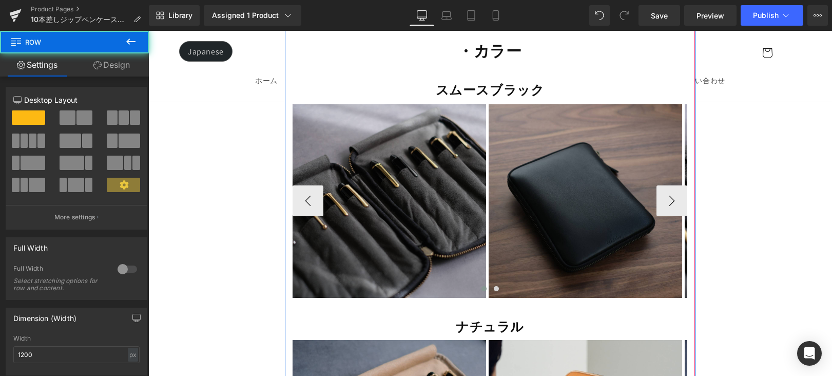
scroll to position [9804, 0]
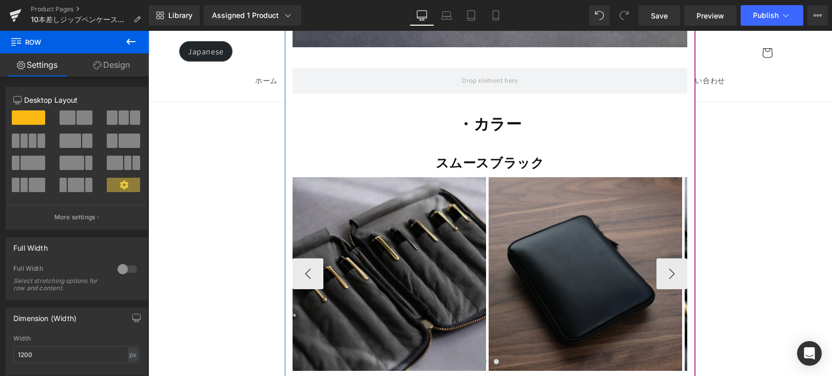
click at [389, 182] on img at bounding box center [389, 273] width 193 height 193
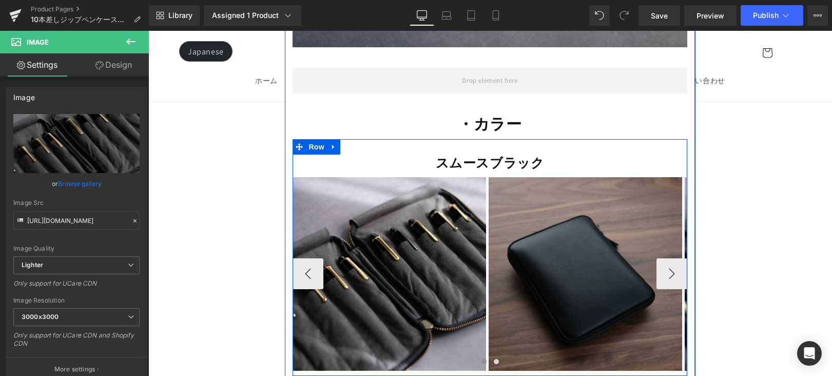
click at [476, 173] on span "Carousel" at bounding box center [488, 179] width 30 height 12
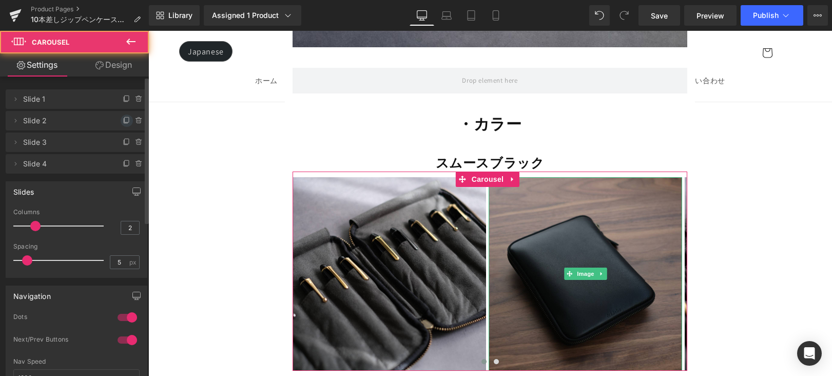
click at [123, 118] on icon at bounding box center [127, 121] width 8 height 8
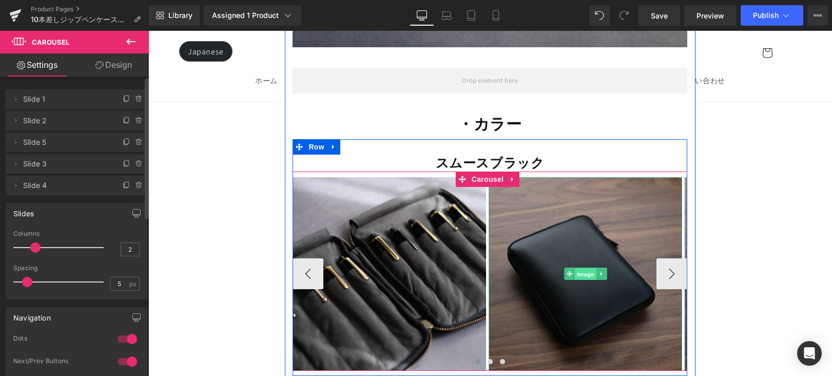
click at [575, 268] on span "Image" at bounding box center [586, 274] width 22 height 12
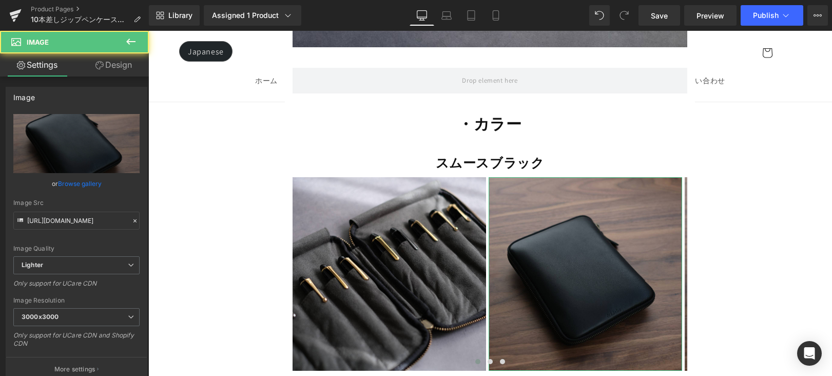
click at [75, 184] on link "Browse gallery" at bounding box center [80, 184] width 44 height 18
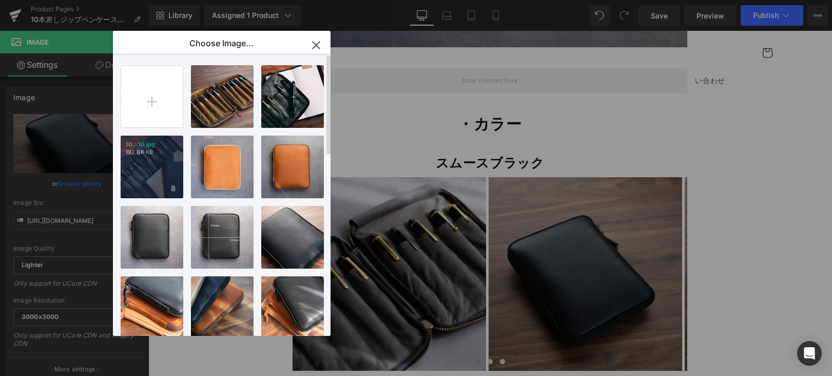
click at [133, 170] on div "10...10.jpg 192.66 KB" at bounding box center [152, 166] width 63 height 63
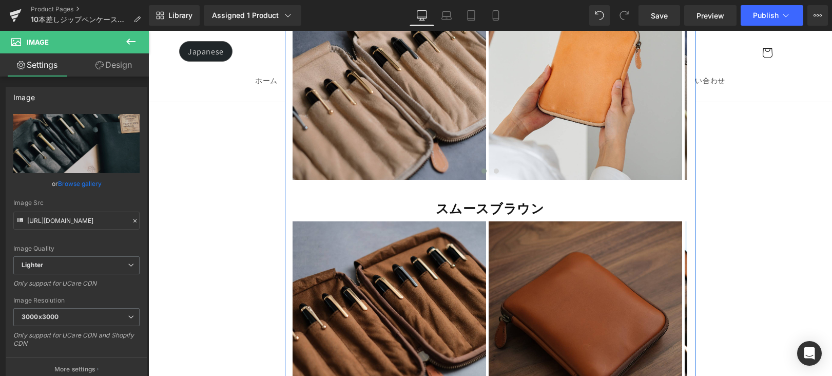
scroll to position [9996, 0]
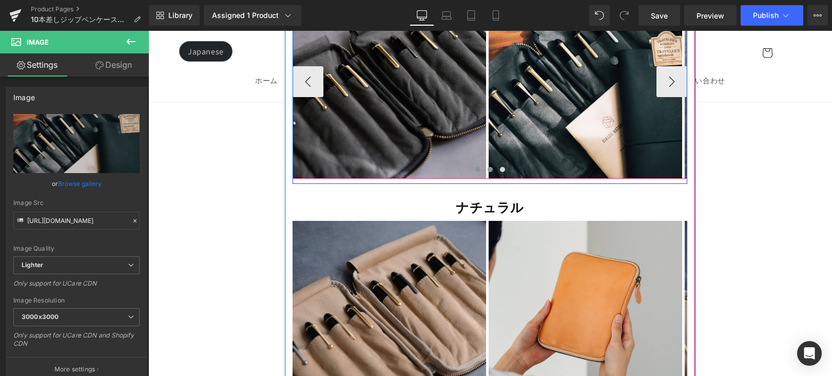
click at [488, 167] on span at bounding box center [490, 169] width 5 height 5
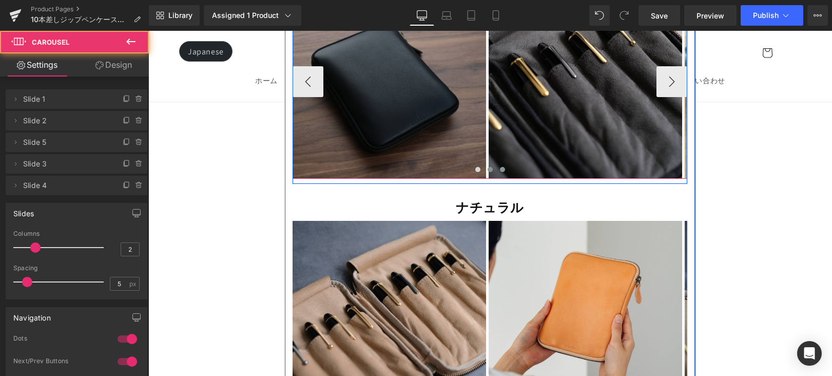
click at [496, 164] on button at bounding box center [502, 169] width 12 height 10
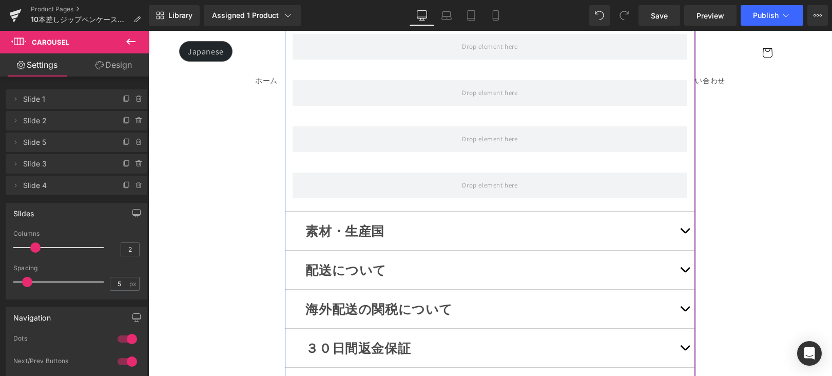
scroll to position [10414, 0]
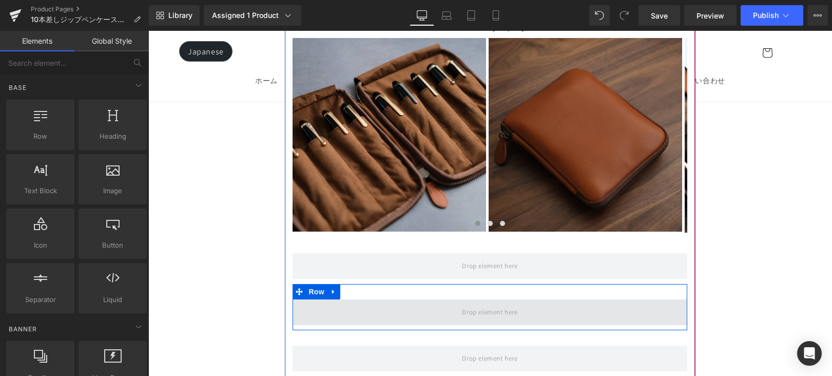
click at [516, 303] on span at bounding box center [489, 311] width 63 height 17
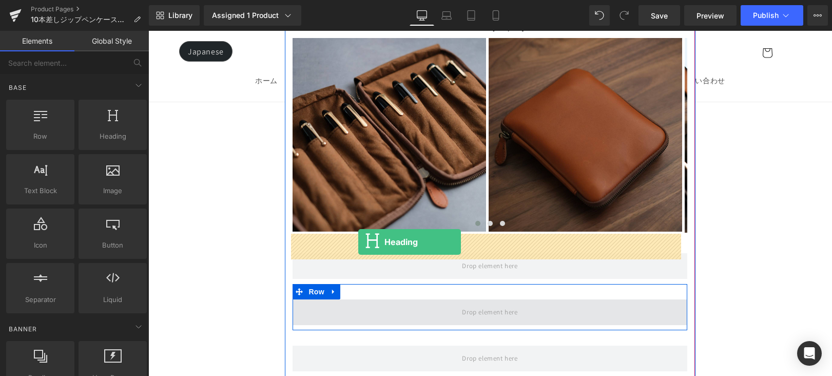
drag, startPoint x: 313, startPoint y: 225, endPoint x: 358, endPoint y: 242, distance: 48.7
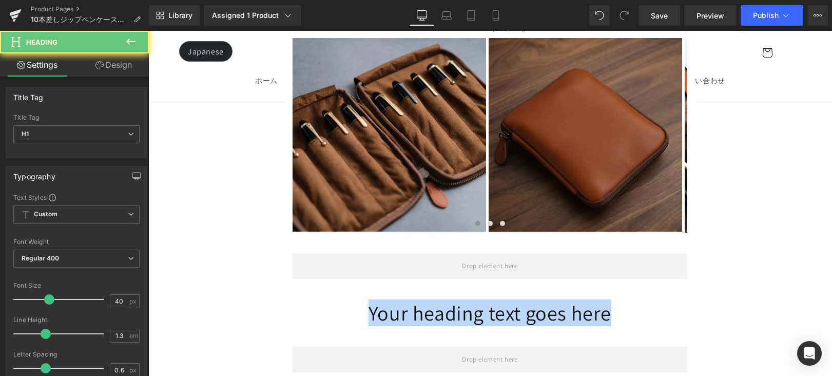
drag, startPoint x: 337, startPoint y: 245, endPoint x: 696, endPoint y: 240, distance: 359.3
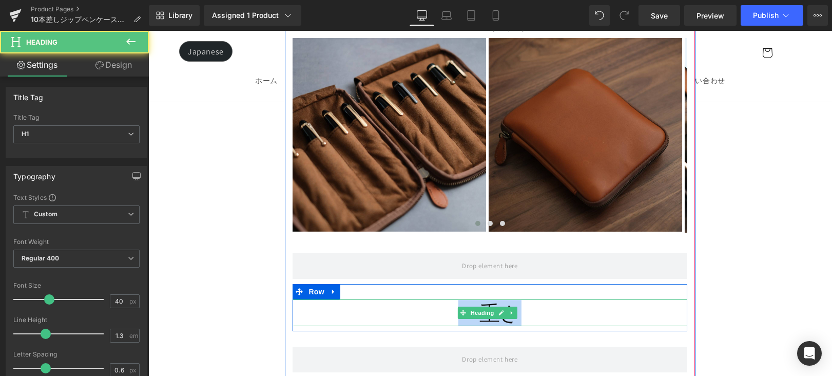
drag, startPoint x: 555, startPoint y: 253, endPoint x: 418, endPoint y: 253, distance: 137.5
click at [418, 299] on h1 "・重さ" at bounding box center [490, 312] width 394 height 27
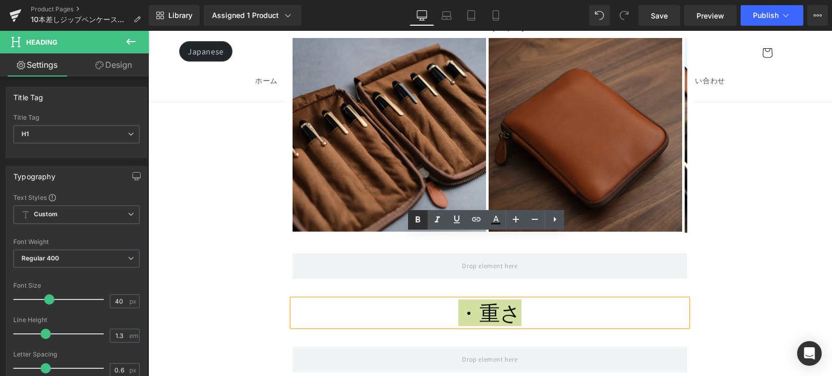
click at [415, 220] on icon at bounding box center [418, 220] width 12 height 12
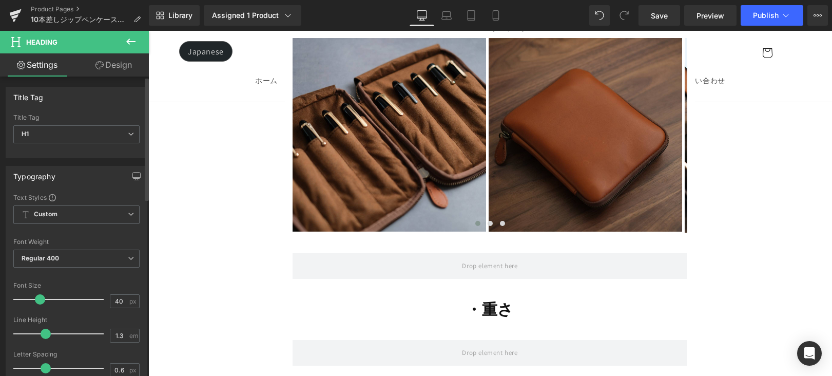
drag, startPoint x: 49, startPoint y: 300, endPoint x: 42, endPoint y: 305, distance: 8.8
click at [42, 305] on div at bounding box center [60, 299] width 85 height 21
drag, startPoint x: 45, startPoint y: 365, endPoint x: 60, endPoint y: 367, distance: 15.0
click at [60, 367] on span at bounding box center [61, 367] width 10 height 10
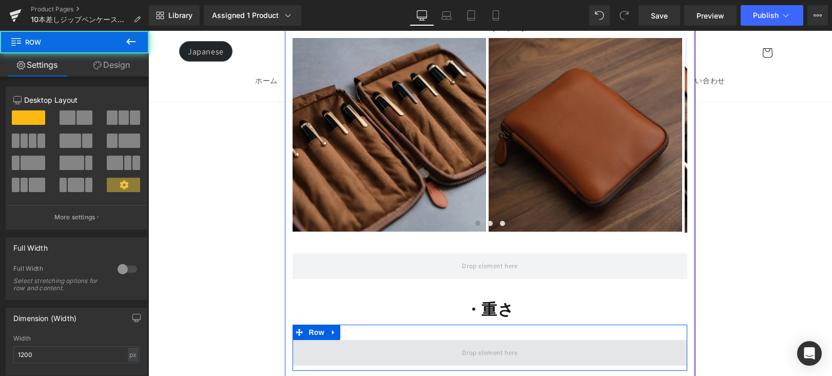
click at [308, 340] on span at bounding box center [490, 353] width 394 height 26
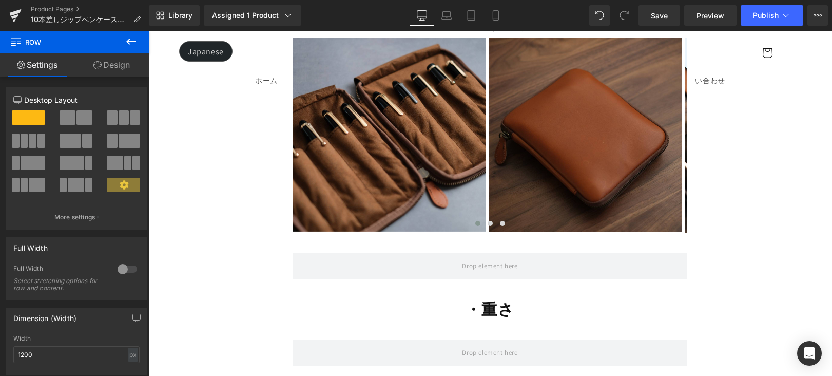
click at [148, 49] on button at bounding box center [131, 42] width 36 height 23
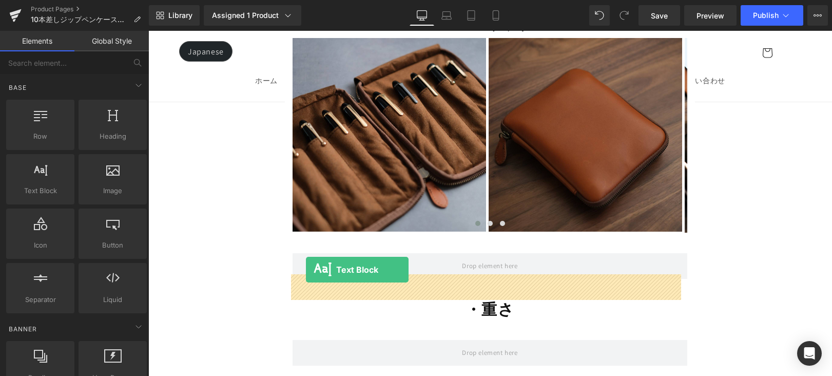
drag, startPoint x: 184, startPoint y: 204, endPoint x: 306, endPoint y: 269, distance: 138.0
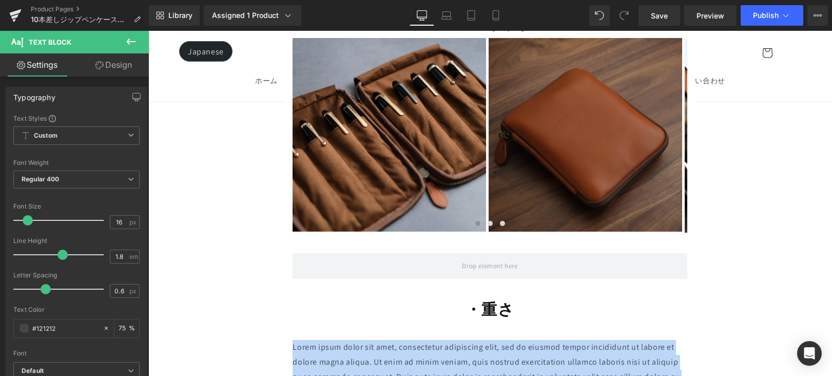
drag, startPoint x: 401, startPoint y: 336, endPoint x: 278, endPoint y: 283, distance: 133.6
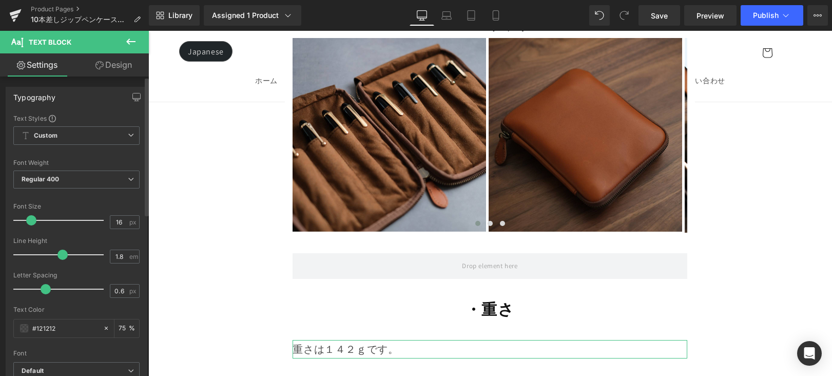
click at [33, 220] on span at bounding box center [31, 220] width 10 height 10
click at [499, 18] on icon at bounding box center [496, 15] width 10 height 10
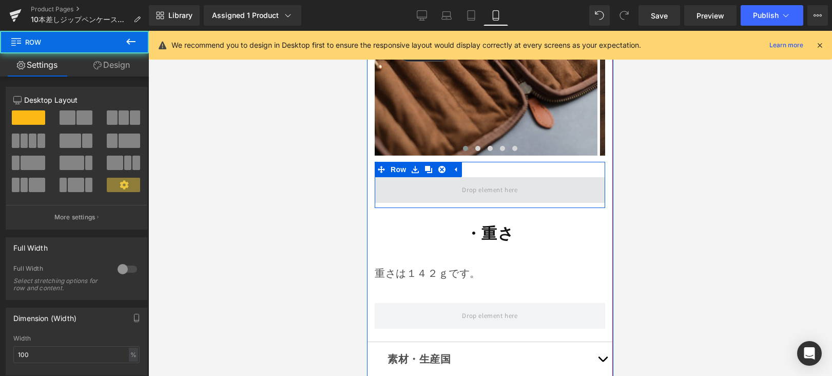
click at [484, 177] on span at bounding box center [490, 190] width 230 height 26
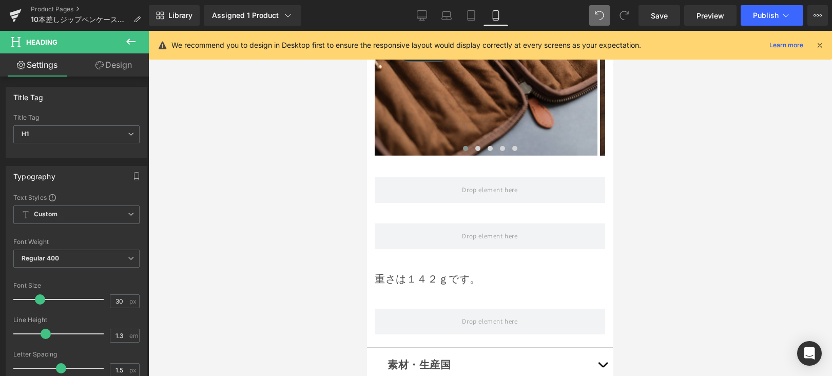
scroll to position [8070, 0]
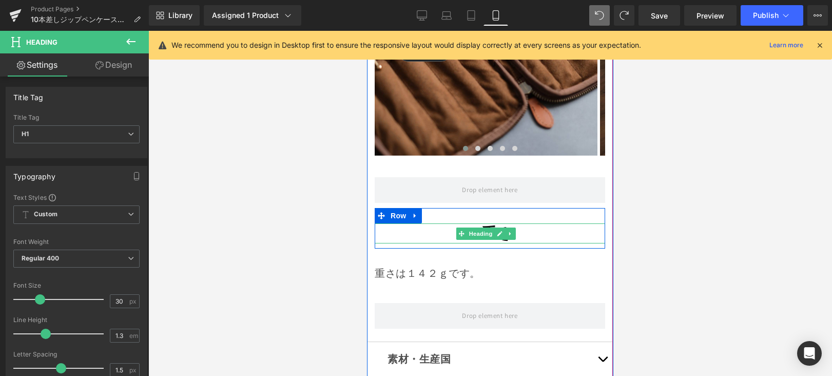
click at [437, 223] on h1 "・重さ" at bounding box center [490, 233] width 230 height 20
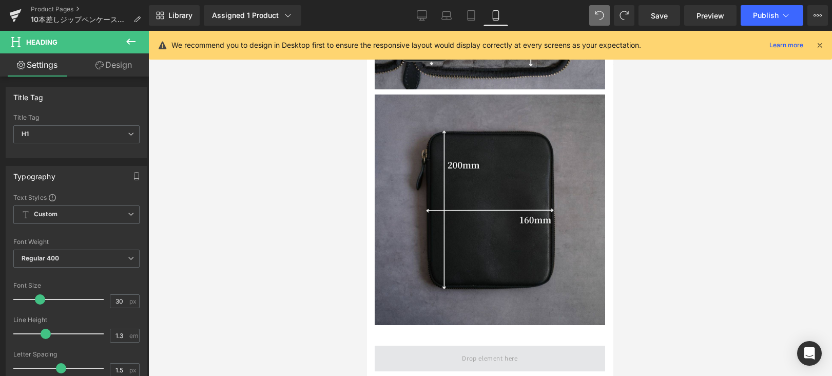
scroll to position [7110, 0]
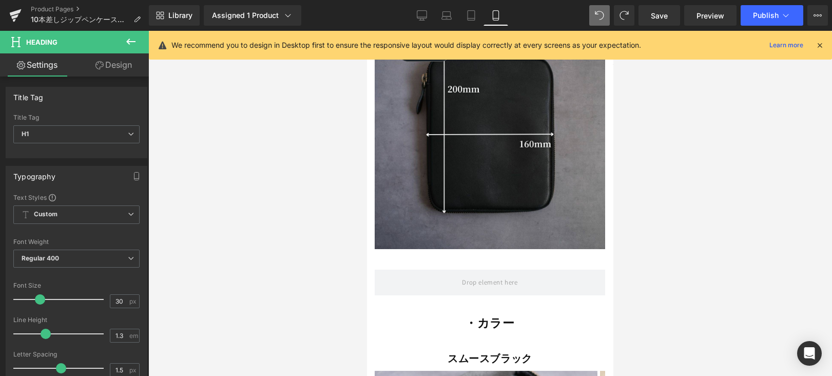
click at [477, 316] on div "・カラー Heading" at bounding box center [490, 323] width 230 height 15
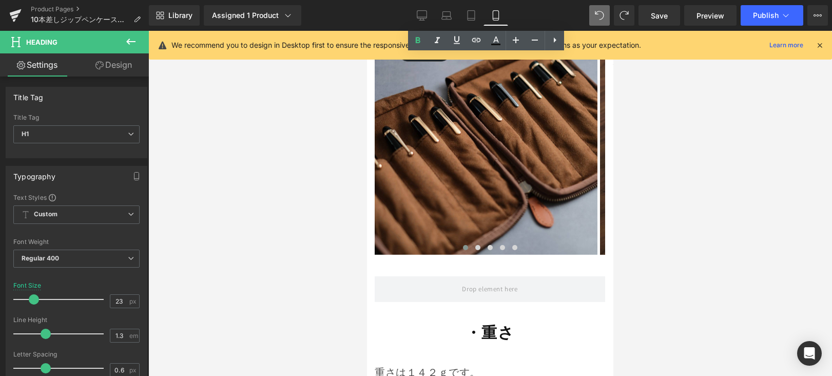
scroll to position [7978, 0]
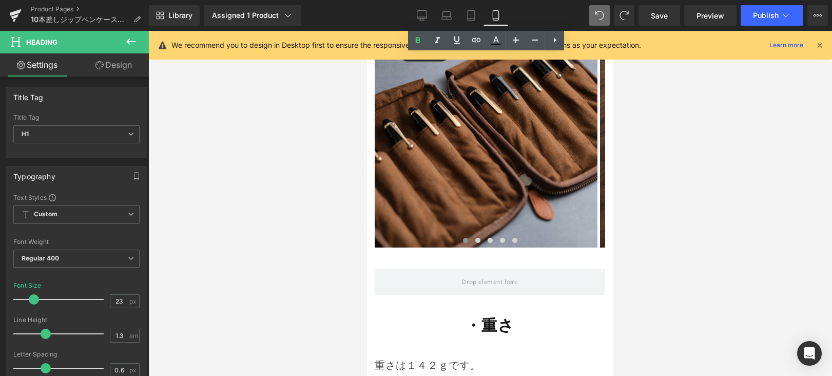
click at [477, 315] on div "・重さ Heading" at bounding box center [490, 325] width 230 height 20
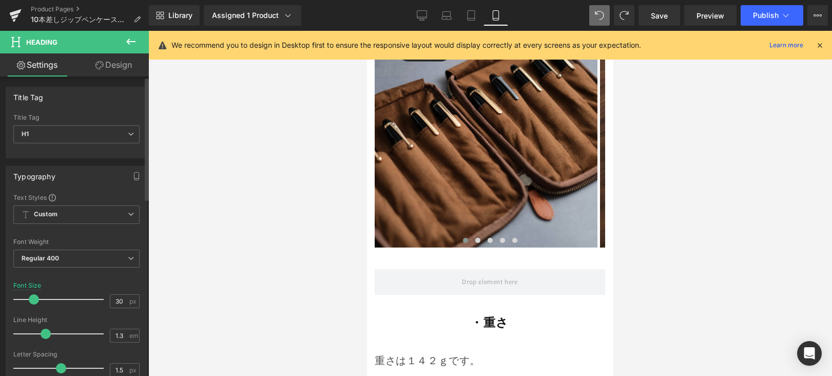
drag, startPoint x: 41, startPoint y: 297, endPoint x: 35, endPoint y: 305, distance: 9.5
click at [35, 305] on div at bounding box center [60, 299] width 85 height 21
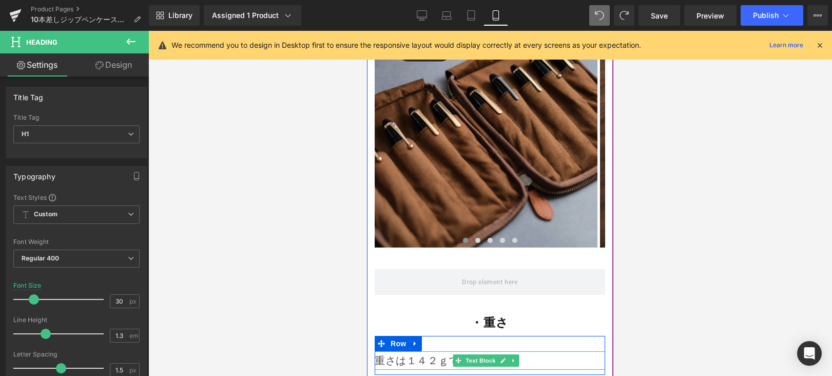
click at [418, 351] on p "重さは１４２ｇです。" at bounding box center [490, 360] width 230 height 18
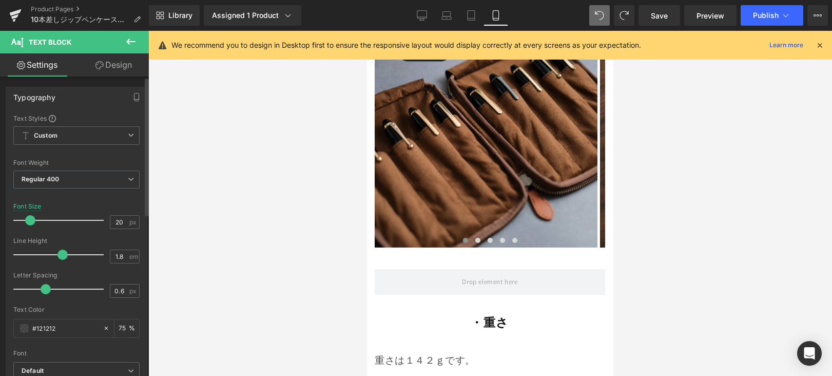
drag, startPoint x: 28, startPoint y: 221, endPoint x: 5, endPoint y: 222, distance: 22.6
click at [26, 222] on span at bounding box center [30, 220] width 10 height 10
click at [30, 221] on span at bounding box center [30, 220] width 10 height 10
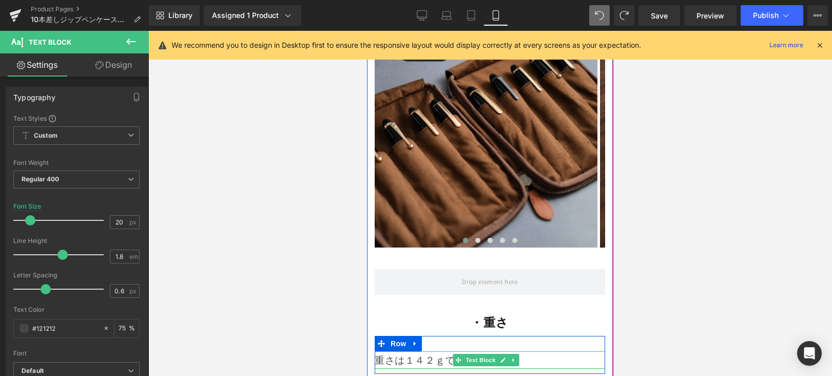
scroll to position [8079, 0]
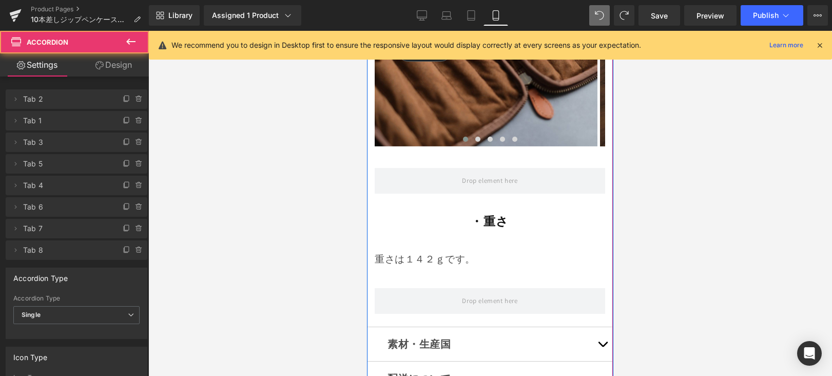
click at [598, 327] on button "button" at bounding box center [602, 344] width 21 height 34
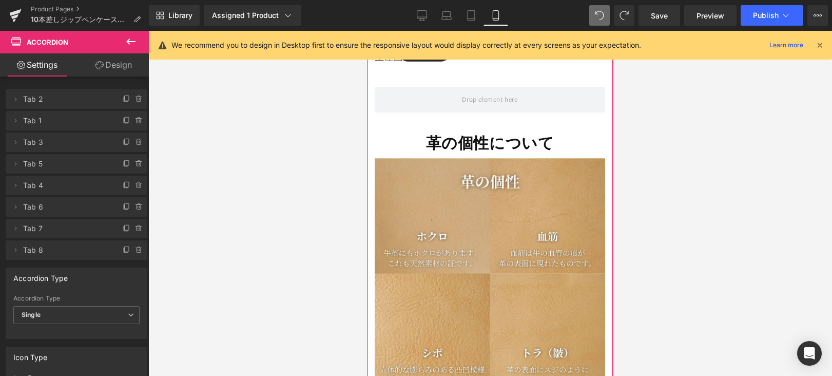
scroll to position [6926, 0]
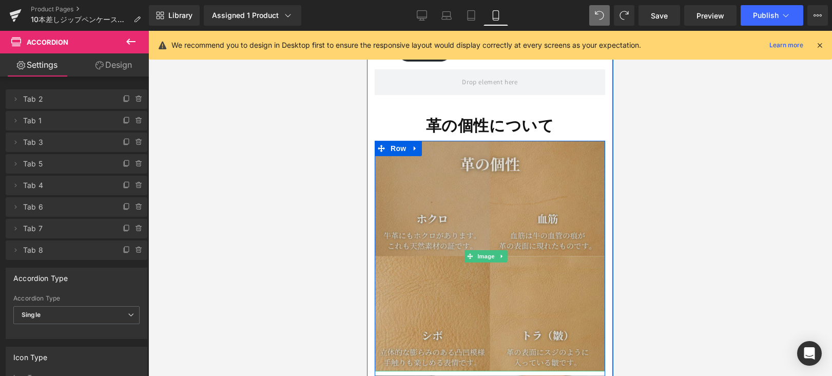
click at [544, 217] on img at bounding box center [490, 256] width 230 height 230
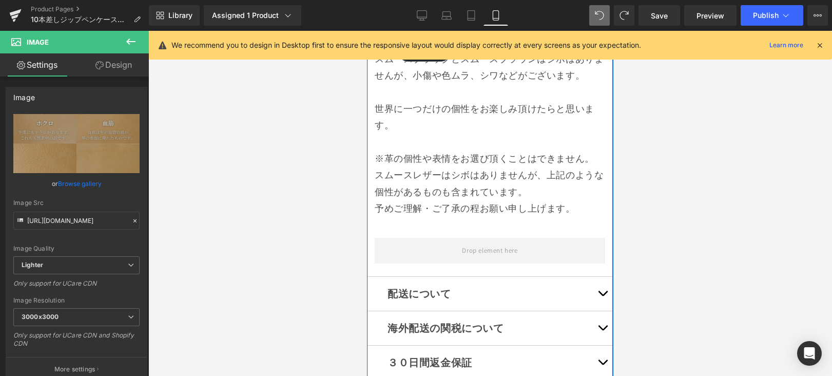
scroll to position [7975, 0]
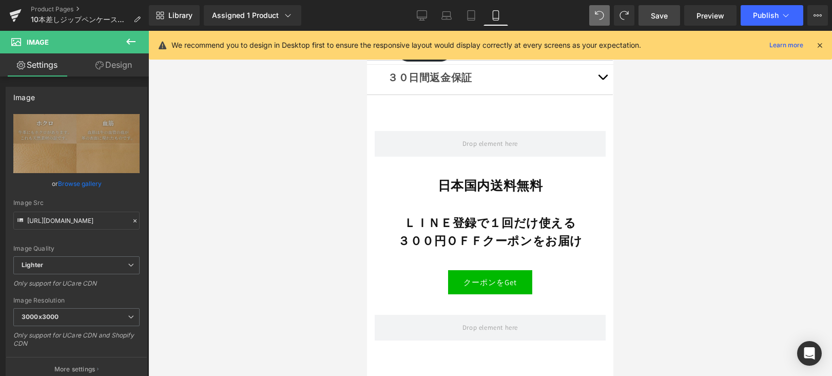
click at [658, 17] on span "Save" at bounding box center [659, 15] width 17 height 11
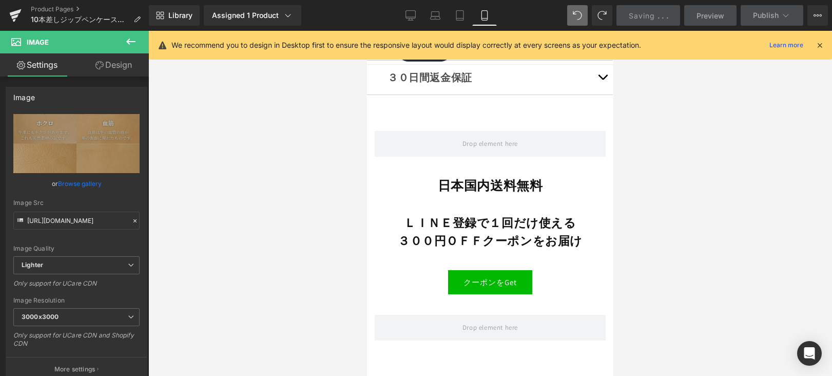
scroll to position [7775, 0]
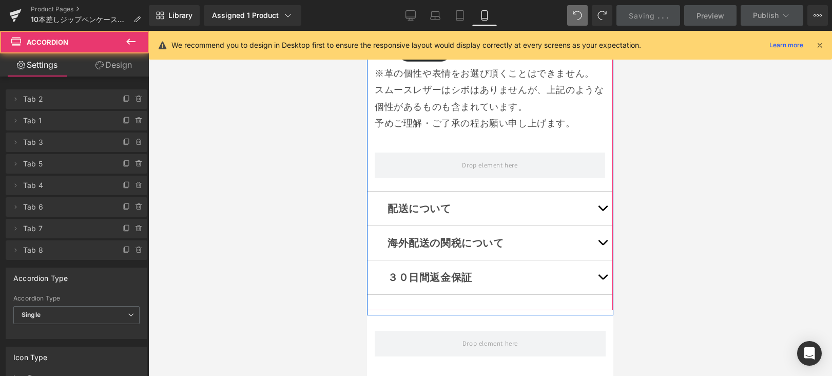
click at [596, 260] on button "button" at bounding box center [602, 277] width 21 height 34
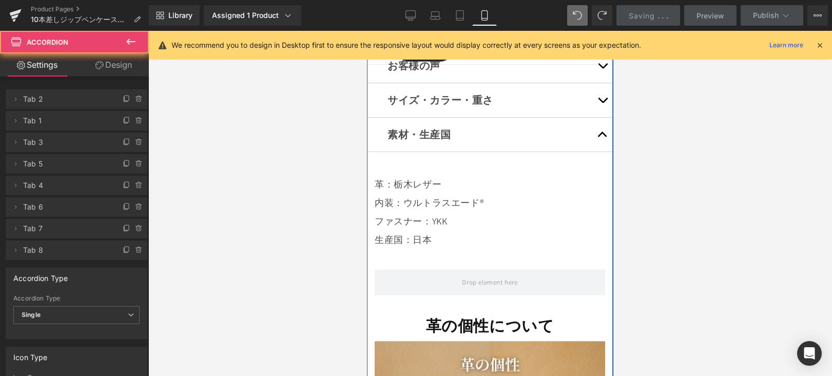
scroll to position [6799, 0]
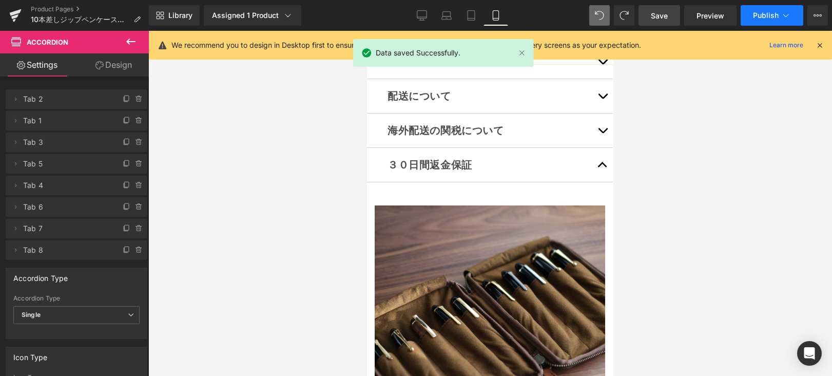
click at [758, 12] on span "Publish" at bounding box center [766, 15] width 26 height 8
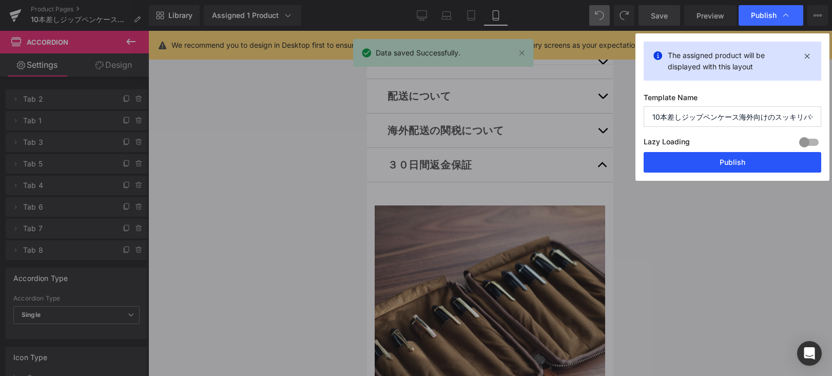
click at [711, 160] on button "Publish" at bounding box center [733, 162] width 178 height 21
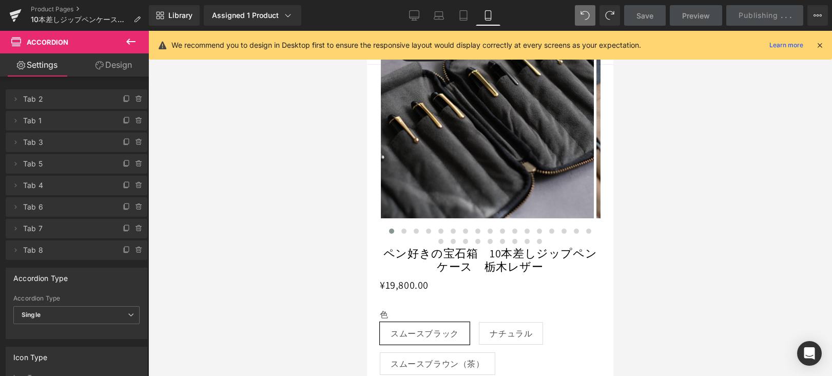
scroll to position [8517, 0]
